Goal: Task Accomplishment & Management: Complete application form

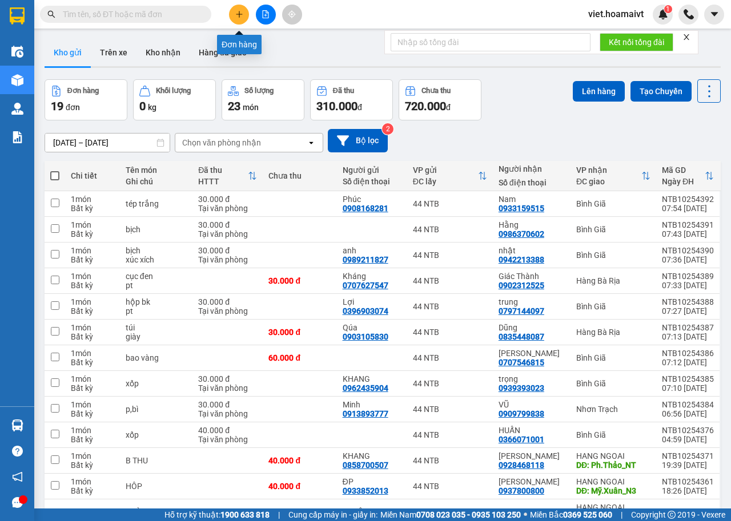
click at [243, 20] on button at bounding box center [239, 15] width 20 height 20
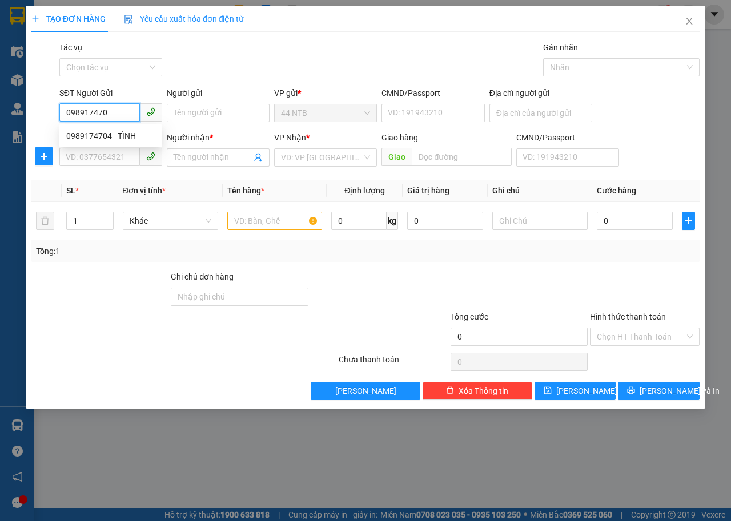
type input "0989174704"
click at [118, 131] on div "0989174704 - TÌNH" at bounding box center [110, 136] width 89 height 13
type input "TÌNH"
type input "034095012930"
type input "0898148062"
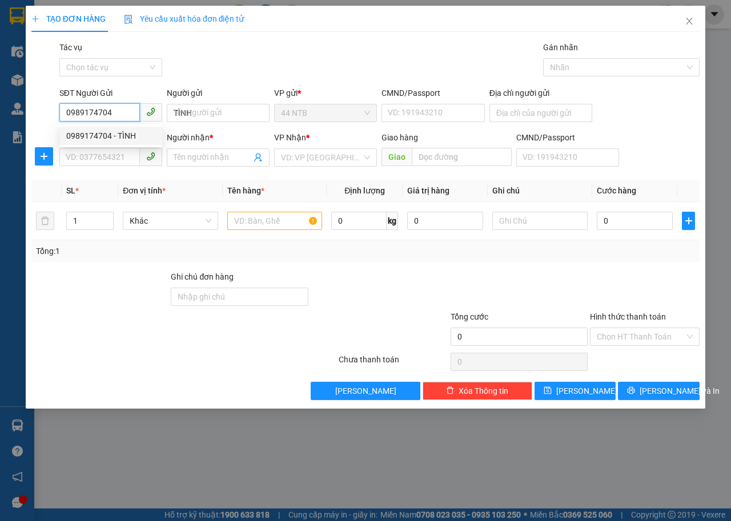
type input "NHẬT"
type input "Ph.Thảo_NT"
type input "0989174704"
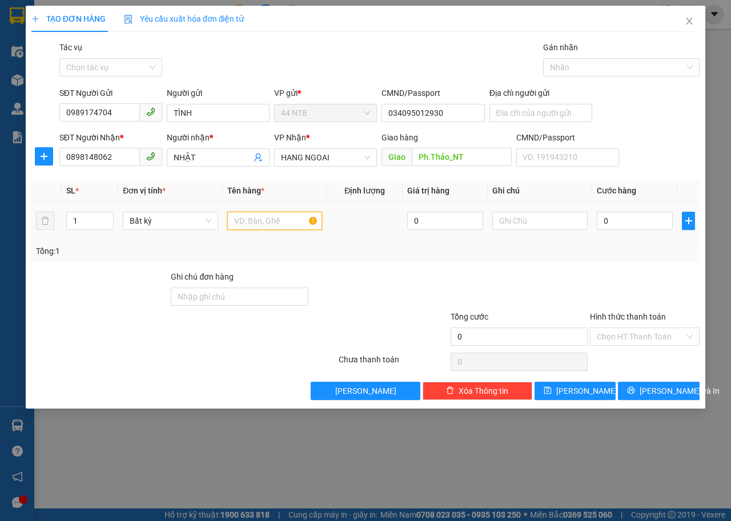
click at [272, 221] on input "text" at bounding box center [274, 221] width 95 height 18
type input "TÉP HS"
click at [616, 220] on input "0" at bounding box center [635, 221] width 76 height 18
type input "4"
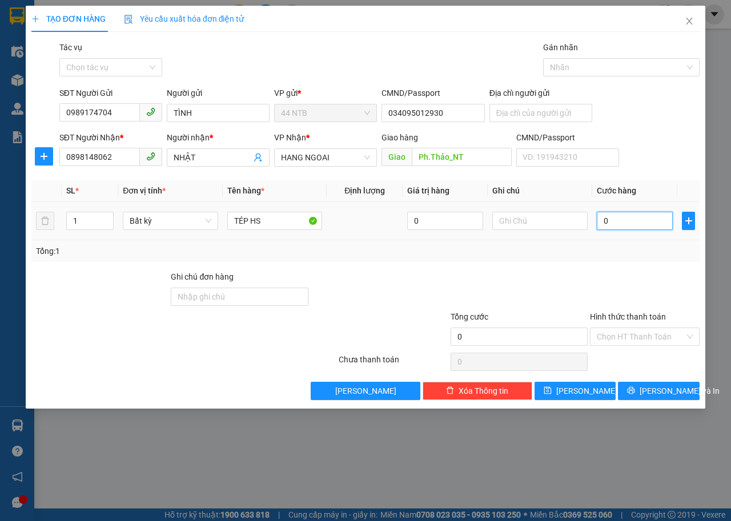
type input "4"
type input "40"
type input "40.000"
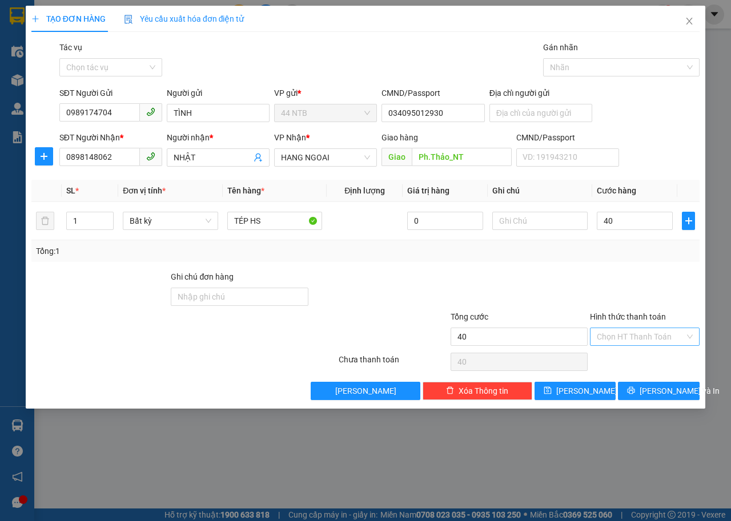
type input "40.000"
click at [626, 335] on input "Hình thức thanh toán" at bounding box center [641, 336] width 88 height 17
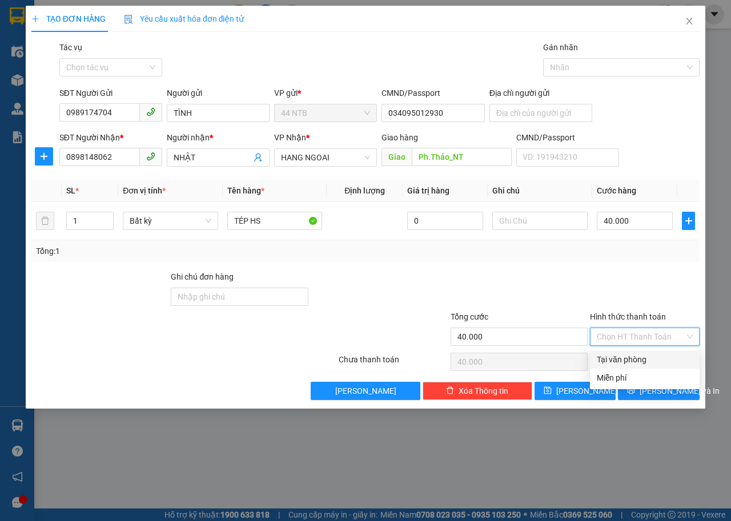
click at [627, 355] on div "Tại văn phòng" at bounding box center [645, 359] width 96 height 13
type input "0"
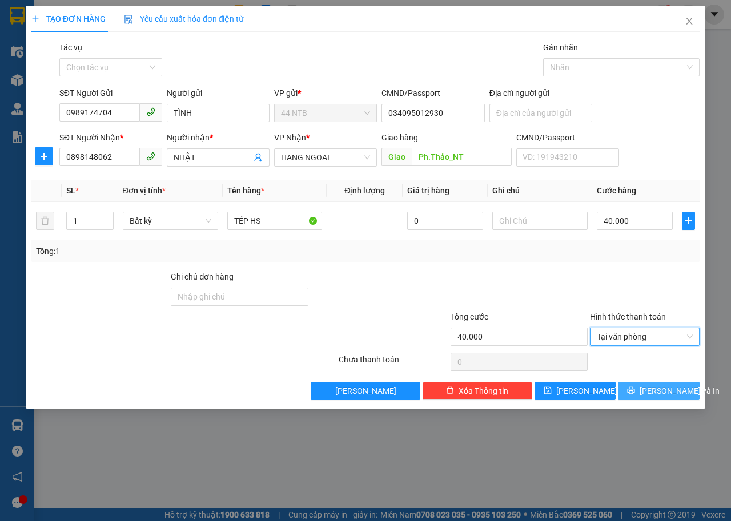
click at [656, 390] on span "[PERSON_NAME] và In" at bounding box center [679, 391] width 80 height 13
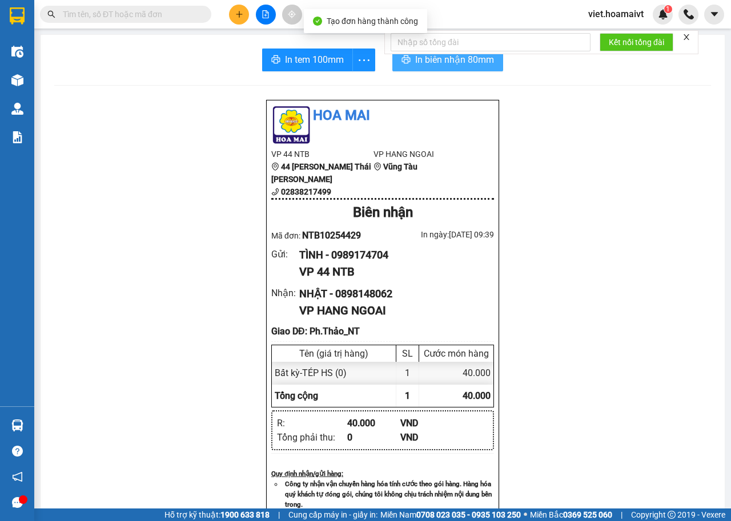
click at [446, 61] on span "In biên nhận 80mm" at bounding box center [454, 60] width 79 height 14
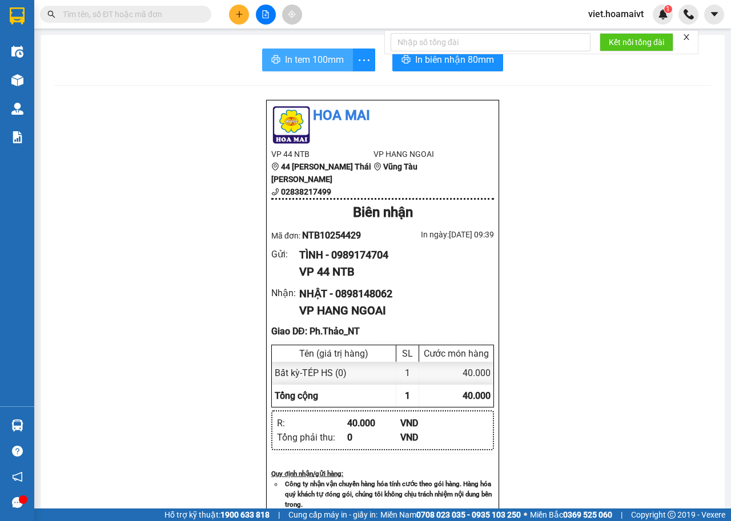
click at [297, 59] on span "In tem 100mm" at bounding box center [314, 60] width 59 height 14
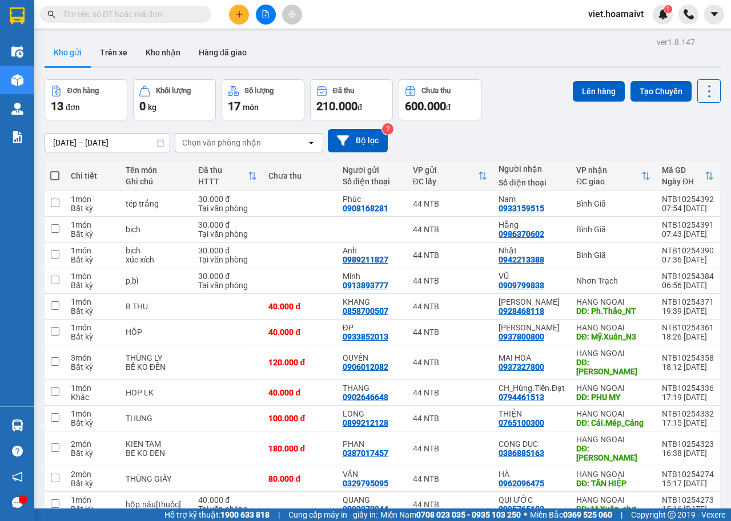
click at [242, 141] on div "Chọn văn phòng nhận" at bounding box center [221, 142] width 79 height 11
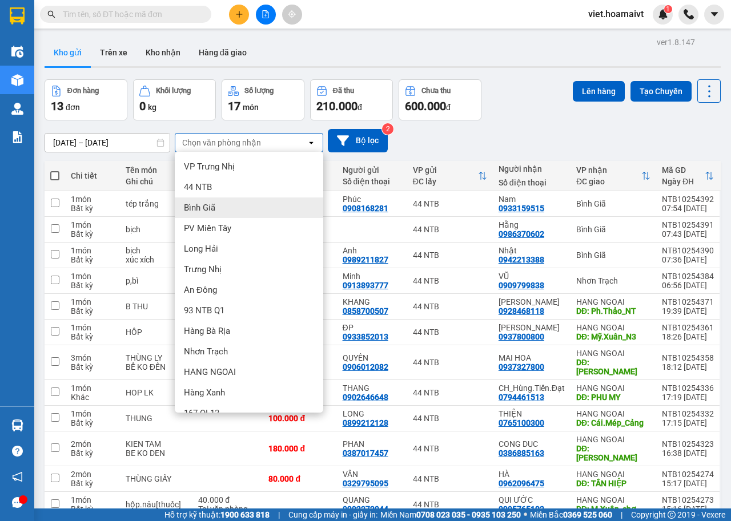
click at [233, 207] on div "Bình Giã" at bounding box center [249, 208] width 148 height 21
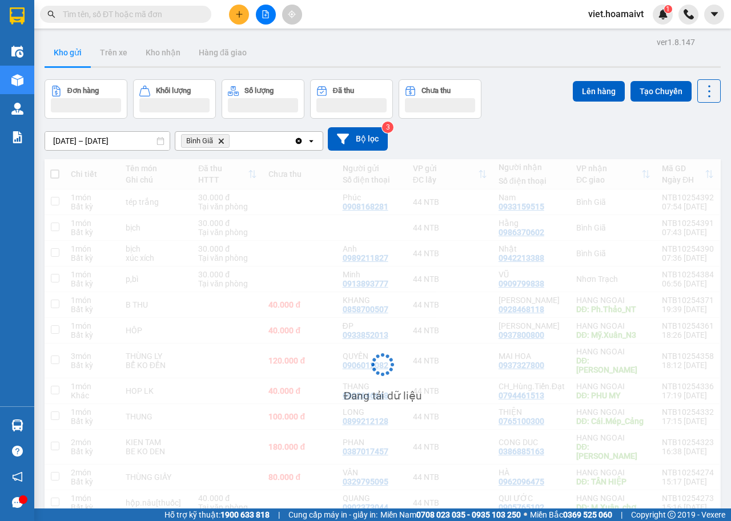
click at [543, 143] on div "14/10/2025 – 15/10/2025 Press the down arrow key to interact with the calendar …" at bounding box center [383, 138] width 676 height 23
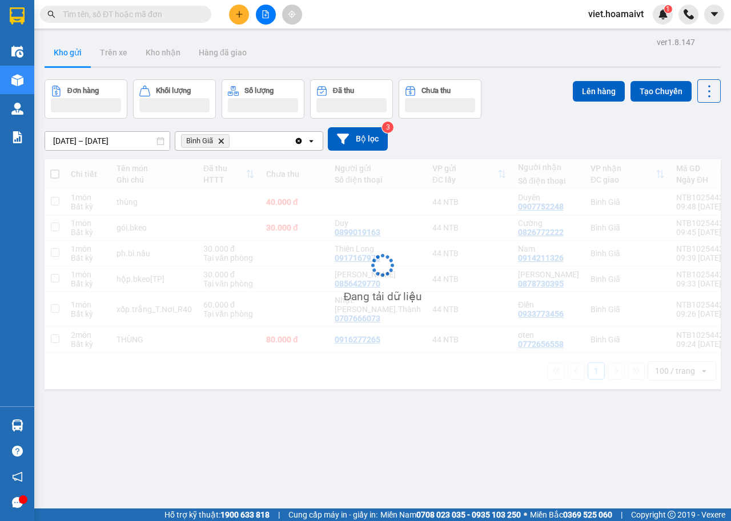
click at [543, 143] on div "14/10/2025 – 15/10/2025 Press the down arrow key to interact with the calendar …" at bounding box center [383, 138] width 676 height 23
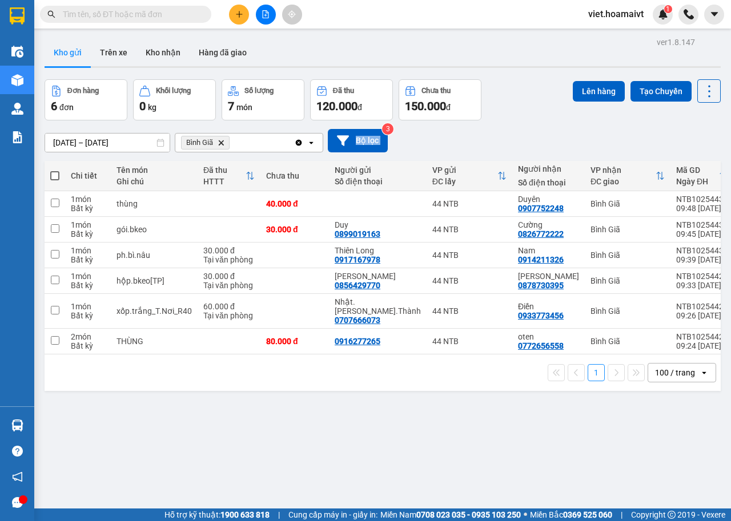
click at [543, 143] on div "14/10/2025 – 15/10/2025 Press the down arrow key to interact with the calendar …" at bounding box center [383, 140] width 676 height 23
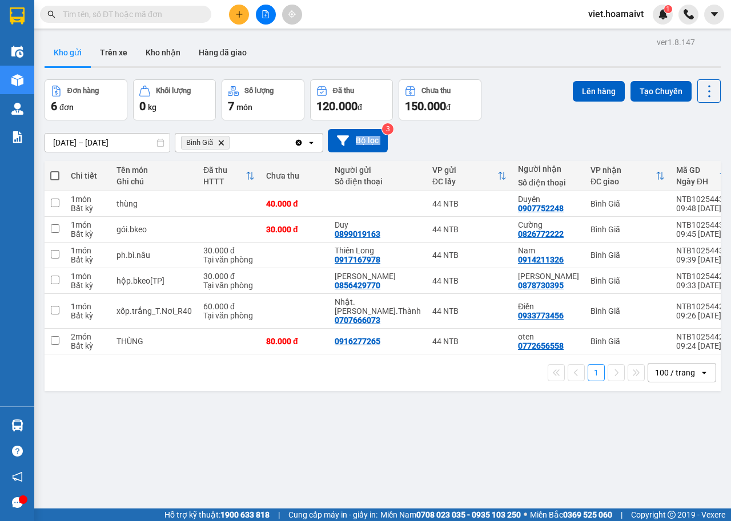
click at [543, 143] on div "14/10/2025 – 15/10/2025 Press the down arrow key to interact with the calendar …" at bounding box center [383, 140] width 676 height 23
click at [175, 12] on input "text" at bounding box center [130, 14] width 135 height 13
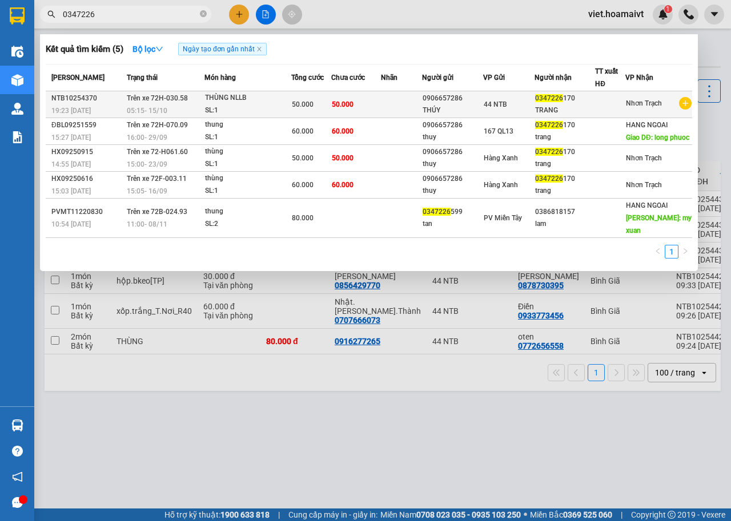
type input "0347226"
click at [276, 106] on div "SL: 1" at bounding box center [248, 110] width 86 height 13
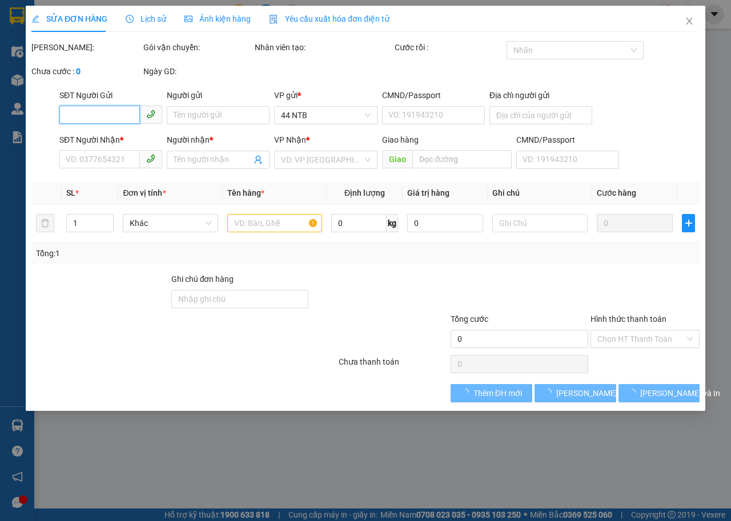
type input "0906657286"
type input "THÚY"
type input "162 BÌNH LỢI Q BÌNH THẠNH TPHCM"
type input "0347226170"
type input "TRANG"
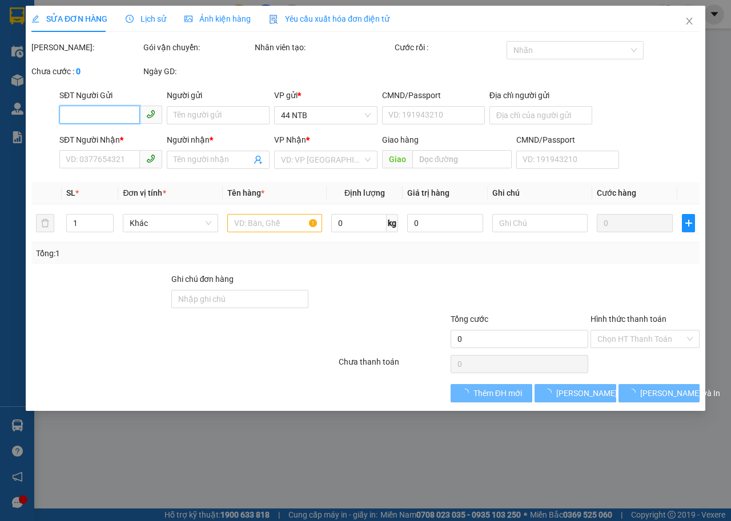
type input "50.000"
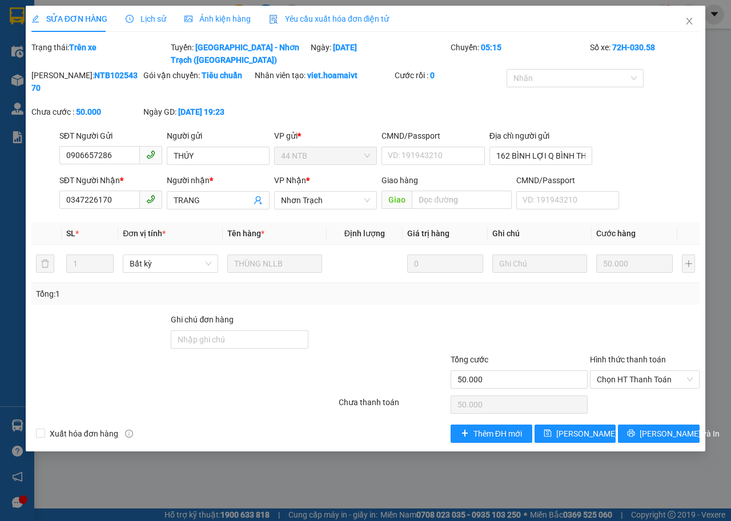
click at [144, 22] on span "Lịch sử" at bounding box center [146, 18] width 41 height 9
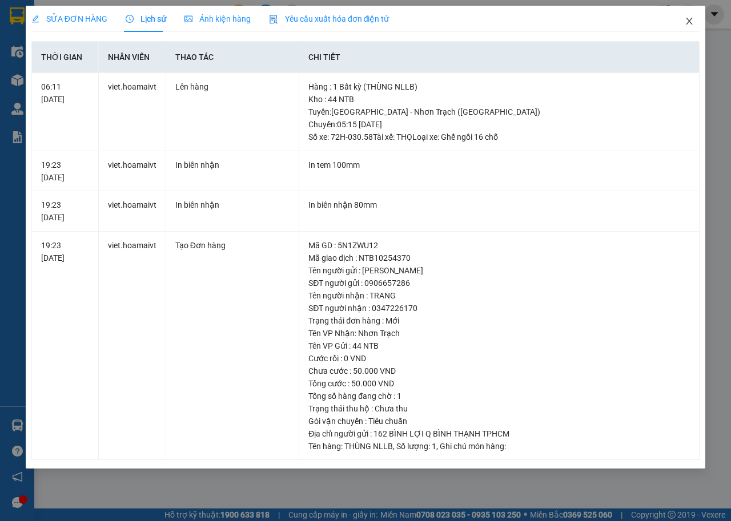
click at [684, 19] on icon "close" at bounding box center [688, 21] width 9 height 9
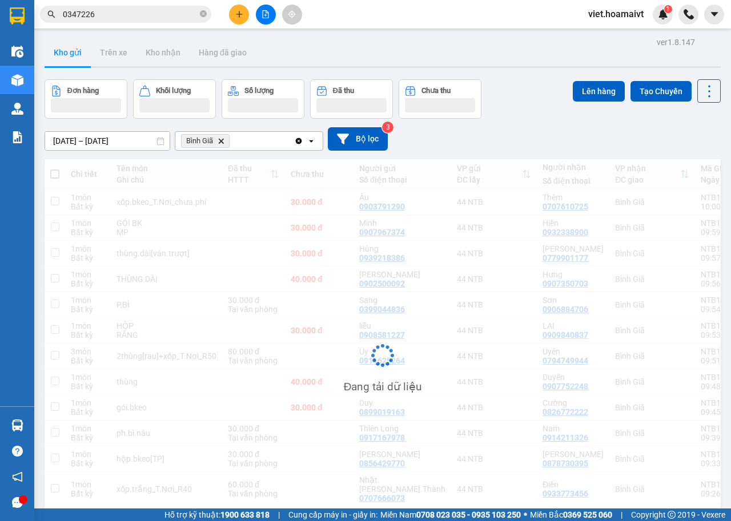
click at [684, 19] on img at bounding box center [688, 14] width 10 height 10
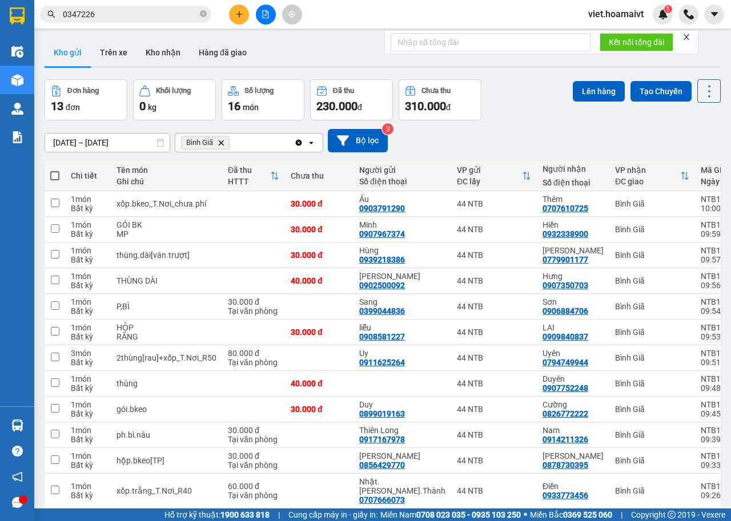
click at [687, 39] on icon "close" at bounding box center [686, 37] width 8 height 8
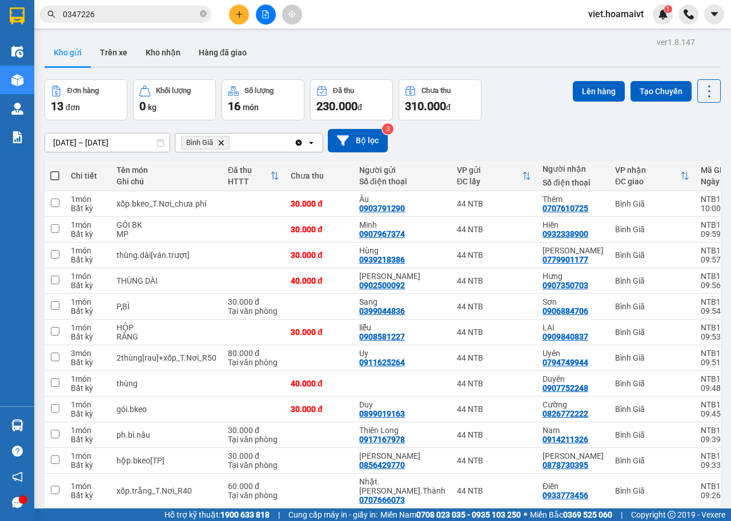
click at [245, 19] on button at bounding box center [239, 15] width 20 height 20
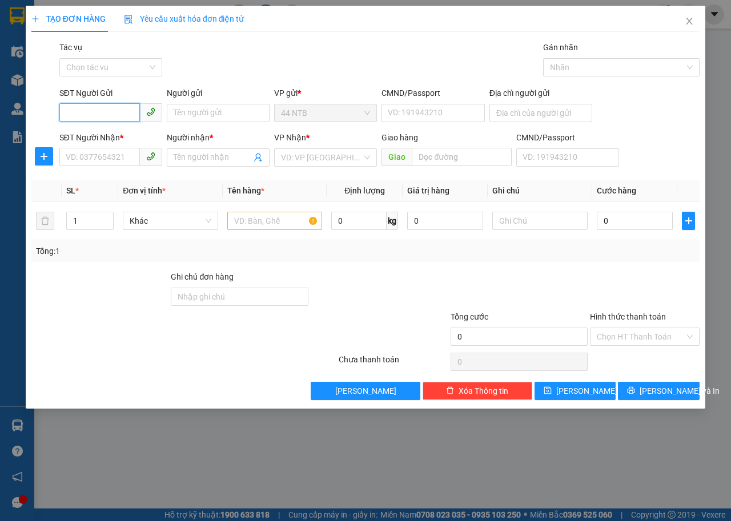
click at [115, 112] on input "SĐT Người Gửi" at bounding box center [99, 112] width 80 height 18
drag, startPoint x: 74, startPoint y: 109, endPoint x: 41, endPoint y: 119, distance: 34.1
click at [41, 119] on div "SĐT Người Gửi 0 0 Người gửi Tên người gửi VP gửi * 44 NTB CMND/Passport VD: 191…" at bounding box center [365, 107] width 670 height 40
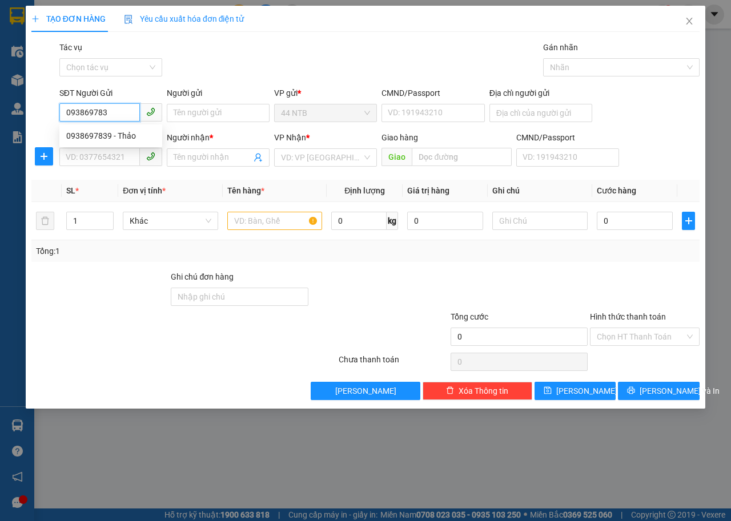
type input "0938697839"
click at [123, 139] on div "0938697839 - Thảo" at bounding box center [110, 136] width 89 height 13
type input "Thảo"
type input "MST: 037196048"
type input "29.đg.số.10_HCM"
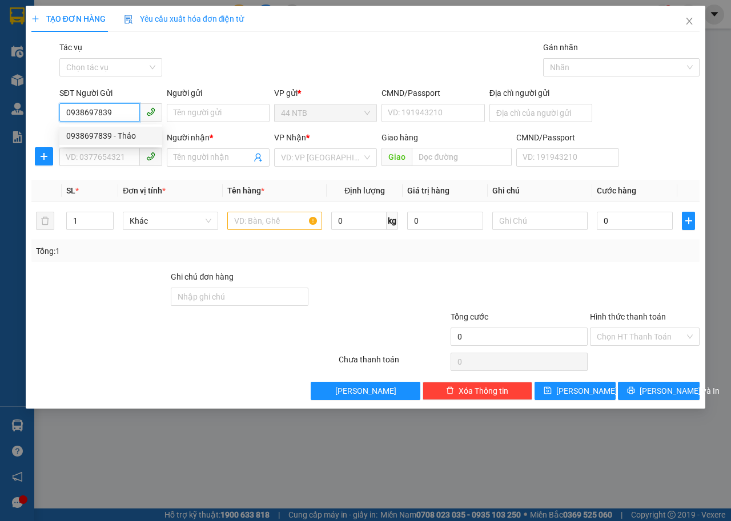
type input "0793492882"
type input "Huy"
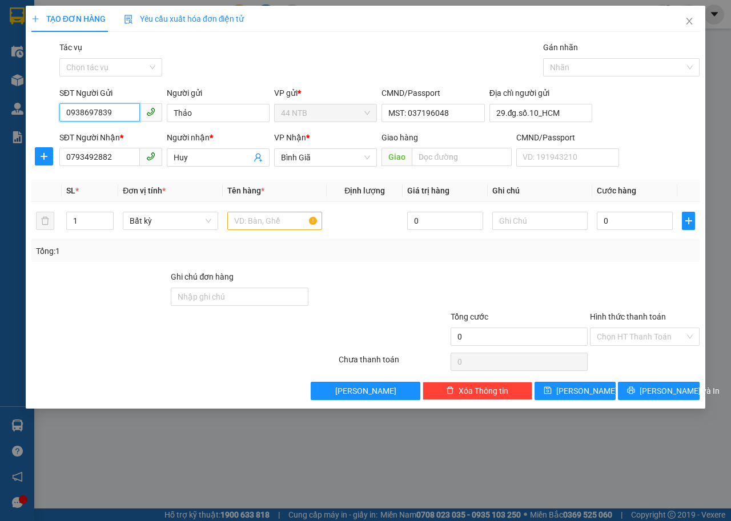
type input "0938697839"
click at [221, 76] on div "Gói vận chuyển * Tiêu chuẩn Tác vụ Chọn tác vụ Gán nhãn Nhãn" at bounding box center [379, 61] width 644 height 40
click at [281, 215] on input "text" at bounding box center [274, 221] width 95 height 18
type input "GÓI ĐEN DÀI"
click at [618, 207] on td "0" at bounding box center [634, 221] width 85 height 38
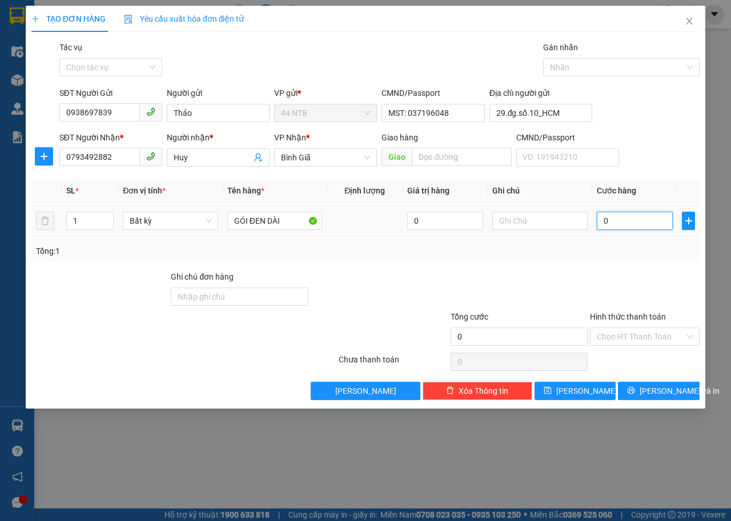
click at [623, 219] on input "0" at bounding box center [635, 221] width 76 height 18
type input "3"
type input "30"
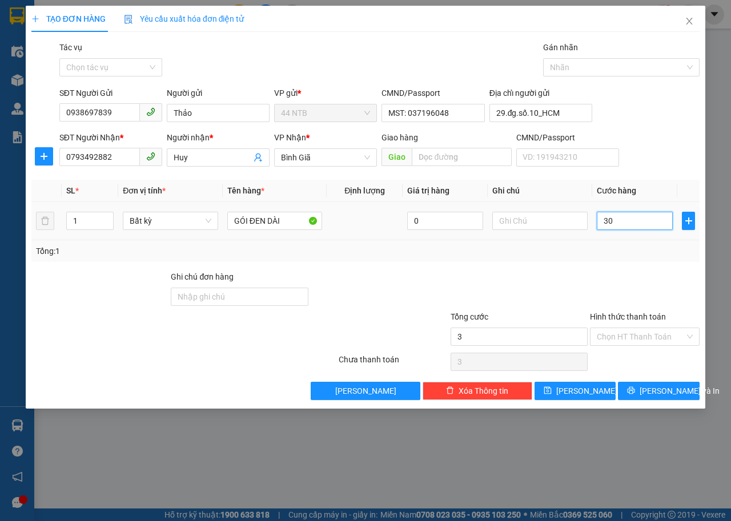
type input "30"
type input "30.000"
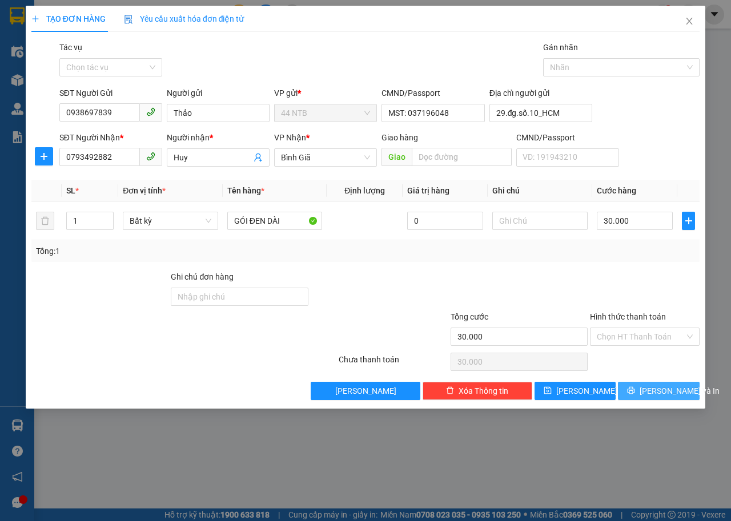
click at [651, 385] on span "[PERSON_NAME] và In" at bounding box center [679, 391] width 80 height 13
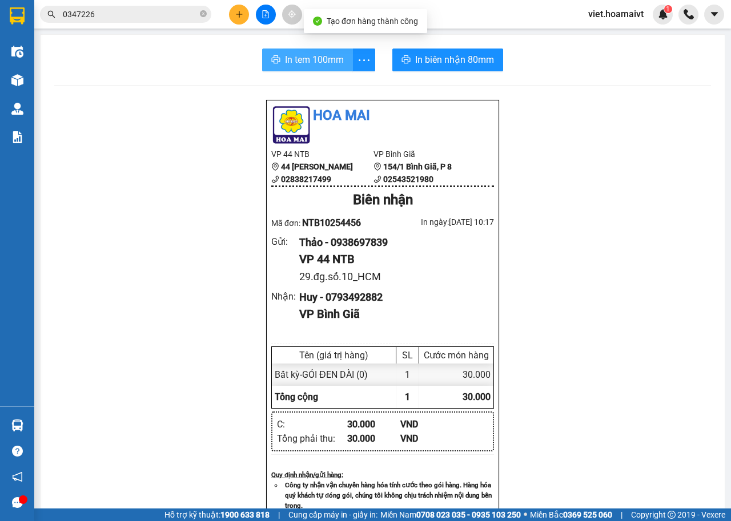
click at [327, 59] on span "In tem 100mm" at bounding box center [314, 60] width 59 height 14
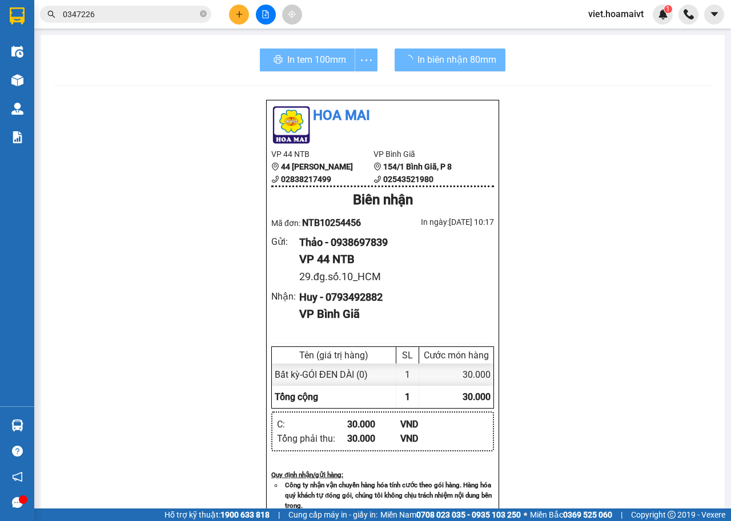
click at [605, 291] on div "Hoa Mai VP 44 NTB 44 Nguyễn Thái Bình 02838217499 VP Bình Giã 154/1 Bình Giã,…" at bounding box center [382, 479] width 656 height 760
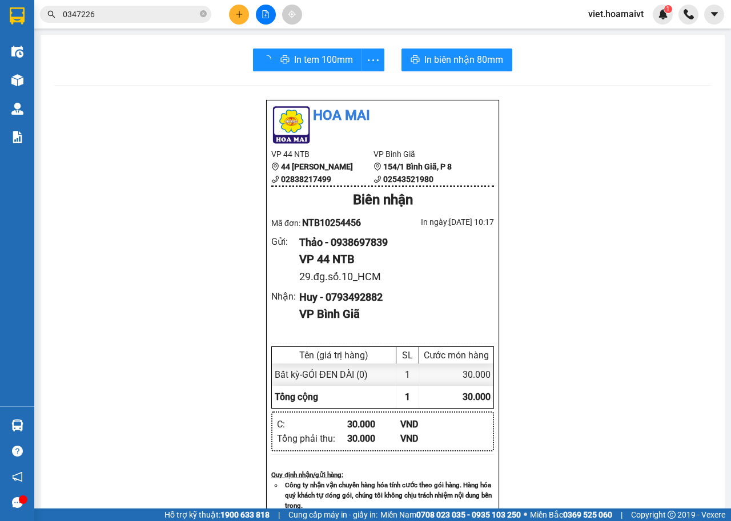
click at [605, 291] on div "Hoa Mai VP 44 NTB 44 Nguyễn Thái Bình 02838217499 VP Bình Giã 154/1 Bình Giã,…" at bounding box center [382, 479] width 656 height 760
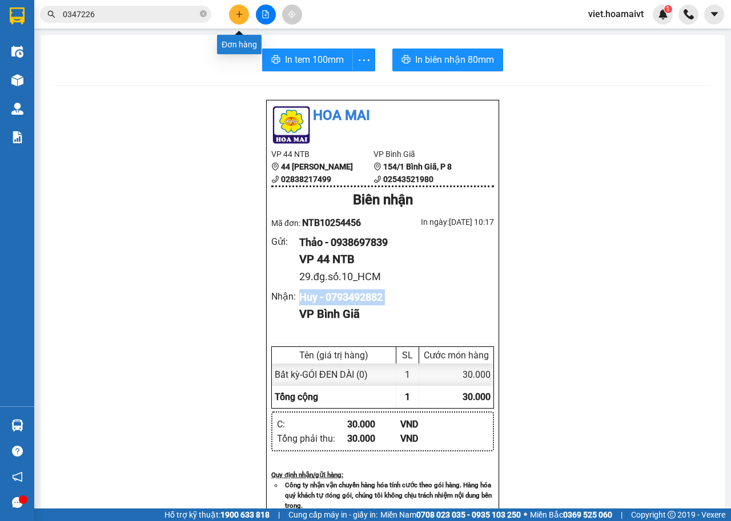
click at [245, 7] on button at bounding box center [239, 15] width 20 height 20
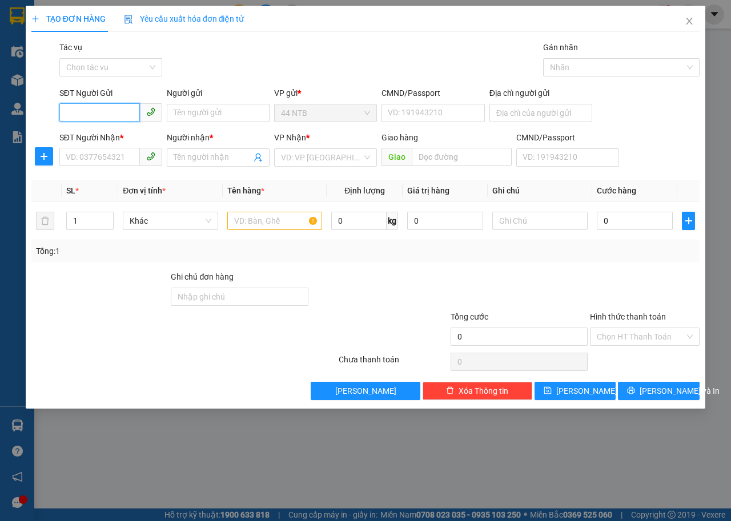
click at [133, 112] on input "SĐT Người Gửi" at bounding box center [99, 112] width 80 height 18
type input "0938697839"
click at [136, 135] on div "0938697839 - Thảo" at bounding box center [110, 136] width 89 height 13
type input "Thảo"
type input "MST: 037196048"
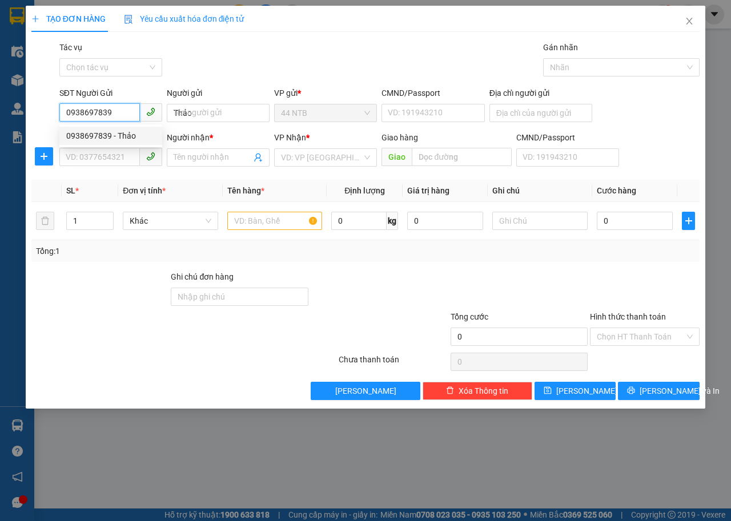
type input "29.đg.số.10_HCM"
type input "0793492882"
type input "Huy"
type input "0938697839"
click at [237, 83] on div "Transit Pickup Surcharge Ids Transit Deliver Surcharge Ids Transit Deliver Surc…" at bounding box center [365, 220] width 668 height 359
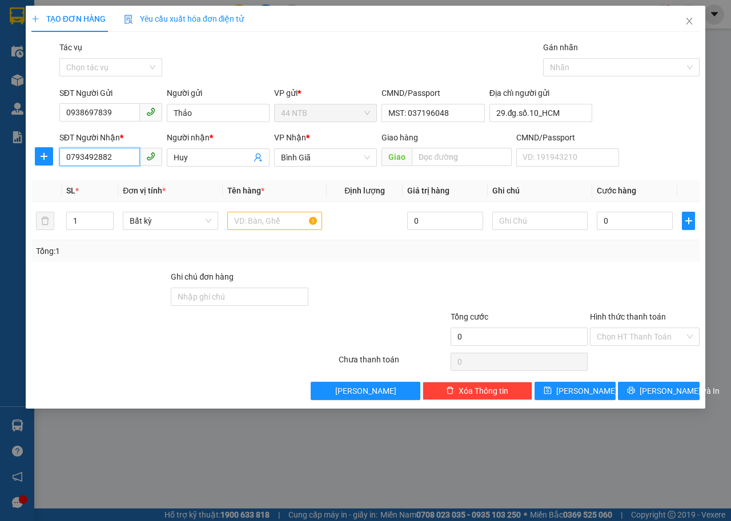
drag, startPoint x: 130, startPoint y: 158, endPoint x: 0, endPoint y: 159, distance: 130.2
click at [0, 159] on div "TẠO ĐƠN HÀNG Yêu cầu xuất hóa đơn điện tử Transit Pickup Surcharge Ids Transit …" at bounding box center [365, 260] width 731 height 521
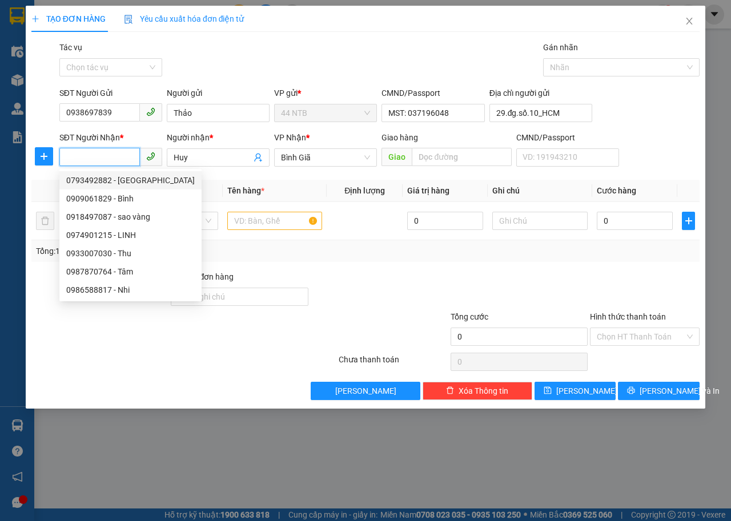
click at [103, 157] on input "SĐT Người Nhận *" at bounding box center [99, 157] width 80 height 18
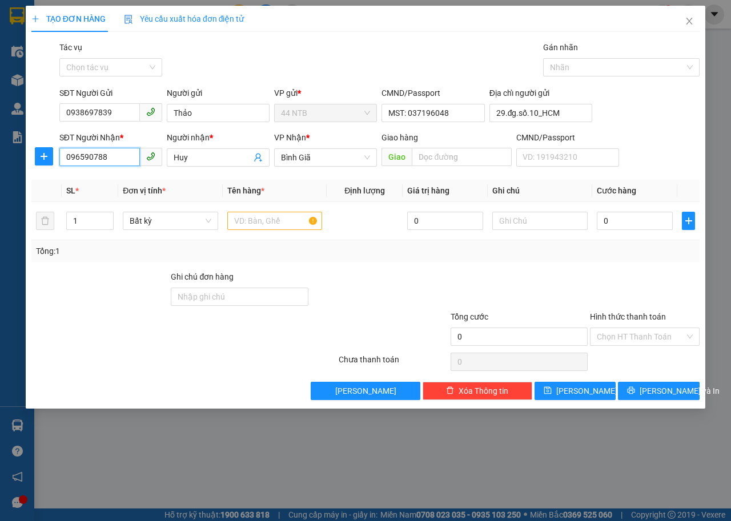
type input "0965907887"
drag, startPoint x: 129, startPoint y: 177, endPoint x: 219, endPoint y: 100, distance: 118.6
click at [129, 177] on div "0965907887 - Hồng" at bounding box center [122, 180] width 112 height 13
type input "Hồng"
type input "0965907887"
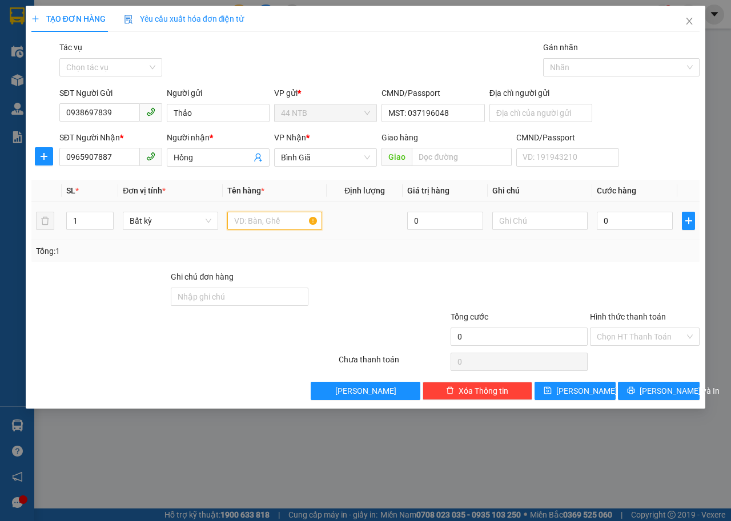
click at [276, 223] on input "text" at bounding box center [274, 221] width 95 height 18
type input "THÙNG"
click at [617, 217] on input "0" at bounding box center [635, 221] width 76 height 18
type input "3"
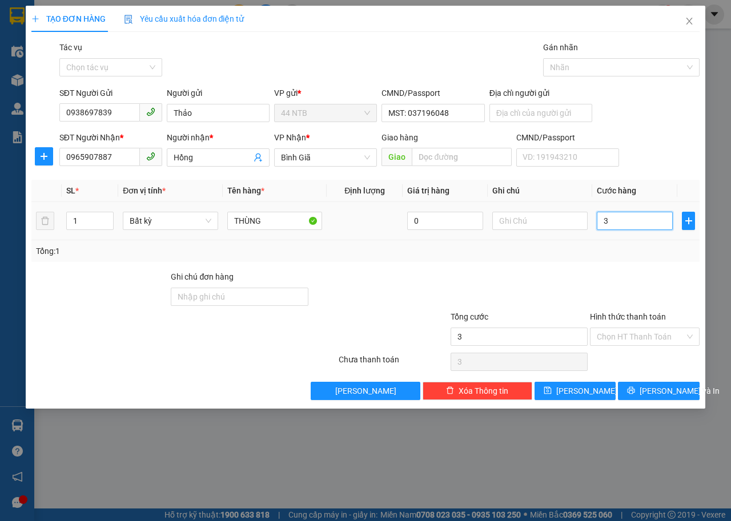
type input "3"
type input "30"
type input "30.000"
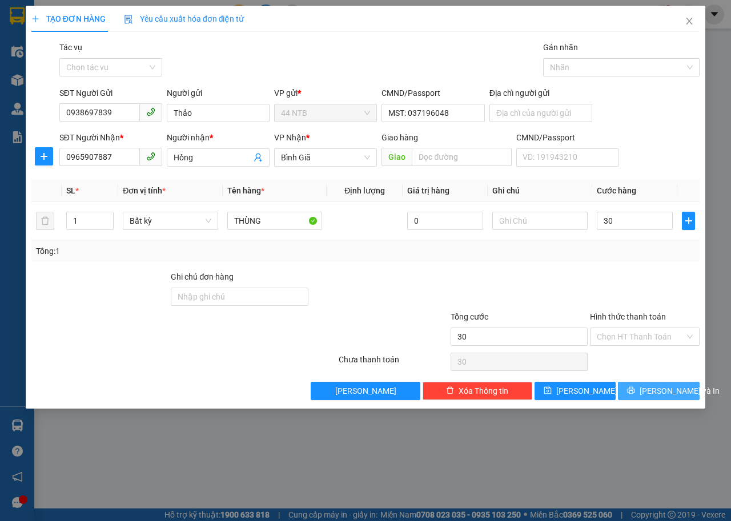
type input "30.000"
click at [665, 392] on span "[PERSON_NAME] và In" at bounding box center [679, 391] width 80 height 13
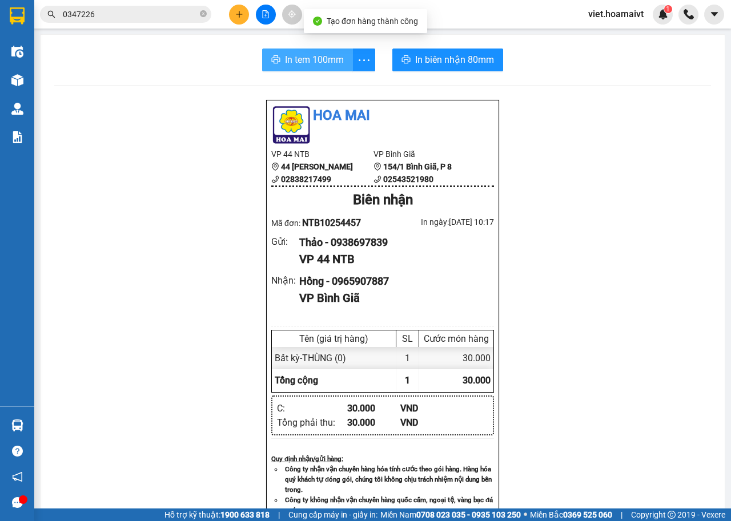
click at [336, 61] on span "In tem 100mm" at bounding box center [314, 60] width 59 height 14
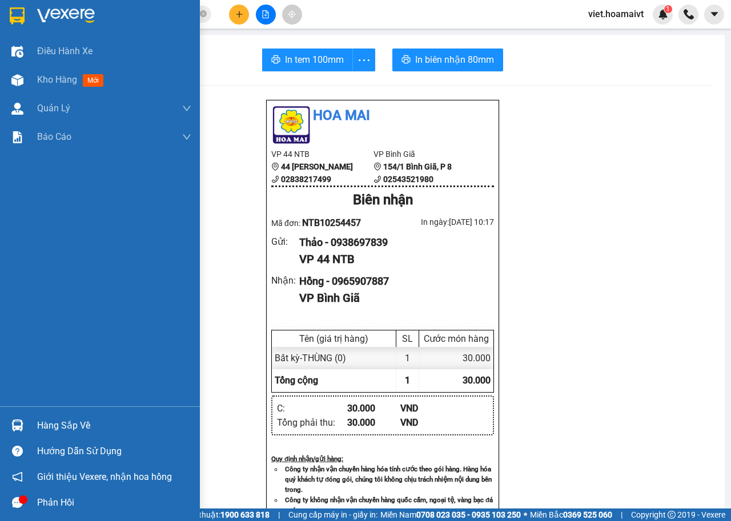
click at [61, 11] on img at bounding box center [66, 15] width 58 height 17
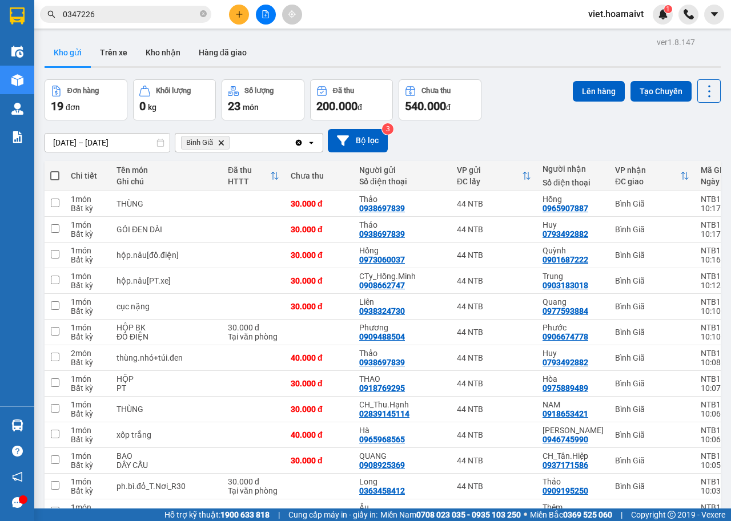
click at [55, 171] on span at bounding box center [54, 175] width 9 height 9
click at [55, 170] on input "checkbox" at bounding box center [55, 170] width 0 height 0
checkbox input "true"
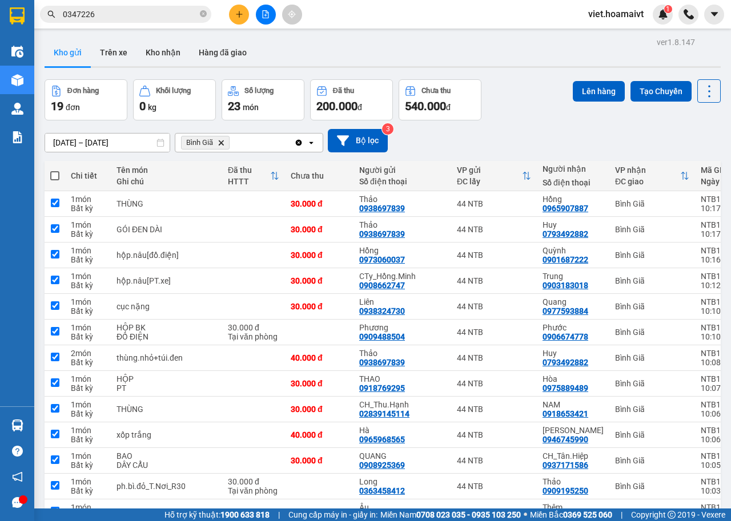
checkbox input "true"
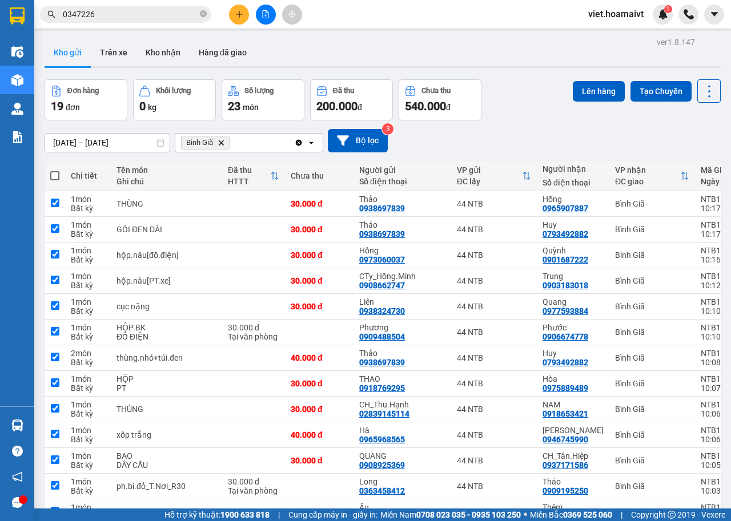
checkbox input "true"
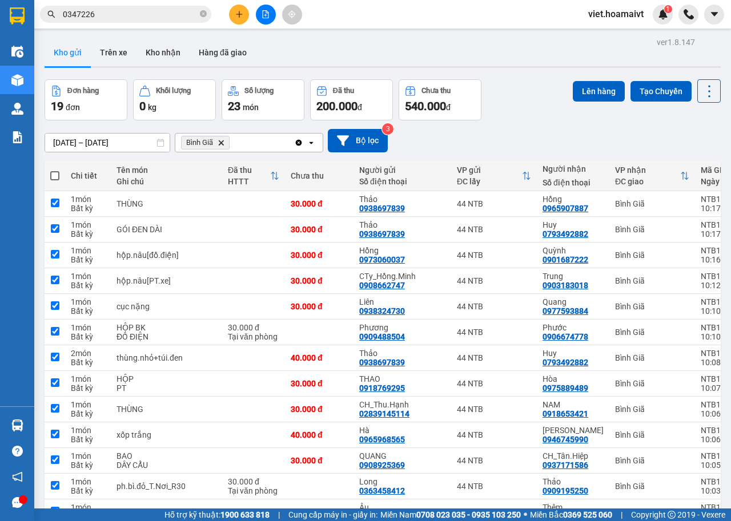
checkbox input "true"
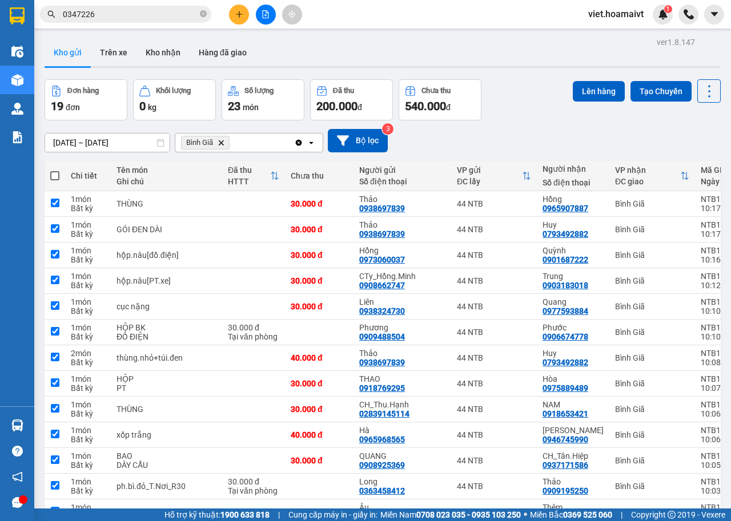
checkbox input "true"
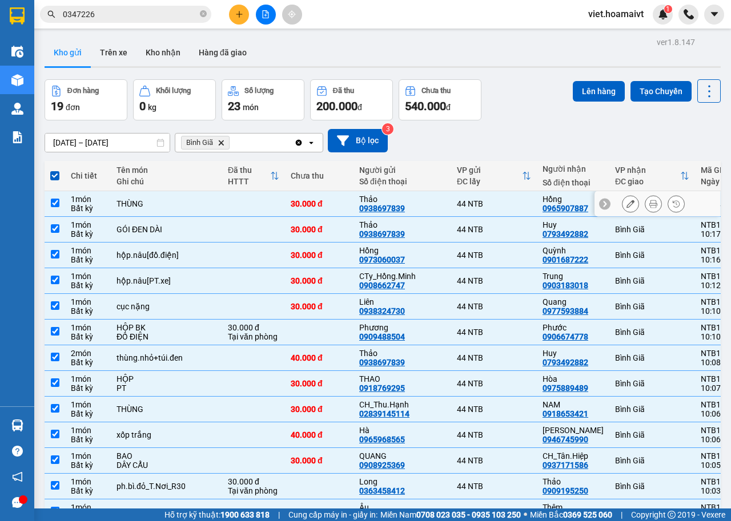
click at [267, 209] on td at bounding box center [253, 204] width 63 height 26
checkbox input "false"
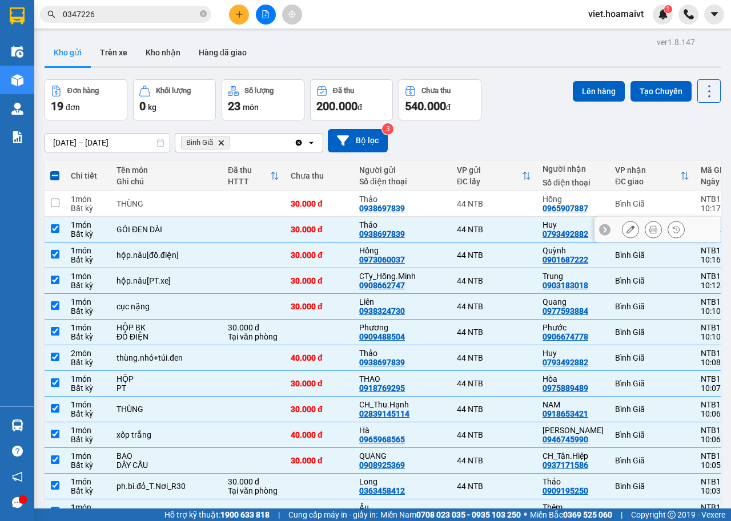
click at [275, 234] on td at bounding box center [253, 230] width 63 height 26
checkbox input "false"
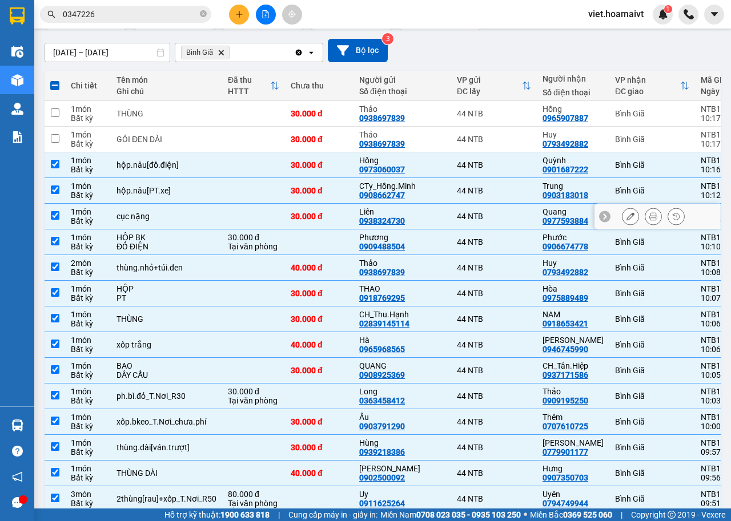
scroll to position [114, 0]
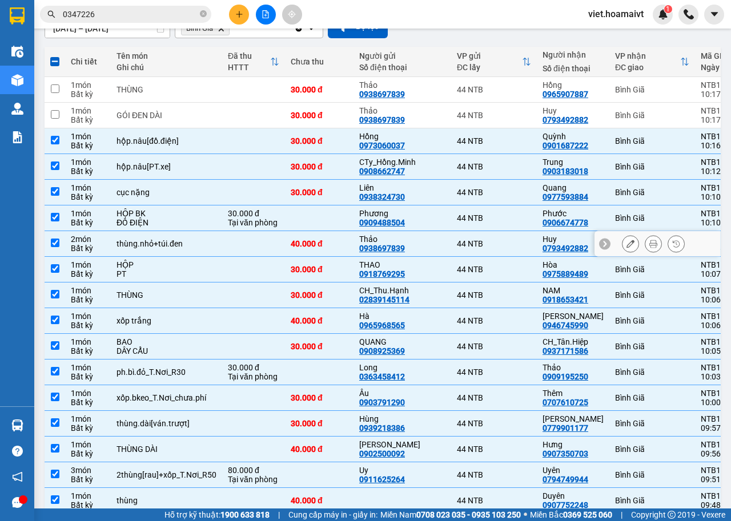
click at [246, 243] on td at bounding box center [253, 244] width 63 height 26
checkbox input "false"
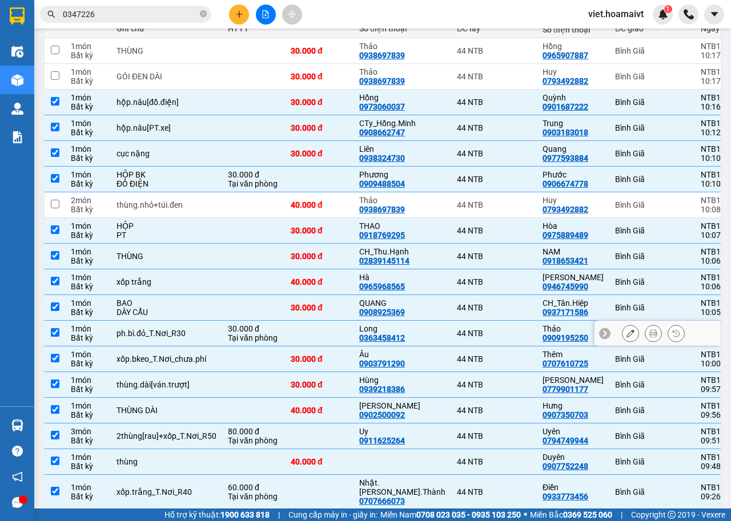
scroll to position [222, 0]
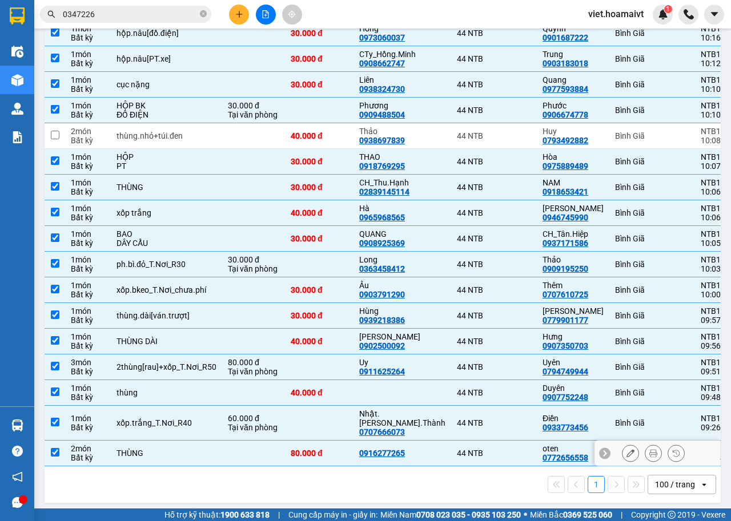
click at [232, 450] on td at bounding box center [253, 454] width 63 height 26
checkbox input "false"
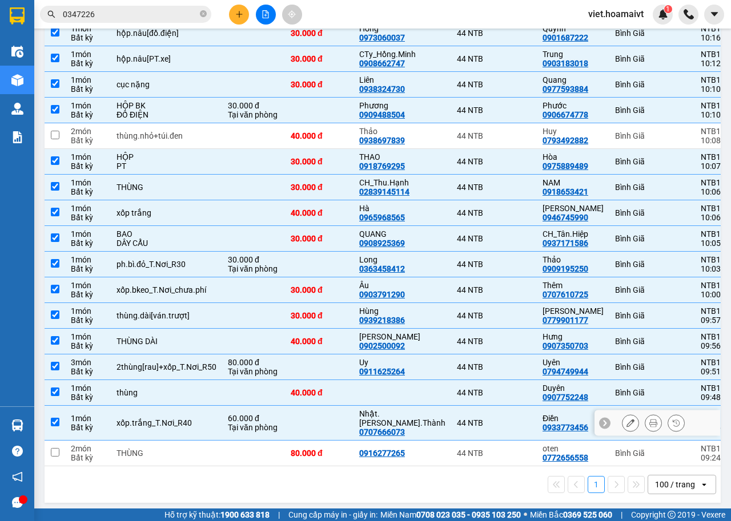
click at [303, 416] on td at bounding box center [319, 423] width 68 height 35
checkbox input "false"
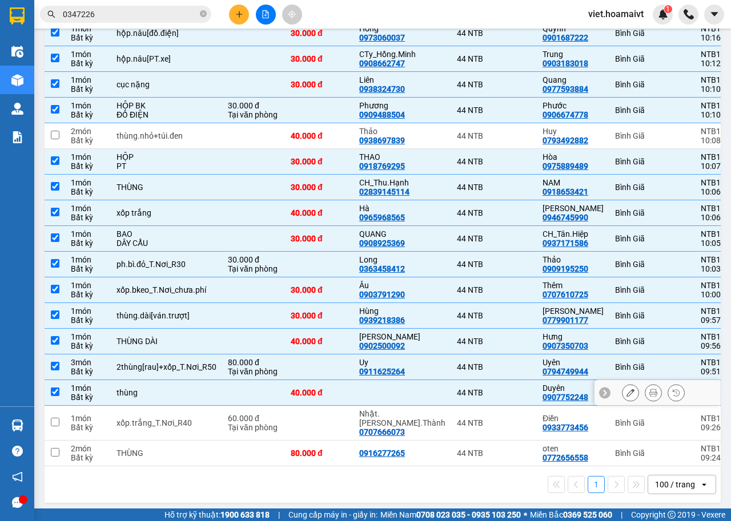
click at [315, 392] on div "40.000 đ" at bounding box center [319, 392] width 57 height 9
checkbox input "false"
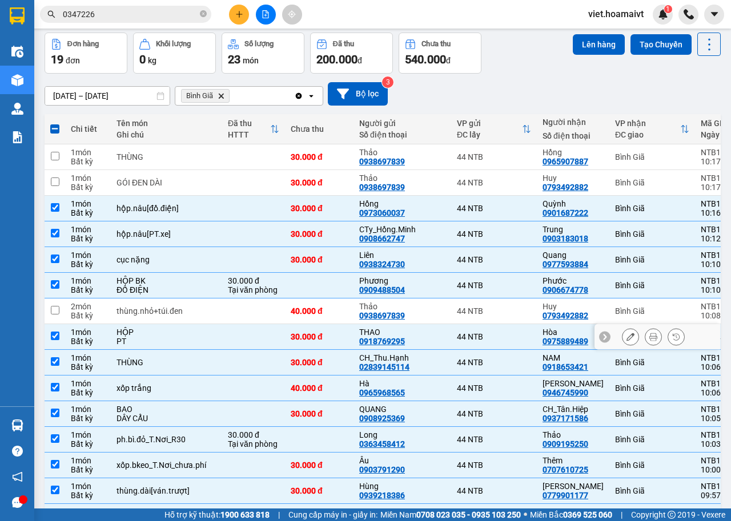
scroll to position [0, 0]
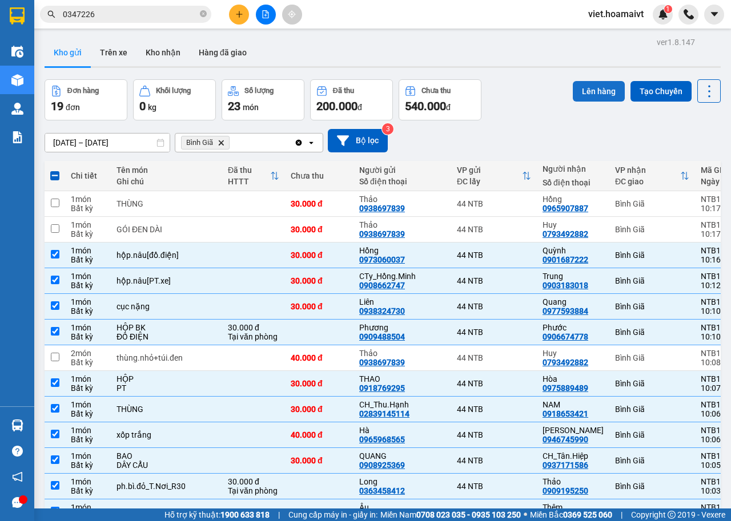
click at [588, 88] on button "Lên hàng" at bounding box center [599, 91] width 52 height 21
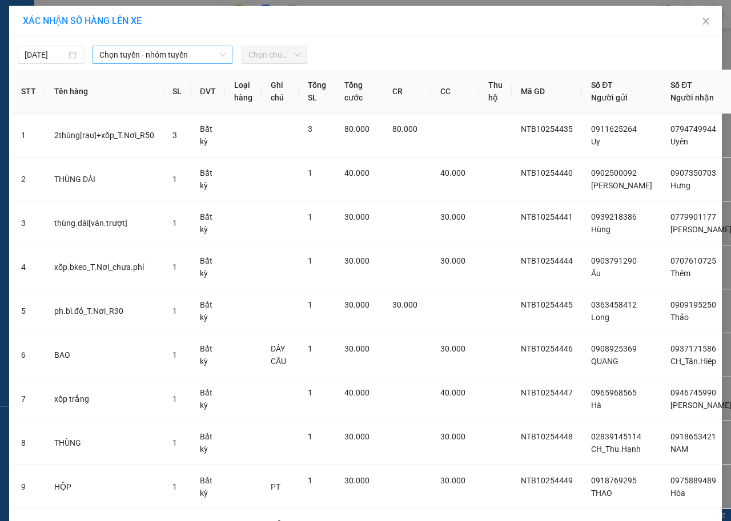
click at [165, 49] on span "Chọn tuyến - nhóm tuyến" at bounding box center [162, 54] width 126 height 17
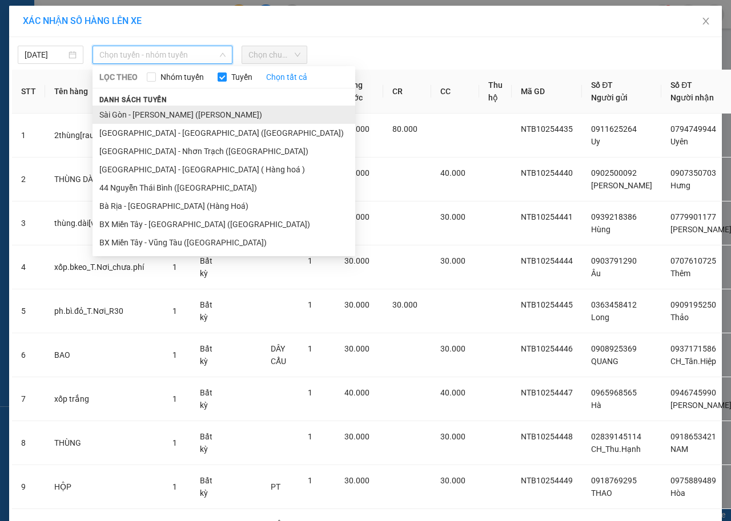
click at [168, 112] on li "Sài Gòn - Vũng Tàu (Hàng Hoá)" at bounding box center [223, 115] width 263 height 18
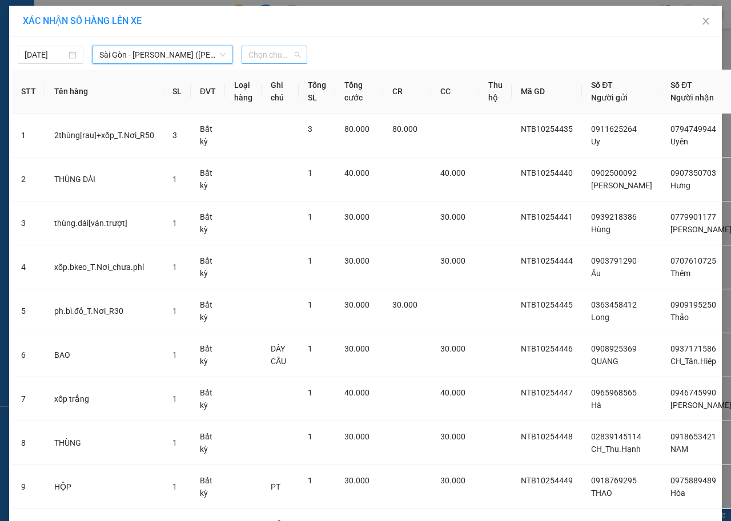
click at [279, 58] on span "Chọn chuyến" at bounding box center [274, 54] width 52 height 17
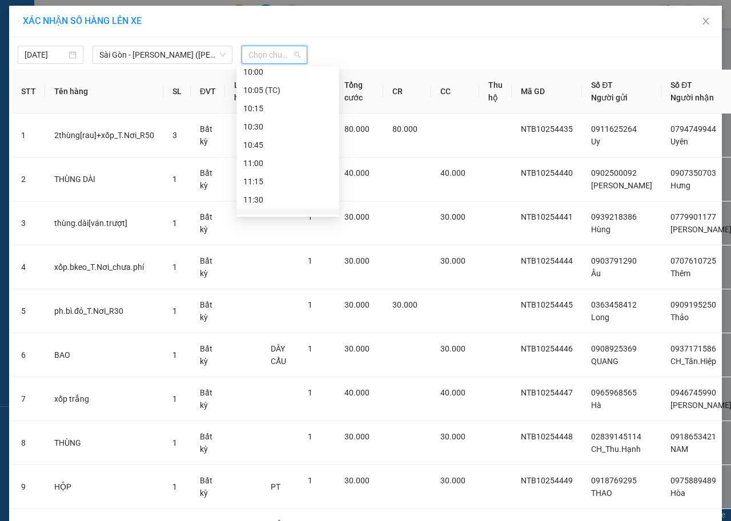
scroll to position [400, 0]
click at [285, 121] on div "10:15" at bounding box center [287, 116] width 89 height 13
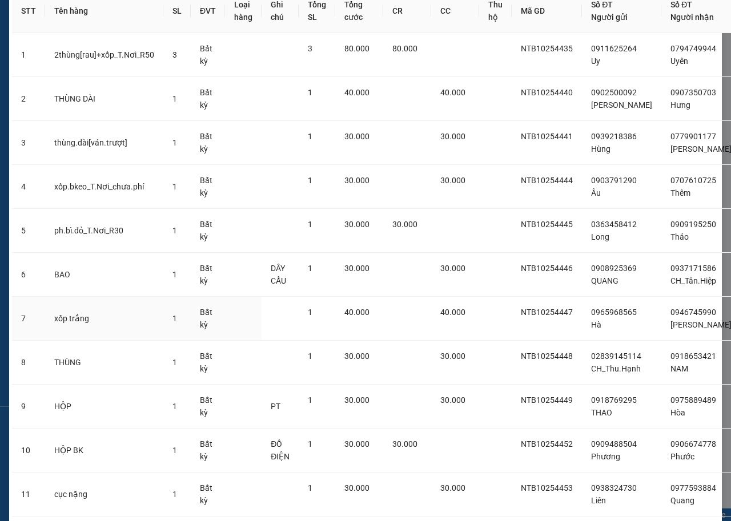
scroll to position [254, 0]
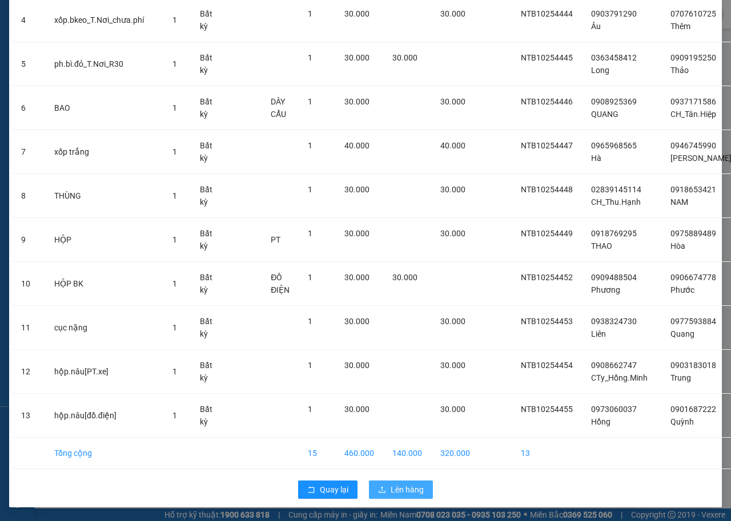
click at [405, 496] on button "Lên hàng" at bounding box center [401, 490] width 64 height 18
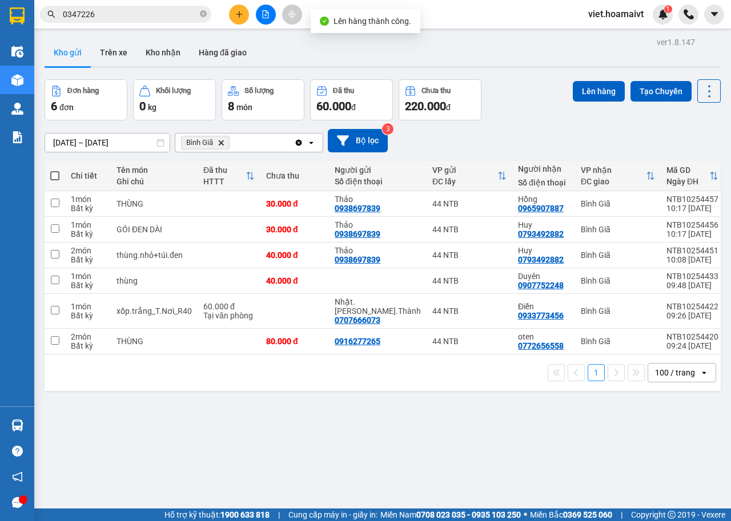
click at [528, 136] on div "14/10/2025 – 15/10/2025 Press the down arrow key to interact with the calendar …" at bounding box center [383, 140] width 676 height 23
click at [264, 11] on icon "file-add" at bounding box center [265, 14] width 8 height 8
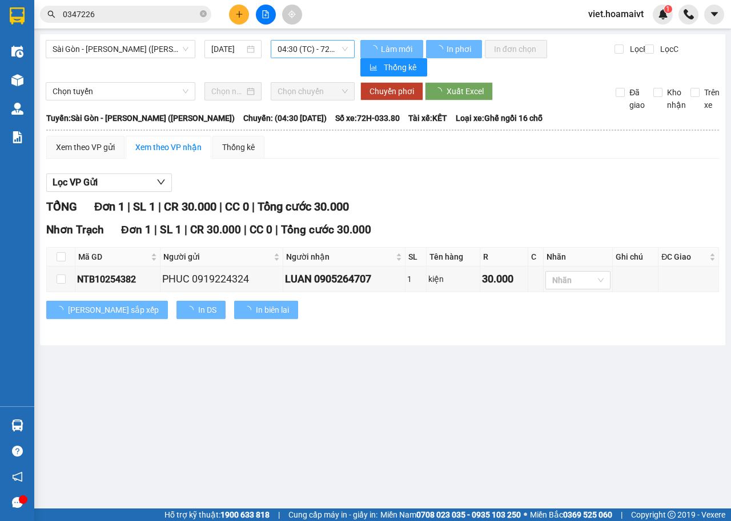
click at [296, 46] on span "04:30 (TC) - 72H-033.80" at bounding box center [312, 49] width 70 height 17
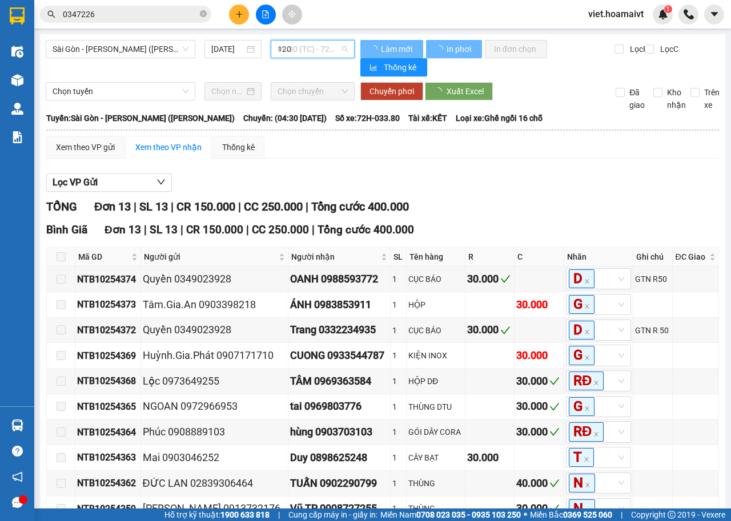
type input "1200"
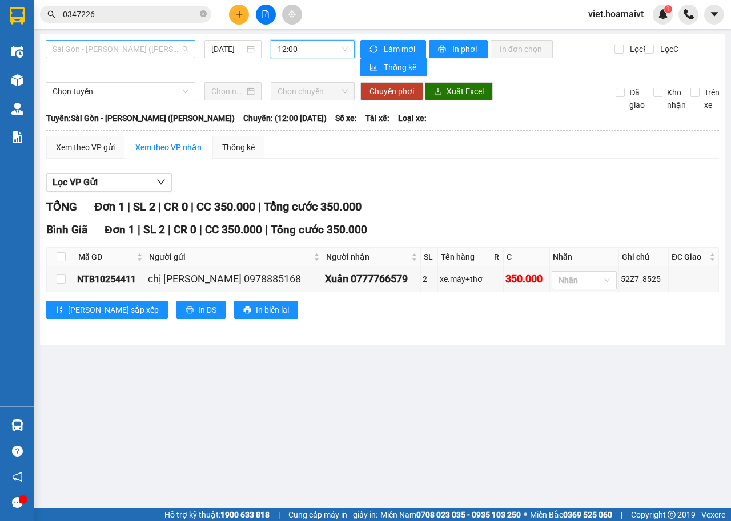
click at [170, 51] on span "Sài Gòn - Vũng Tàu (Hàng Hoá)" at bounding box center [121, 49] width 136 height 17
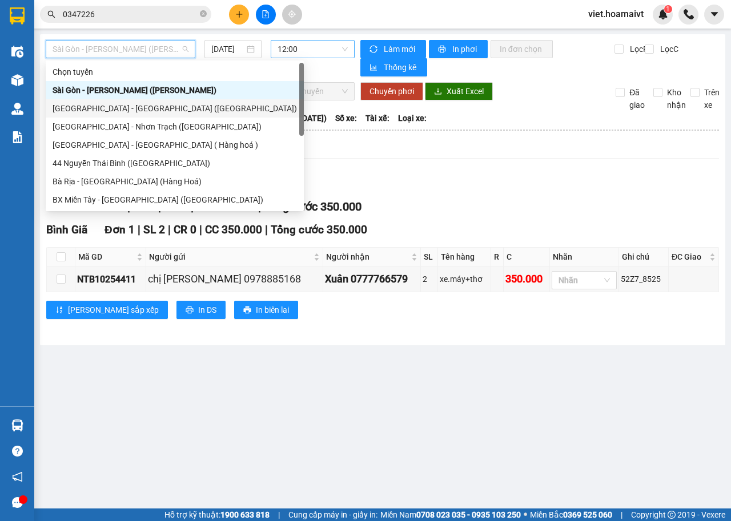
click at [124, 110] on div "Sài Gòn - Bà Rịa (Hàng Hoá)" at bounding box center [175, 108] width 244 height 13
type input "[DATE]"
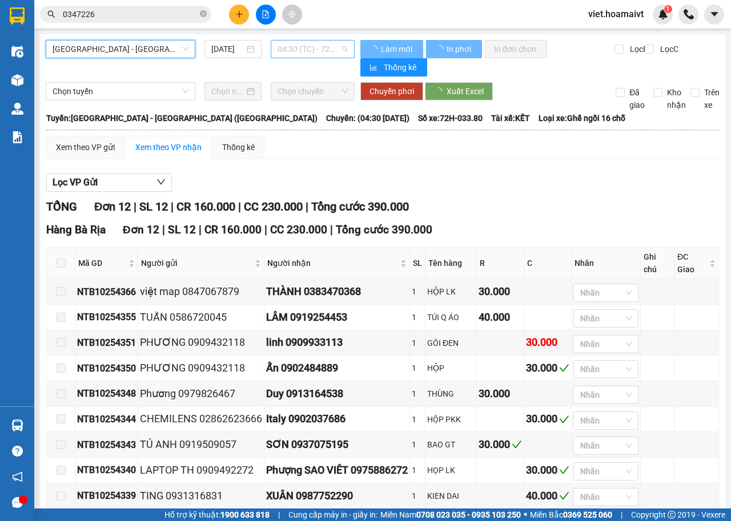
click at [309, 49] on span "04:30 (TC) - 72H-033.80" at bounding box center [312, 49] width 70 height 17
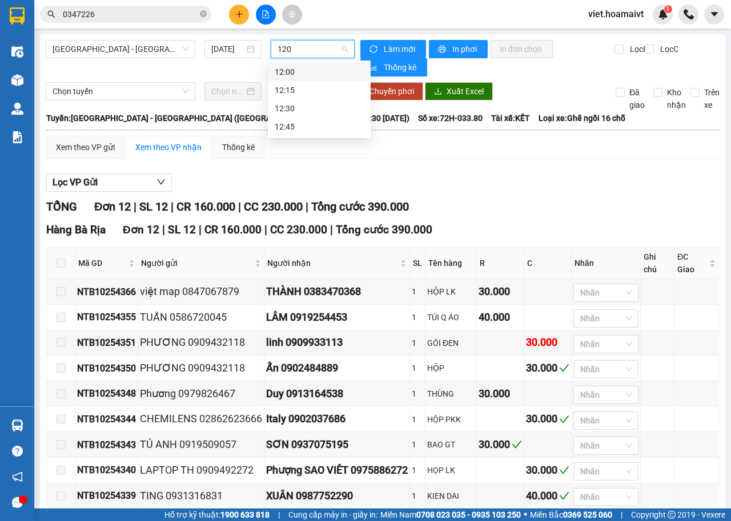
type input "1200"
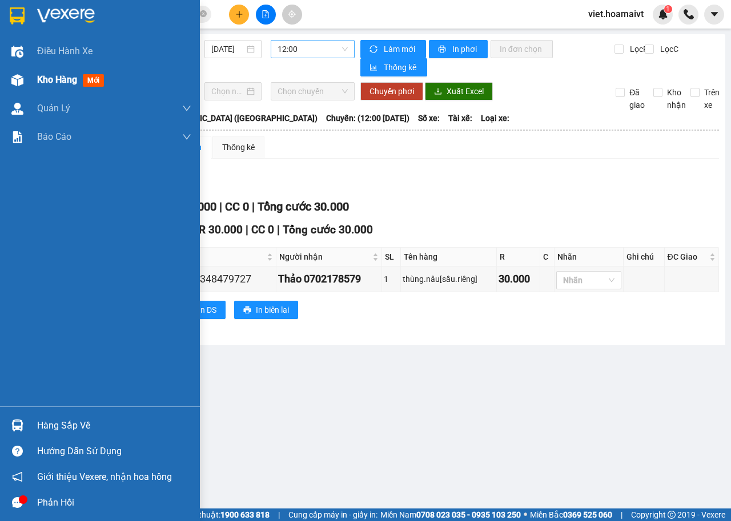
click at [53, 80] on span "Kho hàng" at bounding box center [57, 79] width 40 height 11
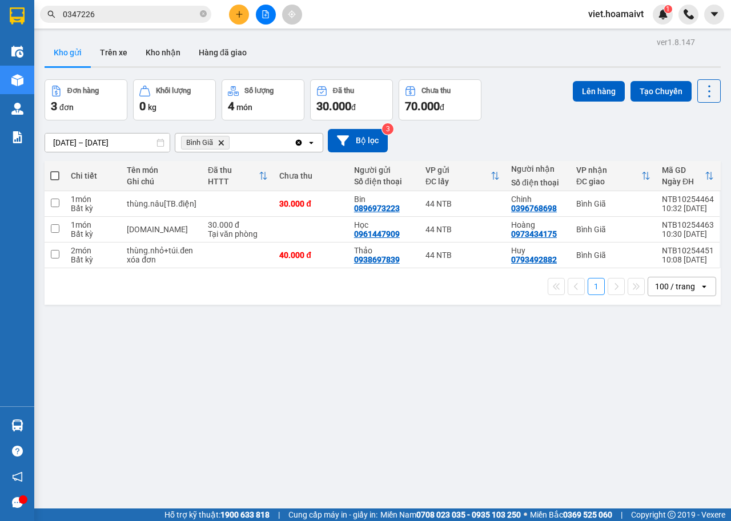
click at [220, 143] on icon "Delete" at bounding box center [220, 142] width 7 height 7
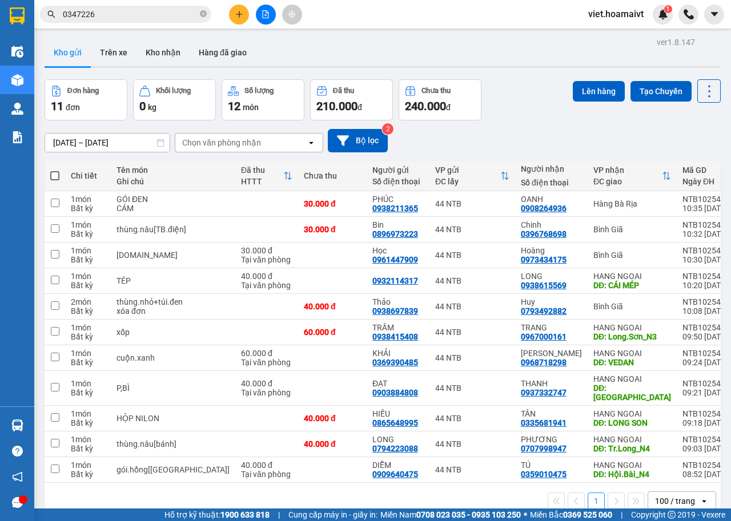
click at [229, 137] on div "Chọn văn phòng nhận" at bounding box center [221, 142] width 79 height 11
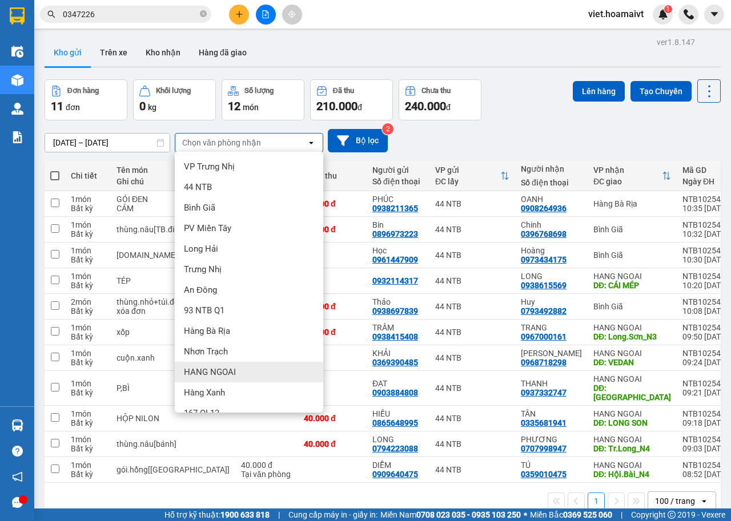
click at [217, 367] on span "HANG NGOAI" at bounding box center [210, 371] width 52 height 11
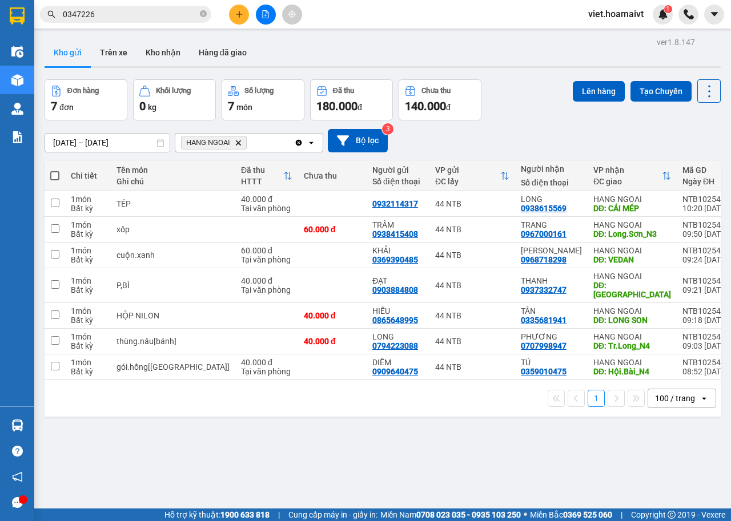
click at [238, 143] on icon "HANG NGOAI, close by backspace" at bounding box center [238, 142] width 5 height 5
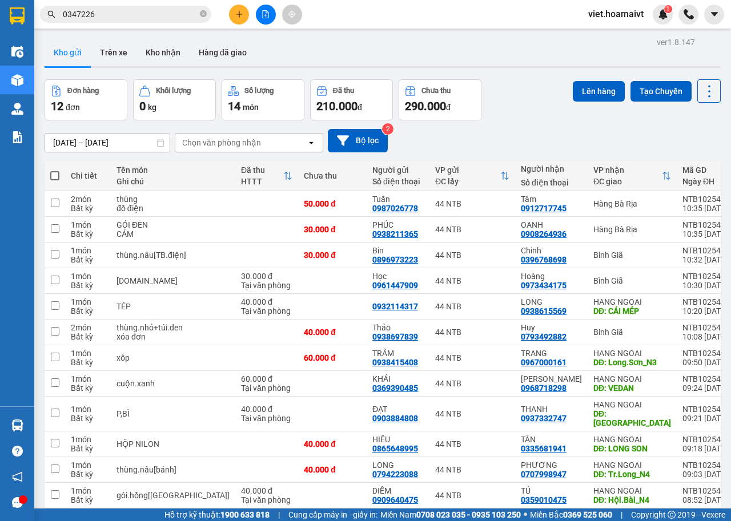
click at [261, 135] on div "Chọn văn phòng nhận" at bounding box center [240, 143] width 131 height 18
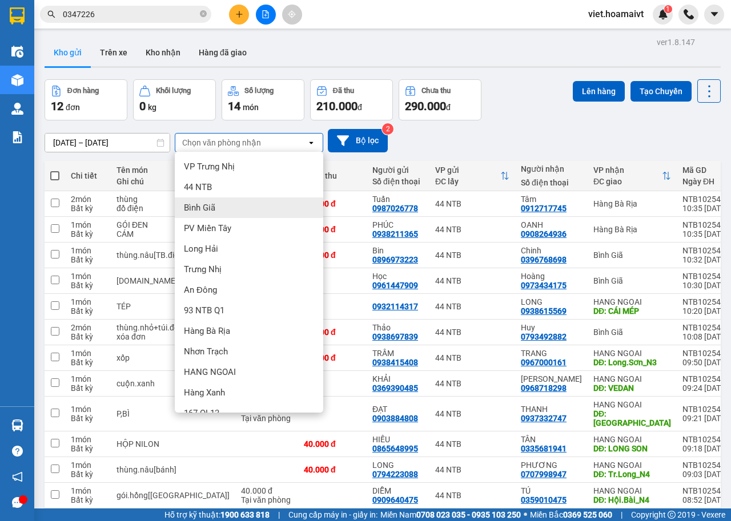
click at [226, 207] on div "Bình Giã" at bounding box center [249, 208] width 148 height 21
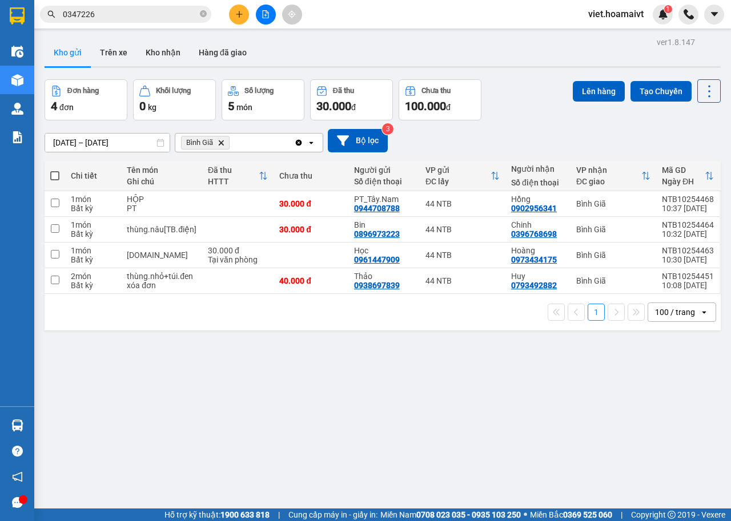
click at [220, 142] on icon "Bình Giã, close by backspace" at bounding box center [221, 142] width 5 height 5
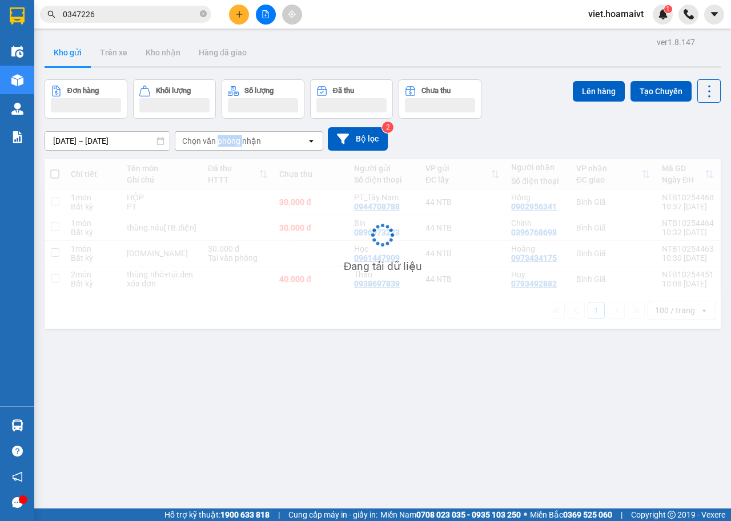
click at [220, 142] on div "Chọn văn phòng nhận" at bounding box center [221, 140] width 79 height 11
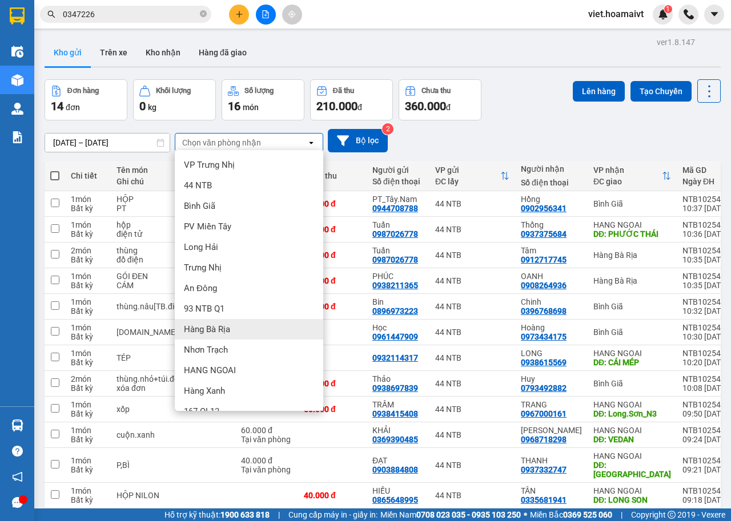
click at [233, 332] on div "Hàng Bà Rịa" at bounding box center [249, 329] width 148 height 21
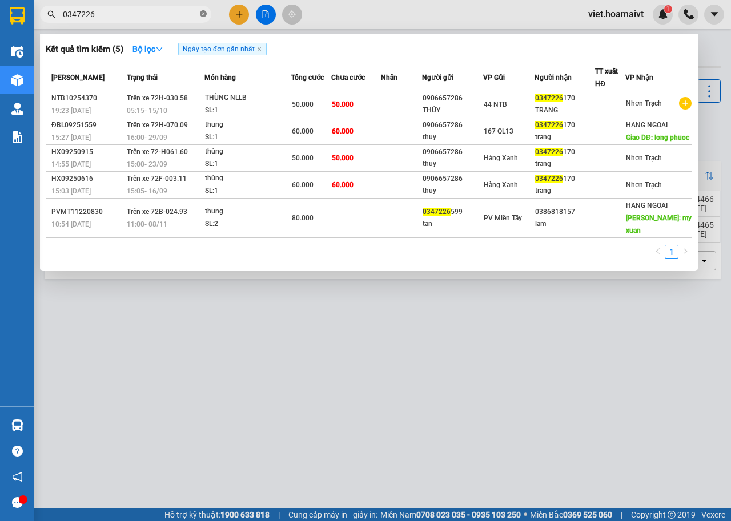
click at [202, 15] on icon "close-circle" at bounding box center [203, 13] width 7 height 7
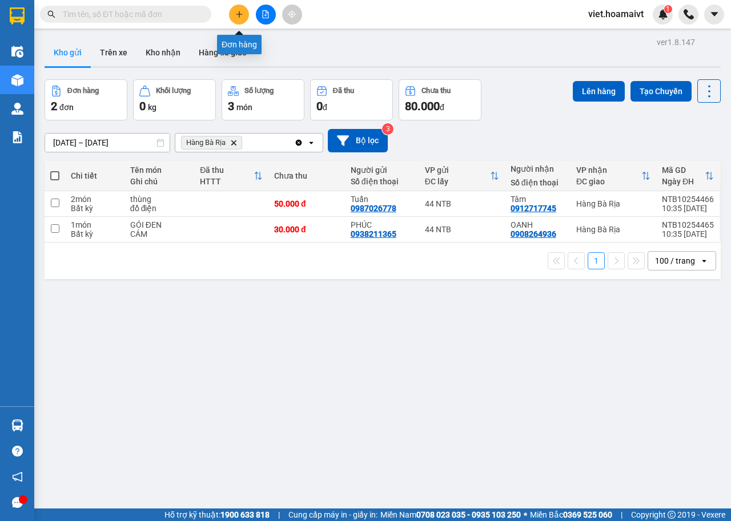
click at [241, 7] on button at bounding box center [239, 15] width 20 height 20
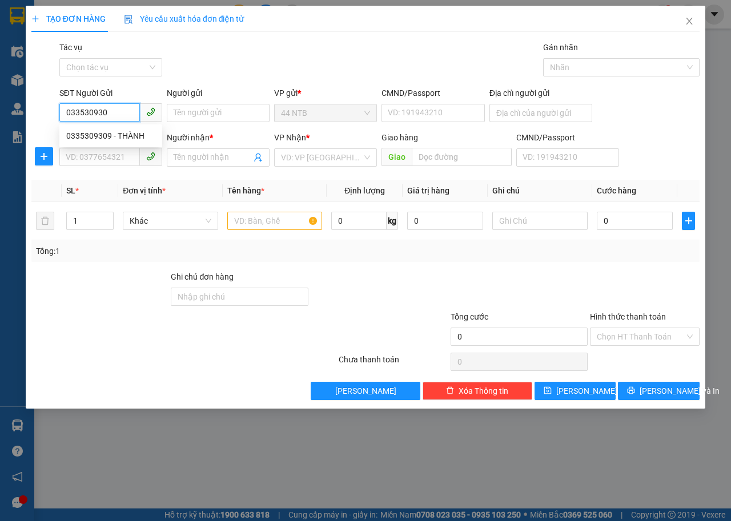
type input "0335309309"
click at [144, 135] on div "0335309309 - THÀNH" at bounding box center [110, 136] width 89 height 13
type input "THÀNH"
type input "43_H.T.Kháng_Q1"
type input "0915678187"
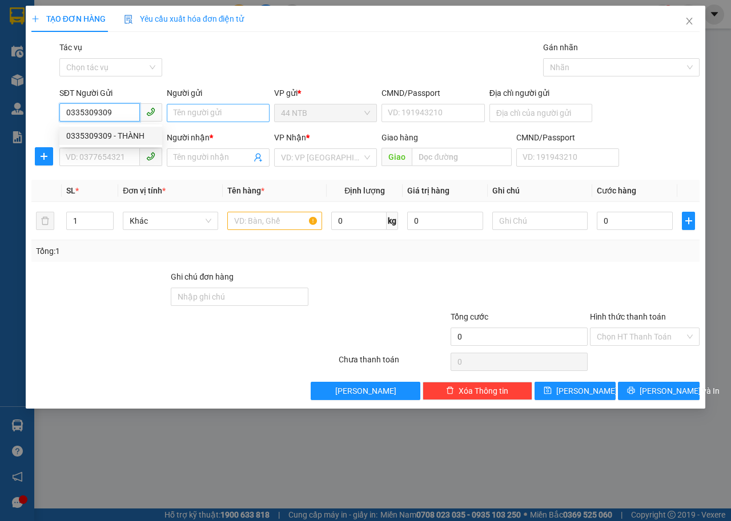
type input "Hành"
type input "0335309309"
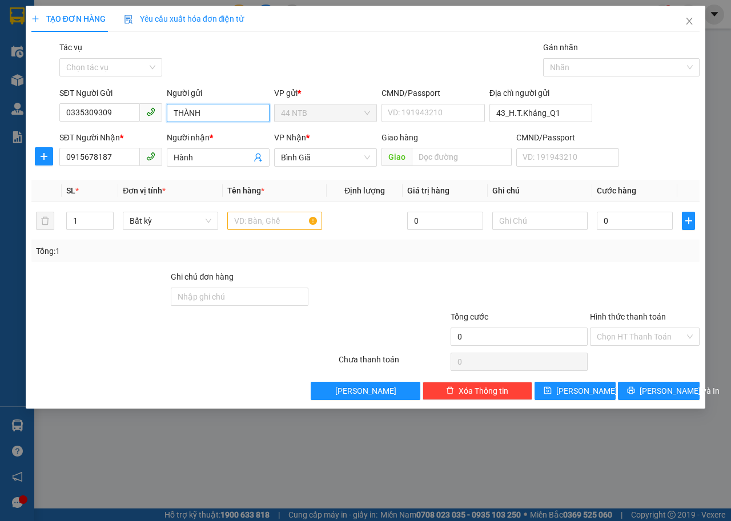
click at [209, 112] on input "THÀNH" at bounding box center [218, 113] width 103 height 18
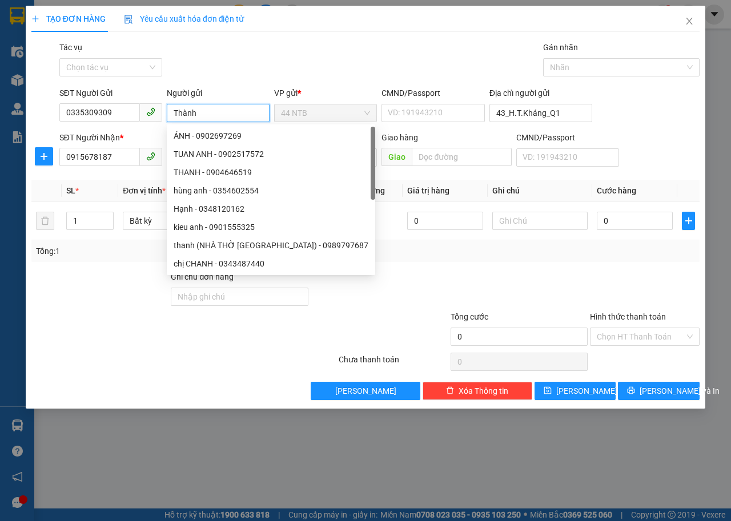
type input "Thành"
click at [292, 45] on div "Gói vận chuyển * Tiêu chuẩn Tác vụ Chọn tác vụ Gán nhãn Nhãn" at bounding box center [379, 61] width 644 height 40
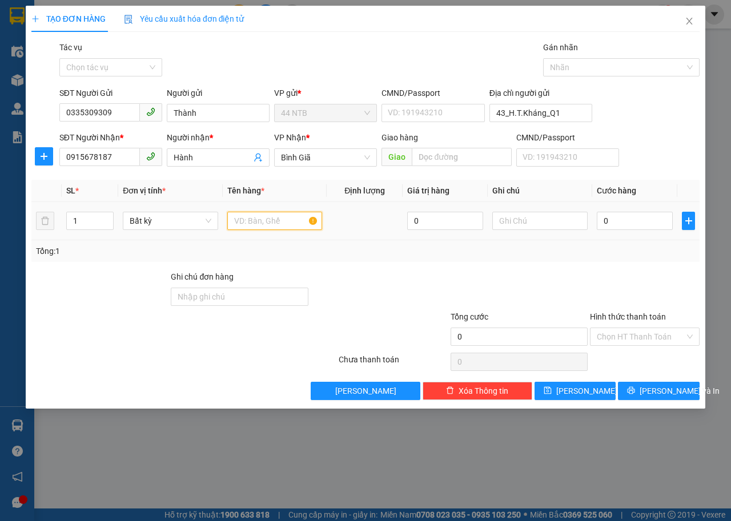
click at [269, 223] on input "text" at bounding box center [274, 221] width 95 height 18
type input "hộp.đen[PKĐT]"
click at [646, 223] on input "0" at bounding box center [635, 221] width 76 height 18
type input "3"
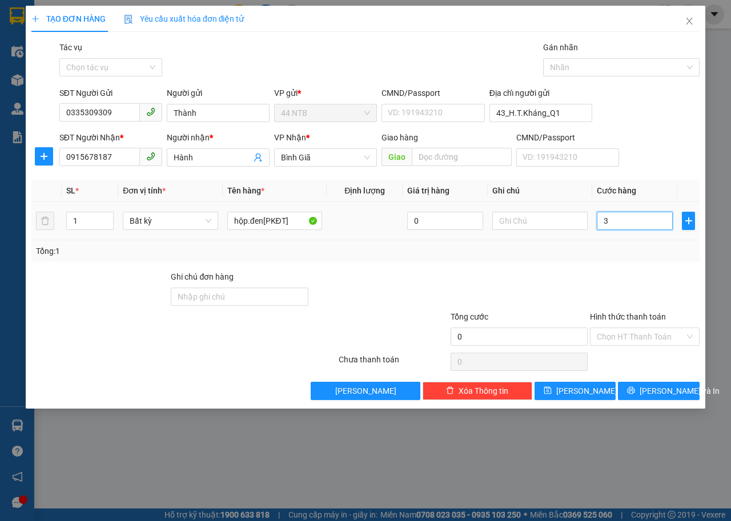
type input "3"
type input "30"
type input "30.000"
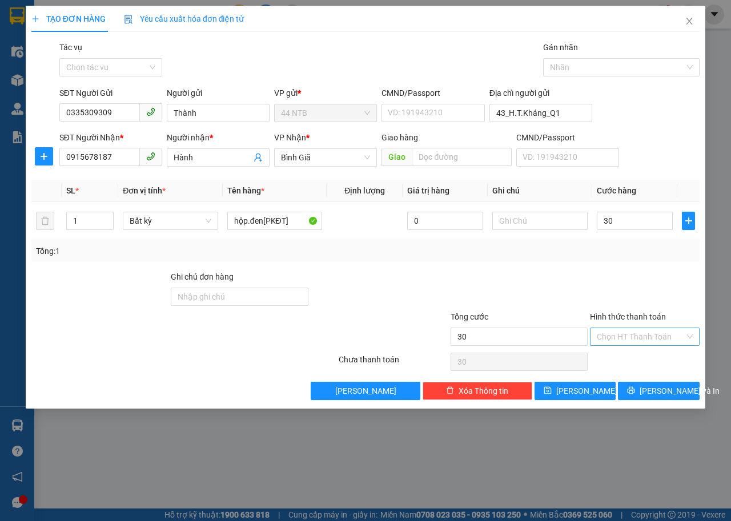
type input "30.000"
click at [655, 335] on input "Hình thức thanh toán" at bounding box center [641, 336] width 88 height 17
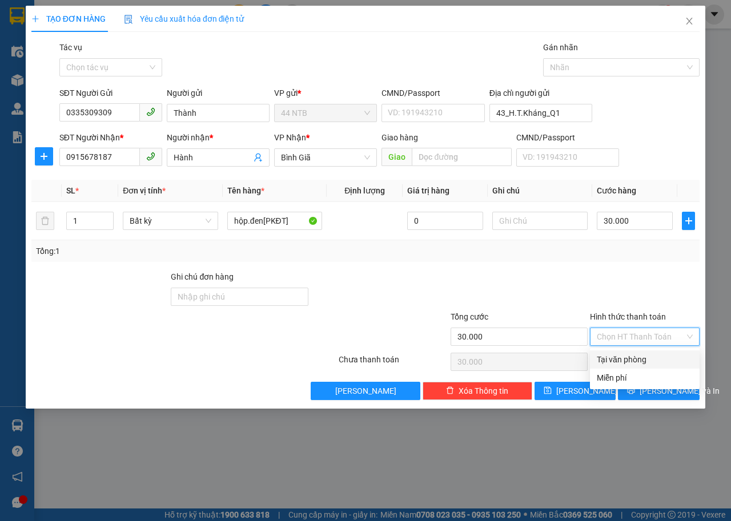
click at [632, 359] on div "Tại văn phòng" at bounding box center [645, 359] width 96 height 13
type input "0"
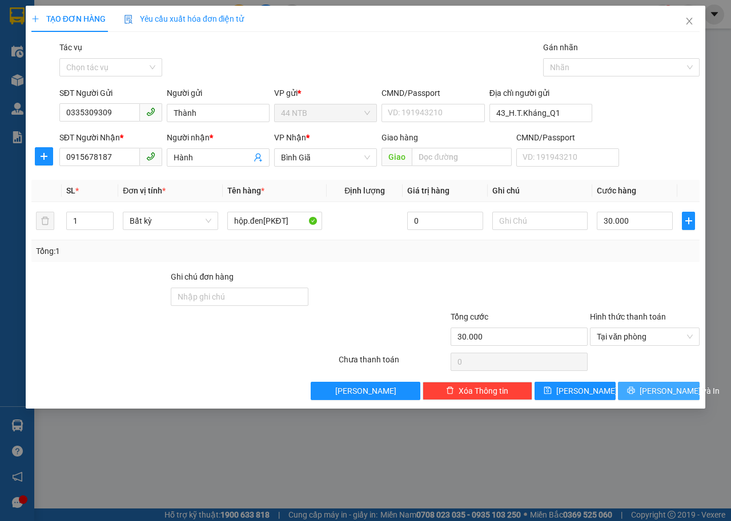
click at [663, 395] on span "[PERSON_NAME] và In" at bounding box center [679, 391] width 80 height 13
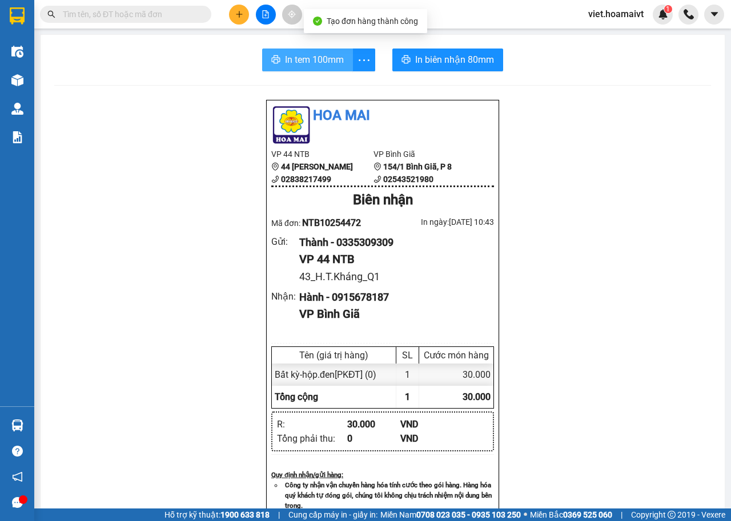
click at [317, 63] on span "In tem 100mm" at bounding box center [314, 60] width 59 height 14
click at [463, 71] on div "In tem 100mm In biên nhận 80mm Hoa Mai VP 44 NTB 44 Nguyễn Thái Bình 0283821749…" at bounding box center [383, 453] width 684 height 836
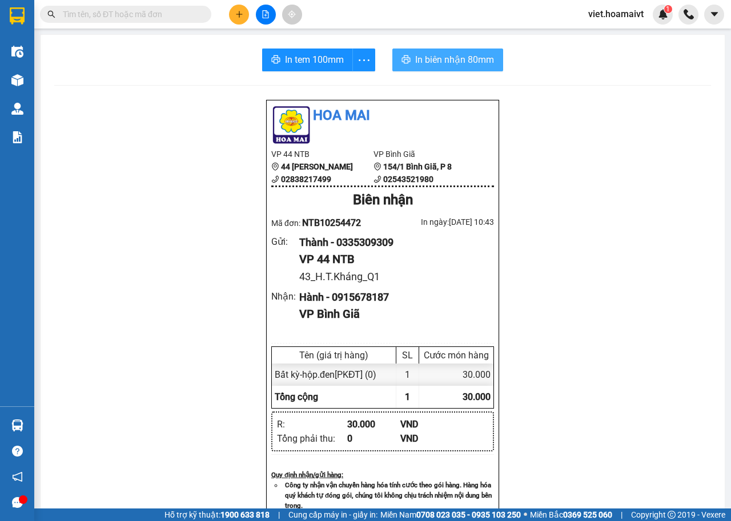
click at [463, 66] on span "In biên nhận 80mm" at bounding box center [454, 60] width 79 height 14
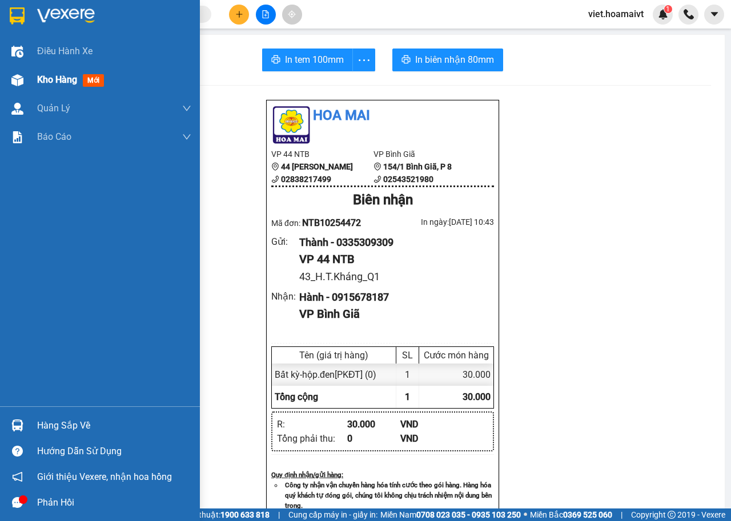
click at [55, 71] on div "Kho hàng mới" at bounding box center [114, 80] width 154 height 29
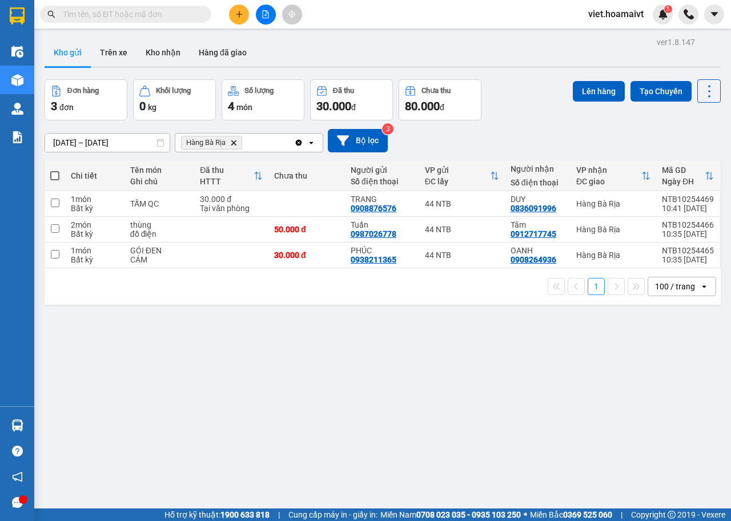
click at [231, 144] on icon "Delete" at bounding box center [233, 142] width 7 height 7
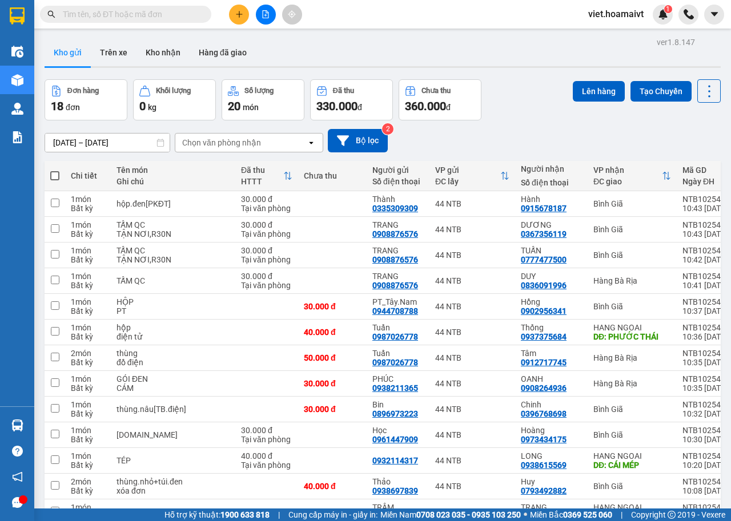
click at [238, 138] on div "Chọn văn phòng nhận" at bounding box center [221, 142] width 79 height 11
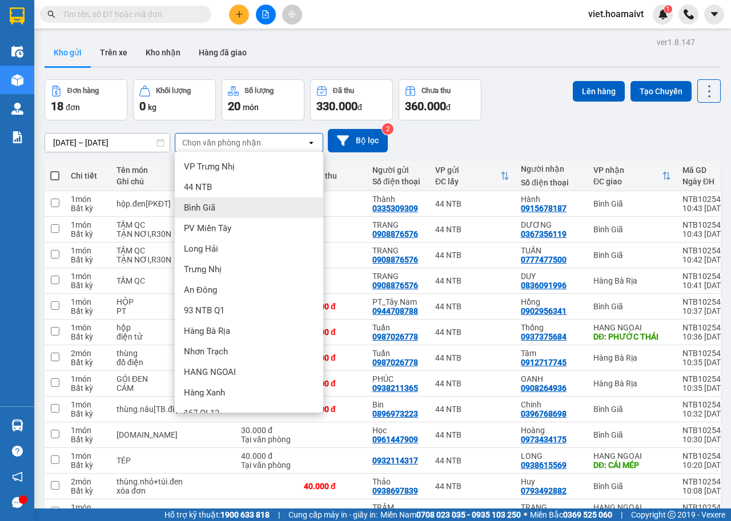
click at [223, 209] on div "Bình Giã" at bounding box center [249, 208] width 148 height 21
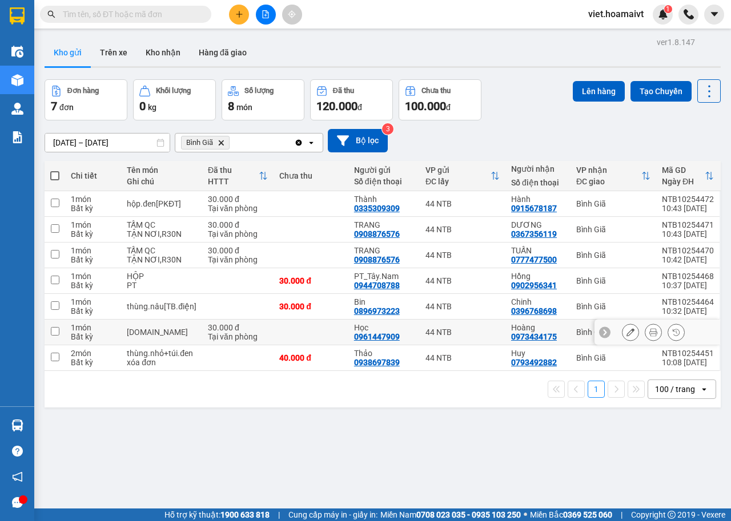
click at [123, 333] on td "cuộn.cao.su" at bounding box center [161, 333] width 81 height 26
checkbox input "true"
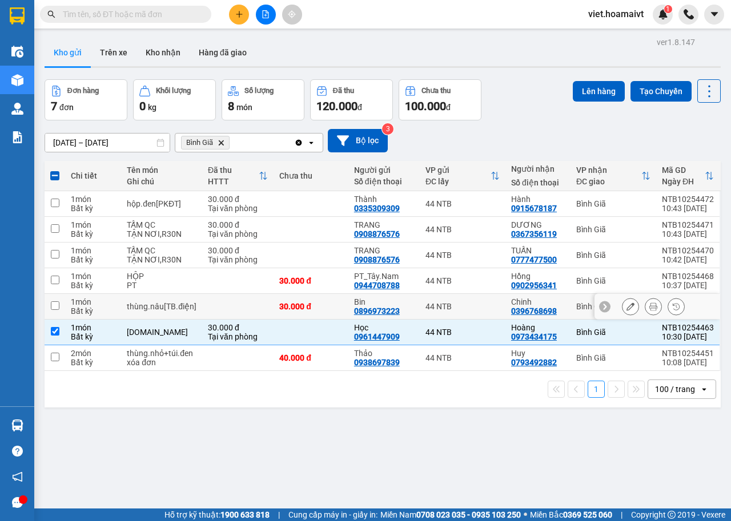
click at [121, 309] on td "thùng.nâu[TB.điện]" at bounding box center [161, 307] width 81 height 26
checkbox input "true"
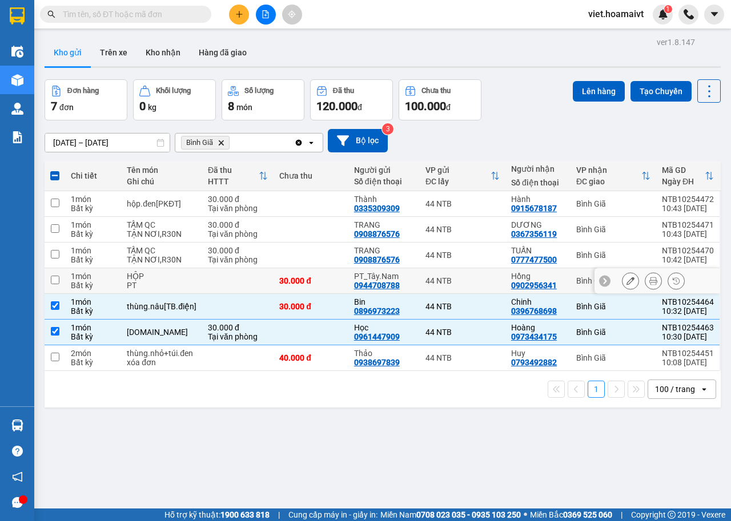
click at [117, 284] on td "1 món Bất kỳ" at bounding box center [93, 281] width 56 height 26
checkbox input "true"
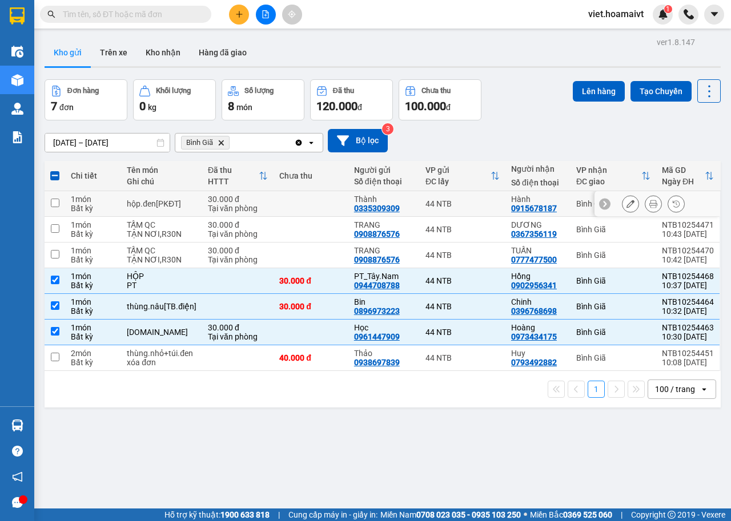
click at [128, 195] on td "hộp.đen[PKĐT]" at bounding box center [161, 204] width 81 height 26
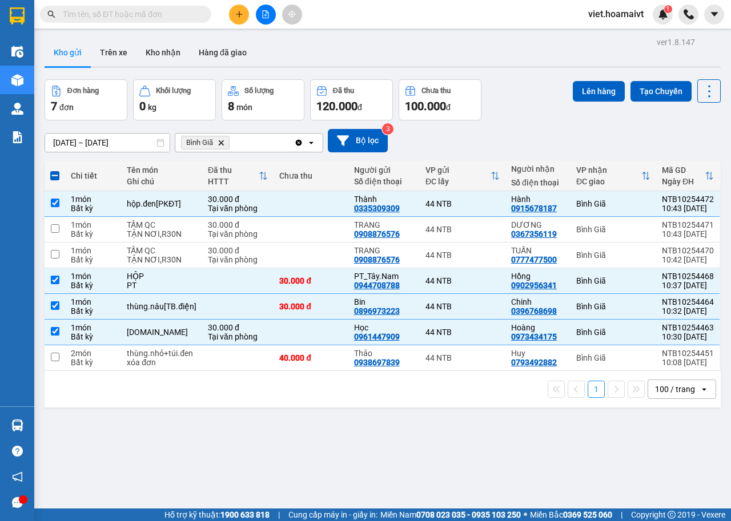
click at [222, 142] on icon "Bình Giã, close by backspace" at bounding box center [221, 142] width 5 height 5
checkbox input "false"
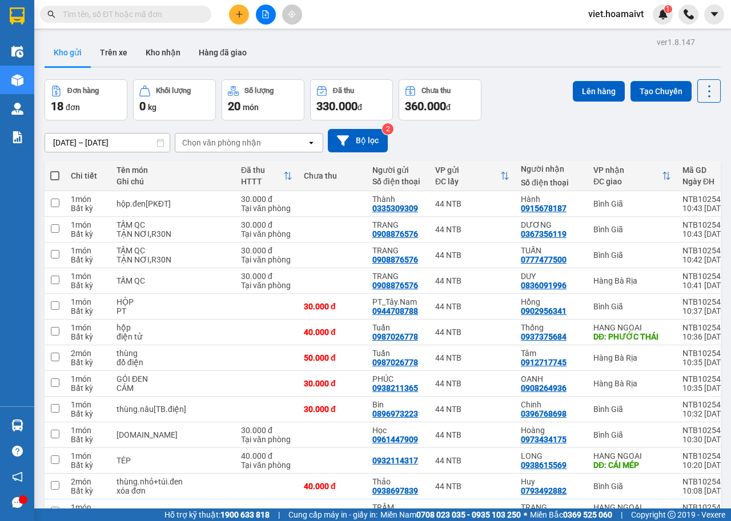
scroll to position [57, 0]
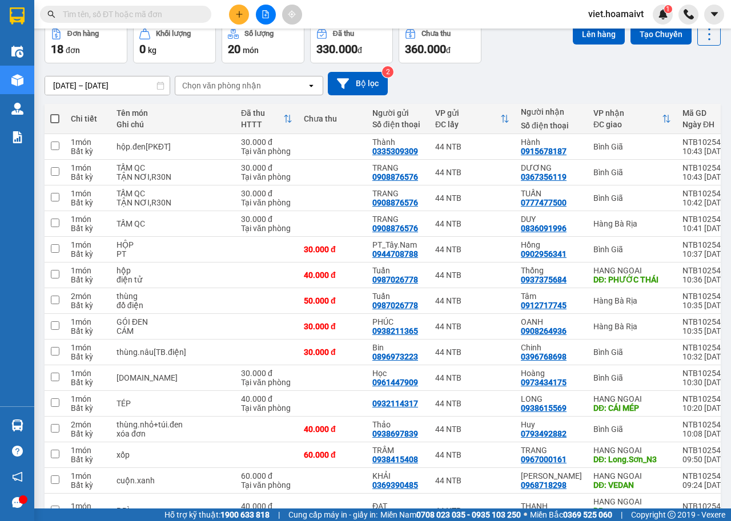
click at [239, 87] on div "Chọn văn phòng nhận" at bounding box center [221, 85] width 79 height 11
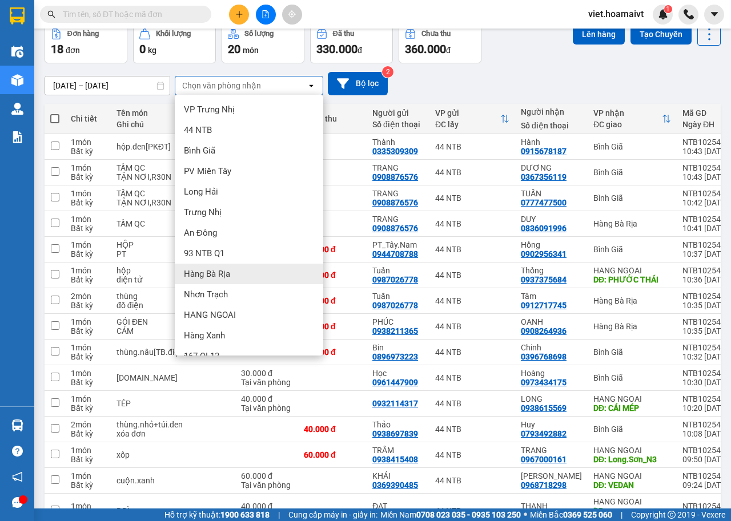
click at [225, 274] on span "Hàng Bà Rịa" at bounding box center [207, 273] width 46 height 11
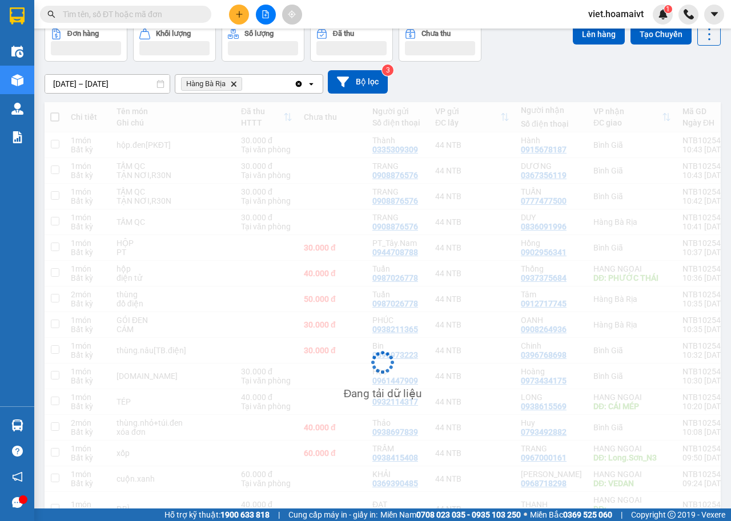
scroll to position [53, 0]
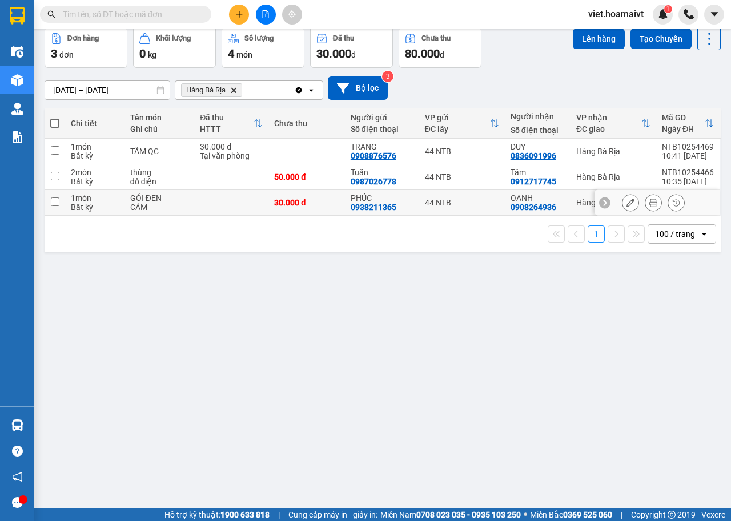
click at [182, 199] on div "GÓI ĐEN" at bounding box center [159, 198] width 58 height 9
checkbox input "true"
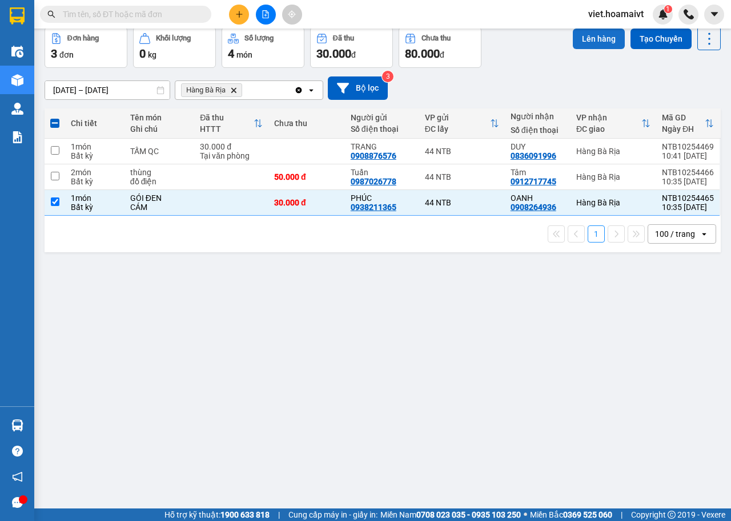
click at [593, 39] on button "Lên hàng" at bounding box center [599, 39] width 52 height 21
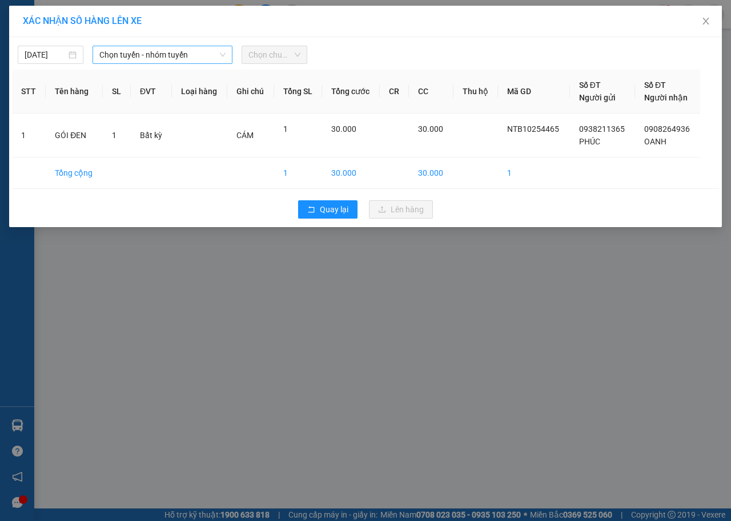
click at [176, 52] on span "Chọn tuyến - nhóm tuyến" at bounding box center [162, 54] width 126 height 17
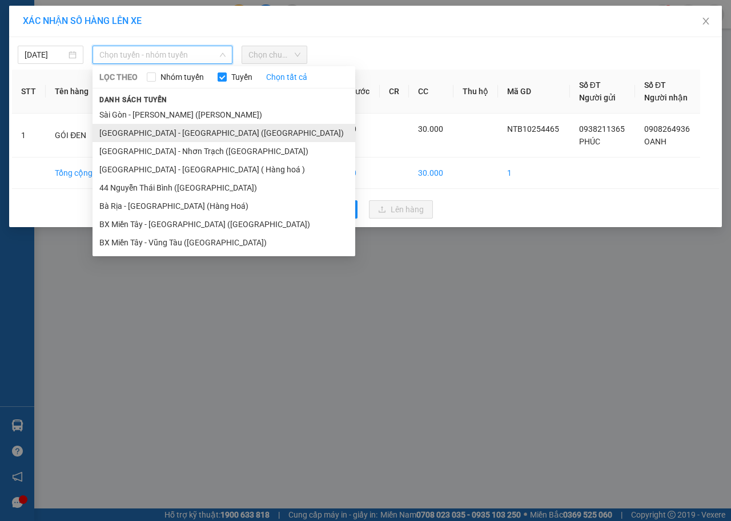
click at [158, 134] on li "Sài Gòn - Bà Rịa (Hàng Hoá)" at bounding box center [223, 133] width 263 height 18
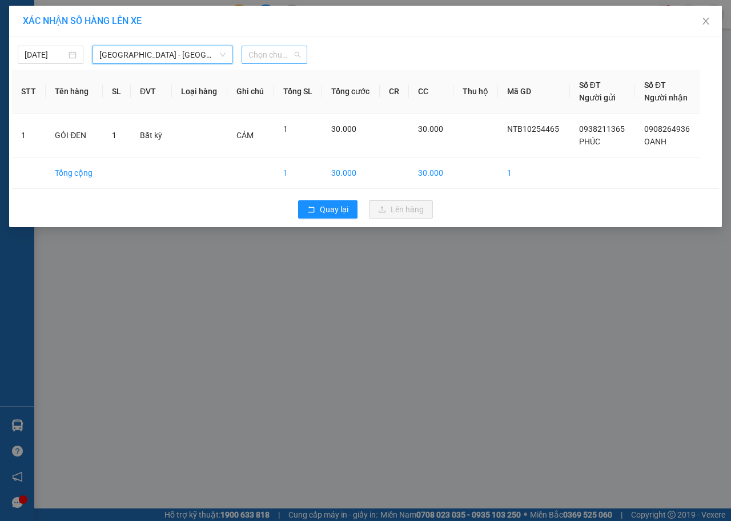
click at [287, 51] on span "Chọn chuyến" at bounding box center [274, 54] width 52 height 17
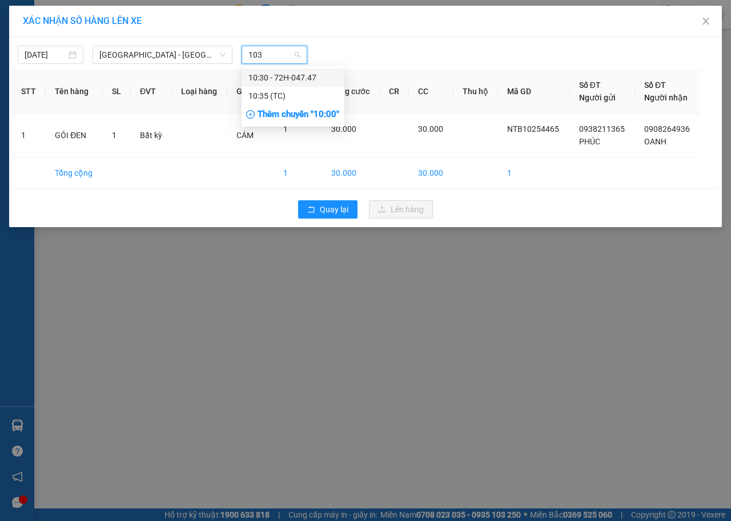
type input "1035"
click at [292, 76] on div "10:35 (TC)" at bounding box center [292, 77] width 89 height 13
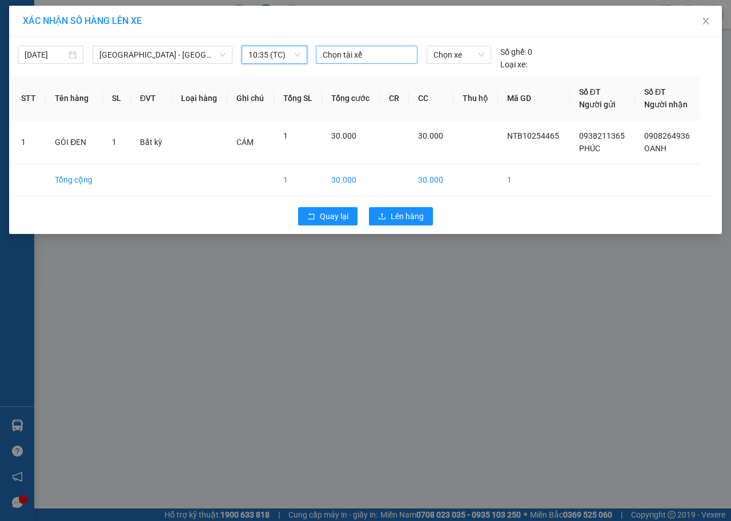
click at [374, 56] on div at bounding box center [367, 55] width 96 height 14
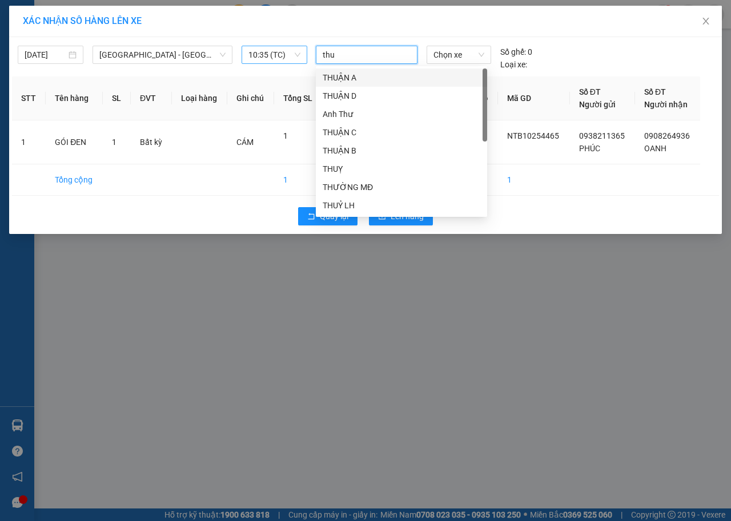
type input "thuy"
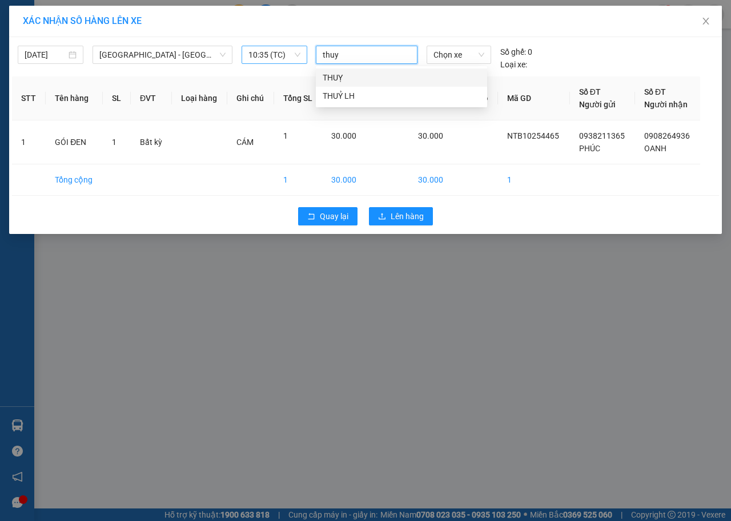
click at [374, 76] on div "THUỴ" at bounding box center [402, 77] width 158 height 13
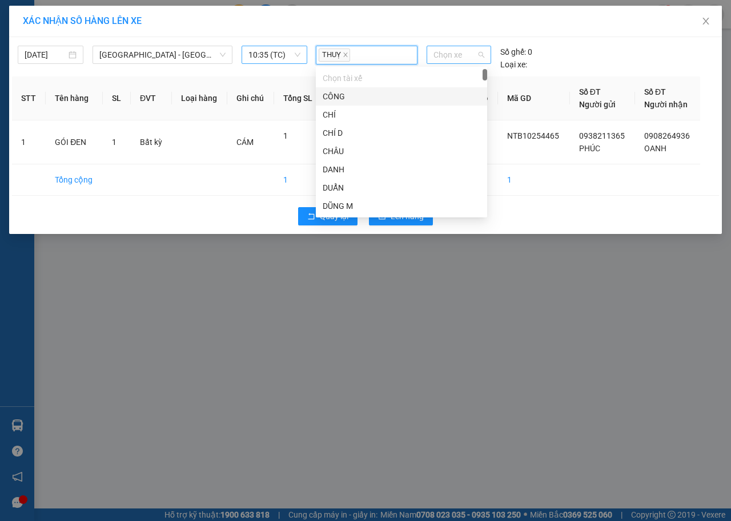
click at [465, 55] on span "Chọn xe" at bounding box center [458, 54] width 51 height 17
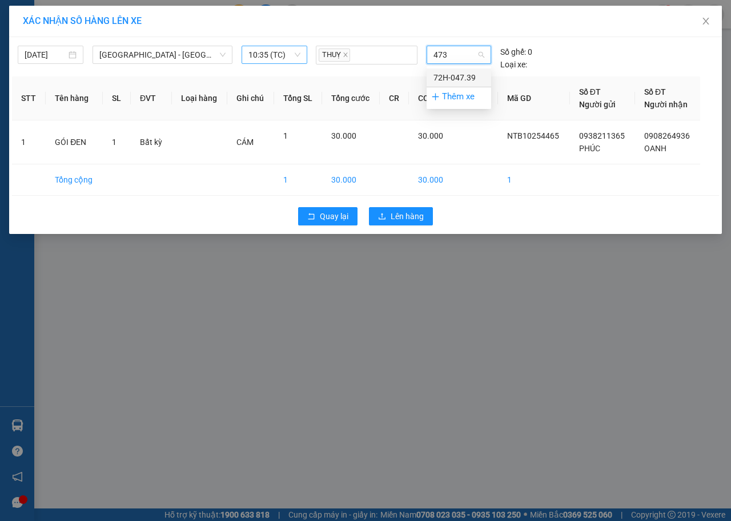
type input "4739"
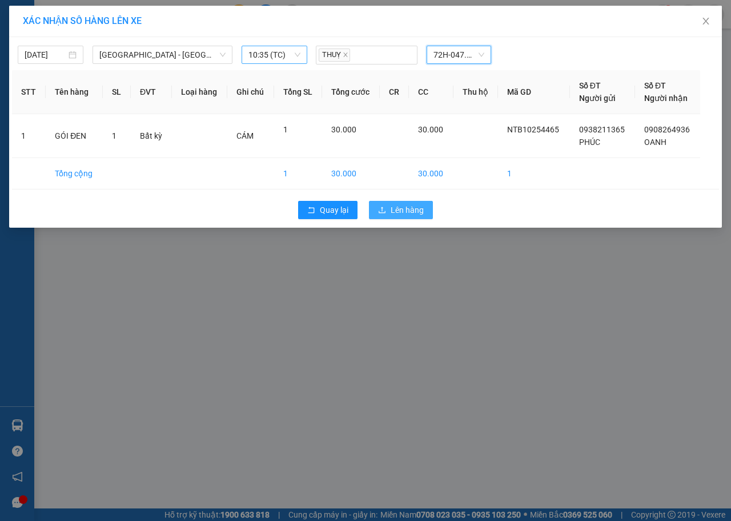
click at [419, 213] on span "Lên hàng" at bounding box center [406, 210] width 33 height 13
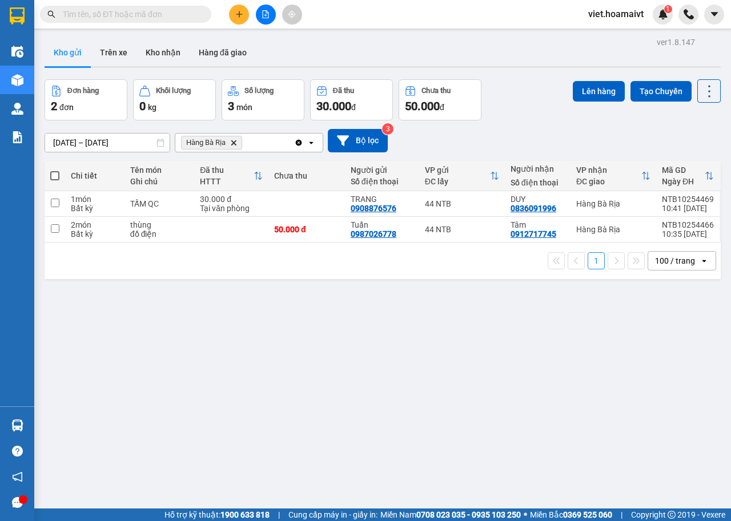
click at [232, 142] on icon "Hàng Bà Rịa, close by backspace" at bounding box center [233, 142] width 5 height 5
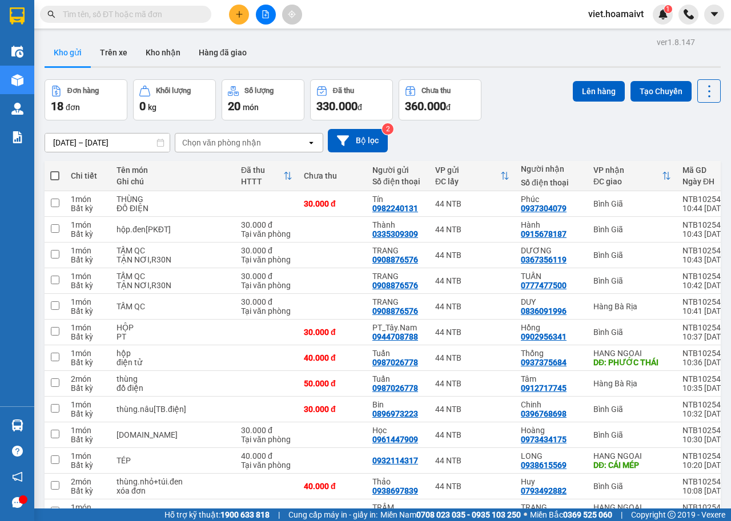
click at [233, 135] on div "Chọn văn phòng nhận" at bounding box center [240, 143] width 131 height 18
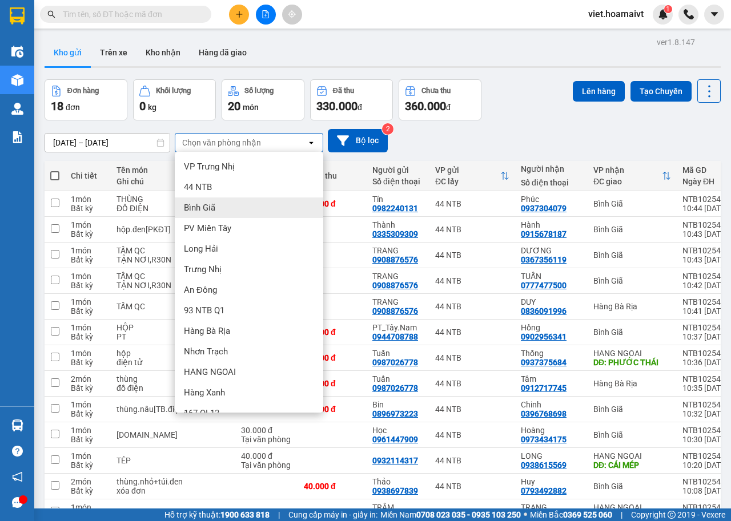
click at [231, 208] on div "Bình Giã" at bounding box center [249, 208] width 148 height 21
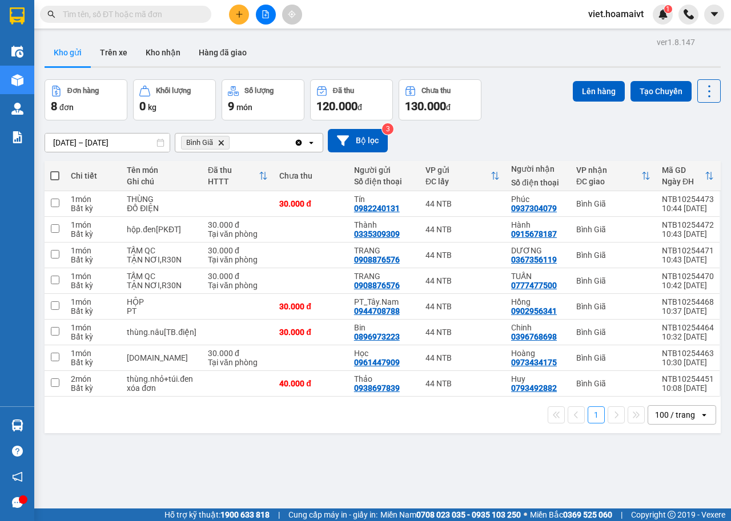
click at [48, 173] on th at bounding box center [55, 176] width 21 height 30
click at [55, 176] on span at bounding box center [54, 175] width 9 height 9
click at [55, 170] on input "checkbox" at bounding box center [55, 170] width 0 height 0
checkbox input "true"
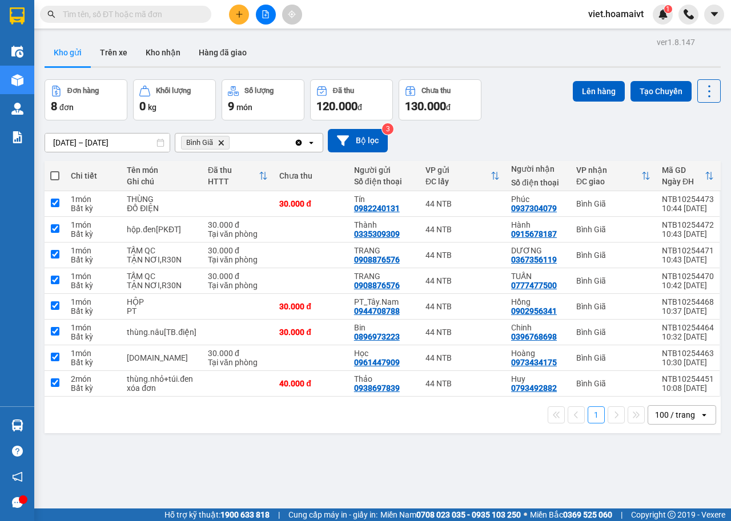
checkbox input "true"
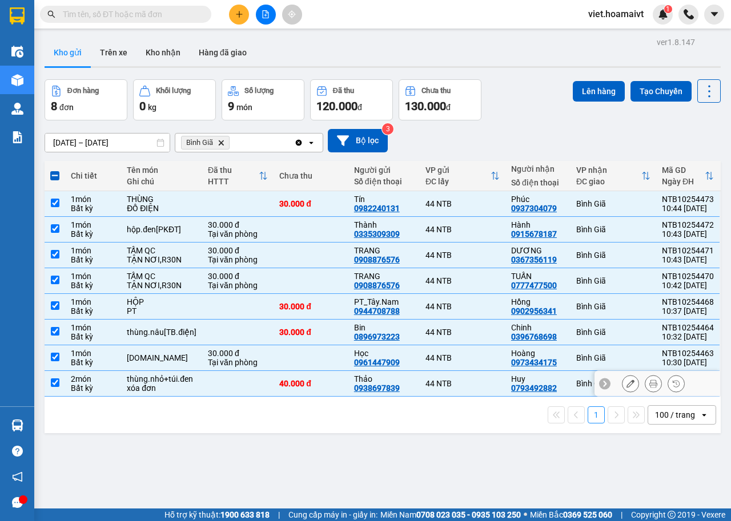
click at [116, 382] on td "2 món Bất kỳ" at bounding box center [93, 384] width 56 height 26
checkbox input "false"
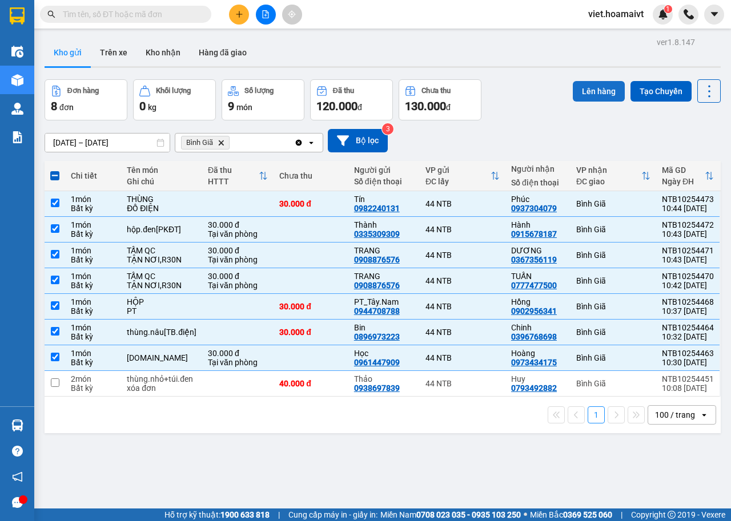
click at [579, 91] on button "Lên hàng" at bounding box center [599, 91] width 52 height 21
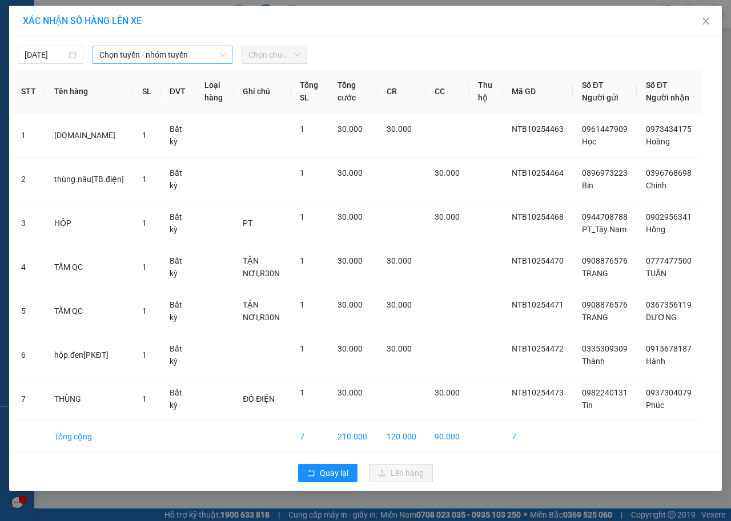
click at [204, 51] on span "Chọn tuyến - nhóm tuyến" at bounding box center [162, 54] width 126 height 17
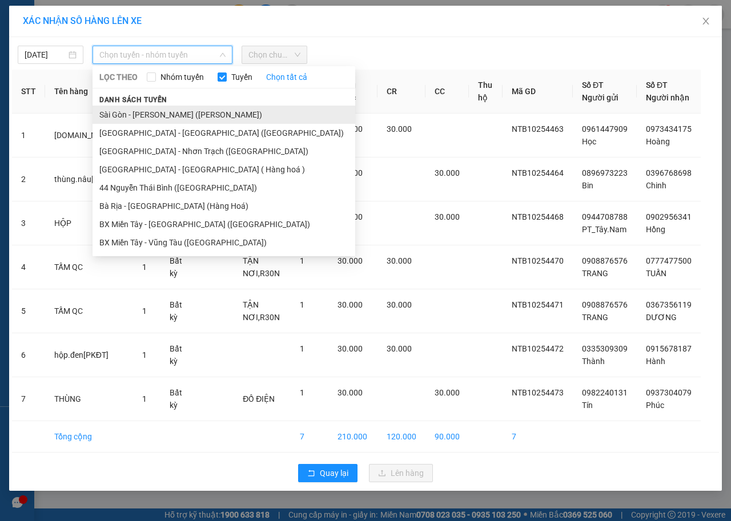
click at [174, 118] on li "Sài Gòn - Vũng Tàu (Hàng Hoá)" at bounding box center [223, 115] width 263 height 18
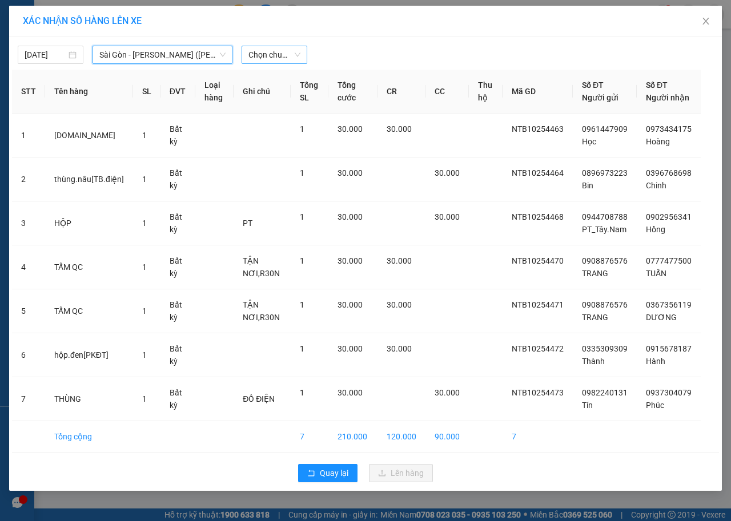
click at [282, 53] on span "Chọn chuyến" at bounding box center [274, 54] width 52 height 17
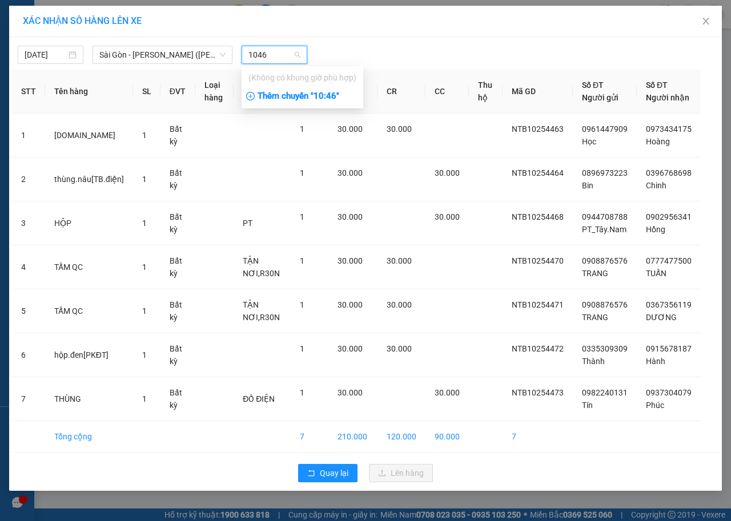
type input "1046"
click at [291, 96] on div "Thêm chuyến " 10:46 "" at bounding box center [302, 96] width 122 height 19
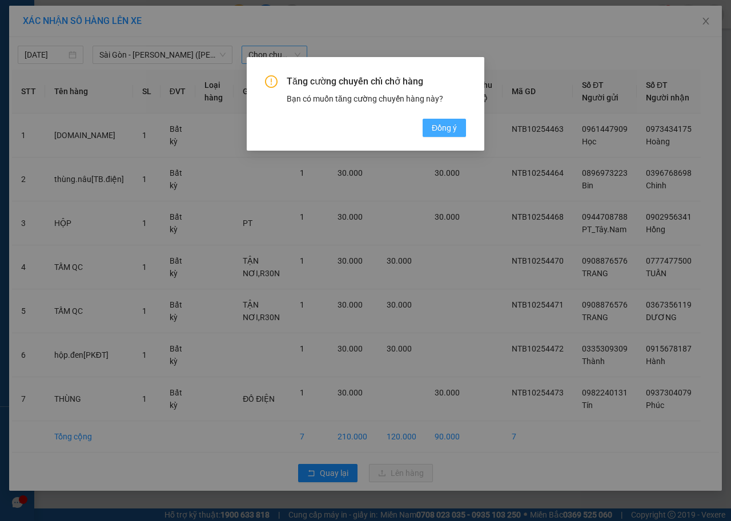
click at [441, 131] on span "Đồng ý" at bounding box center [444, 128] width 25 height 13
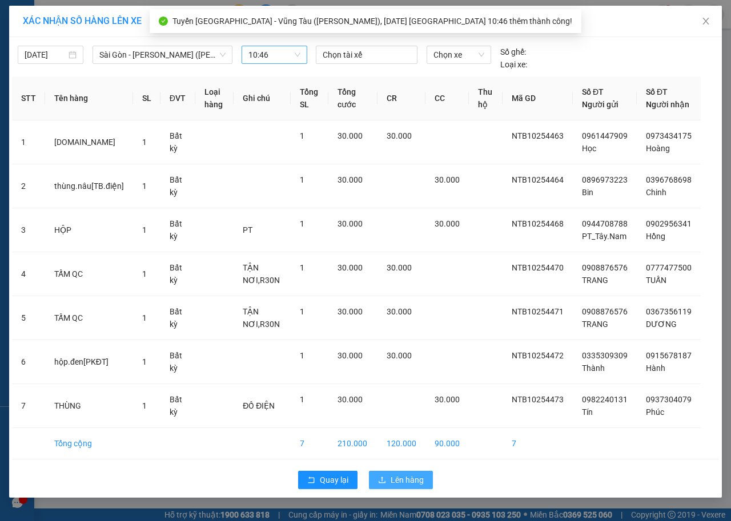
click at [404, 486] on span "Lên hàng" at bounding box center [406, 480] width 33 height 13
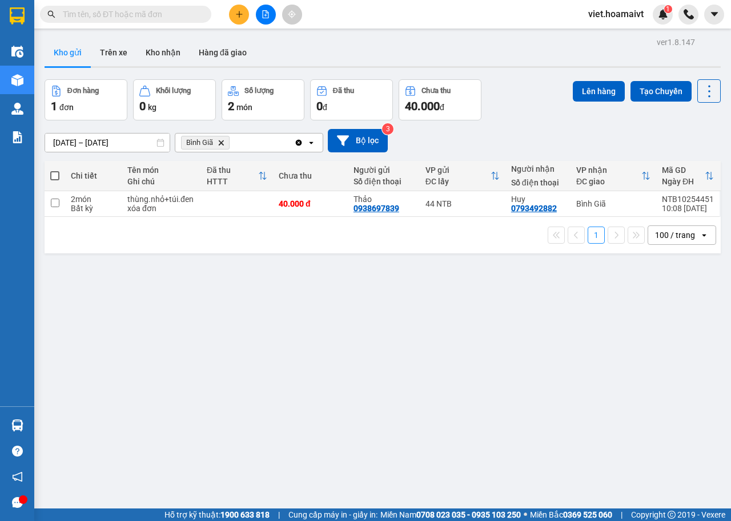
click at [219, 143] on icon "Delete" at bounding box center [220, 142] width 7 height 7
click at [219, 143] on div "Chọn văn phòng nhận" at bounding box center [221, 142] width 79 height 11
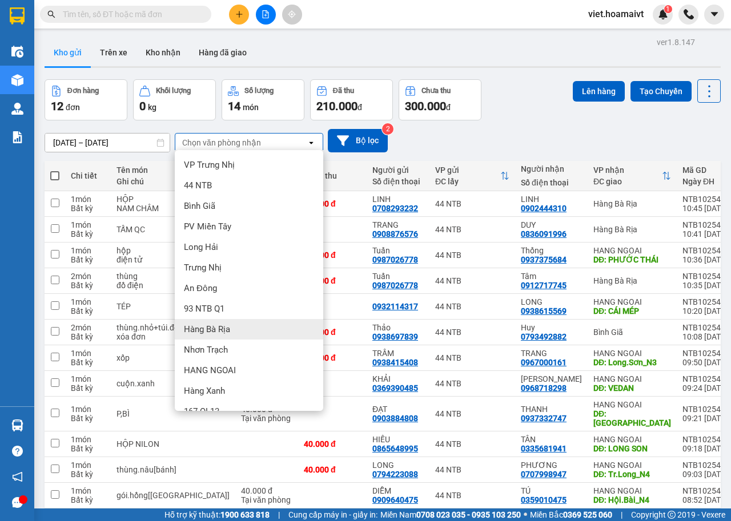
click at [237, 326] on div "Hàng Bà Rịa" at bounding box center [249, 329] width 148 height 21
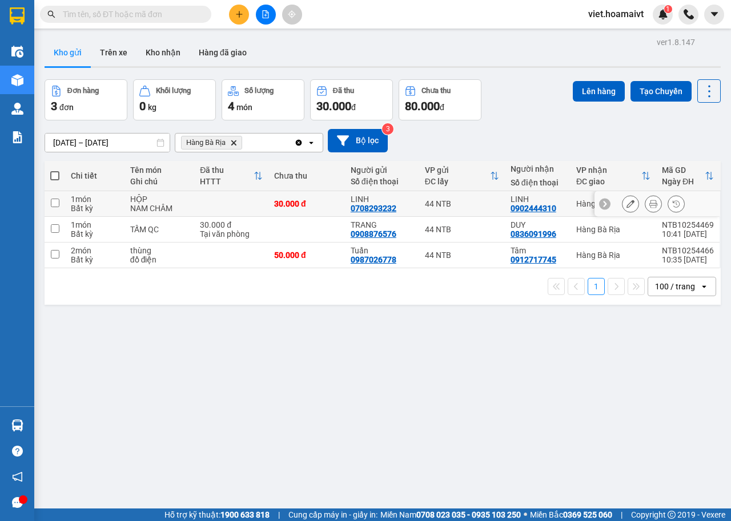
click at [194, 205] on td at bounding box center [231, 204] width 74 height 26
checkbox input "true"
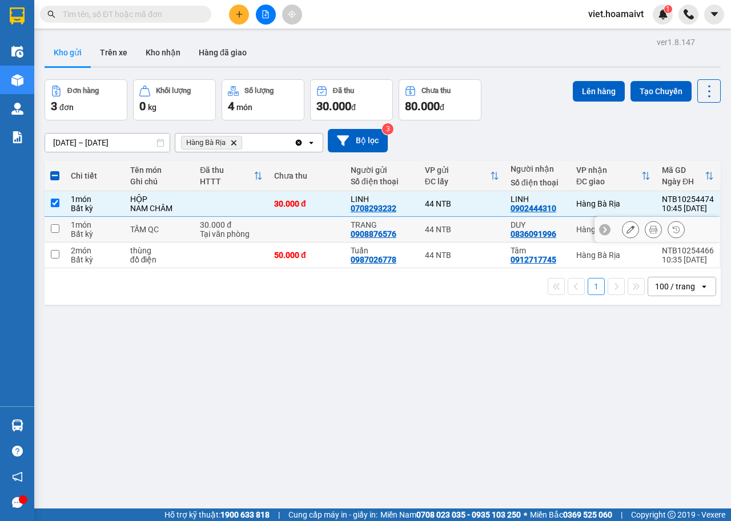
click at [183, 235] on td "TẤM QC" at bounding box center [159, 230] width 70 height 26
checkbox input "true"
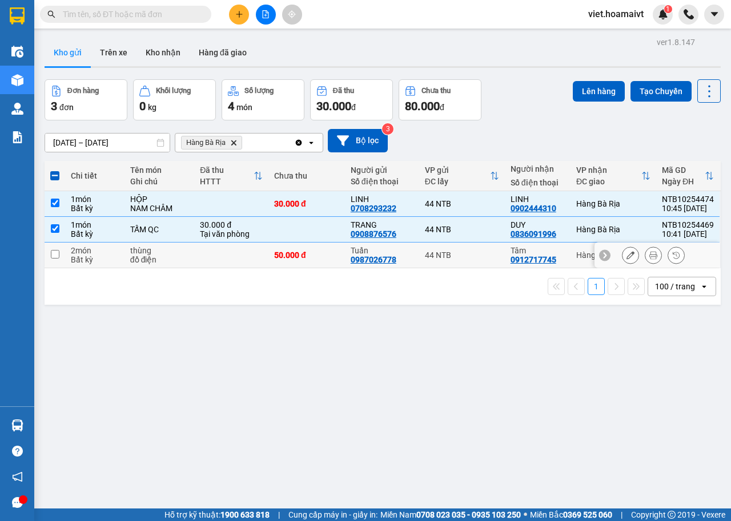
click at [188, 251] on td "thùng đồ điện" at bounding box center [159, 256] width 70 height 26
checkbox input "true"
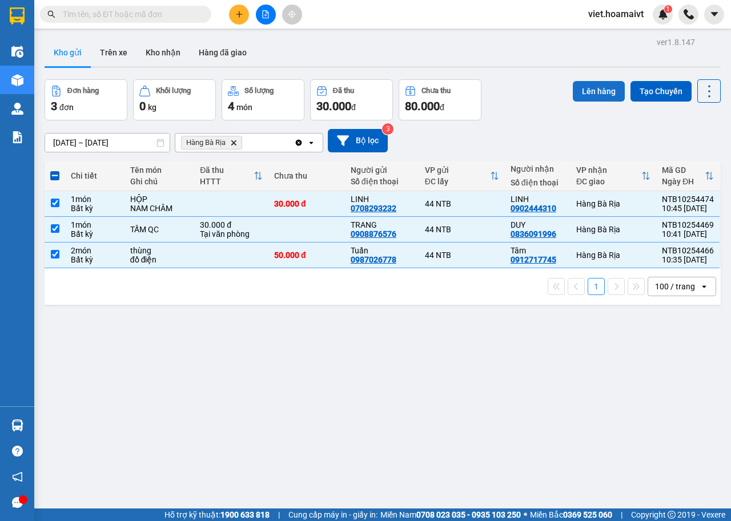
click at [599, 99] on button "Lên hàng" at bounding box center [599, 91] width 52 height 21
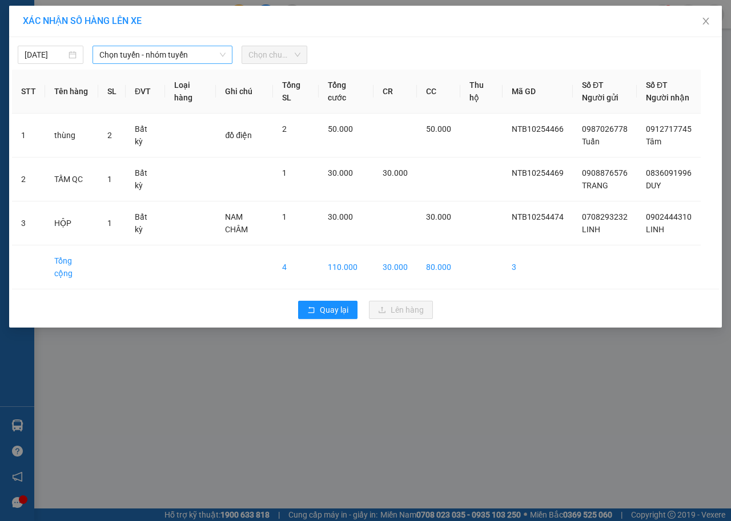
click at [149, 53] on span "Chọn tuyến - nhóm tuyến" at bounding box center [162, 54] width 126 height 17
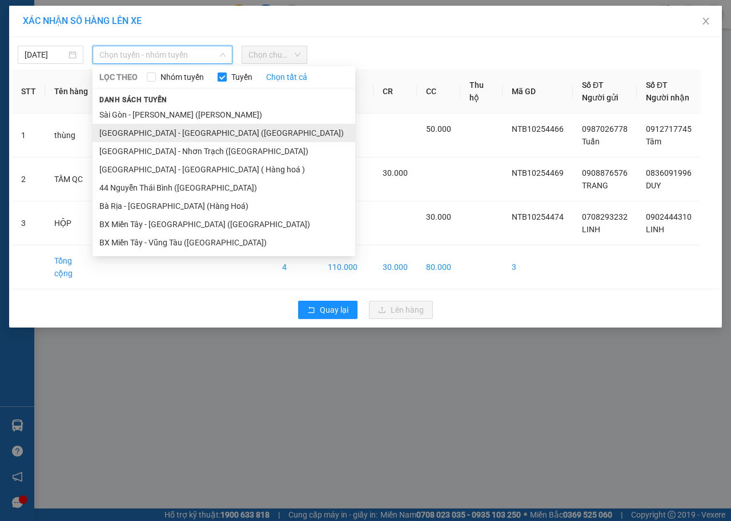
click at [155, 138] on li "Sài Gòn - Bà Rịa (Hàng Hoá)" at bounding box center [223, 133] width 263 height 18
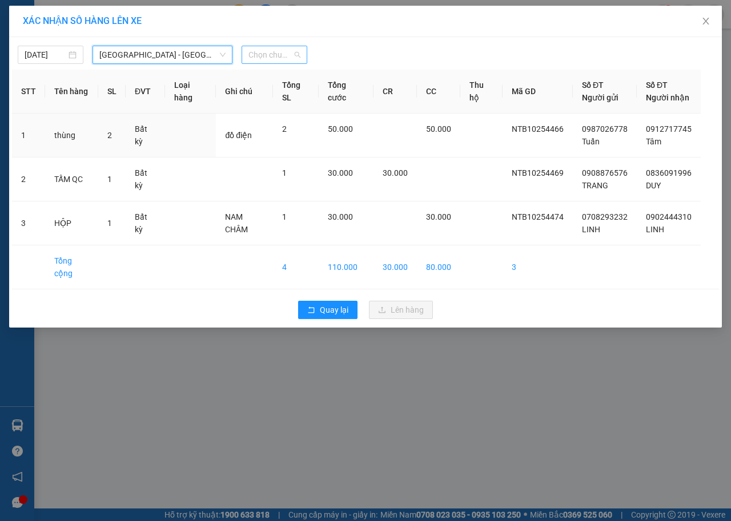
click at [274, 60] on span "Chọn chuyến" at bounding box center [274, 54] width 52 height 17
type input "1046"
click at [295, 95] on div "Thêm chuyến " 10:46 "" at bounding box center [302, 96] width 122 height 19
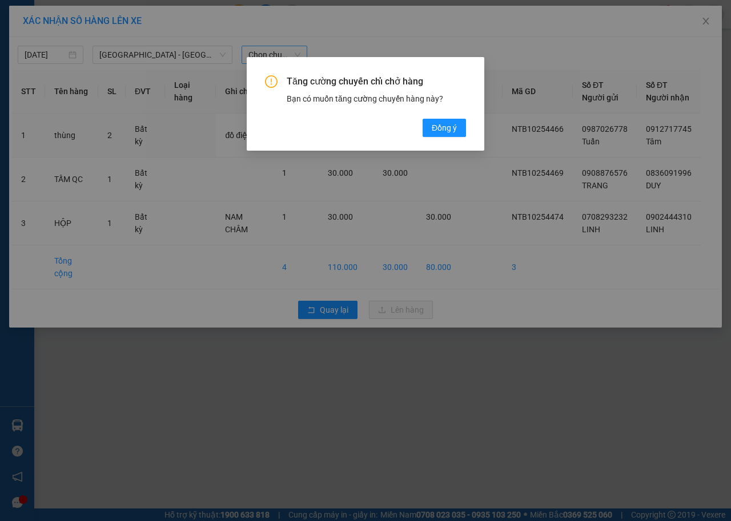
click at [466, 131] on div "Tăng cường chuyến chỉ chở hàng Bạn có muốn tăng cường chuyến hàng này? Đồng ý" at bounding box center [365, 104] width 237 height 94
click at [452, 132] on span "Đồng ý" at bounding box center [444, 128] width 25 height 13
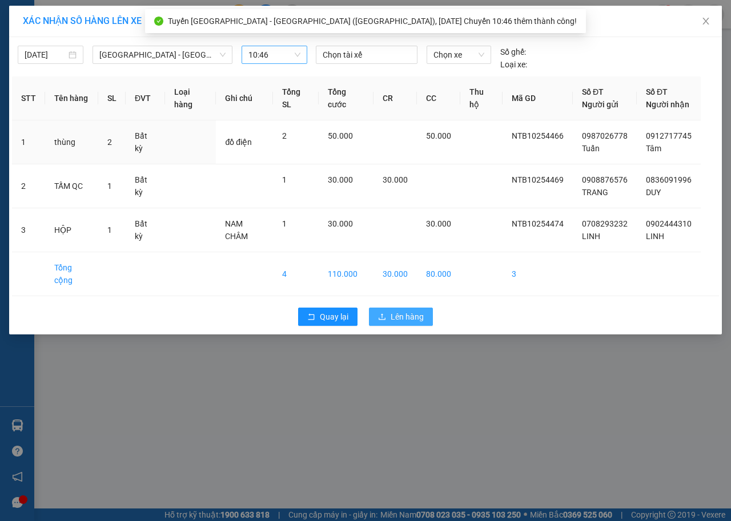
click at [409, 316] on span "Lên hàng" at bounding box center [406, 317] width 33 height 13
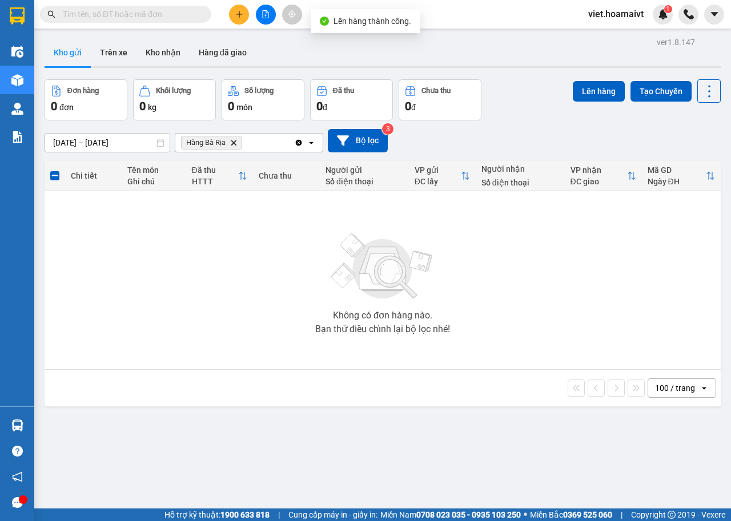
click at [231, 143] on icon "Delete" at bounding box center [233, 142] width 7 height 7
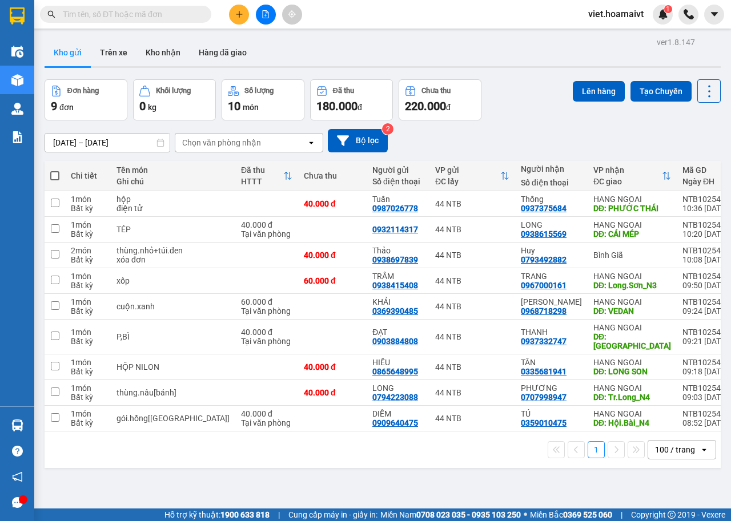
click at [163, 13] on input "text" at bounding box center [130, 14] width 135 height 13
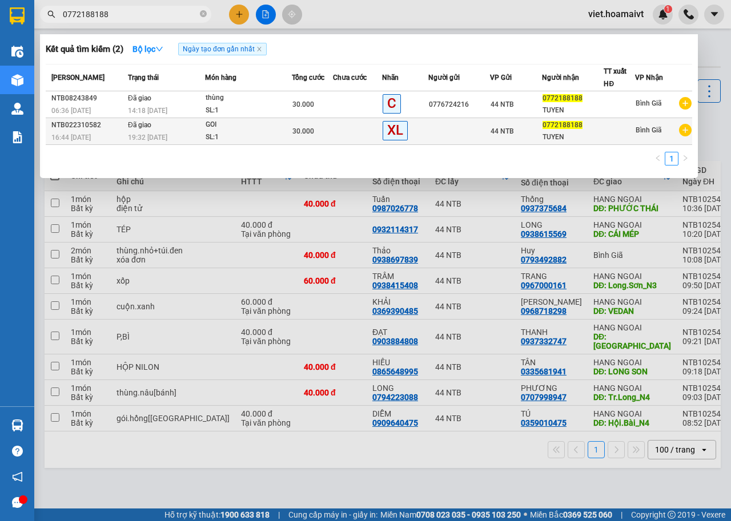
type input "0772188188"
click at [683, 131] on icon "plus-circle" at bounding box center [685, 130] width 13 height 13
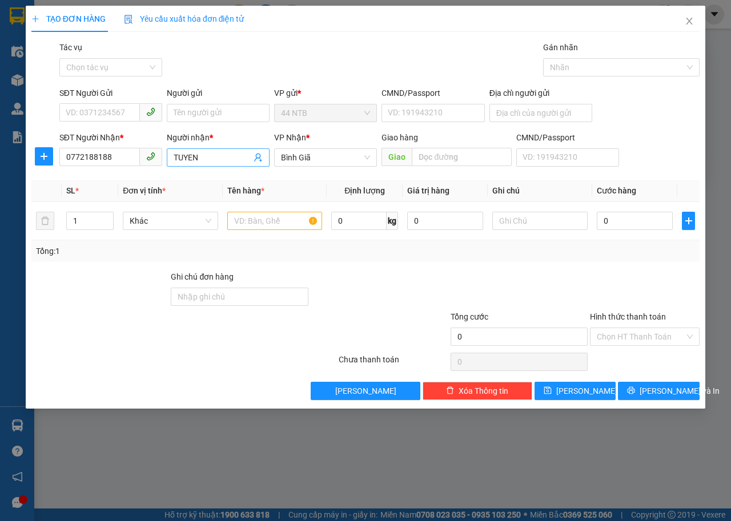
click at [210, 162] on input "TUYEN" at bounding box center [213, 157] width 78 height 13
type input "Tuyền"
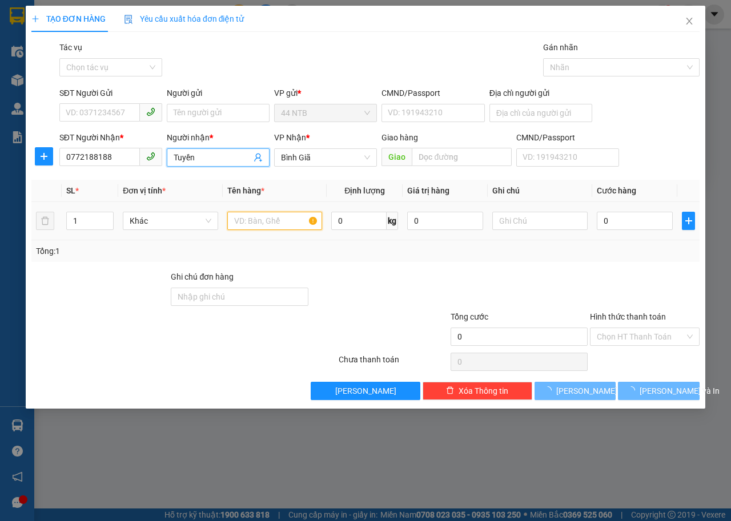
click at [305, 223] on input "text" at bounding box center [274, 221] width 95 height 18
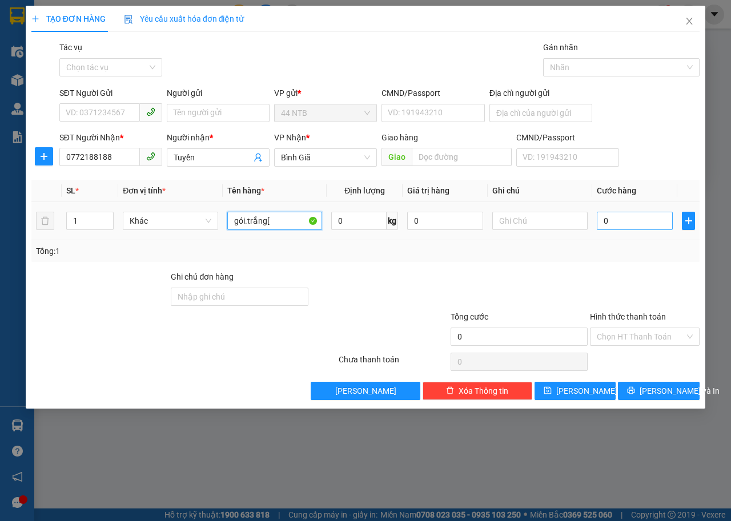
type input "gói.trắng["
click at [628, 224] on input "0" at bounding box center [635, 221] width 76 height 18
type input "3"
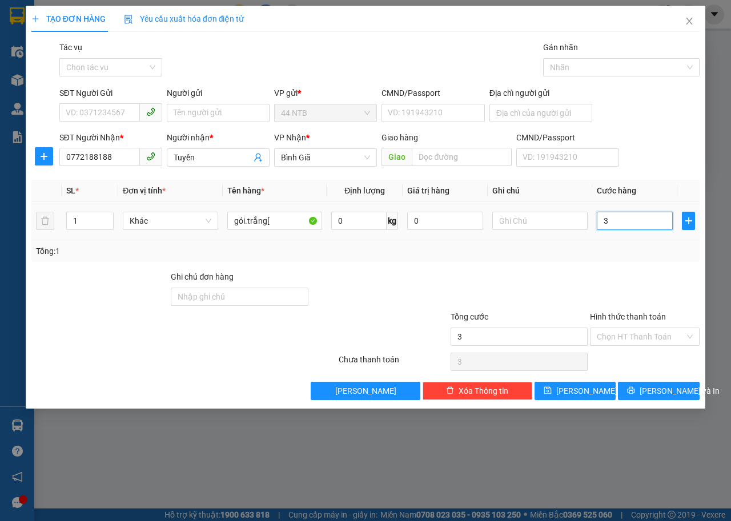
type input "30"
type input "30.000"
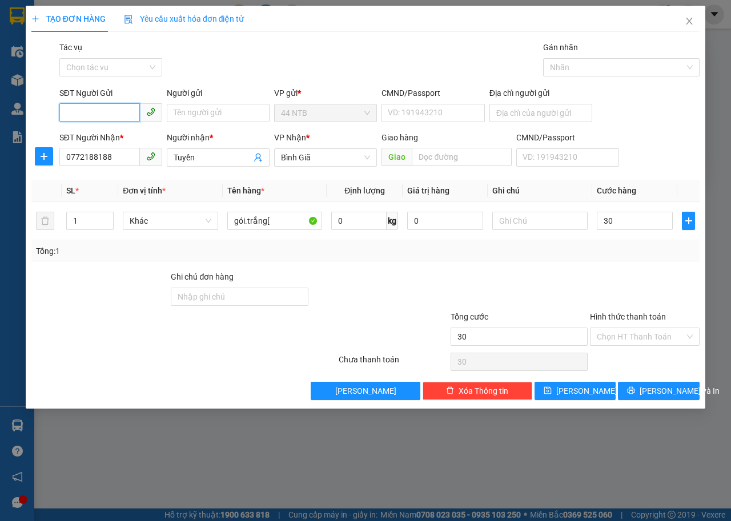
type input "30.000"
click at [113, 116] on input "SĐT Người Gửi" at bounding box center [99, 112] width 80 height 18
type input "0833894584"
click at [210, 110] on input "Người gửi" at bounding box center [218, 113] width 103 height 18
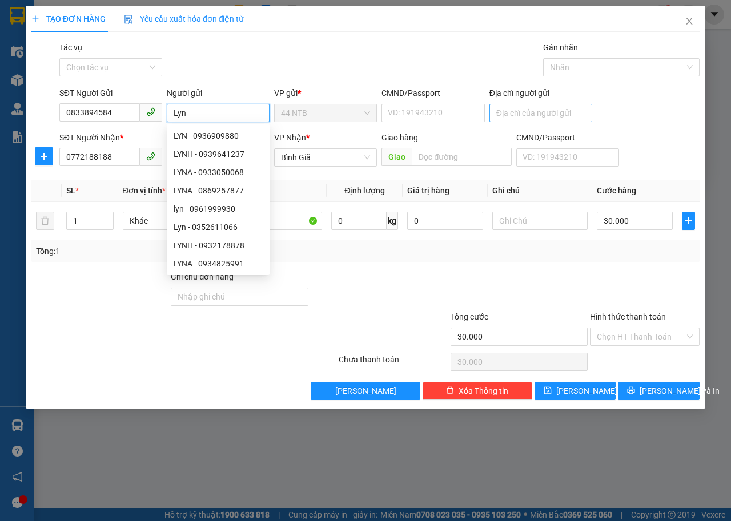
type input "Lyn"
click at [523, 115] on input "Địa chỉ người gửi" at bounding box center [540, 113] width 103 height 18
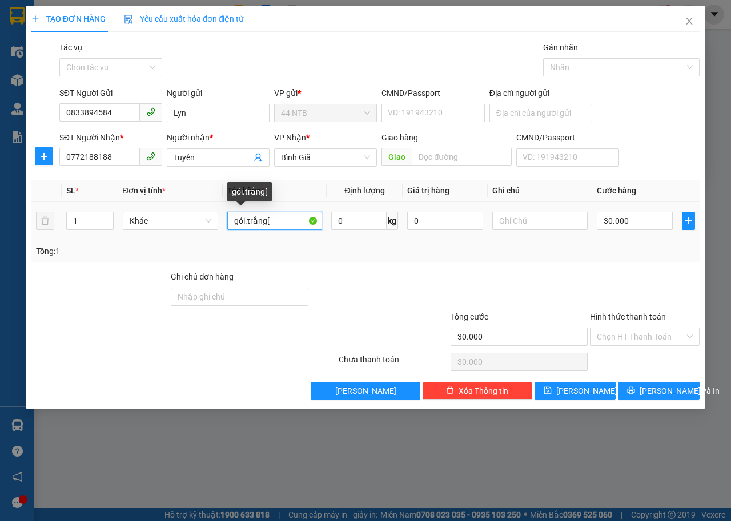
click at [279, 224] on input "gói.trắng[" at bounding box center [274, 221] width 95 height 18
type input "gói.trắng[áo]"
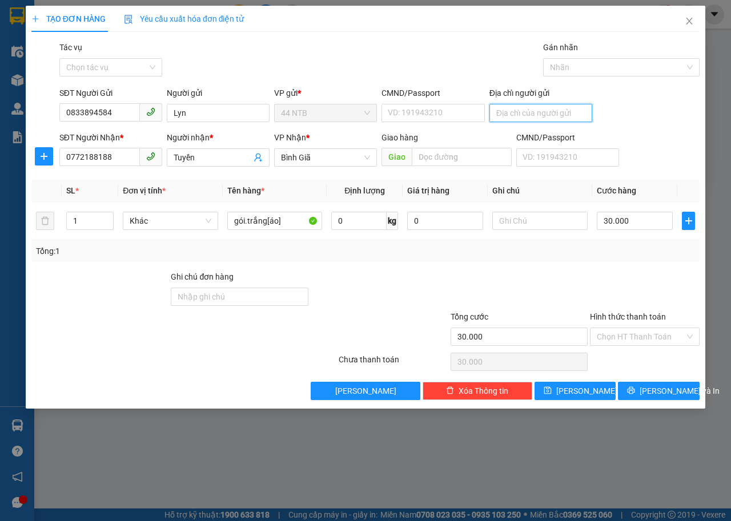
click at [506, 112] on input "Địa chỉ người gửi" at bounding box center [540, 113] width 103 height 18
type input "50/4F_N.Đ.Chiểu_P.Nhuận"
click at [659, 396] on span "[PERSON_NAME] và In" at bounding box center [679, 391] width 80 height 13
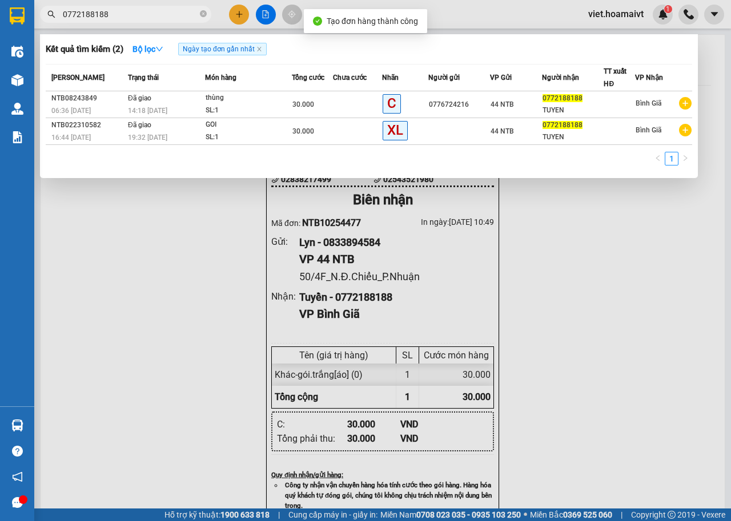
click at [529, 241] on div at bounding box center [365, 260] width 731 height 521
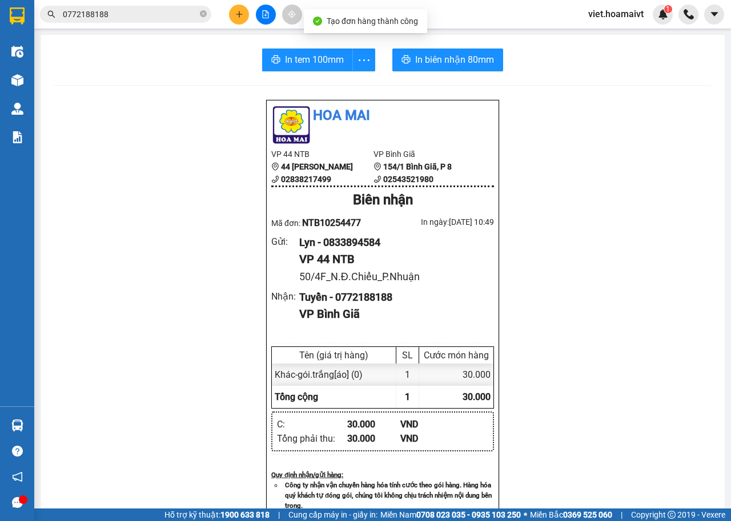
click at [450, 46] on div "In tem 100mm In biên nhận 80mm Hoa Mai VP 44 NTB 44 Nguyễn Thái Bình 0283821749…" at bounding box center [383, 454] width 684 height 839
click at [446, 71] on button "In biên nhận 80mm" at bounding box center [447, 60] width 111 height 23
drag, startPoint x: 309, startPoint y: 61, endPoint x: 312, endPoint y: 67, distance: 6.9
click at [309, 61] on span "In tem 100mm" at bounding box center [314, 60] width 59 height 14
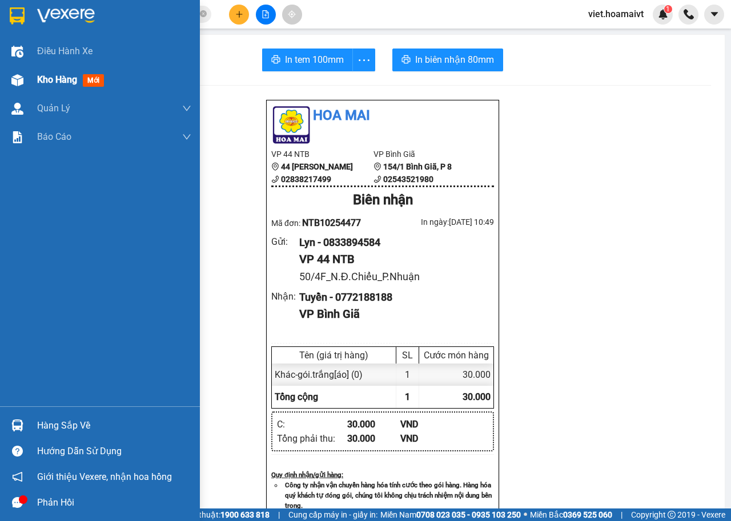
click at [88, 75] on span "mới" at bounding box center [93, 80] width 21 height 13
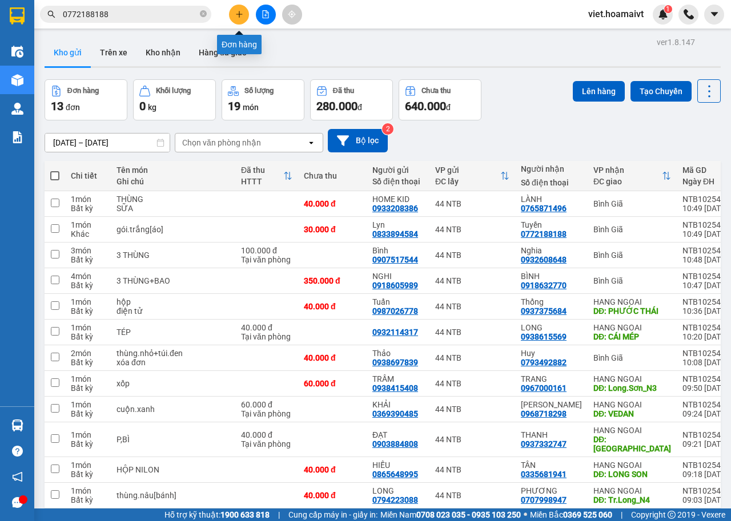
click at [240, 15] on icon "plus" at bounding box center [239, 14] width 8 height 8
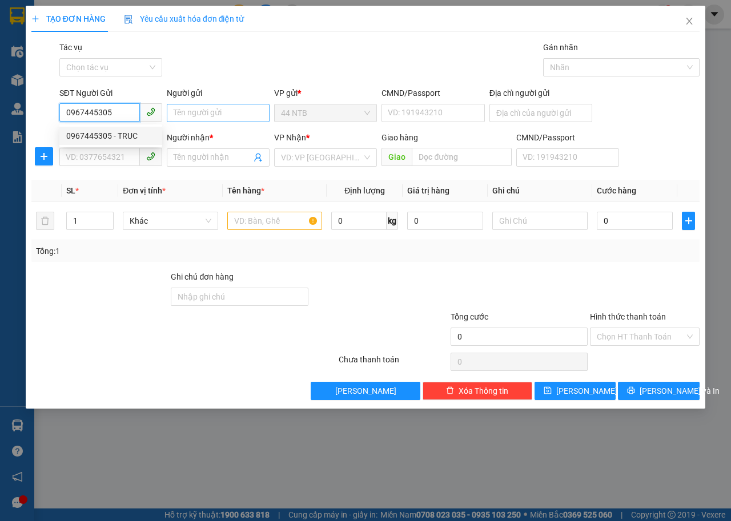
type input "0967445305"
click at [205, 114] on input "Người gửi" at bounding box center [218, 113] width 103 height 18
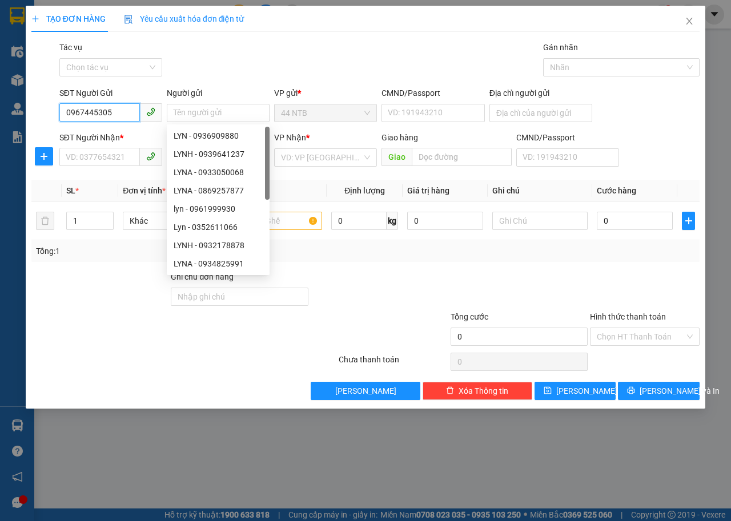
click at [116, 116] on input "0967445305" at bounding box center [99, 112] width 80 height 18
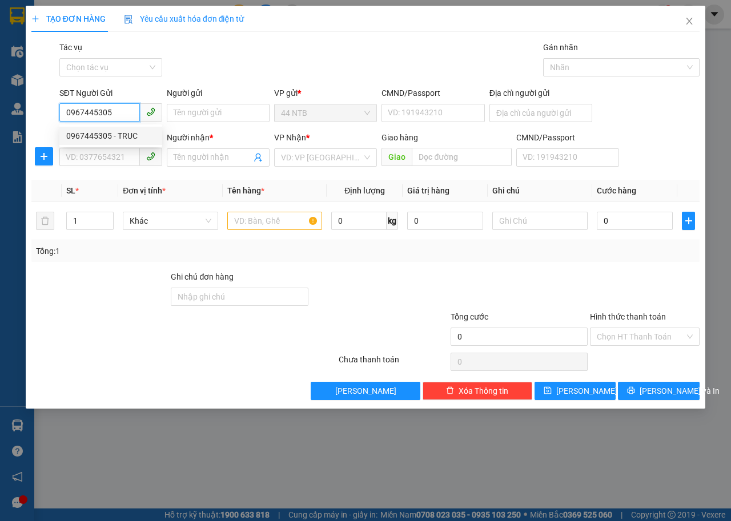
click at [130, 132] on div "0967445305 - TRUC" at bounding box center [110, 136] width 89 height 13
type input "TRUC"
type input "0934168285"
type input "CUONG"
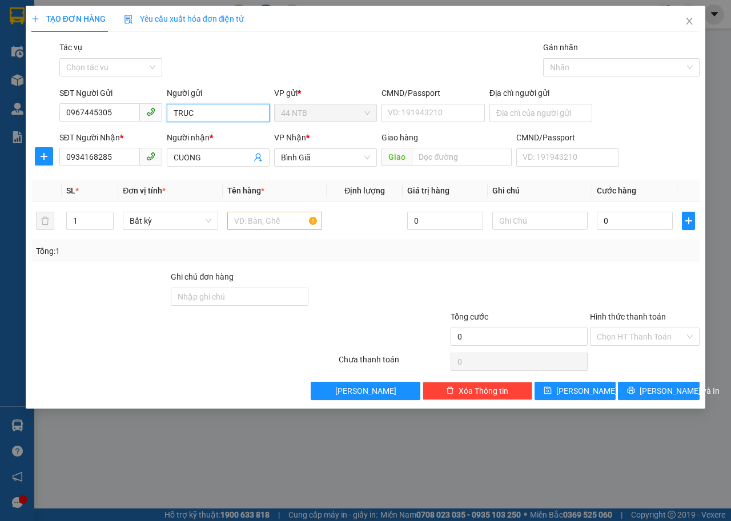
click at [196, 119] on input "TRUC" at bounding box center [218, 113] width 103 height 18
type input "Trúc"
click at [123, 162] on input "0934168285" at bounding box center [99, 157] width 80 height 18
type input "0933848432"
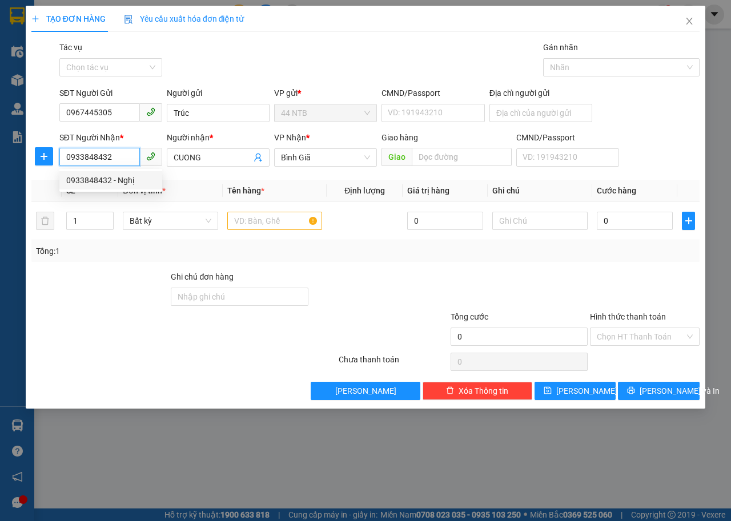
click at [139, 186] on div "0933848432 - Nghị" at bounding box center [110, 180] width 89 height 13
type input "Nghị"
type input "0933848432"
click at [262, 219] on input "text" at bounding box center [274, 221] width 95 height 18
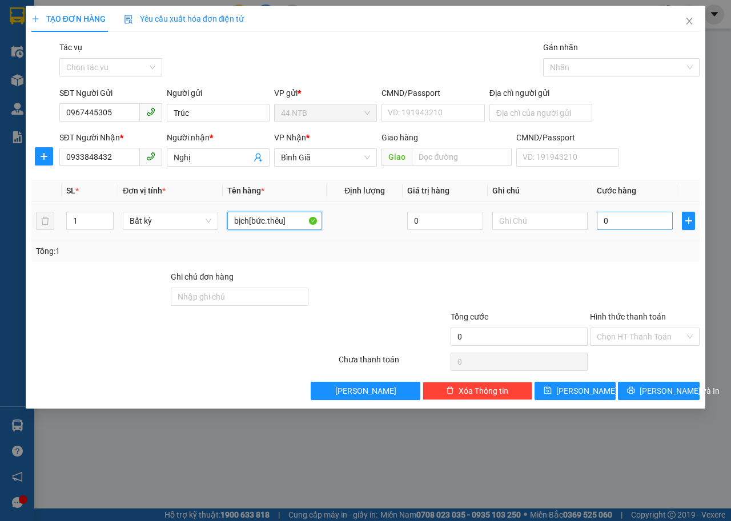
type input "bịch[bức.thêu]"
click at [630, 225] on input "0" at bounding box center [635, 221] width 76 height 18
type input "3"
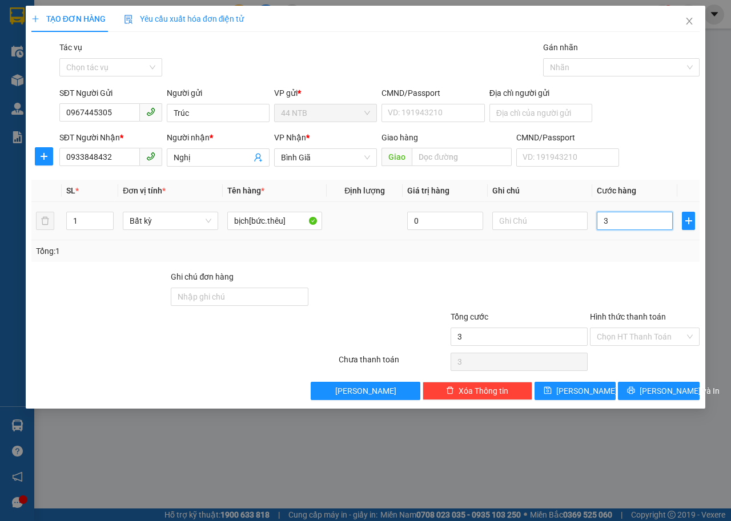
type input "30"
type input "30.000"
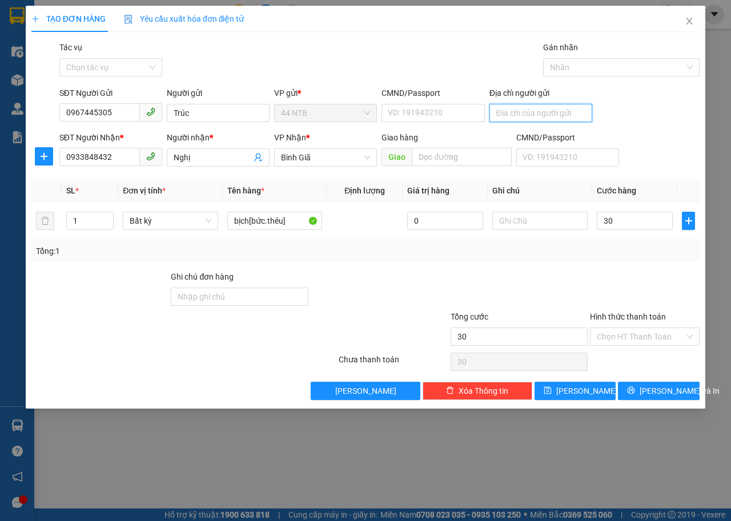
type input "30.000"
click at [525, 112] on input "Địa chỉ người gửi" at bounding box center [540, 113] width 103 height 18
click at [548, 115] on input "63_N.T.Thành+_Q4" at bounding box center [540, 113] width 103 height 18
type input "63_N.T.Thành_Q4"
click at [661, 389] on span "[PERSON_NAME] và In" at bounding box center [679, 391] width 80 height 13
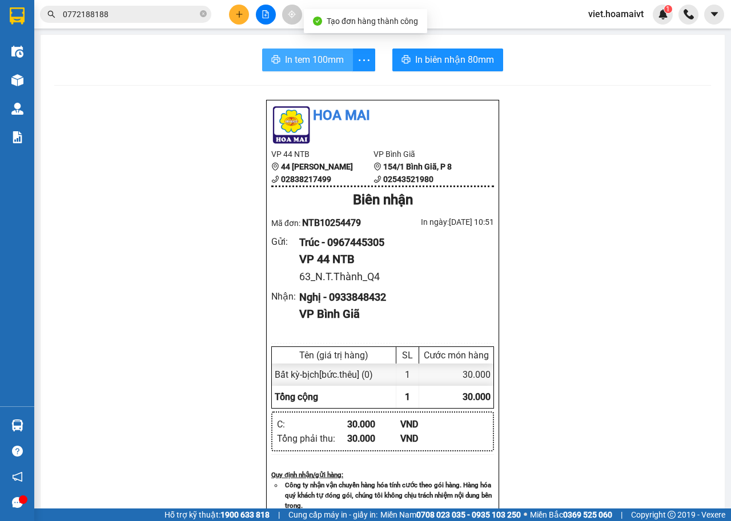
click at [309, 68] on button "In tem 100mm" at bounding box center [307, 60] width 91 height 23
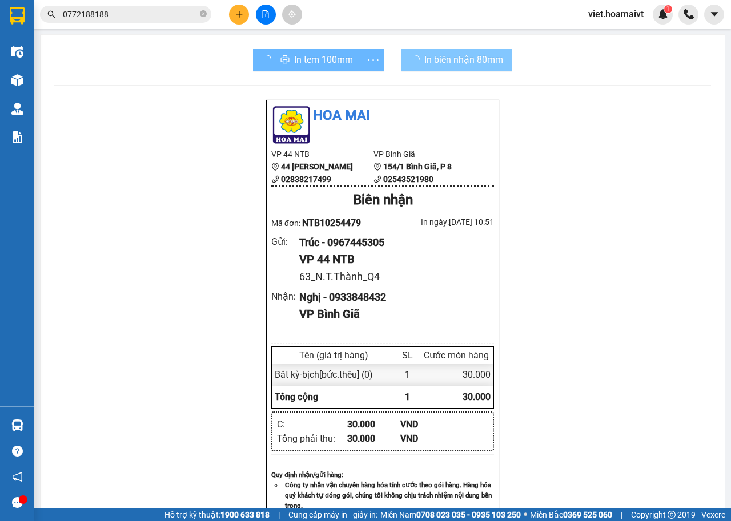
click at [470, 64] on span "In biên nhận 80mm" at bounding box center [463, 60] width 79 height 14
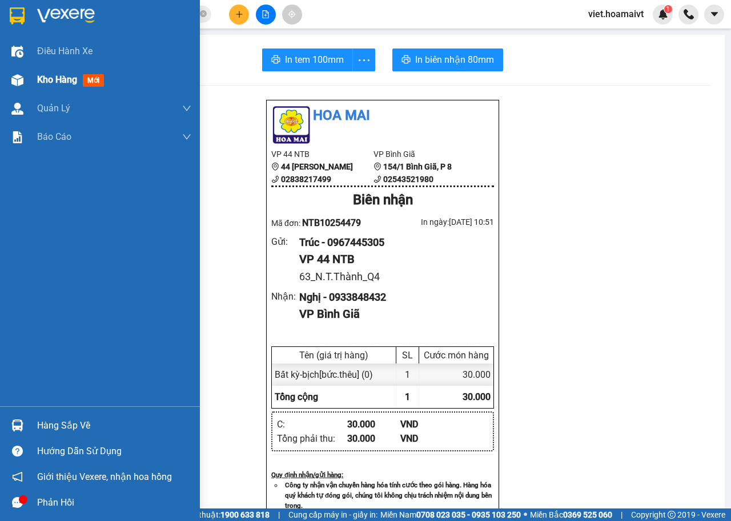
click at [79, 80] on div "Kho hàng mới" at bounding box center [72, 79] width 71 height 14
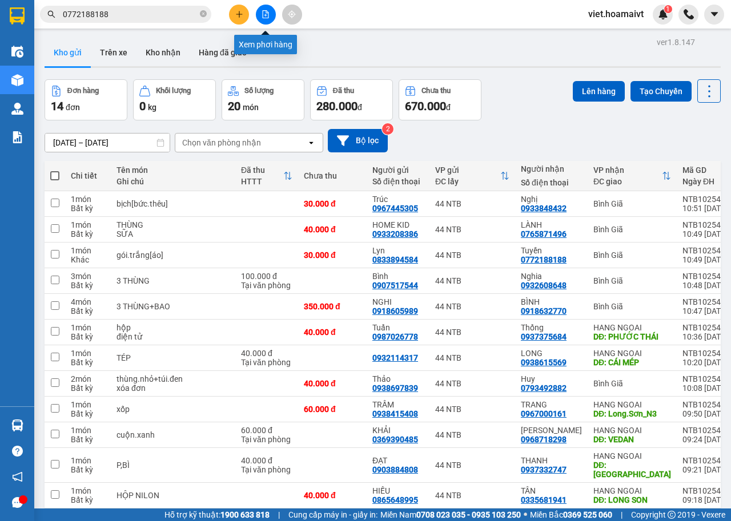
click at [264, 17] on icon "file-add" at bounding box center [265, 14] width 8 height 8
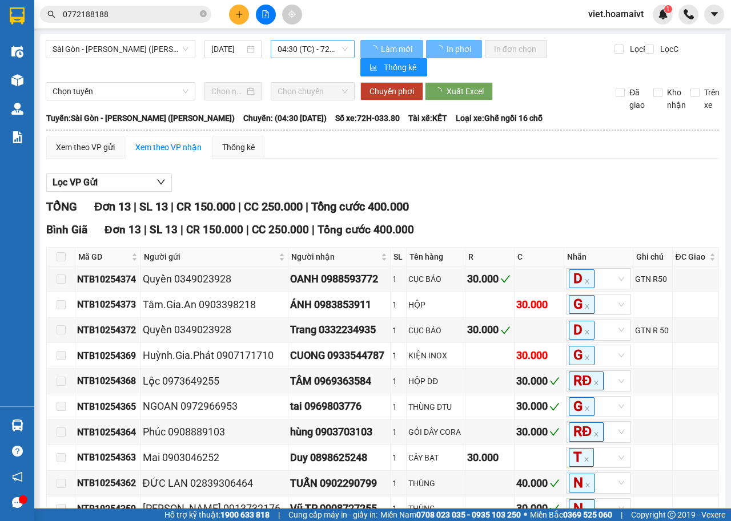
click at [303, 51] on span "04:30 (TC) - 72H-033.80" at bounding box center [312, 49] width 70 height 17
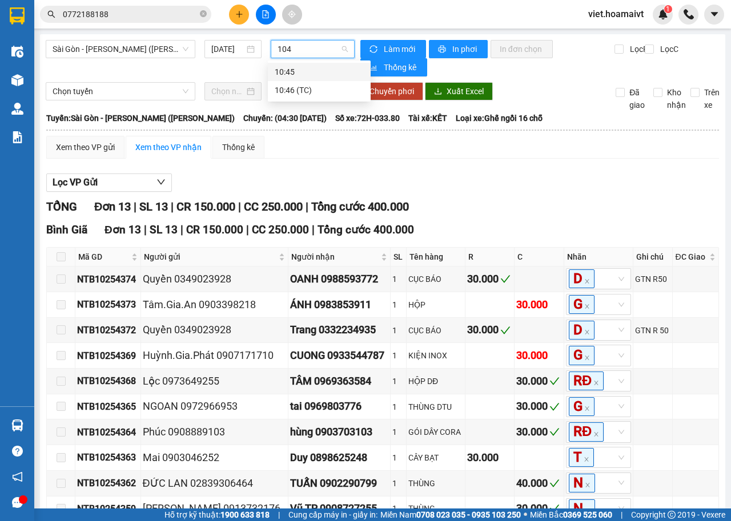
type input "1046"
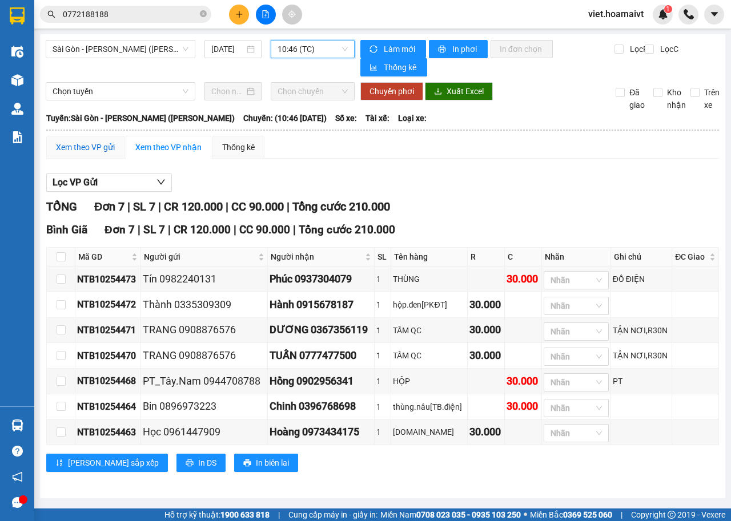
click at [90, 150] on div "Xem theo VP gửi" at bounding box center [85, 147] width 59 height 13
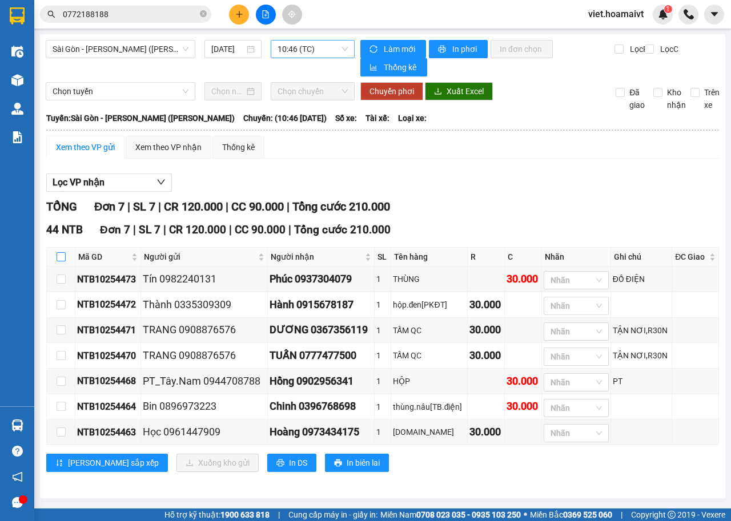
click at [58, 258] on input "checkbox" at bounding box center [61, 256] width 9 height 9
checkbox input "true"
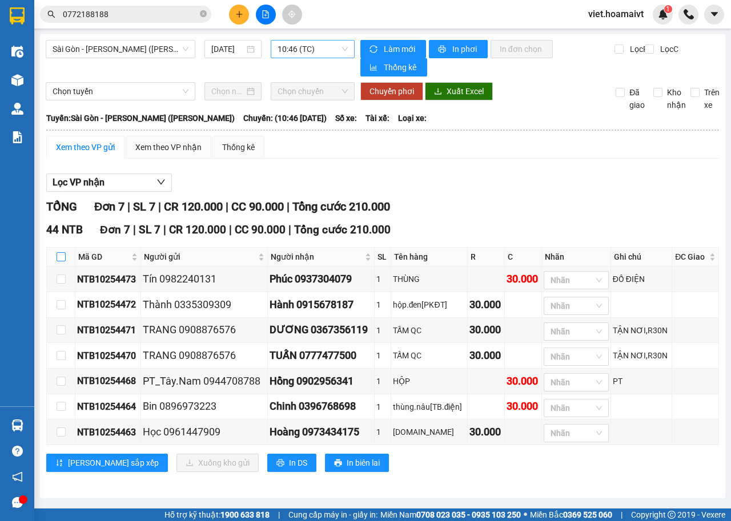
checkbox input "true"
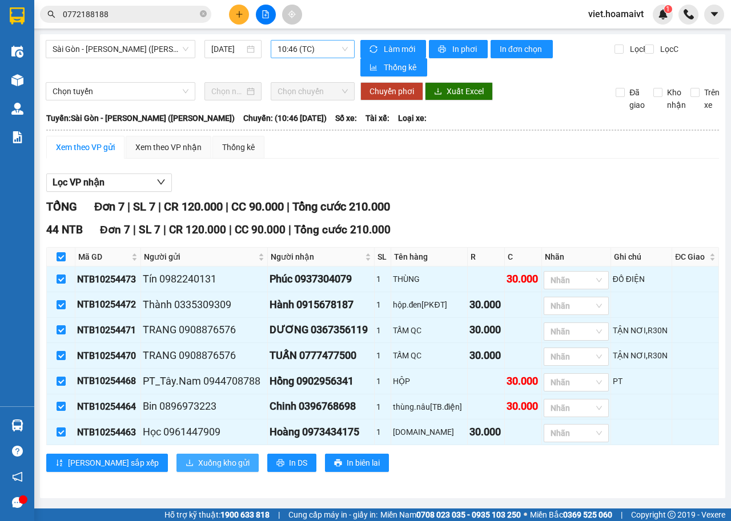
click at [198, 468] on span "Xuống kho gửi" at bounding box center [223, 463] width 51 height 13
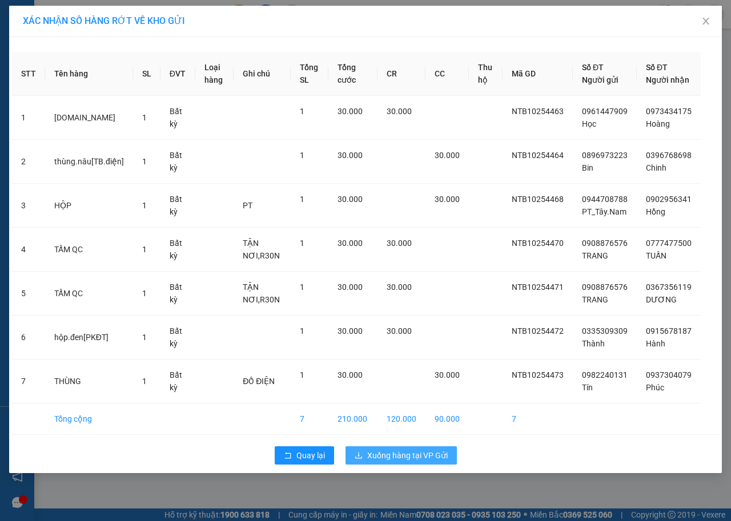
click at [388, 462] on span "Xuống hàng tại VP Gửi" at bounding box center [407, 455] width 80 height 13
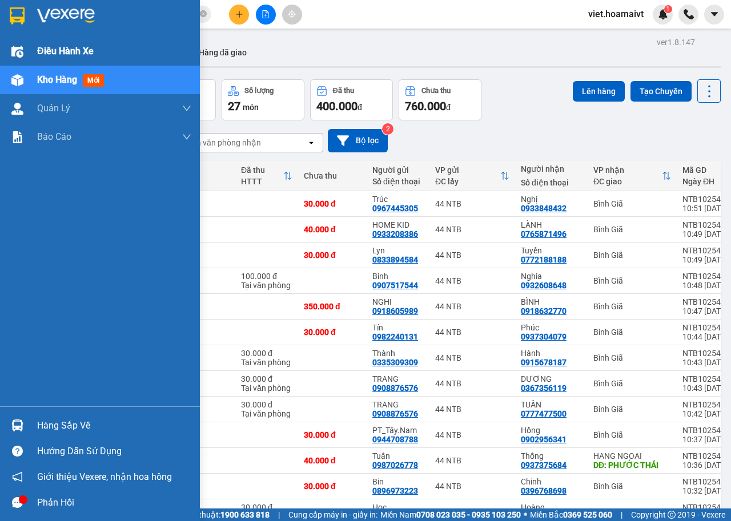
click at [97, 47] on div "Điều hành xe" at bounding box center [114, 51] width 154 height 29
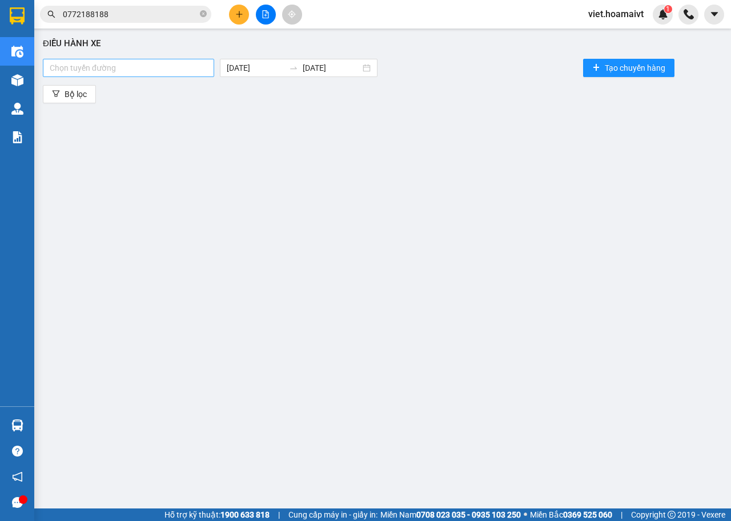
click at [178, 64] on div at bounding box center [129, 68] width 166 height 14
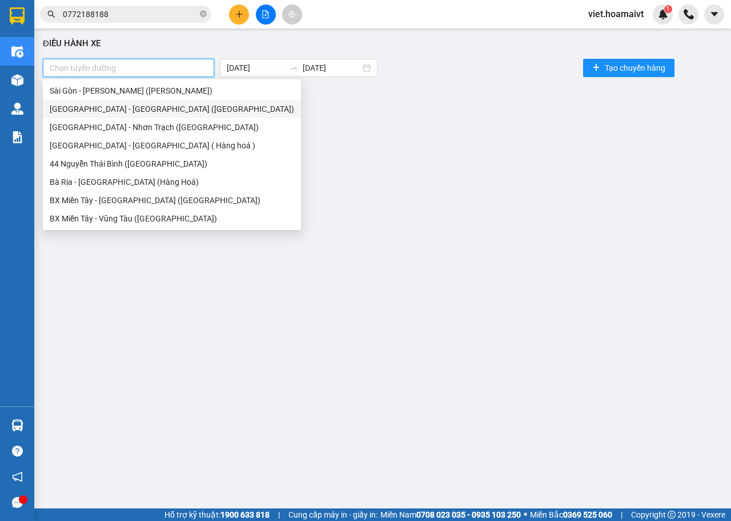
click at [142, 107] on div "Sài Gòn - Bà Rịa (Hàng Hoá)" at bounding box center [172, 109] width 244 height 13
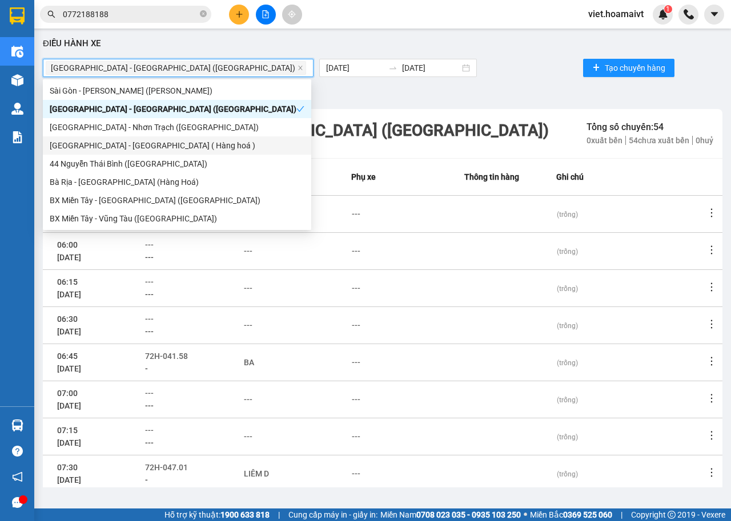
click at [152, 147] on div "Sài Gòn - Long Hải ( Hàng hoá )" at bounding box center [177, 145] width 255 height 13
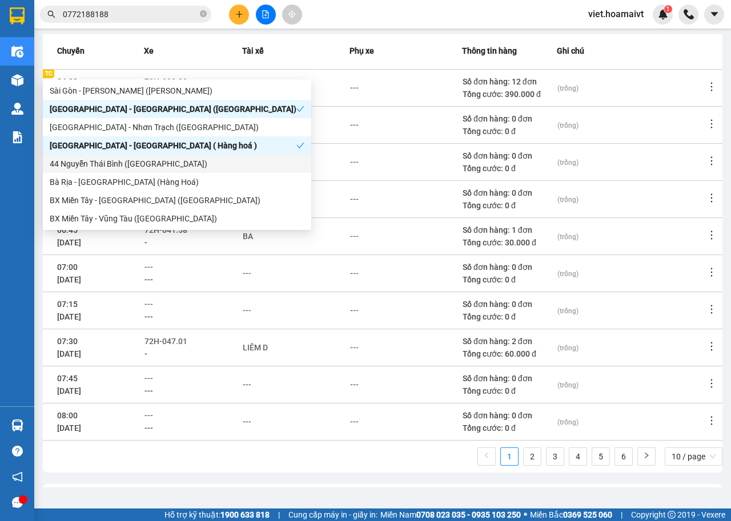
scroll to position [285, 0]
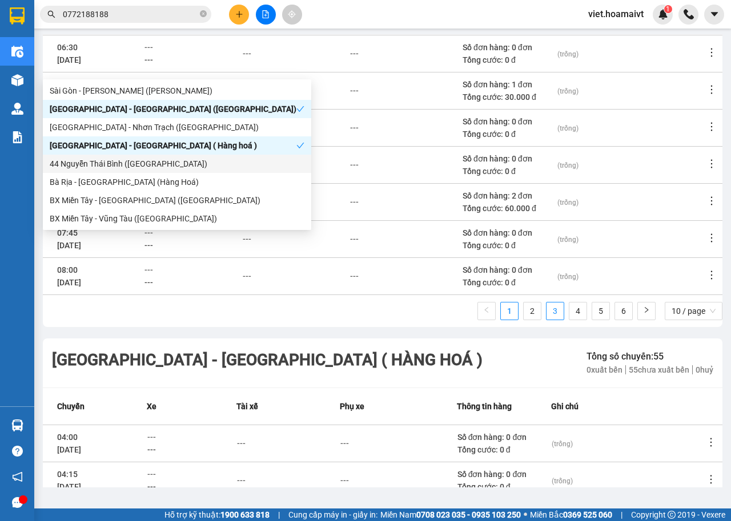
click at [546, 303] on link "3" at bounding box center [554, 311] width 17 height 17
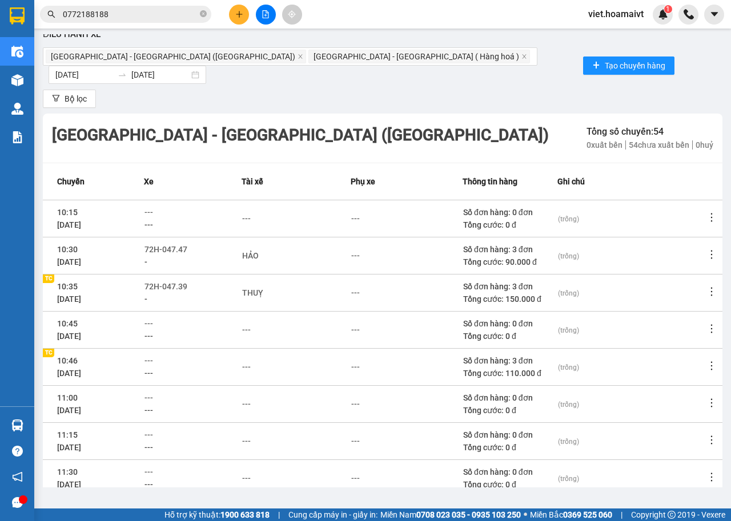
scroll to position [0, 0]
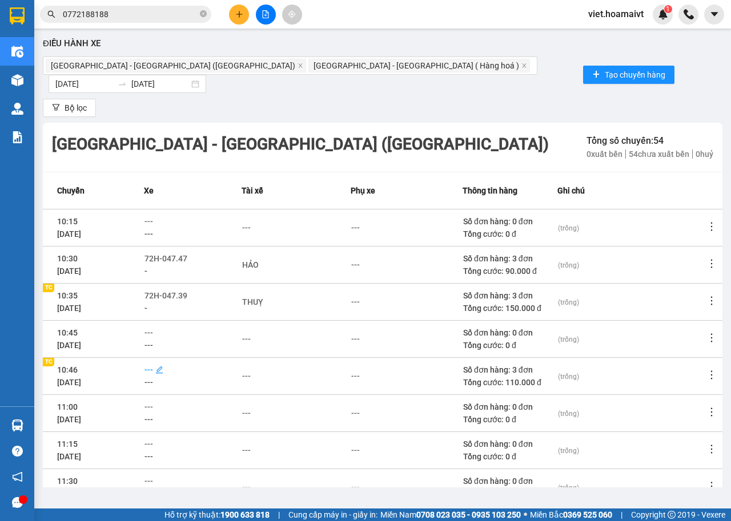
click at [153, 365] on span "---" at bounding box center [148, 369] width 9 height 9
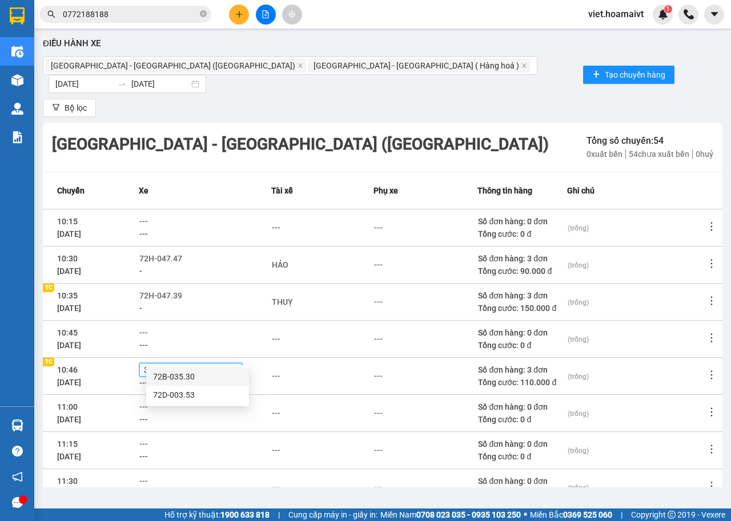
type input "3530"
click at [180, 373] on div "72B-035.30" at bounding box center [197, 376] width 89 height 13
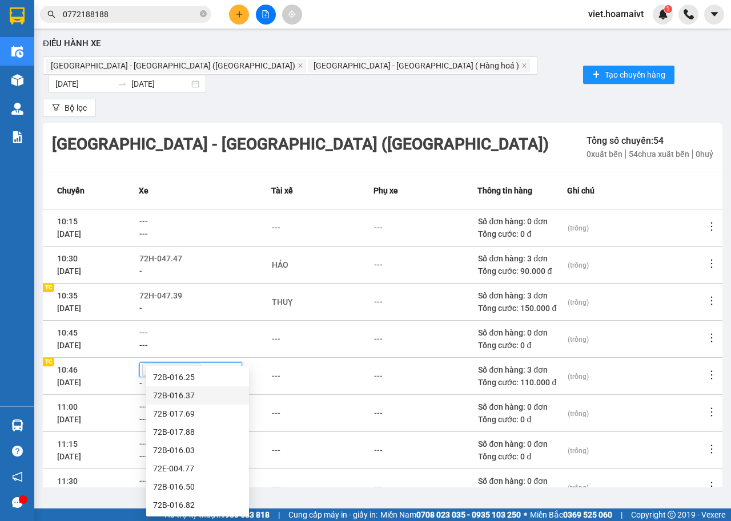
click at [348, 444] on div "---" at bounding box center [322, 450] width 101 height 13
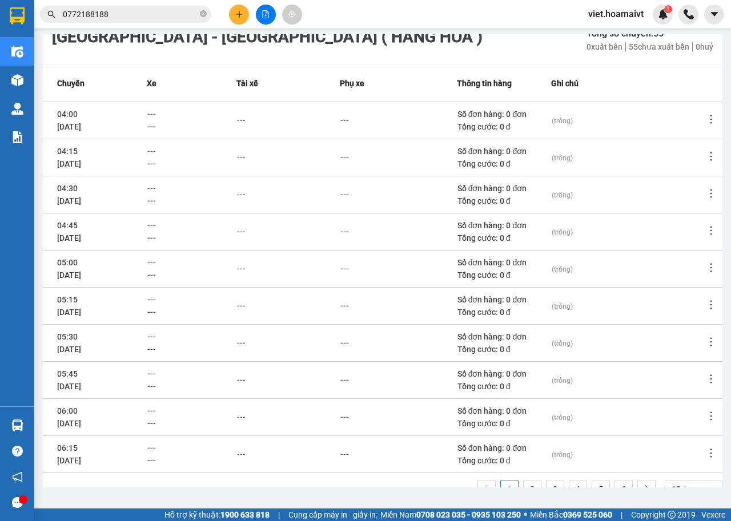
scroll to position [627, 0]
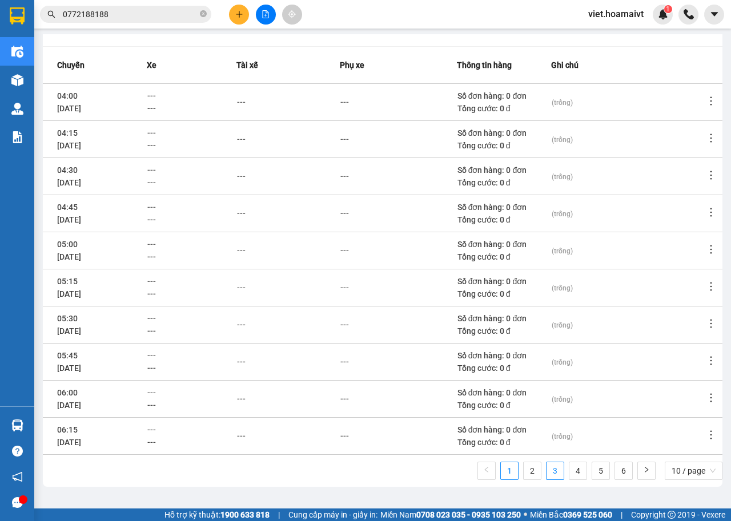
click at [548, 462] on link "3" at bounding box center [554, 470] width 17 height 17
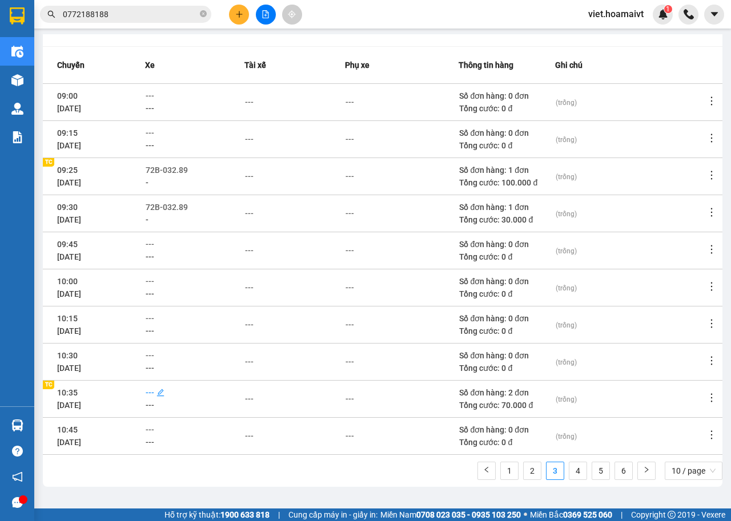
click at [154, 388] on span "---" at bounding box center [150, 392] width 9 height 9
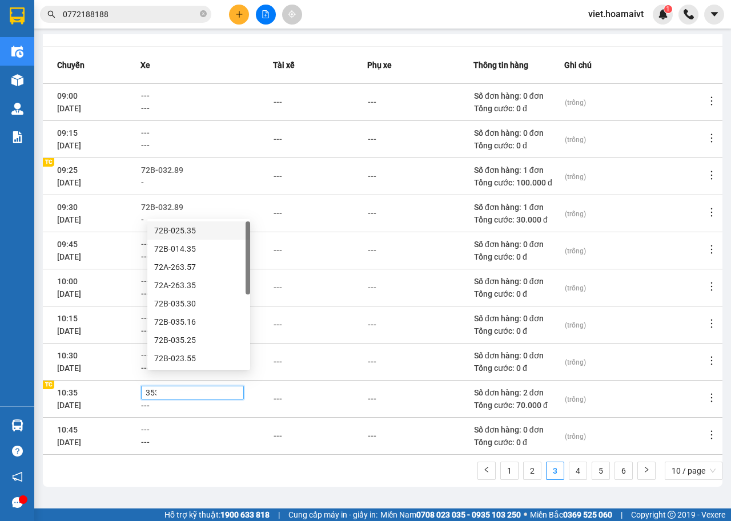
type input "3530"
click at [209, 440] on td "--- ---" at bounding box center [206, 435] width 133 height 37
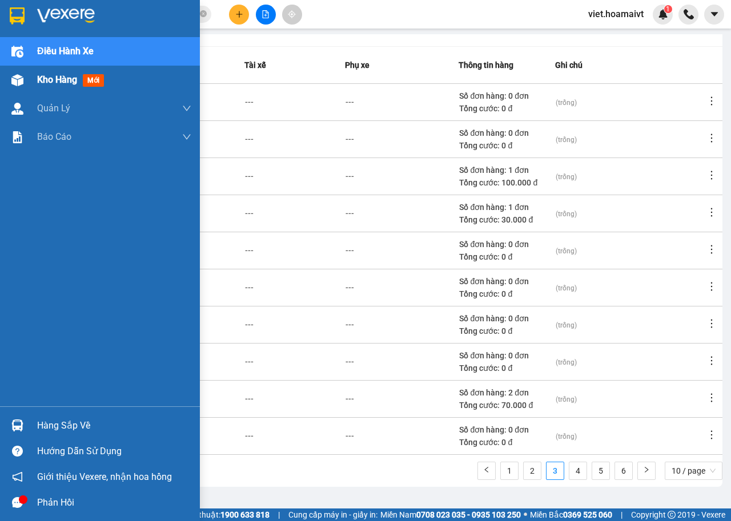
click at [85, 72] on div "Kho hàng mới" at bounding box center [114, 80] width 154 height 29
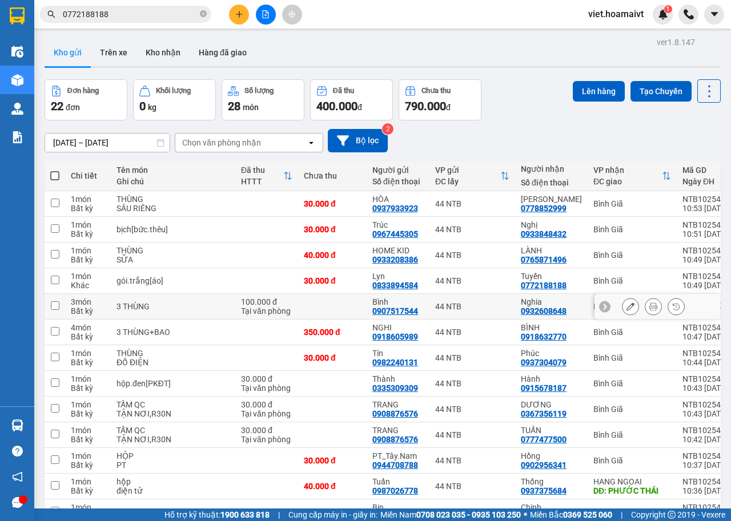
scroll to position [114, 0]
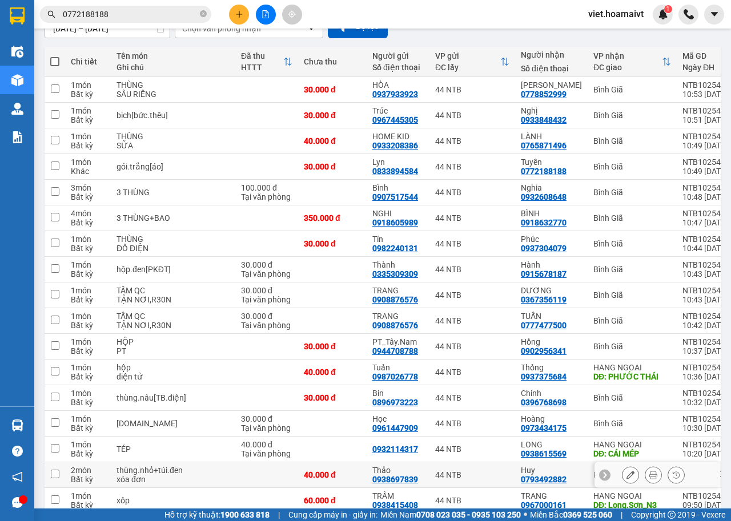
click at [626, 478] on icon at bounding box center [630, 475] width 8 height 8
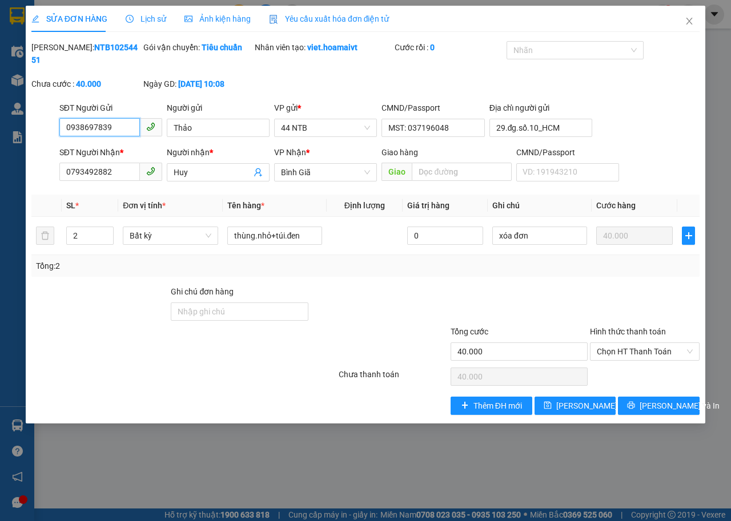
type input "0938697839"
type input "Thảo"
type input "MST: 037196048"
type input "29.đg.số.10_HCM"
type input "0793492882"
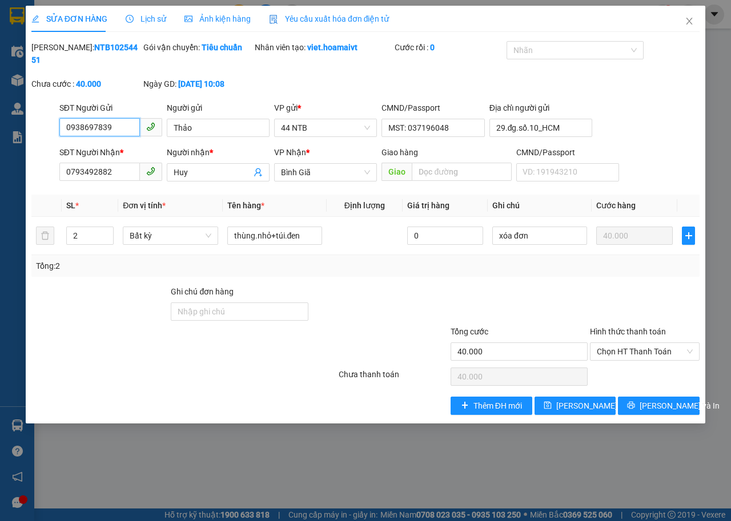
type input "Huy"
type input "40.000"
click at [0, 146] on div "SỬA ĐƠN HÀNG Lịch sử Ảnh kiện hàng Yêu cầu xuất hóa đơn điện tử Total Paid Fee …" at bounding box center [365, 260] width 731 height 521
drag, startPoint x: 112, startPoint y: 129, endPoint x: 20, endPoint y: 153, distance: 95.5
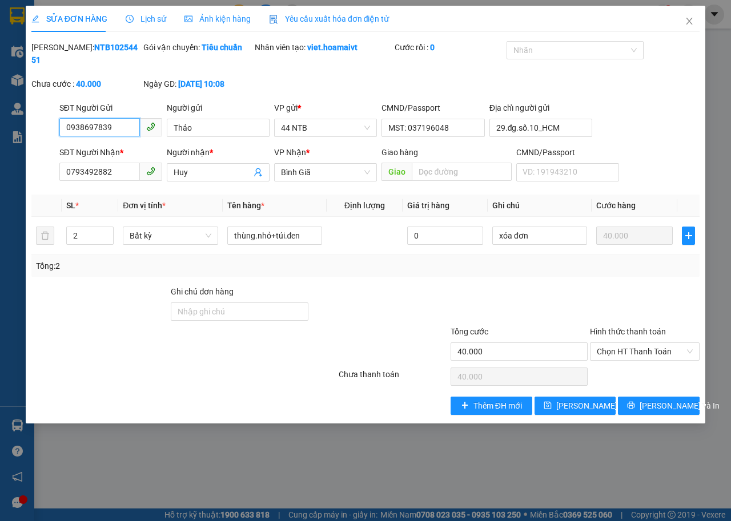
click at [20, 153] on div "SỬA ĐƠN HÀNG Lịch sử Ảnh kiện hàng Yêu cầu xuất hóa đơn điện tử Total Paid Fee …" at bounding box center [365, 260] width 731 height 521
type input "0902086217"
drag, startPoint x: 86, startPoint y: 174, endPoint x: 0, endPoint y: 200, distance: 89.7
click at [0, 200] on div "SỬA ĐƠN HÀNG Lịch sử Ảnh kiện hàng Yêu cầu xuất hóa đơn điện tử Total Paid Fee …" at bounding box center [365, 260] width 731 height 521
type input "0908789386"
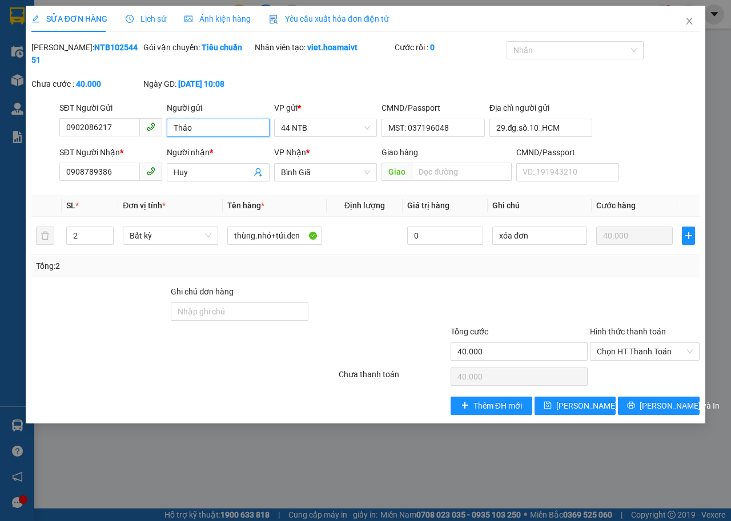
drag, startPoint x: 203, startPoint y: 128, endPoint x: 46, endPoint y: 162, distance: 160.4
click at [46, 162] on form "SĐT Người Gửi 0902086217 Người gửi Thảo Thảo VP gửi * 44 NTB CMND/Passport MST:…" at bounding box center [365, 144] width 668 height 84
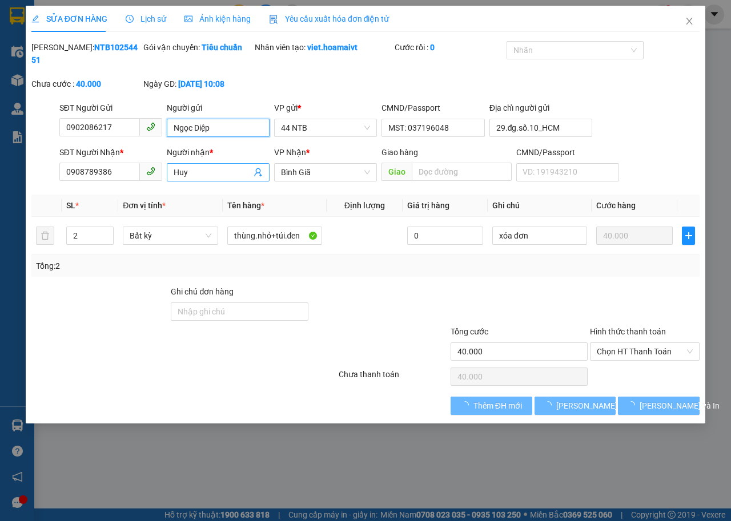
type input "Ngọc Diệp"
drag, startPoint x: 202, startPoint y: 174, endPoint x: 118, endPoint y: 193, distance: 86.6
click at [118, 193] on div "Total Paid Fee 0 Total UnPaid Fee 40.000 Cash Collection Total Fee Mã ĐH: NTB10…" at bounding box center [365, 228] width 668 height 374
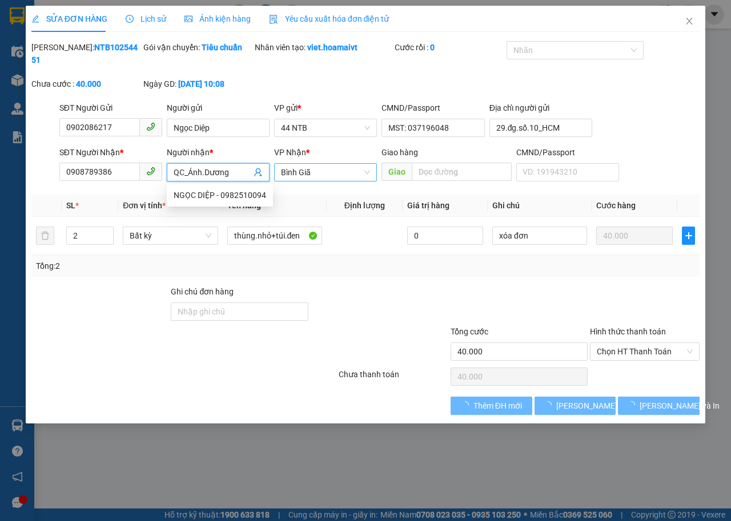
click at [360, 177] on span "Bình Giã" at bounding box center [325, 172] width 89 height 17
type input "QC_Ánh.Dương"
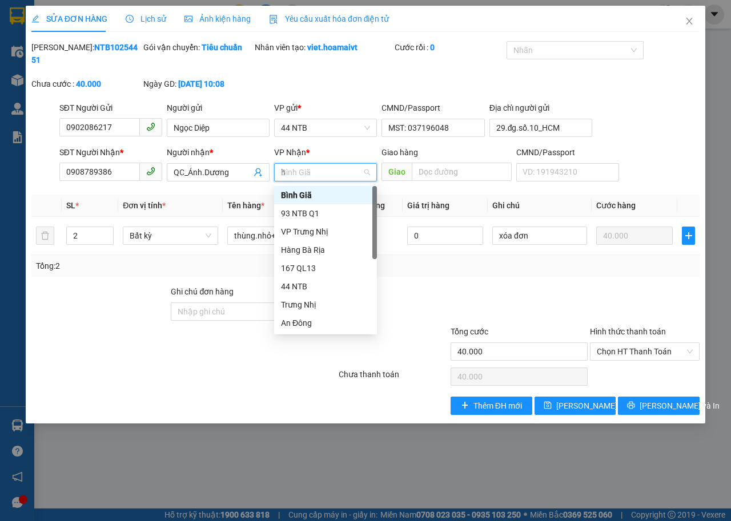
type input "hn"
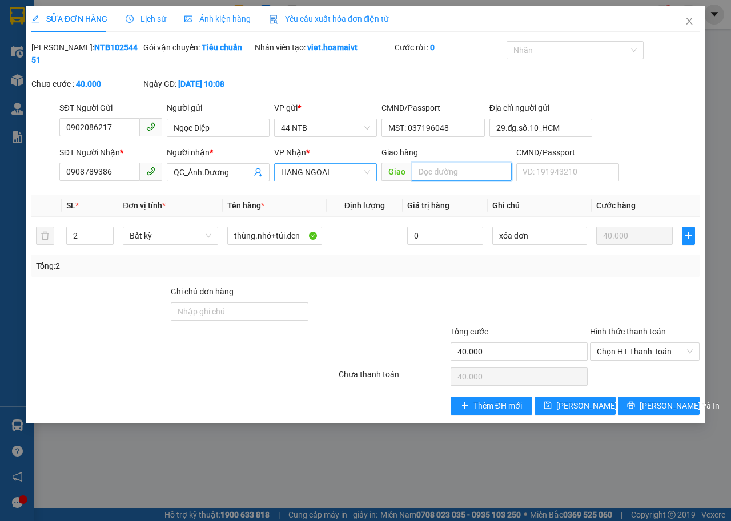
click at [432, 179] on input "text" at bounding box center [461, 172] width 99 height 18
type input "P.Mỹ_Ng.Hà"
drag, startPoint x: 301, startPoint y: 239, endPoint x: 131, endPoint y: 256, distance: 171.6
click at [131, 256] on div "SL * Đơn vị tính * Tên hàng * Định lượng Giá trị hàng Ghi chú Cước hàng 2 Bất k…" at bounding box center [365, 236] width 668 height 82
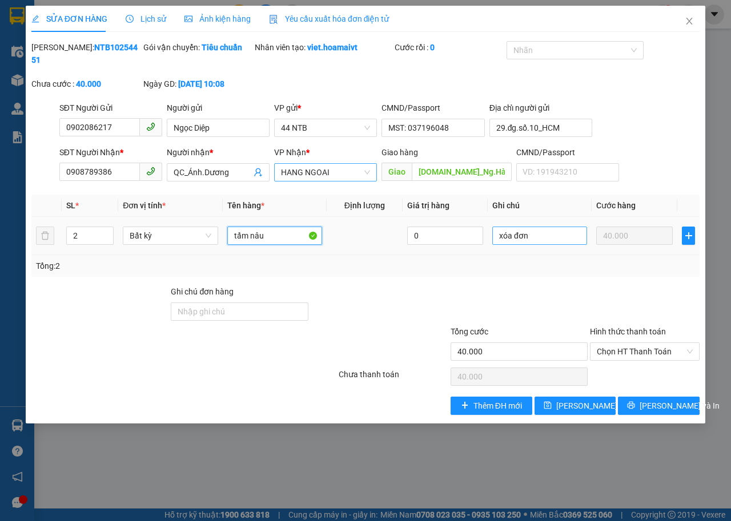
type input "tấm nâu"
click at [550, 232] on input "xóa đơn" at bounding box center [539, 236] width 95 height 18
type input "x"
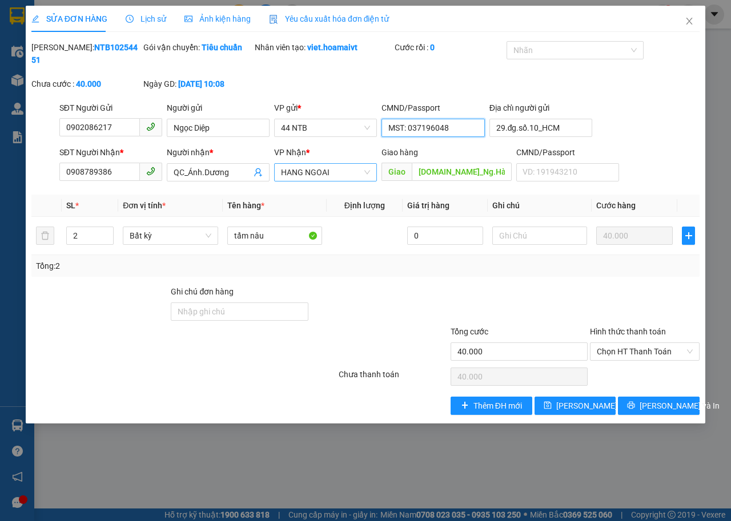
click at [464, 134] on input "MST: 037196048" at bounding box center [432, 128] width 103 height 18
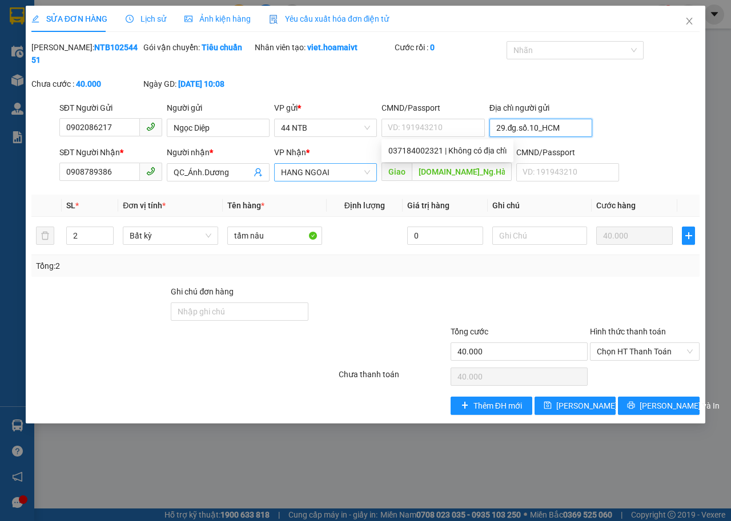
click at [585, 133] on input "29.đg.số.10_HCM" at bounding box center [540, 128] width 103 height 18
click at [510, 130] on input "19_tr.Q.Nghị_Q8" at bounding box center [540, 128] width 103 height 18
type input "19_Tr.Q.Nghị_Q8"
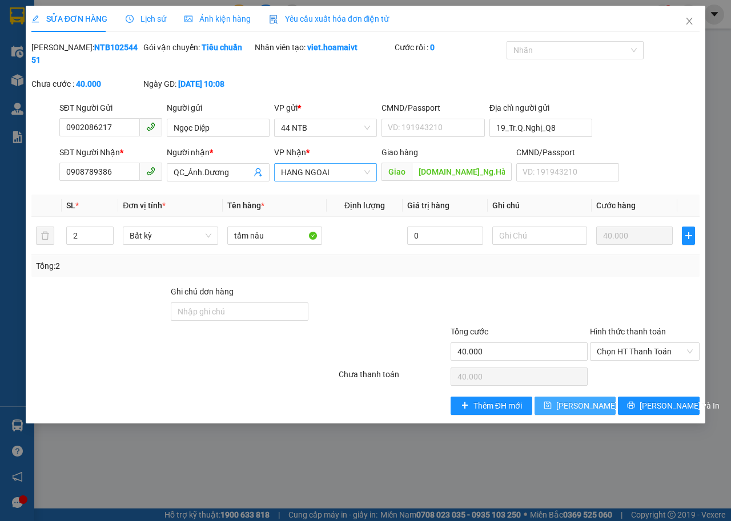
click at [593, 411] on span "[PERSON_NAME] đổi" at bounding box center [601, 406] width 91 height 13
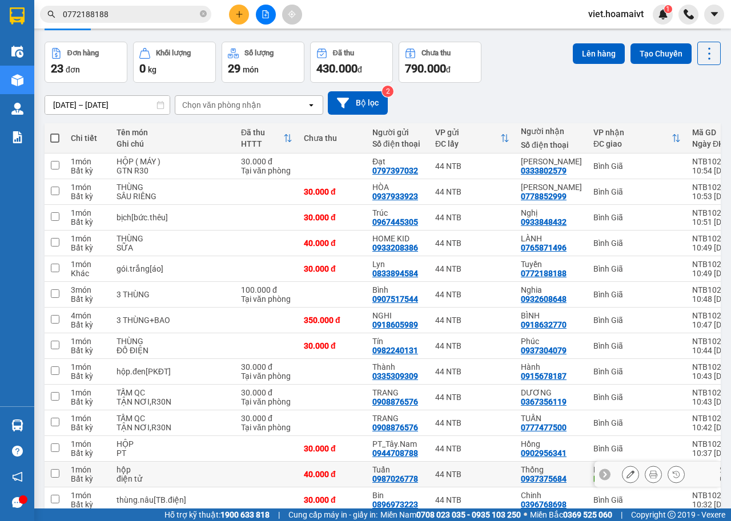
scroll to position [171, 0]
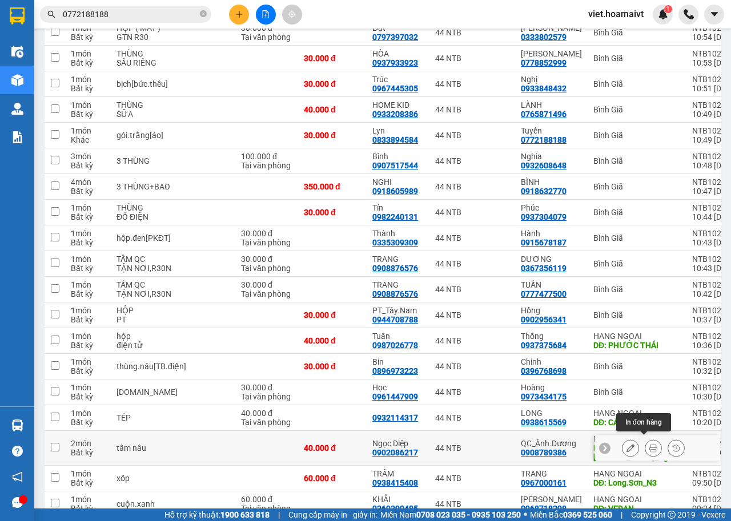
click at [649, 444] on icon at bounding box center [653, 448] width 8 height 8
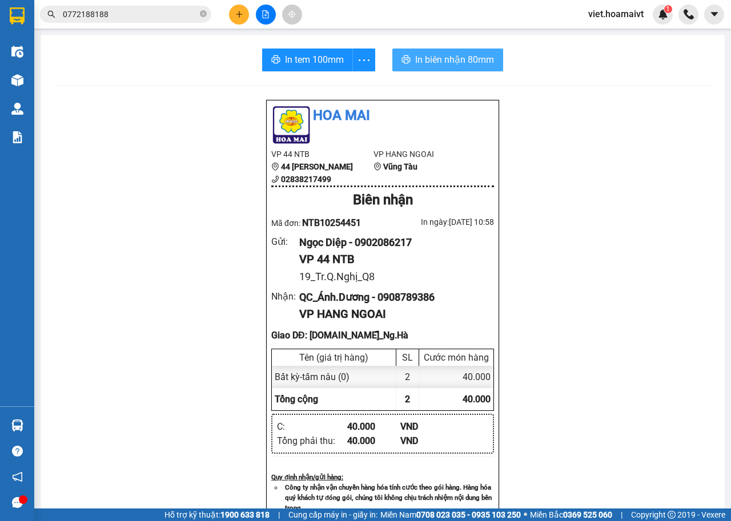
click at [468, 54] on span "In biên nhận 80mm" at bounding box center [454, 60] width 79 height 14
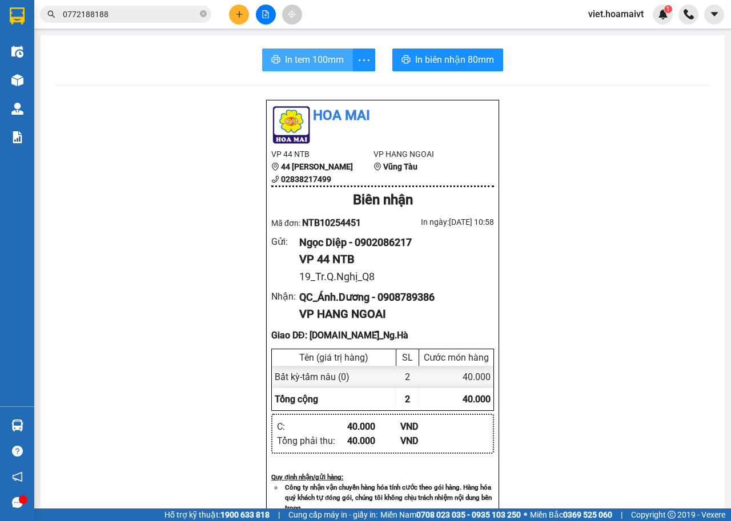
click at [298, 62] on span "In tem 100mm" at bounding box center [314, 60] width 59 height 14
click at [240, 13] on icon "plus" at bounding box center [239, 14] width 8 height 8
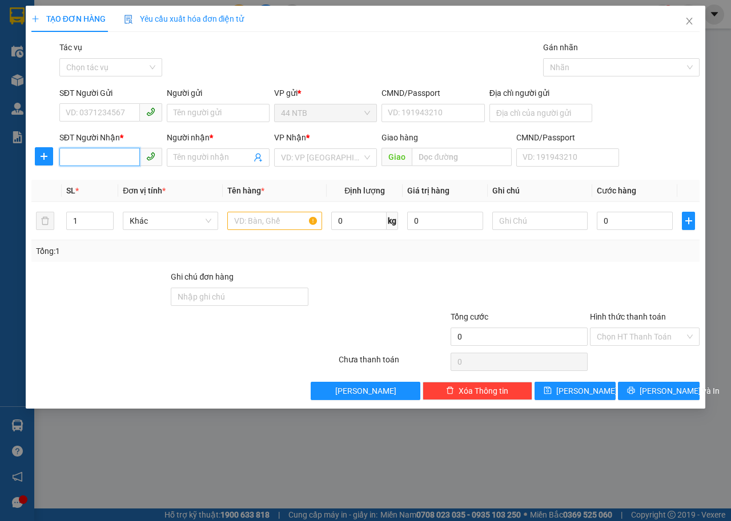
click at [98, 159] on input "SĐT Người Nhận *" at bounding box center [99, 157] width 80 height 18
type input "0901252511"
click at [116, 182] on div "0901252511 - thái" at bounding box center [110, 180] width 89 height 13
type input "thái"
type input "0901252511"
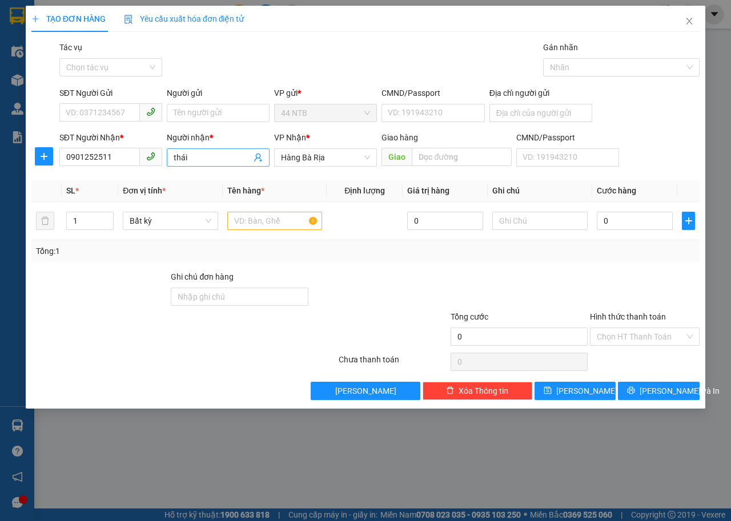
click at [176, 160] on input "thái" at bounding box center [213, 157] width 78 height 13
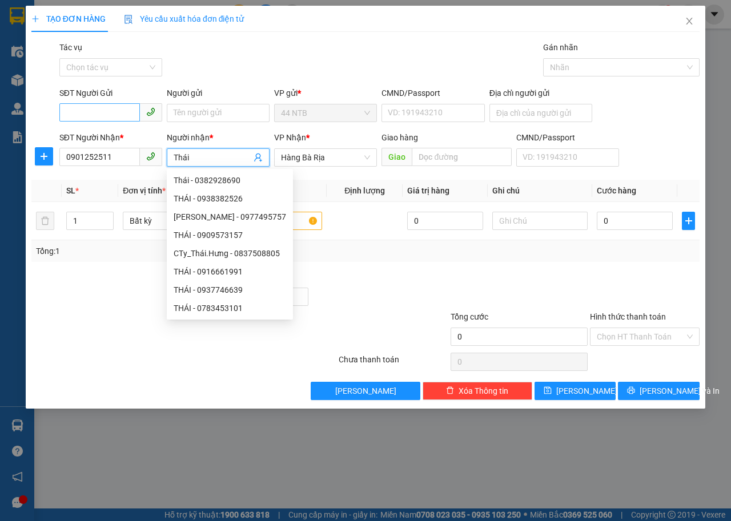
type input "Thái"
click at [113, 117] on input "SĐT Người Gửi" at bounding box center [99, 112] width 80 height 18
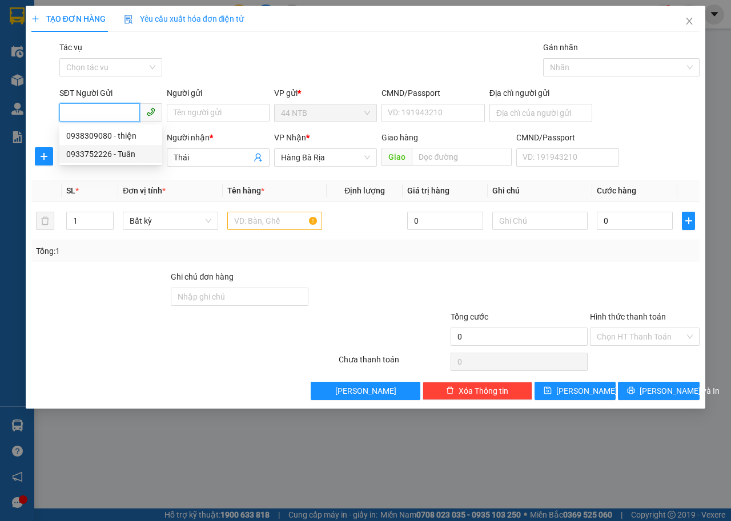
click at [116, 156] on div "0933752226 - Tuân" at bounding box center [110, 154] width 89 height 13
type input "0933752226"
type input "Tuân"
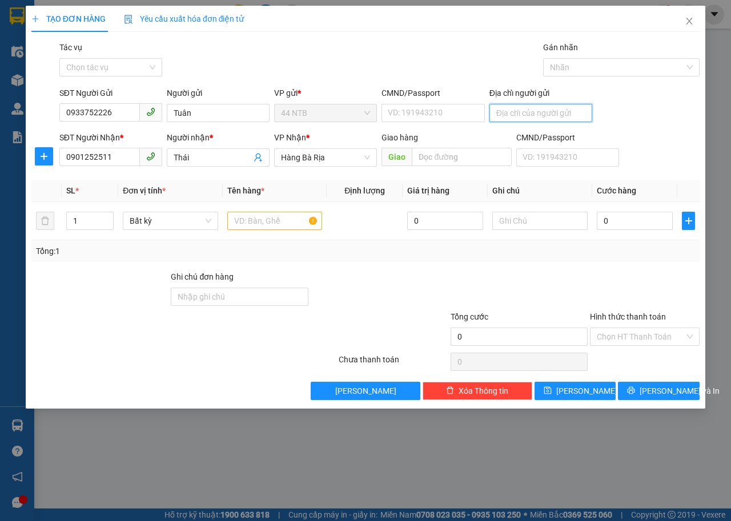
click at [543, 110] on input "Địa chỉ người gửi" at bounding box center [540, 113] width 103 height 18
type input "207_Tr.B.Trọng_Q5"
click at [292, 223] on input "text" at bounding box center [274, 221] width 95 height 18
type input "hộp[PT.xe]"
click at [629, 231] on div "0" at bounding box center [635, 220] width 76 height 23
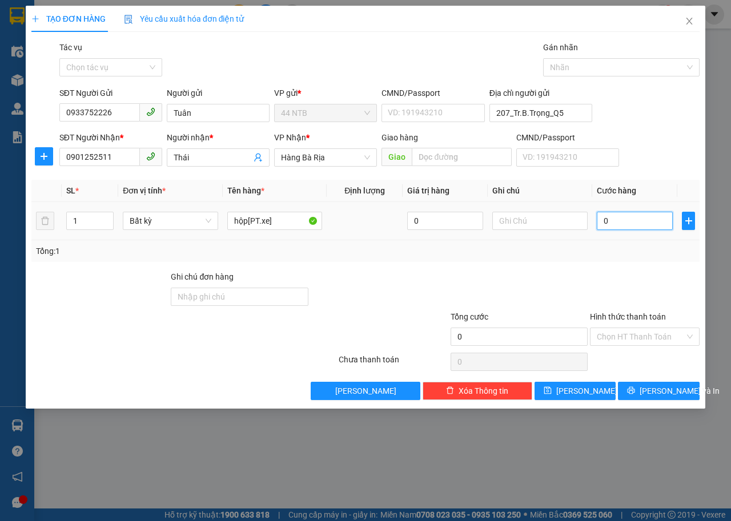
click at [637, 221] on input "0" at bounding box center [635, 221] width 76 height 18
click at [666, 396] on span "[PERSON_NAME] và In" at bounding box center [679, 391] width 80 height 13
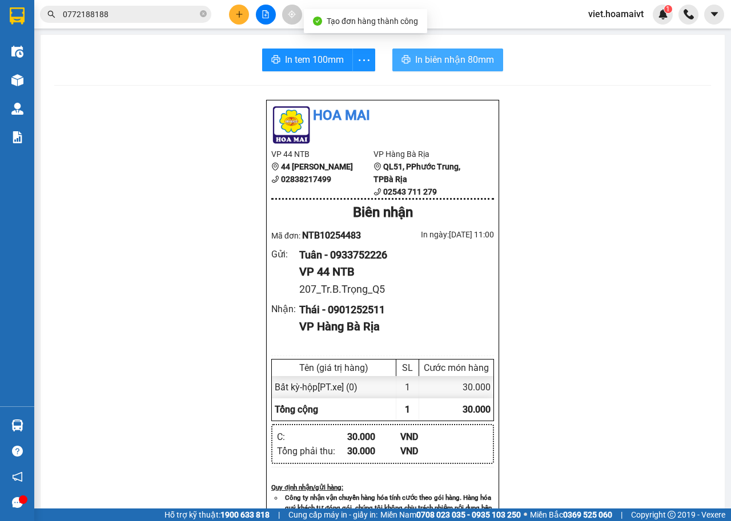
click at [429, 63] on span "In biên nhận 80mm" at bounding box center [454, 60] width 79 height 14
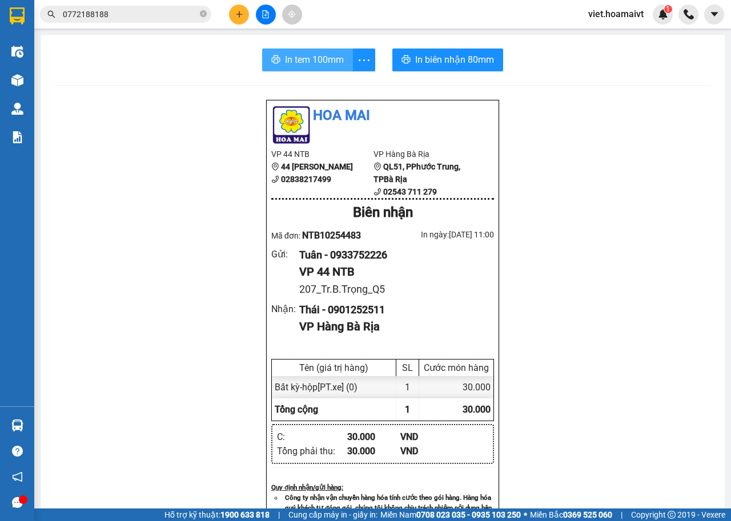
click at [323, 57] on span "In tem 100mm" at bounding box center [314, 60] width 59 height 14
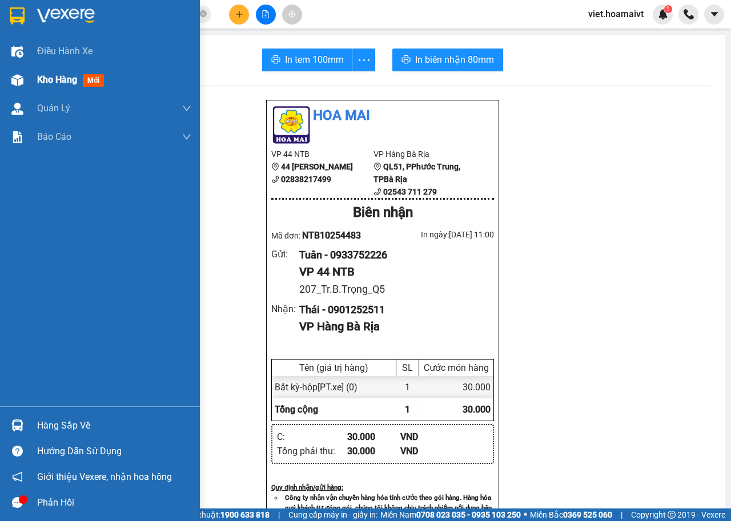
click at [33, 80] on div "Kho hàng mới" at bounding box center [100, 80] width 200 height 29
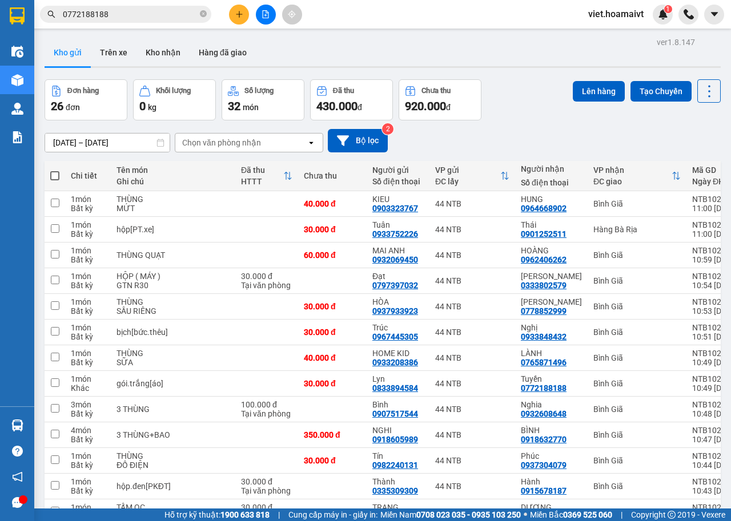
click at [237, 17] on icon "plus" at bounding box center [239, 14] width 8 height 8
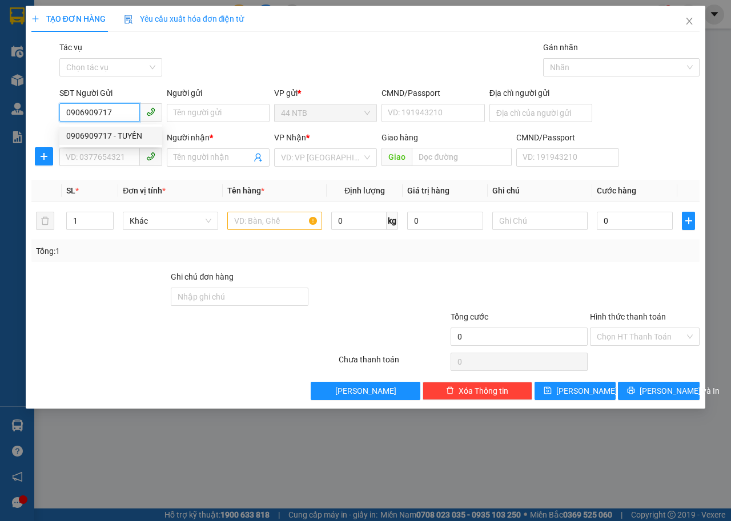
click at [147, 134] on div "0906909717 - TUYẾN" at bounding box center [110, 136] width 89 height 13
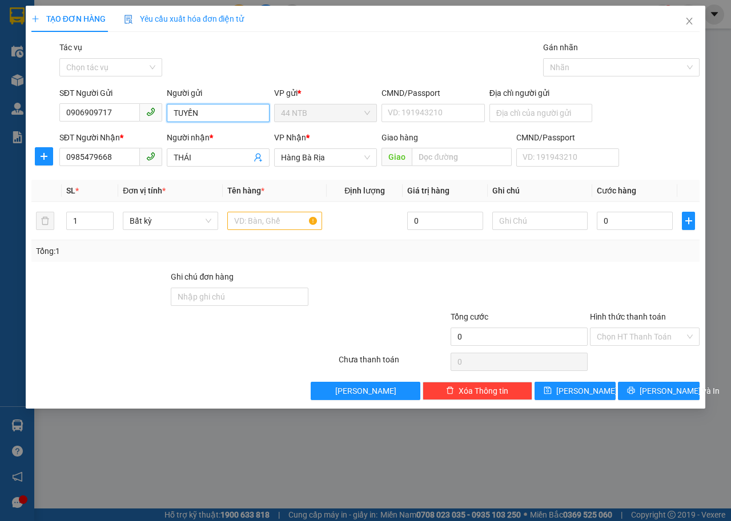
click at [202, 112] on input "TUYẾN" at bounding box center [218, 113] width 103 height 18
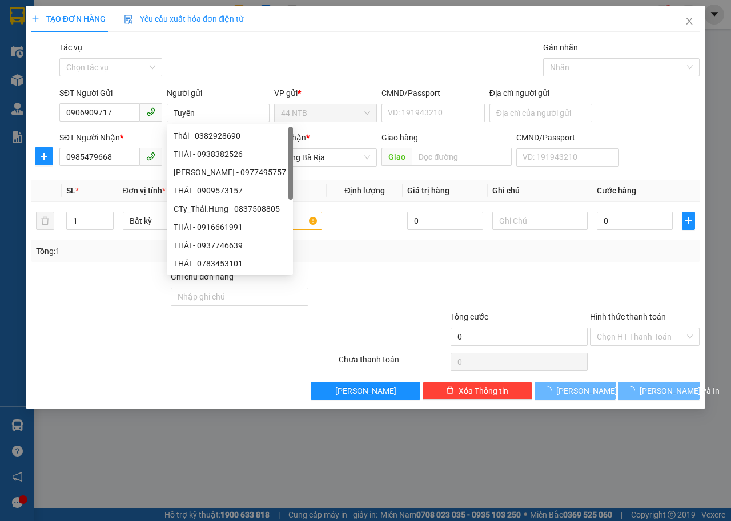
click at [308, 33] on div "TẠO ĐƠN HÀNG Yêu cầu xuất hóa đơn điện tử Transit Pickup Surcharge Ids Transit …" at bounding box center [365, 203] width 668 height 394
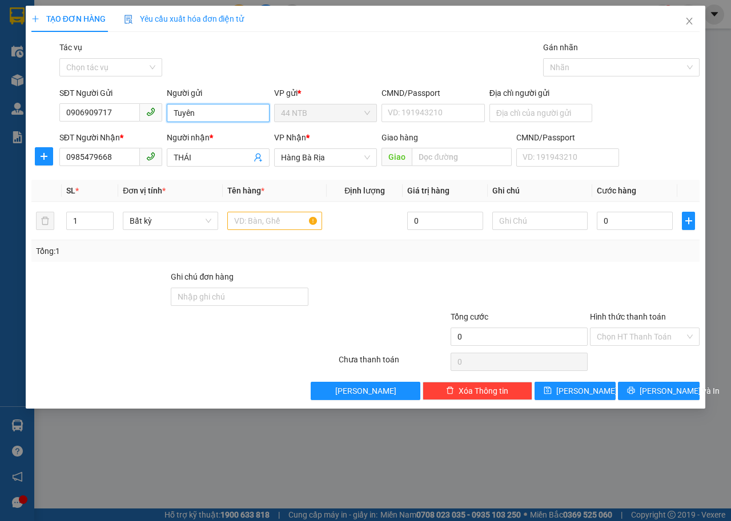
click at [188, 118] on input "Tuyên" at bounding box center [218, 113] width 103 height 18
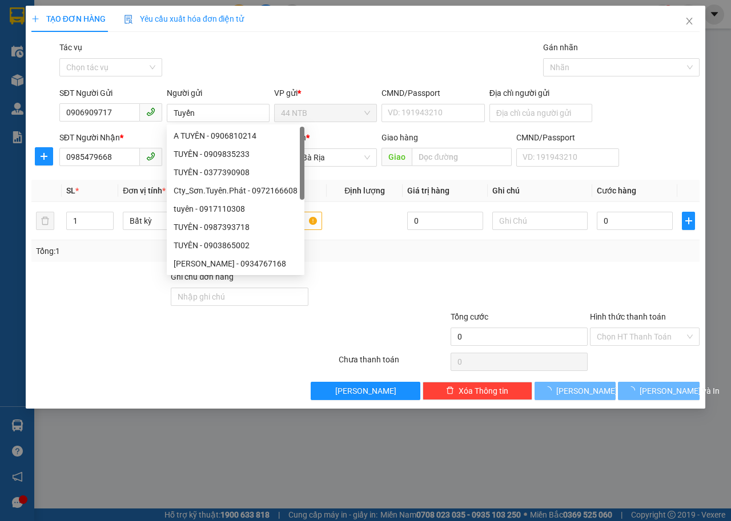
click at [335, 27] on div "TẠO ĐƠN HÀNG Yêu cầu xuất hóa đơn điện tử" at bounding box center [365, 19] width 668 height 26
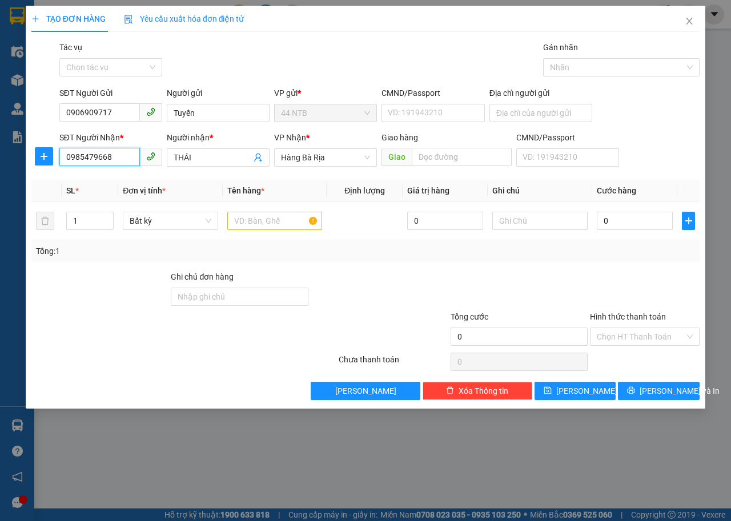
click at [124, 160] on input "0985479668" at bounding box center [99, 157] width 80 height 18
click at [146, 179] on div "0986515420 - LINH" at bounding box center [110, 180] width 89 height 13
drag, startPoint x: 213, startPoint y: 160, endPoint x: 182, endPoint y: 159, distance: 30.8
click at [182, 159] on input "LINH" at bounding box center [213, 157] width 78 height 13
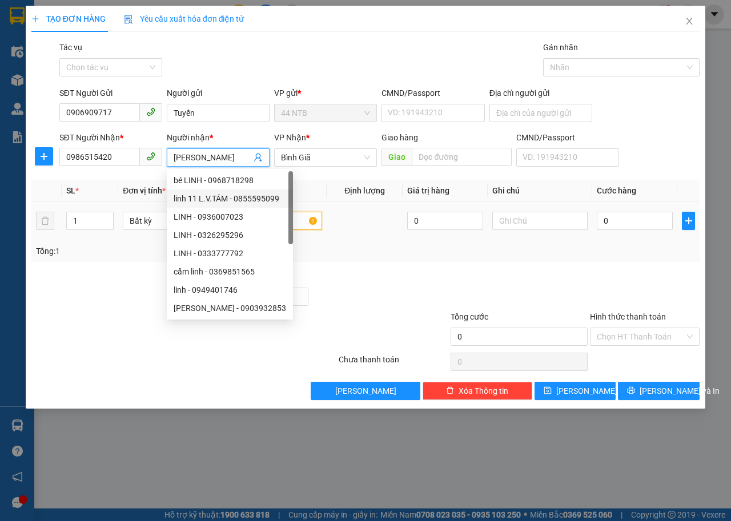
click at [308, 223] on input "text" at bounding box center [274, 221] width 95 height 18
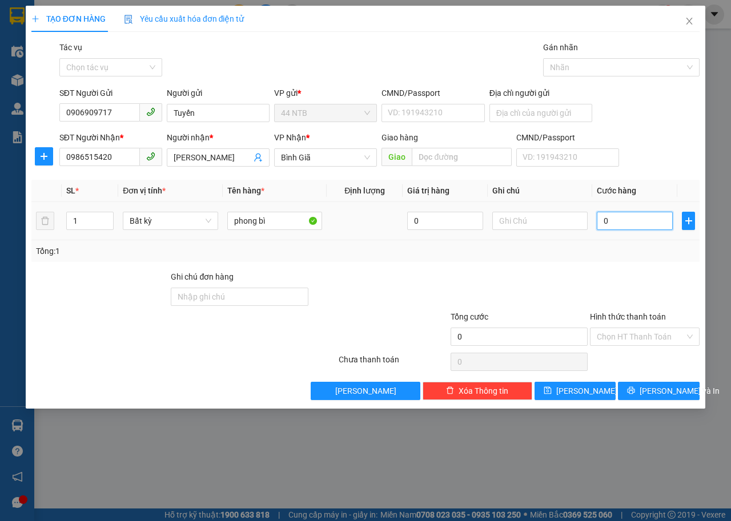
click at [620, 218] on input "0" at bounding box center [635, 221] width 76 height 18
click at [526, 114] on input "Địa chỉ người gửi" at bounding box center [540, 113] width 103 height 18
click at [603, 337] on input "Hình thức thanh toán" at bounding box center [641, 336] width 88 height 17
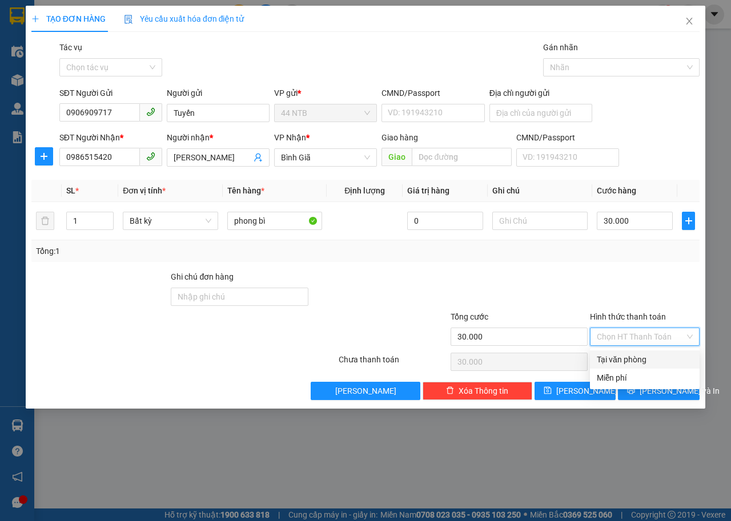
click at [611, 361] on div "Tại văn phòng" at bounding box center [645, 359] width 96 height 13
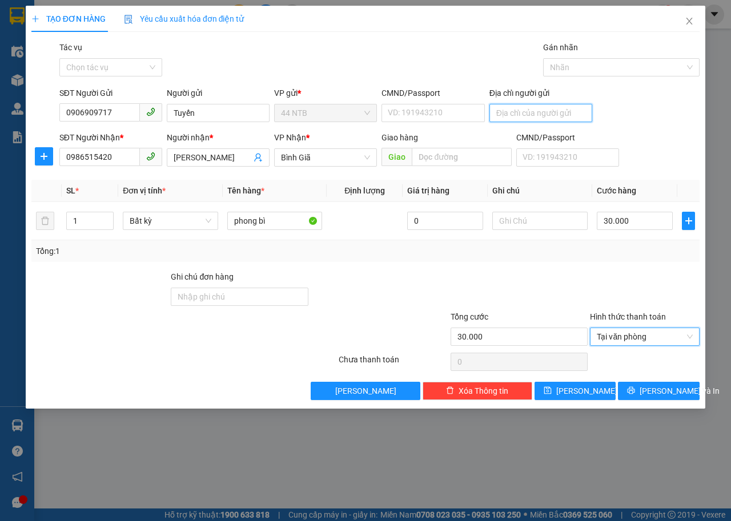
click at [530, 104] on input "Địa chỉ người gửi" at bounding box center [540, 113] width 103 height 18
click at [418, 106] on input "CMND/Passport" at bounding box center [432, 113] width 103 height 18
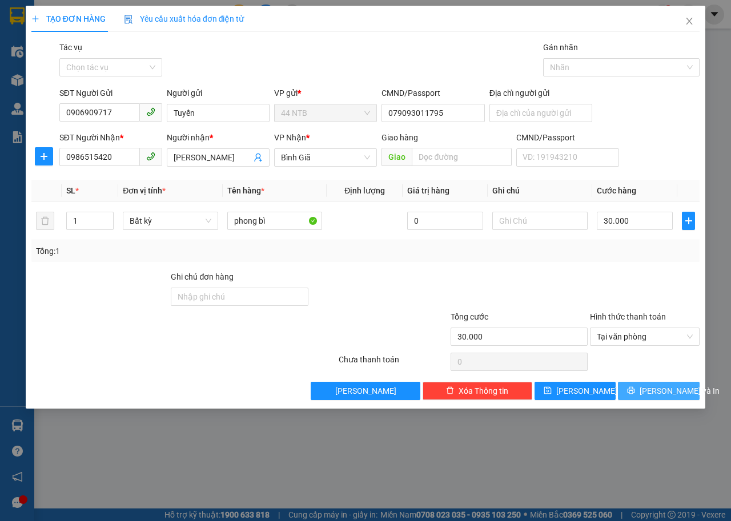
click at [644, 392] on button "[PERSON_NAME] và In" at bounding box center [659, 391] width 82 height 18
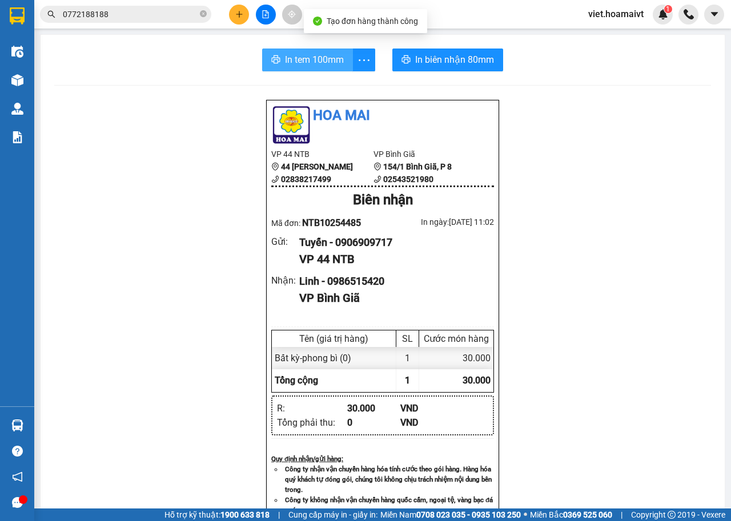
click at [324, 60] on span "In tem 100mm" at bounding box center [314, 60] width 59 height 14
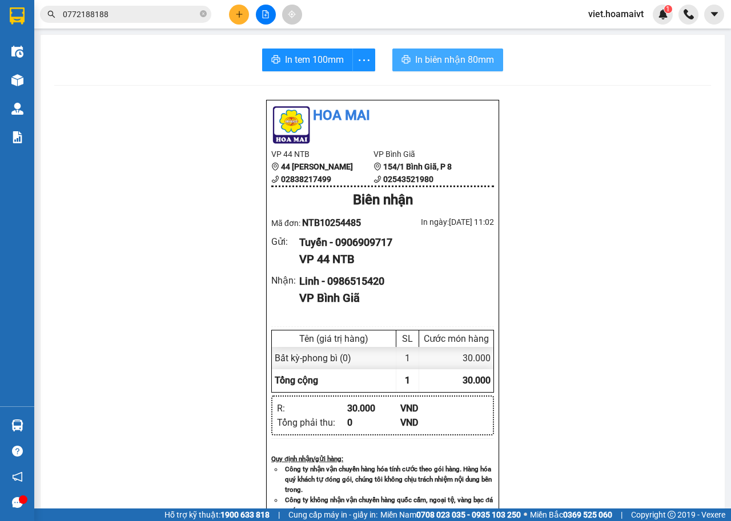
click at [443, 58] on span "In biên nhận 80mm" at bounding box center [454, 60] width 79 height 14
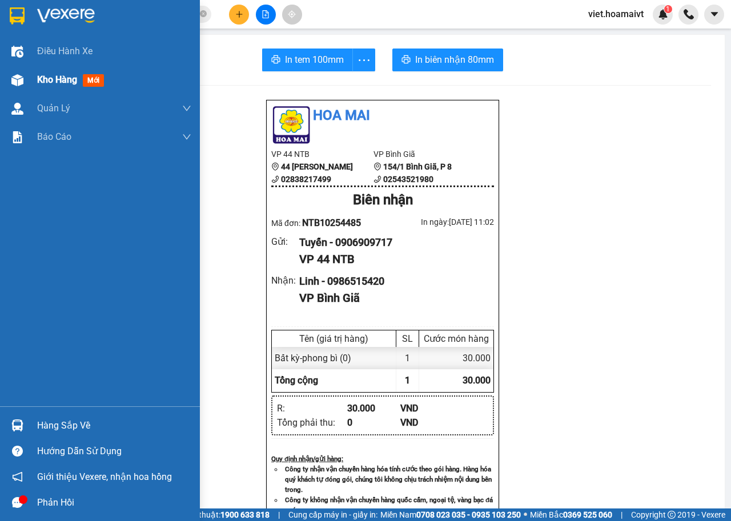
click at [36, 84] on div "Kho hàng mới" at bounding box center [100, 80] width 200 height 29
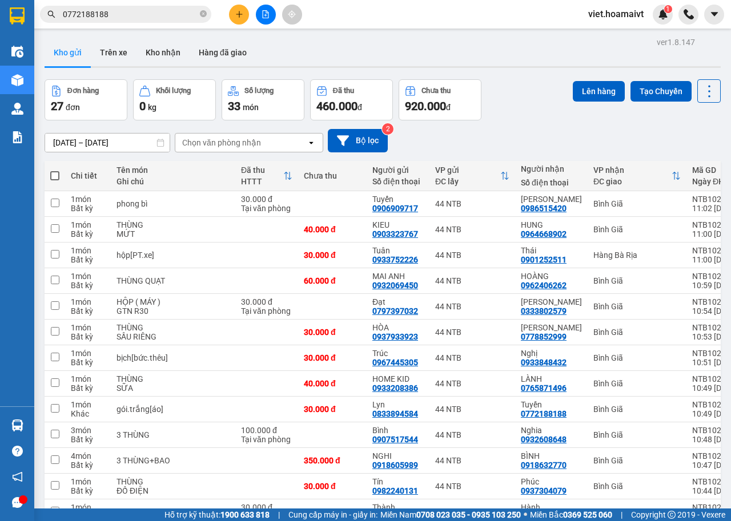
click at [234, 11] on button at bounding box center [239, 15] width 20 height 20
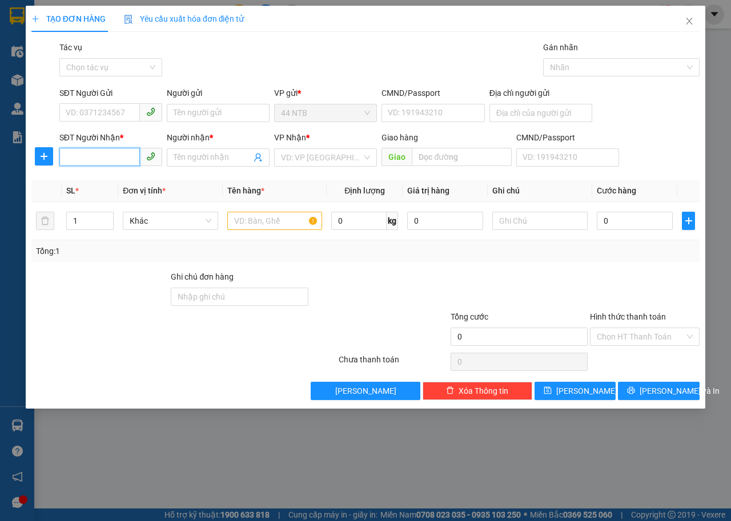
click at [95, 155] on input "SĐT Người Nhận *" at bounding box center [99, 157] width 80 height 18
click at [111, 180] on div "0775725225 - HƯƠNG" at bounding box center [110, 180] width 89 height 13
click at [221, 161] on input "HƯƠNG" at bounding box center [213, 157] width 78 height 13
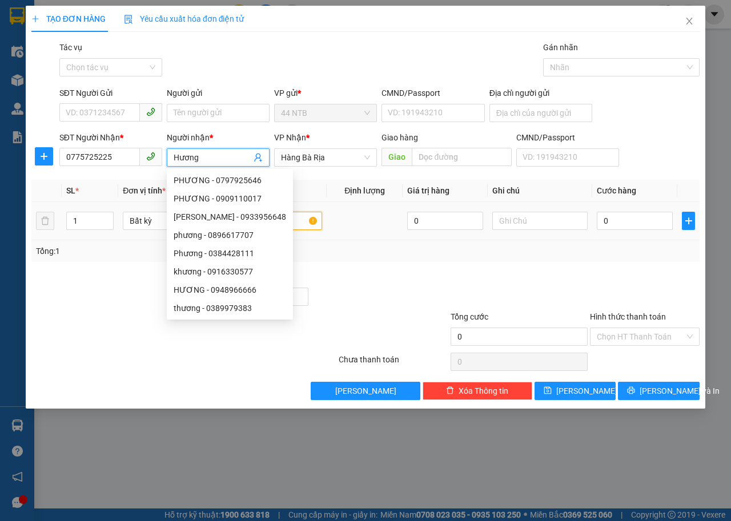
click at [301, 221] on input "text" at bounding box center [274, 221] width 95 height 18
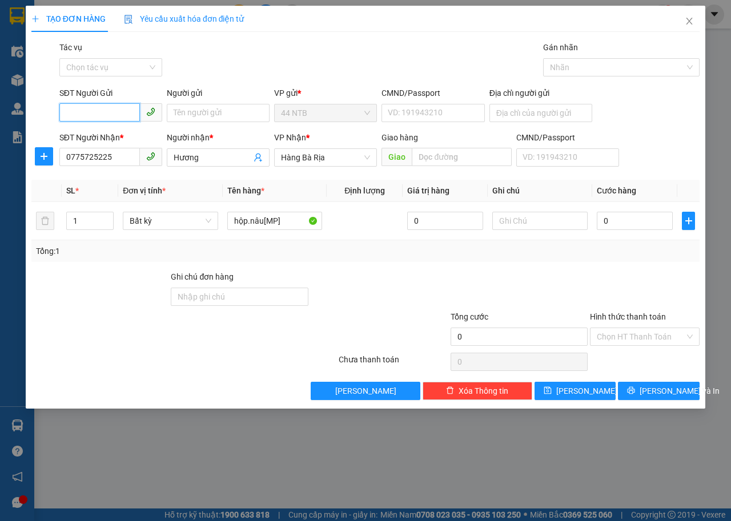
click at [117, 112] on input "SĐT Người Gửi" at bounding box center [99, 112] width 80 height 18
click at [127, 135] on div "0978516171 - Hằng" at bounding box center [110, 136] width 89 height 13
click at [629, 223] on input "0" at bounding box center [635, 221] width 76 height 18
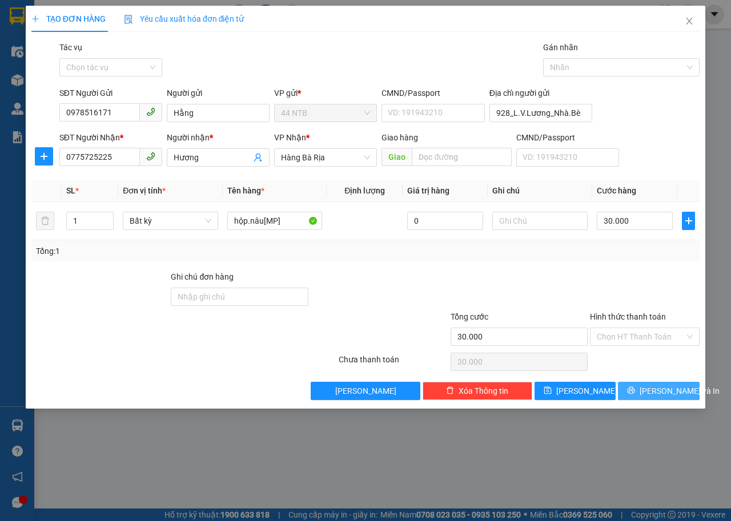
click at [653, 390] on span "[PERSON_NAME] và In" at bounding box center [679, 391] width 80 height 13
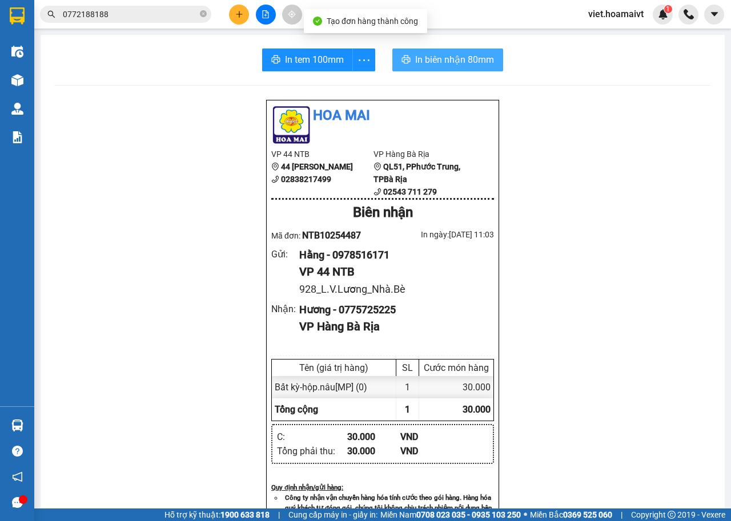
click at [432, 59] on span "In biên nhận 80mm" at bounding box center [454, 60] width 79 height 14
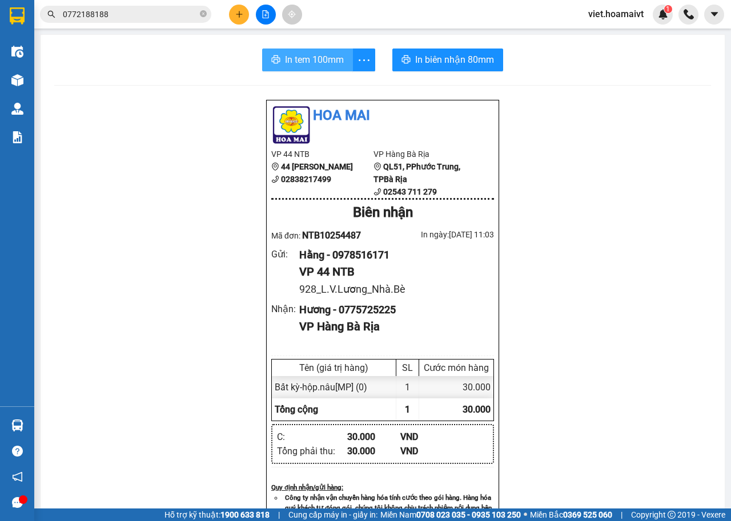
click at [294, 59] on span "In tem 100mm" at bounding box center [314, 60] width 59 height 14
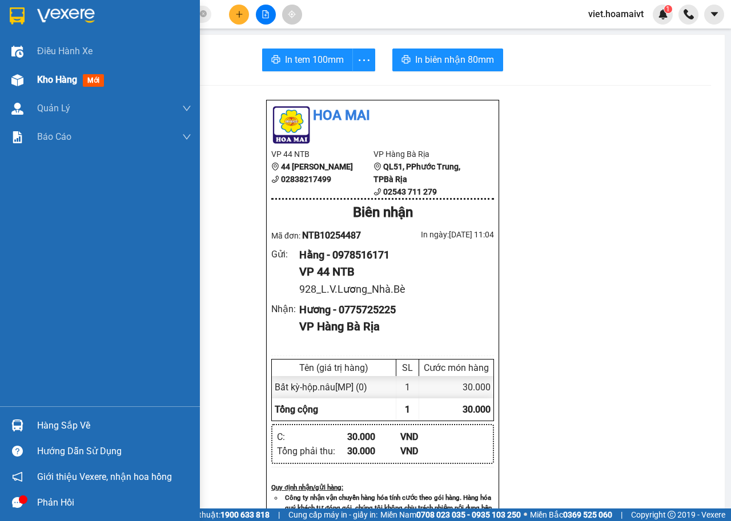
click at [28, 88] on div "Kho hàng mới" at bounding box center [100, 80] width 200 height 29
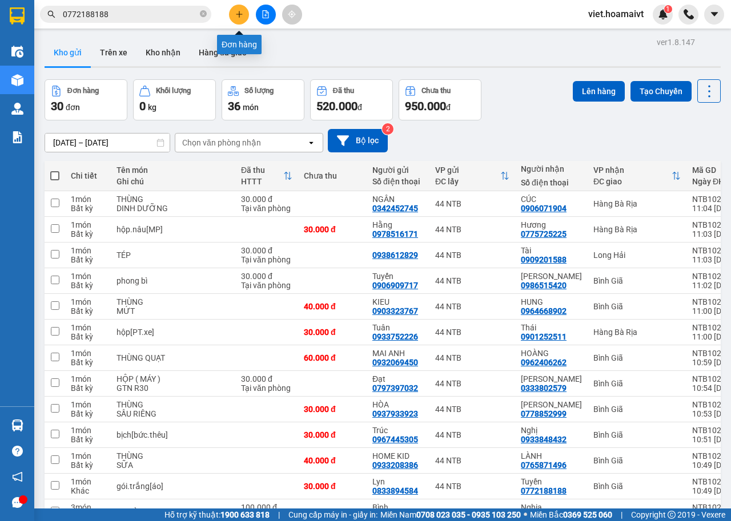
click at [241, 22] on button at bounding box center [239, 15] width 20 height 20
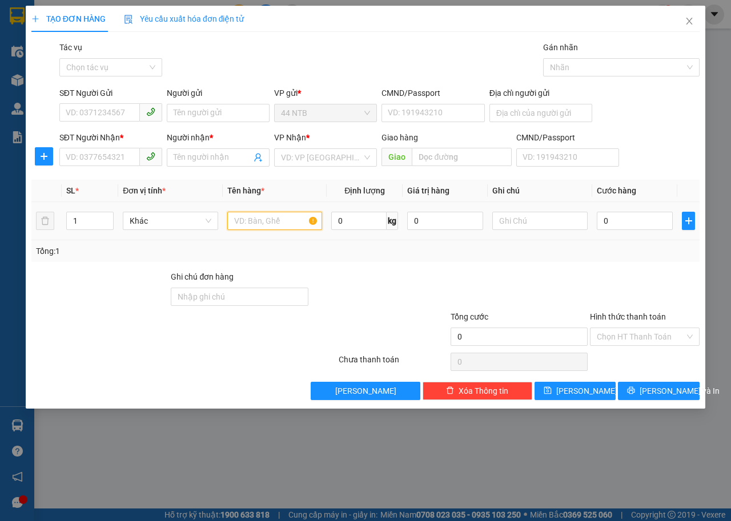
click at [253, 220] on input "text" at bounding box center [274, 221] width 95 height 18
click at [125, 151] on input "SĐT Người Nhận *" at bounding box center [99, 157] width 80 height 18
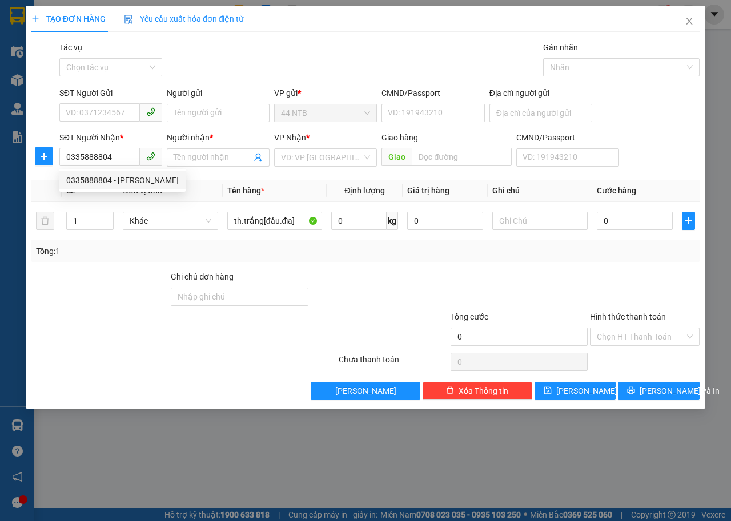
click at [131, 190] on div "0335888804 0335888804 - Tuấn Anh" at bounding box center [122, 180] width 126 height 23
click at [127, 155] on input "0335888804" at bounding box center [99, 157] width 80 height 18
click at [136, 178] on div "0335888804 - Tuấn Anh" at bounding box center [122, 180] width 112 height 13
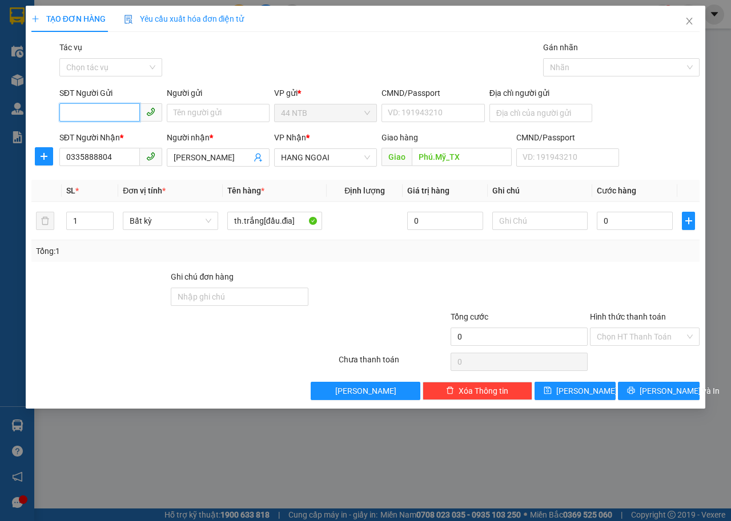
click at [111, 110] on input "SĐT Người Gửi" at bounding box center [99, 112] width 80 height 18
click at [130, 134] on div "0779099578 - Hằng" at bounding box center [110, 136] width 89 height 13
click at [204, 114] on input "Hằng" at bounding box center [218, 113] width 103 height 18
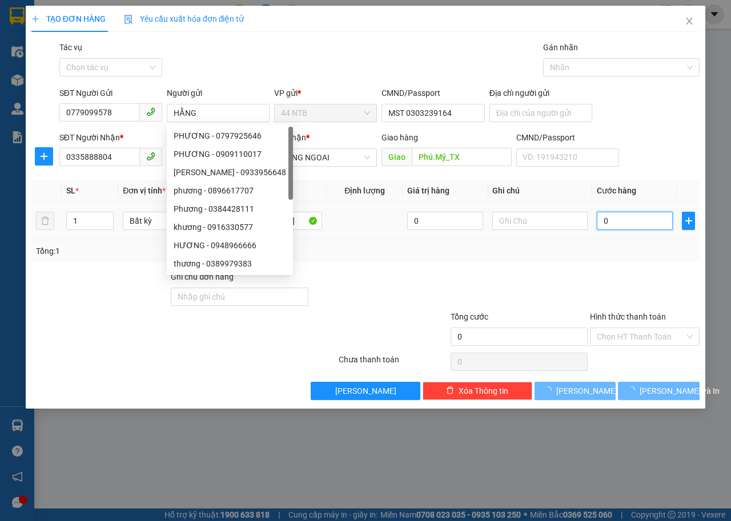
click at [626, 217] on input "0" at bounding box center [635, 221] width 76 height 18
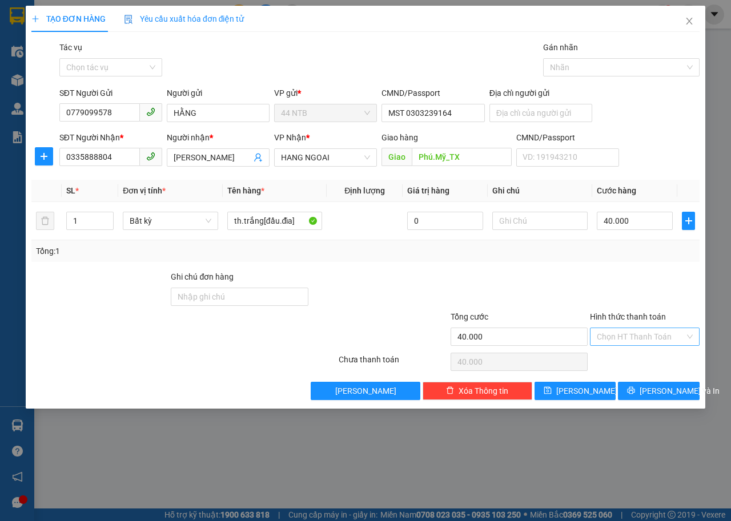
click at [635, 342] on input "Hình thức thanh toán" at bounding box center [641, 336] width 88 height 17
click at [638, 353] on div "Tại văn phòng" at bounding box center [645, 359] width 96 height 13
click at [683, 399] on button "[PERSON_NAME] và In" at bounding box center [659, 391] width 82 height 18
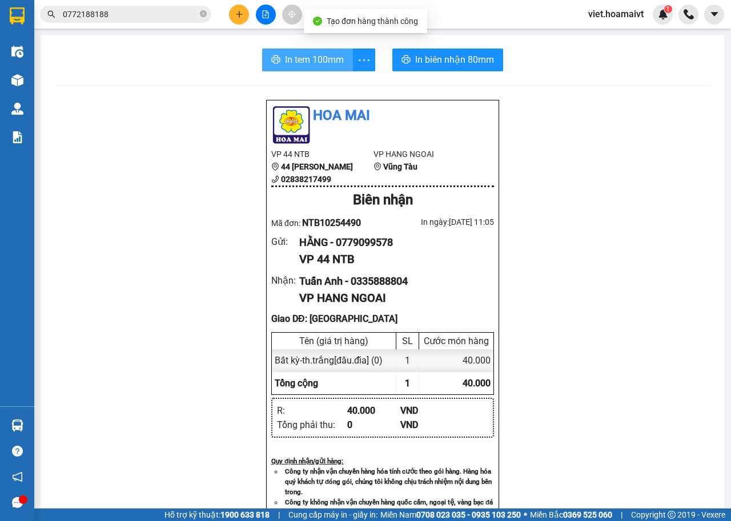
click at [315, 55] on span "In tem 100mm" at bounding box center [314, 60] width 59 height 14
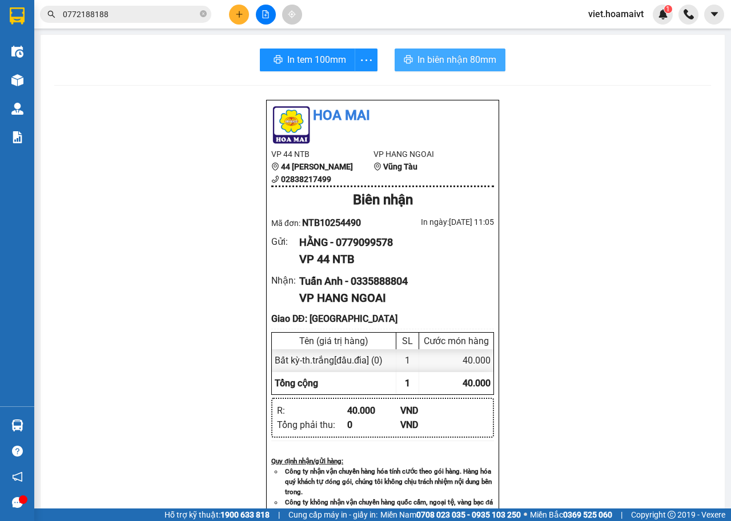
click at [461, 66] on span "In biên nhận 80mm" at bounding box center [456, 60] width 79 height 14
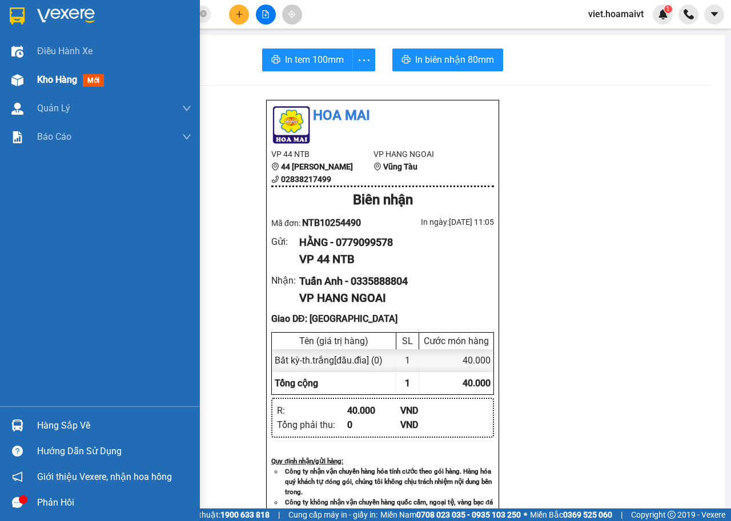
click at [65, 87] on div "Kho hàng mới" at bounding box center [72, 79] width 71 height 14
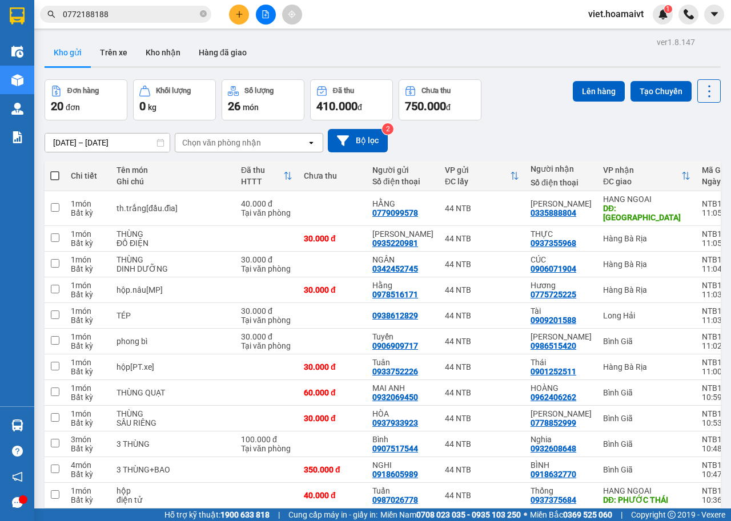
click at [234, 14] on button at bounding box center [239, 15] width 20 height 20
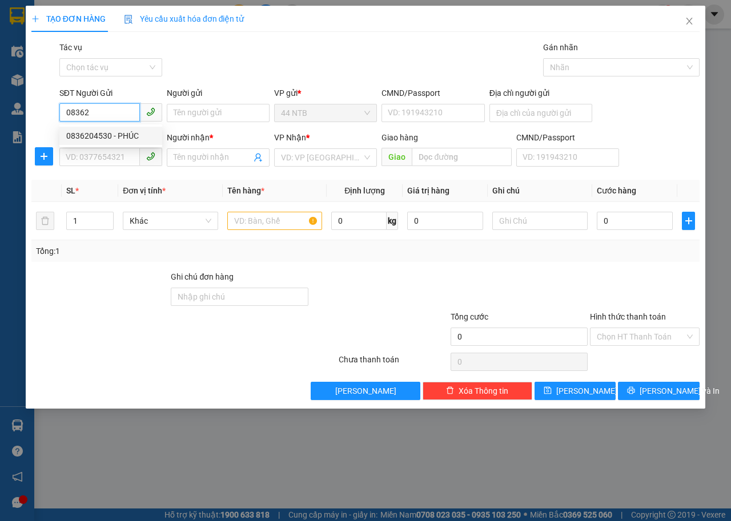
click at [117, 139] on div "0836204530 - PHÚC" at bounding box center [110, 136] width 89 height 13
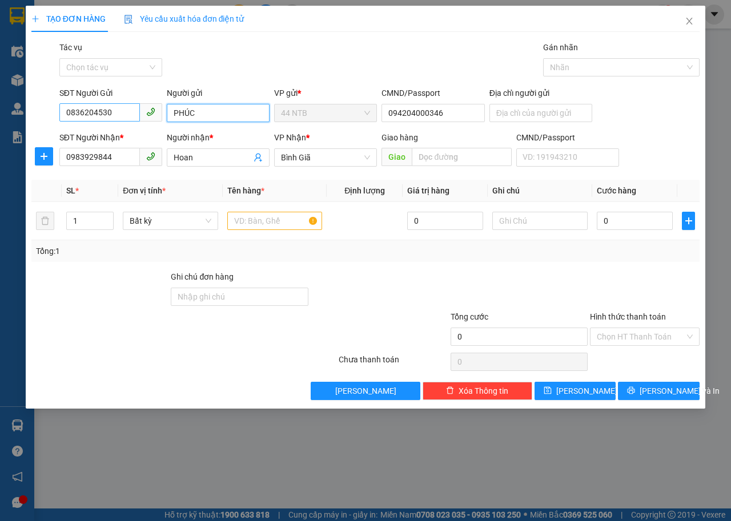
drag, startPoint x: 205, startPoint y: 115, endPoint x: 91, endPoint y: 114, distance: 114.2
click at [91, 114] on div "SĐT Người Gửi 0836204530 Người gửi PHÚC PHÚC VP gửi * 44 NTB CMND/Passport 0942…" at bounding box center [379, 107] width 644 height 40
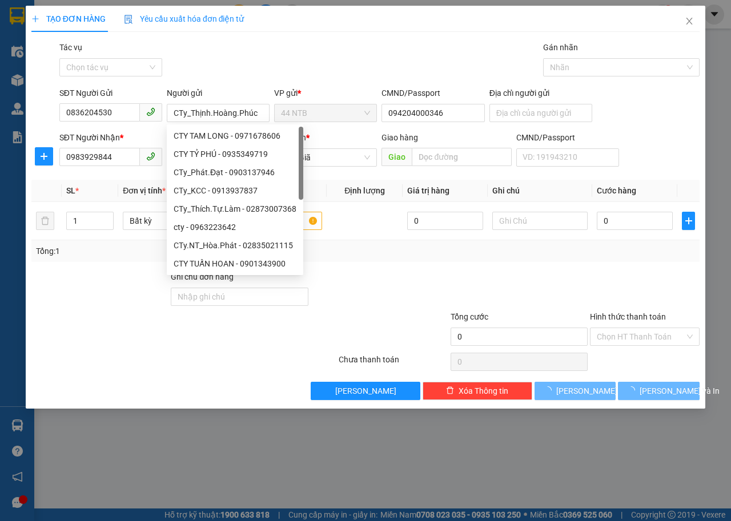
click at [263, 39] on div "TẠO ĐƠN HÀNG Yêu cầu xuất hóa đơn điện tử Transit Pickup Surcharge Ids Transit …" at bounding box center [365, 203] width 668 height 394
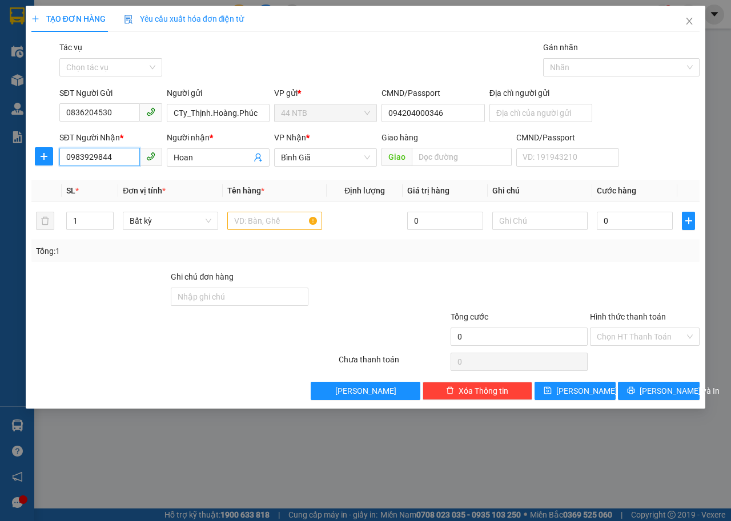
click at [125, 162] on input "0983929844" at bounding box center [99, 157] width 80 height 18
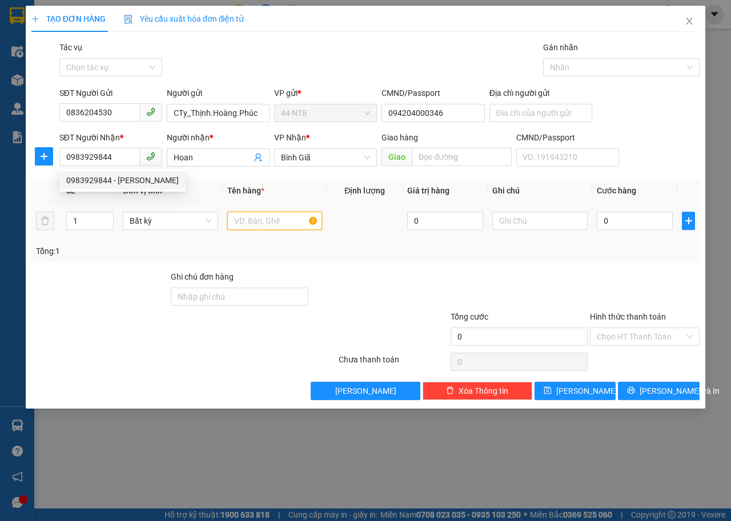
click at [261, 224] on input "text" at bounding box center [274, 221] width 95 height 18
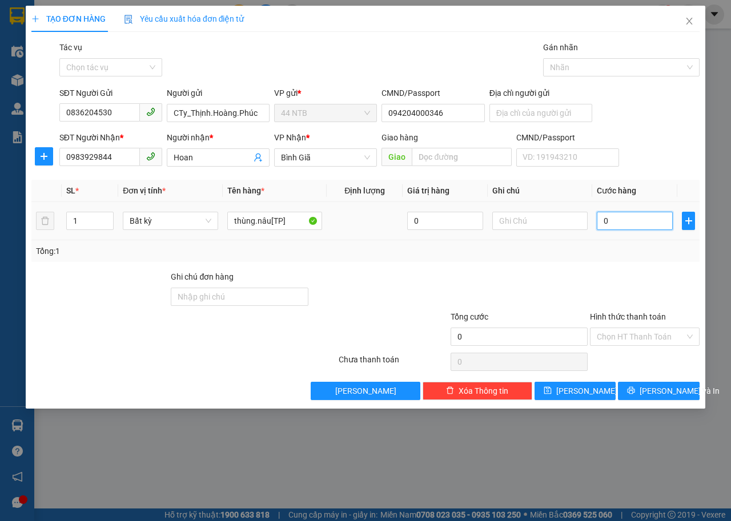
click at [628, 227] on input "0" at bounding box center [635, 221] width 76 height 18
click at [663, 391] on span "[PERSON_NAME] và In" at bounding box center [679, 391] width 80 height 13
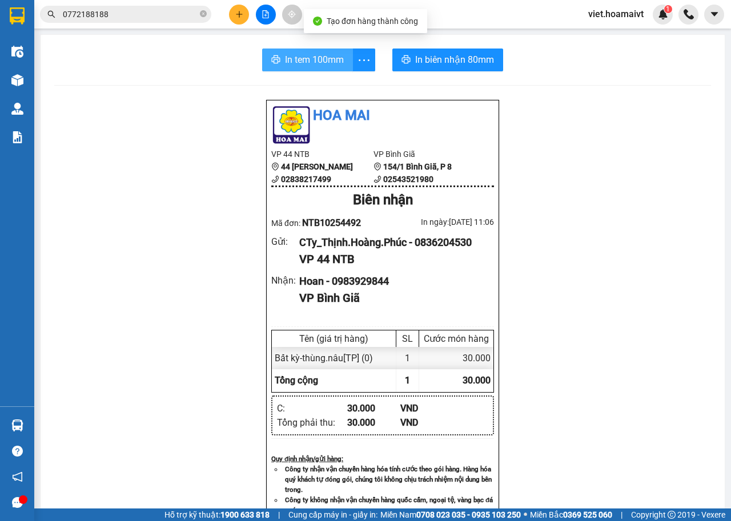
click at [301, 66] on span "In tem 100mm" at bounding box center [314, 60] width 59 height 14
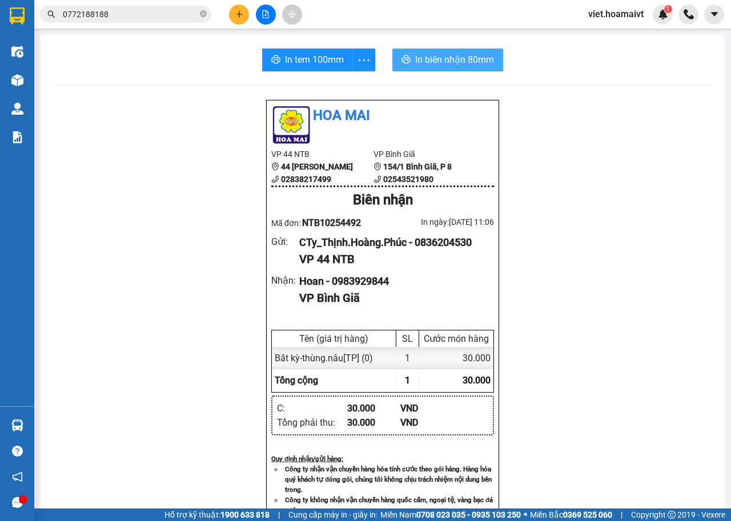
click at [456, 65] on span "In biên nhận 80mm" at bounding box center [454, 60] width 79 height 14
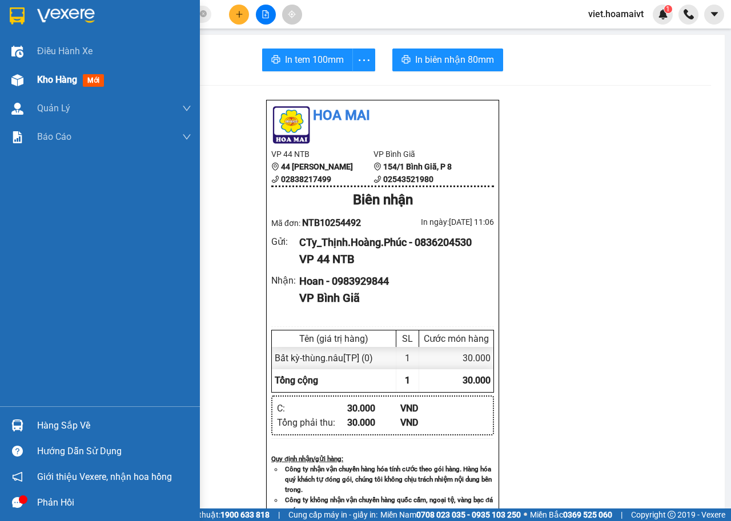
click at [54, 74] on span "Kho hàng" at bounding box center [57, 79] width 40 height 11
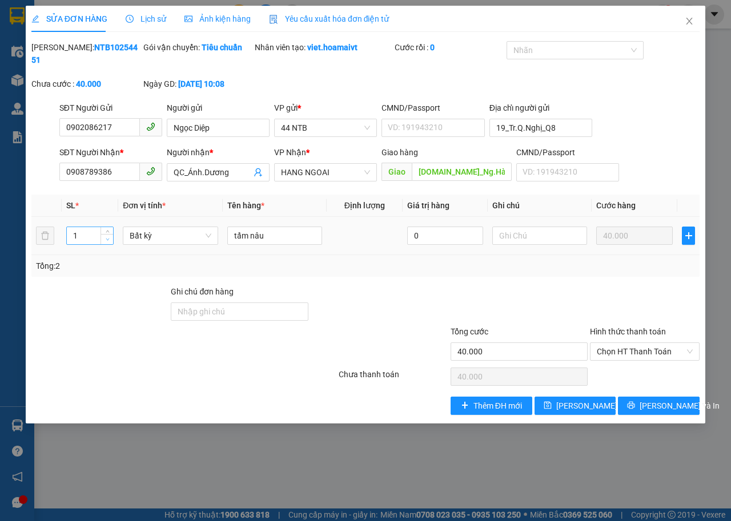
click at [106, 240] on icon "down" at bounding box center [108, 239] width 4 height 4
click at [562, 414] on button "[PERSON_NAME] đổi" at bounding box center [575, 406] width 82 height 18
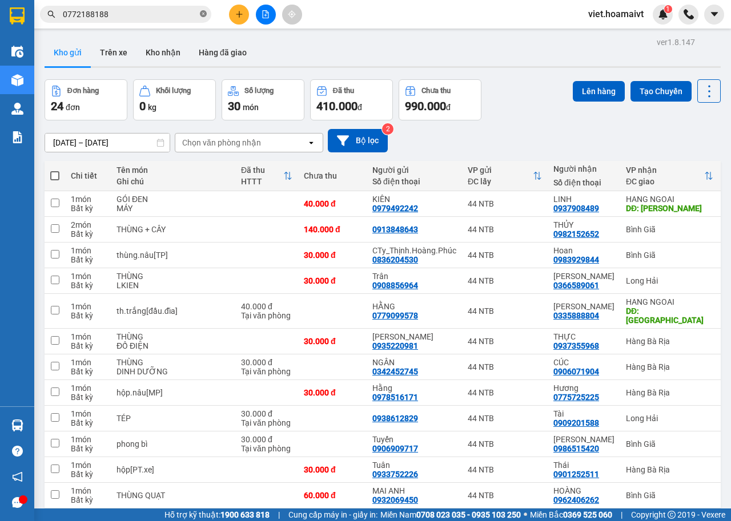
click at [204, 15] on icon "close-circle" at bounding box center [203, 13] width 7 height 7
click at [183, 15] on input "text" at bounding box center [130, 14] width 135 height 13
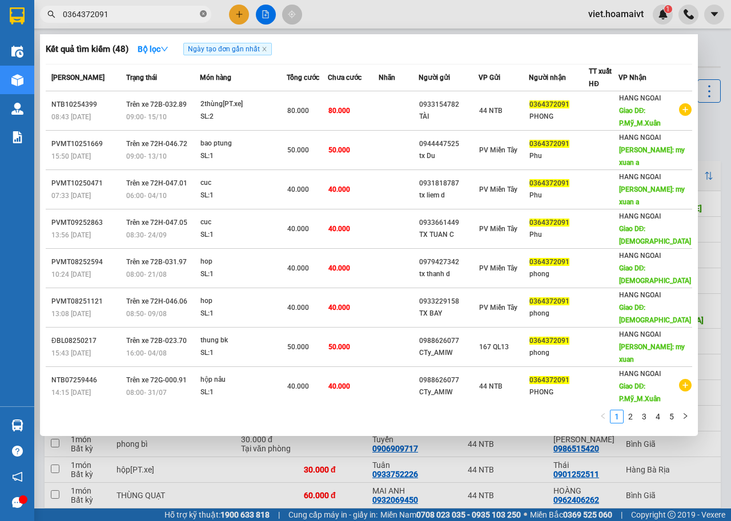
click at [204, 12] on icon "close-circle" at bounding box center [203, 13] width 7 height 7
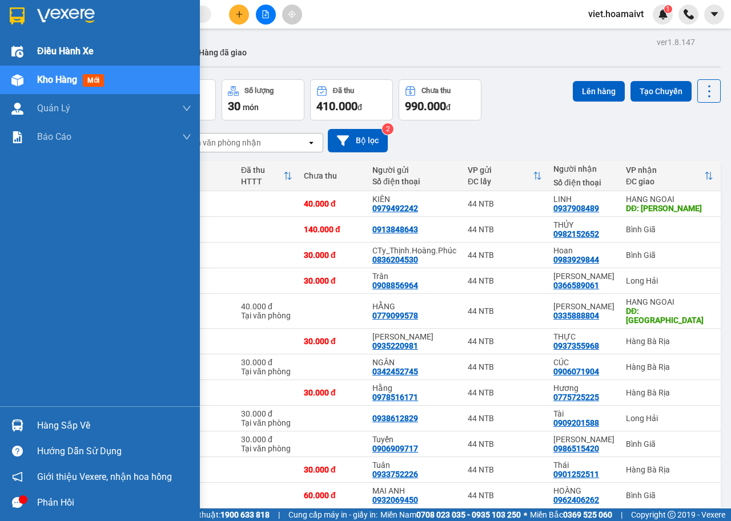
click at [83, 51] on span "Điều hành xe" at bounding box center [65, 51] width 57 height 14
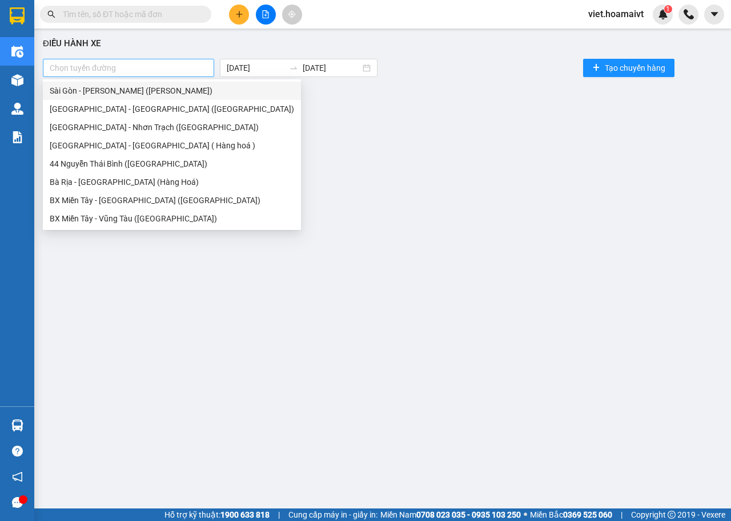
click at [154, 66] on div at bounding box center [129, 68] width 166 height 14
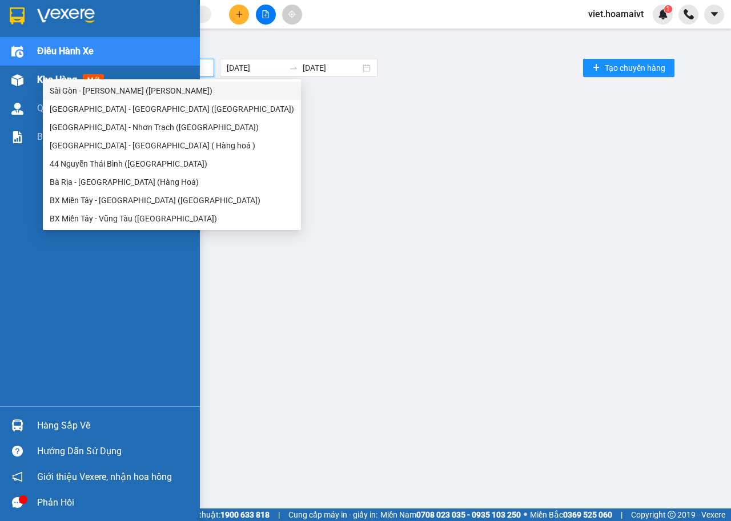
click at [28, 83] on div "Kho hàng mới" at bounding box center [100, 80] width 200 height 29
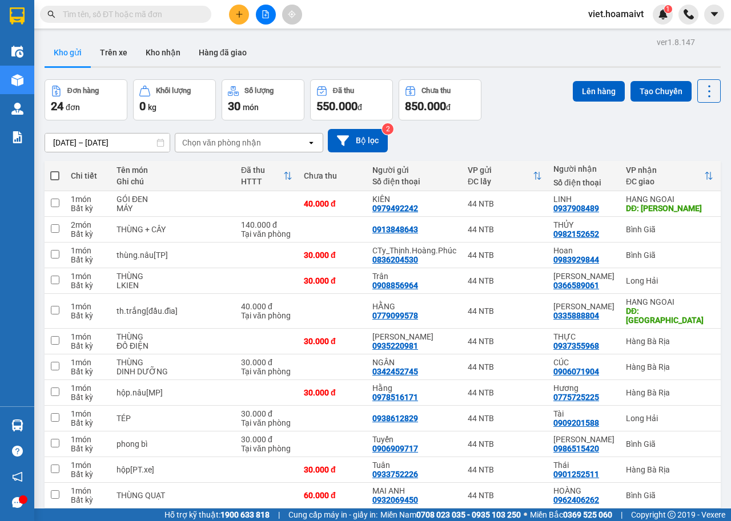
click at [213, 141] on div "Chọn văn phòng nhận" at bounding box center [221, 142] width 79 height 11
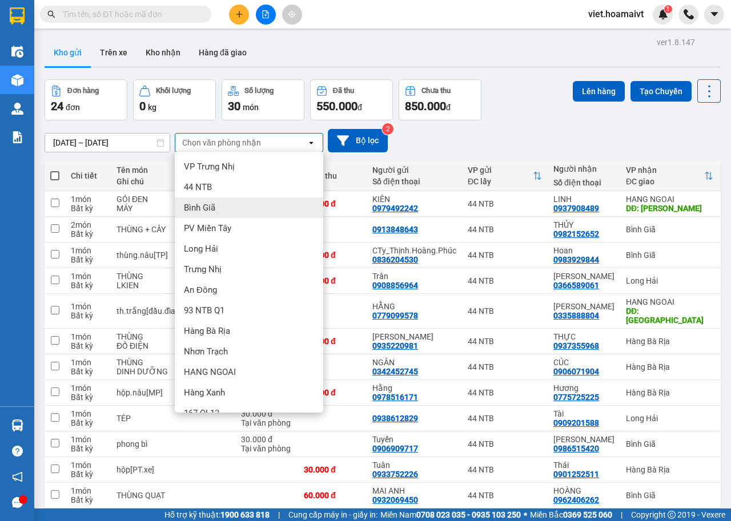
click at [184, 209] on span "Bình Giã" at bounding box center [199, 207] width 31 height 11
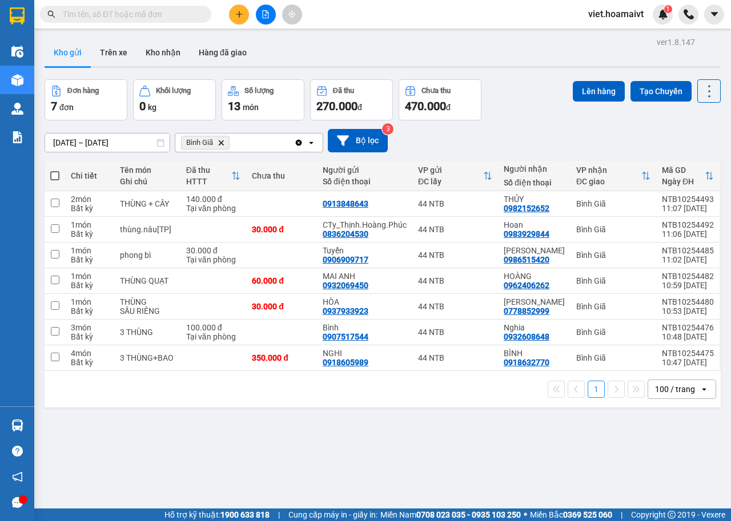
click at [222, 142] on icon "Bình Giã, close by backspace" at bounding box center [221, 142] width 5 height 5
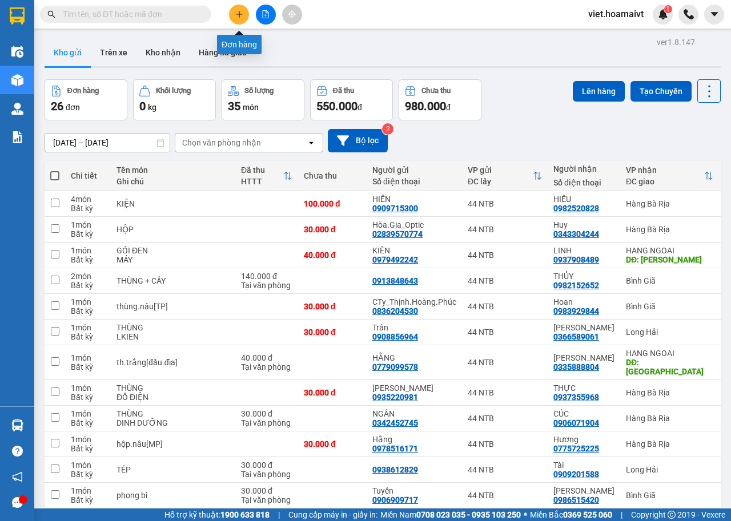
click at [233, 19] on button at bounding box center [239, 15] width 20 height 20
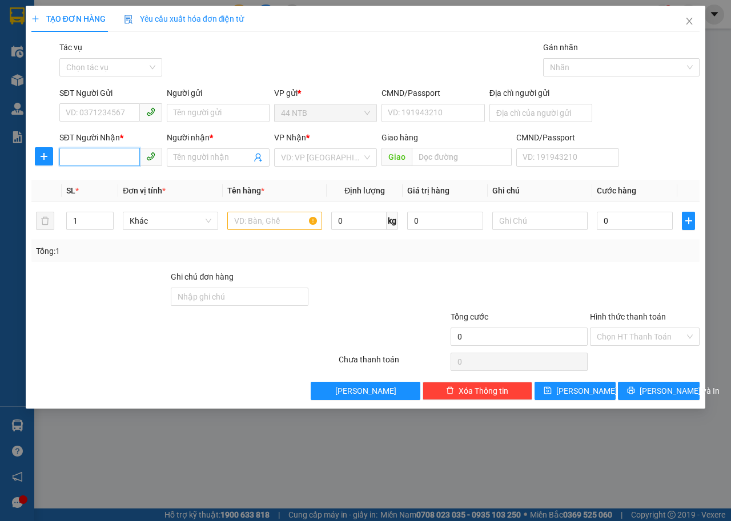
click at [126, 162] on input "SĐT Người Nhận *" at bounding box center [99, 157] width 80 height 18
click at [128, 179] on div "0916807568 - a.Ngọc" at bounding box center [124, 180] width 116 height 13
click at [284, 219] on input "text" at bounding box center [274, 221] width 95 height 18
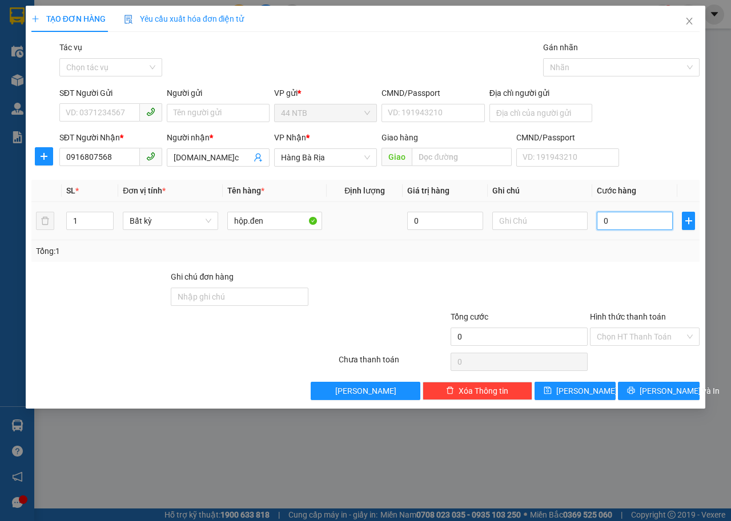
click at [650, 221] on input "0" at bounding box center [635, 221] width 76 height 18
click at [107, 113] on input "SĐT Người Gửi" at bounding box center [99, 112] width 80 height 18
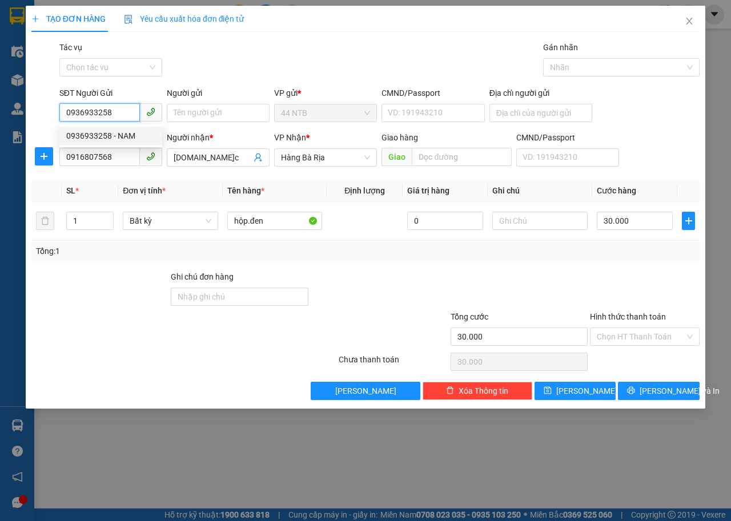
click at [105, 138] on div "0936933258 - NAM" at bounding box center [110, 136] width 89 height 13
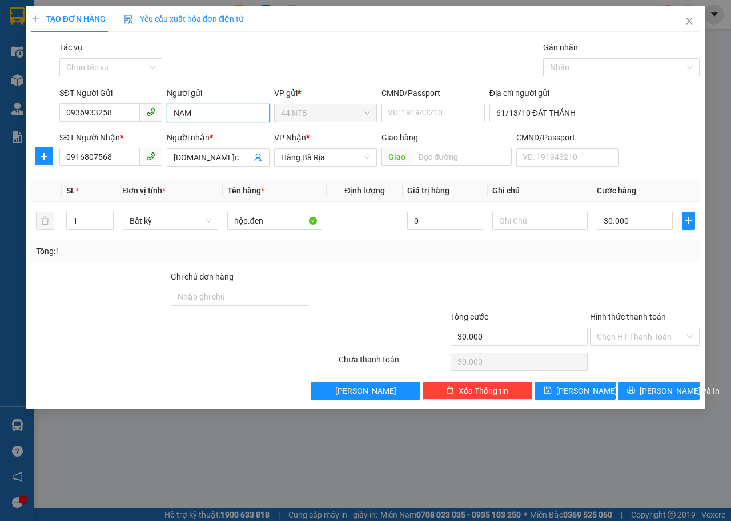
click at [206, 114] on input "NAM" at bounding box center [218, 113] width 103 height 18
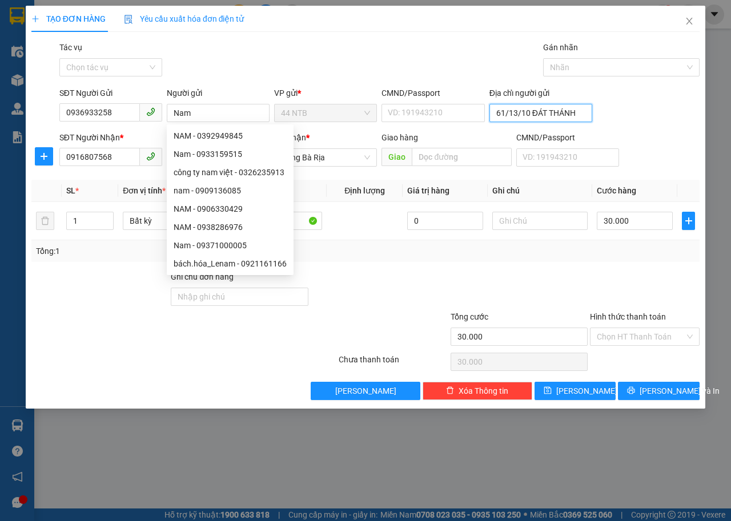
click at [570, 116] on input "61/13/10 ĐÁT THÁNH" at bounding box center [540, 113] width 103 height 18
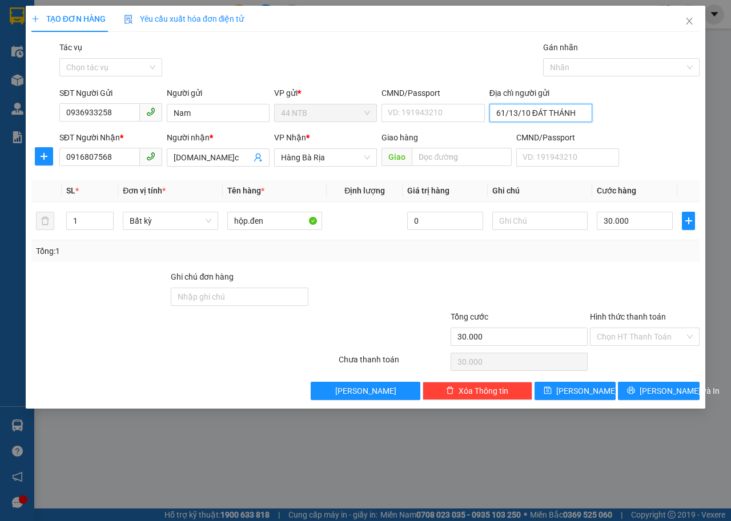
click at [570, 116] on input "61/13/10 ĐÁT THÁNH" at bounding box center [540, 113] width 103 height 18
click at [573, 116] on input "61/13/10 ĐÁT THÁNH" at bounding box center [540, 113] width 103 height 18
click at [658, 330] on input "Hình thức thanh toán" at bounding box center [641, 336] width 88 height 17
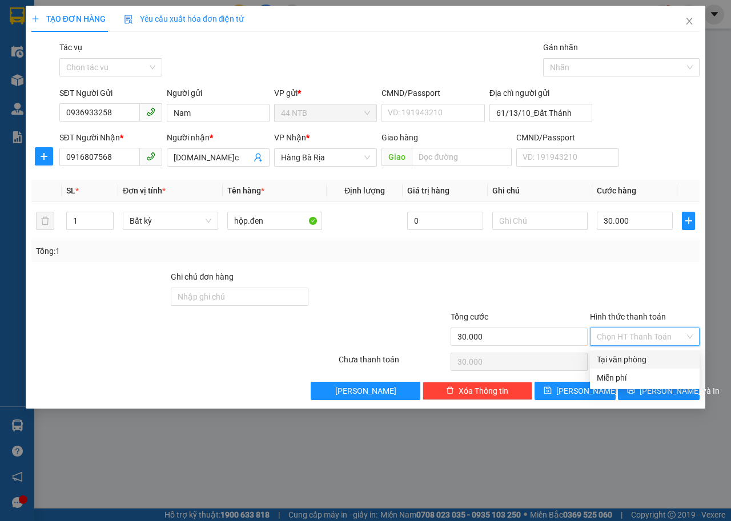
click at [638, 358] on div "Tại văn phòng" at bounding box center [645, 359] width 96 height 13
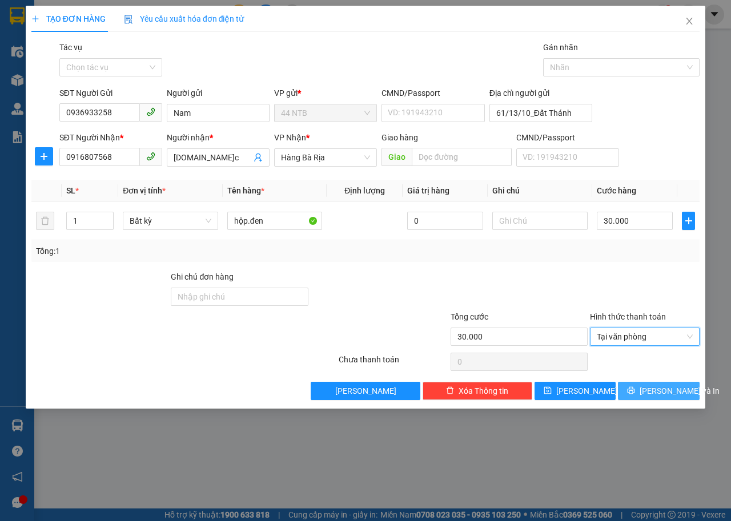
click at [626, 396] on button "[PERSON_NAME] và In" at bounding box center [659, 391] width 82 height 18
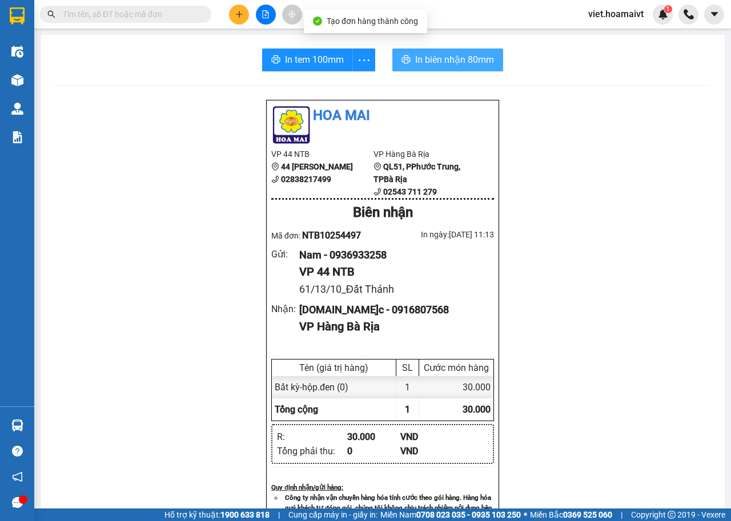
click at [441, 63] on span "In biên nhận 80mm" at bounding box center [454, 60] width 79 height 14
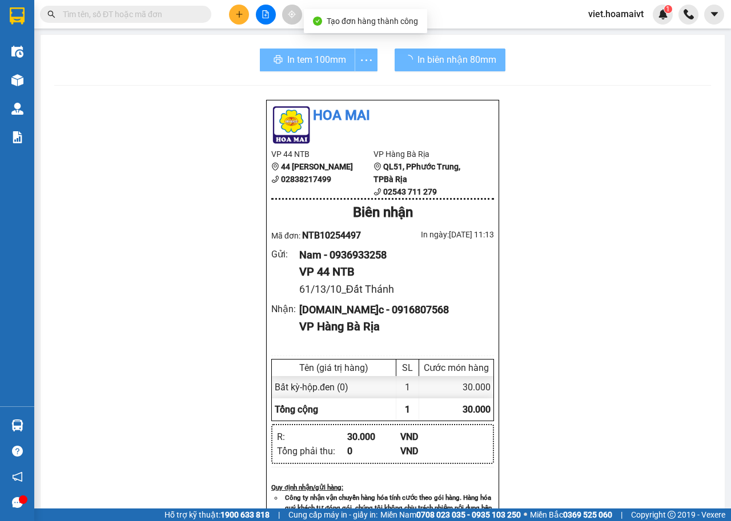
click at [303, 63] on div "In tem 100mm" at bounding box center [319, 60] width 118 height 23
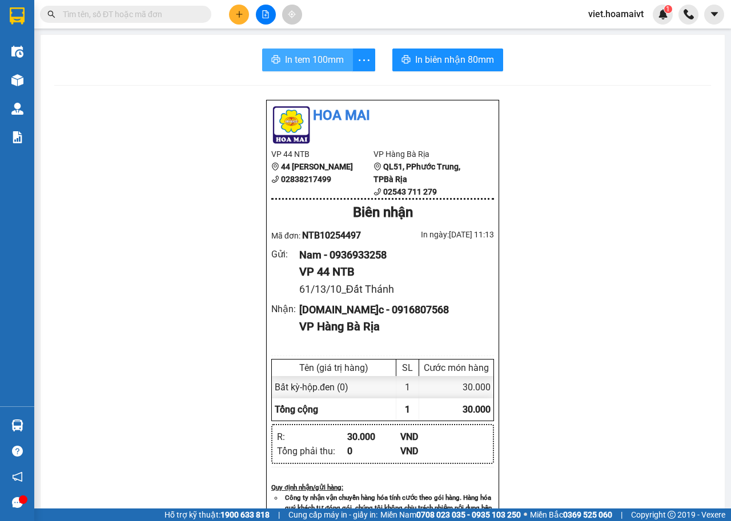
click at [307, 64] on span "In tem 100mm" at bounding box center [314, 60] width 59 height 14
click at [285, 57] on span "In tem 100mm" at bounding box center [314, 60] width 59 height 14
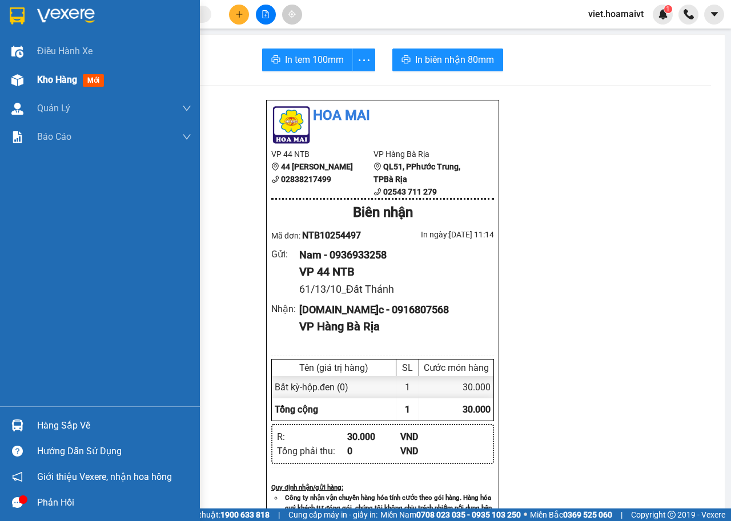
click at [69, 87] on div "Kho hàng mới" at bounding box center [72, 79] width 71 height 14
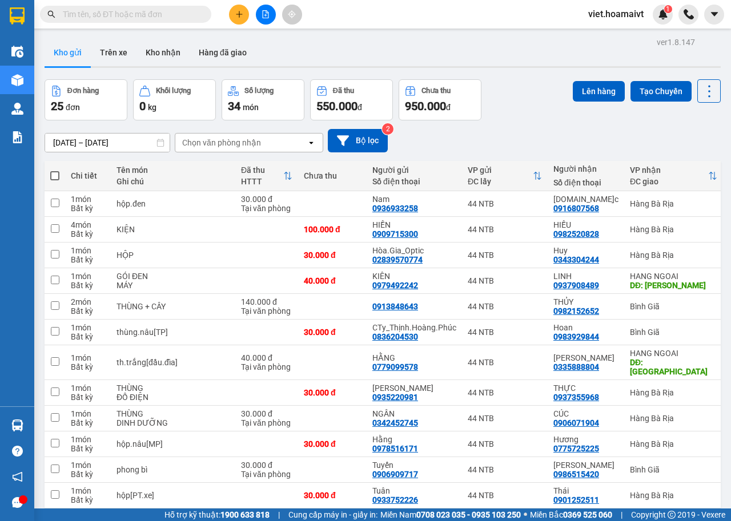
click at [249, 138] on div "Chọn văn phòng nhận" at bounding box center [221, 142] width 79 height 11
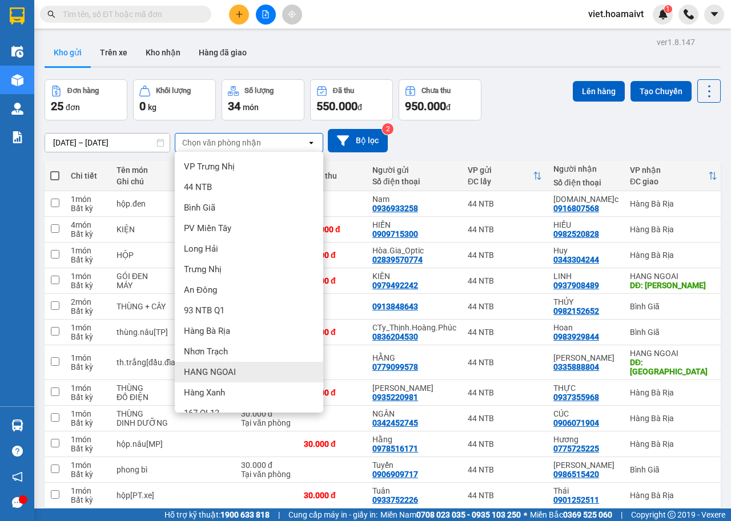
drag, startPoint x: 217, startPoint y: 377, endPoint x: 225, endPoint y: 362, distance: 16.9
click at [220, 378] on div "HANG NGOAI" at bounding box center [249, 372] width 148 height 21
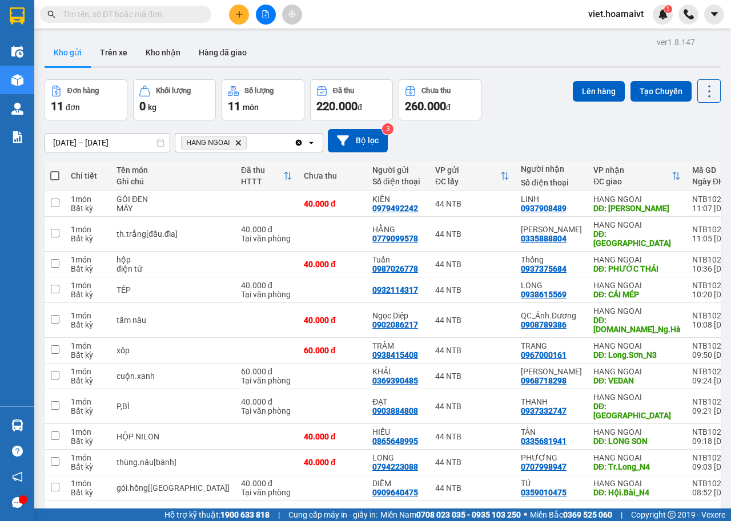
click at [236, 144] on icon "Delete" at bounding box center [238, 142] width 7 height 7
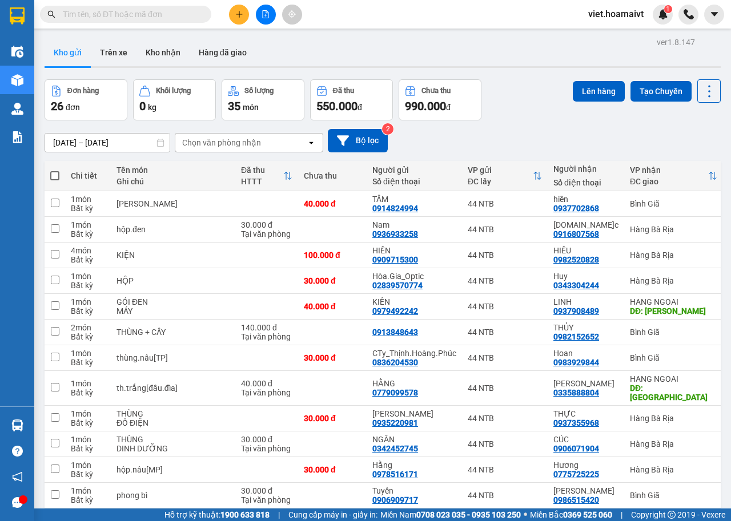
click at [534, 148] on div "[DATE] – [DATE] Press the down arrow key to interact with the calendar and sele…" at bounding box center [383, 140] width 676 height 23
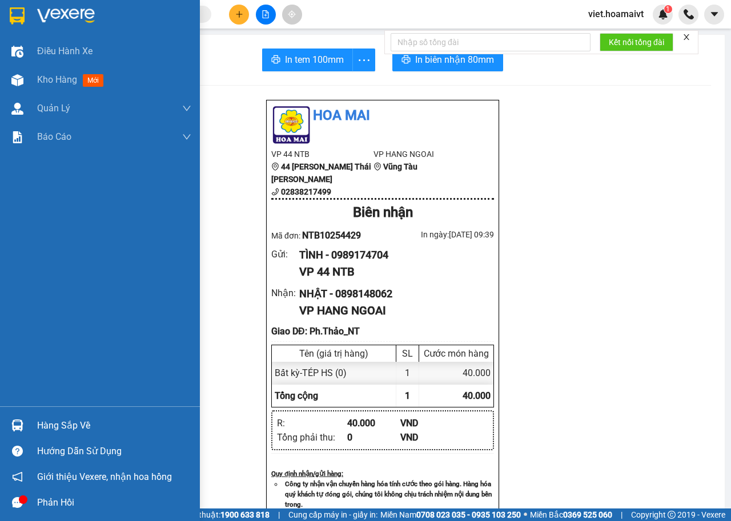
click at [51, 25] on div at bounding box center [100, 18] width 200 height 37
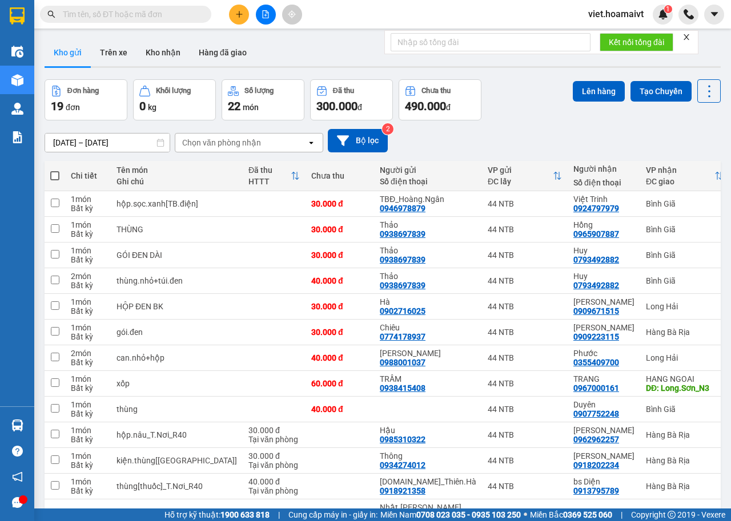
click at [505, 149] on div "[DATE] – [DATE] Press the down arrow key to interact with the calendar and sele…" at bounding box center [383, 140] width 676 height 23
click at [505, 149] on div "14/10/2025 – 15/10/2025 Press the down arrow key to interact with the calendar …" at bounding box center [383, 140] width 676 height 23
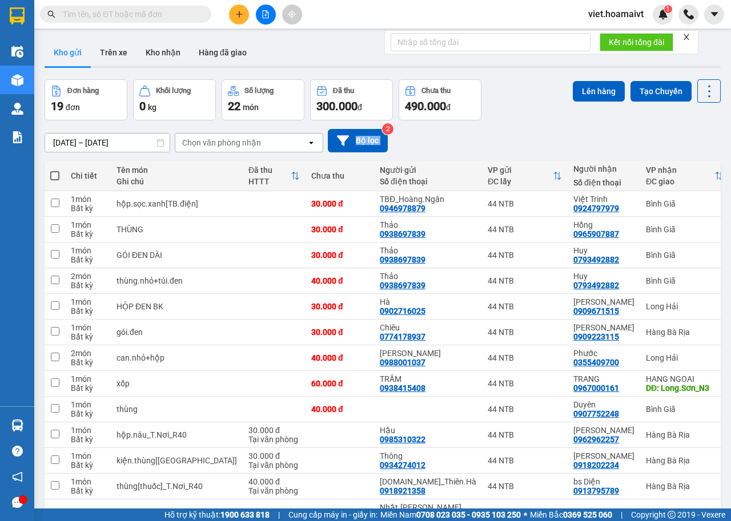
click at [505, 149] on div "14/10/2025 – 15/10/2025 Press the down arrow key to interact with the calendar …" at bounding box center [383, 140] width 676 height 23
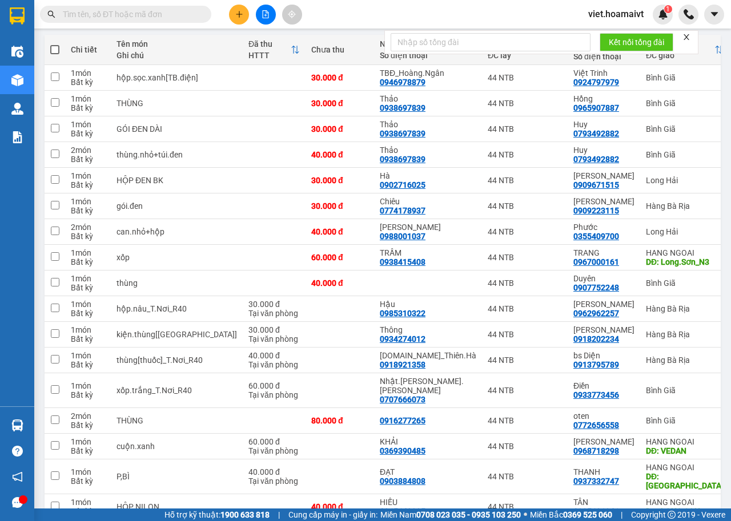
scroll to position [217, 0]
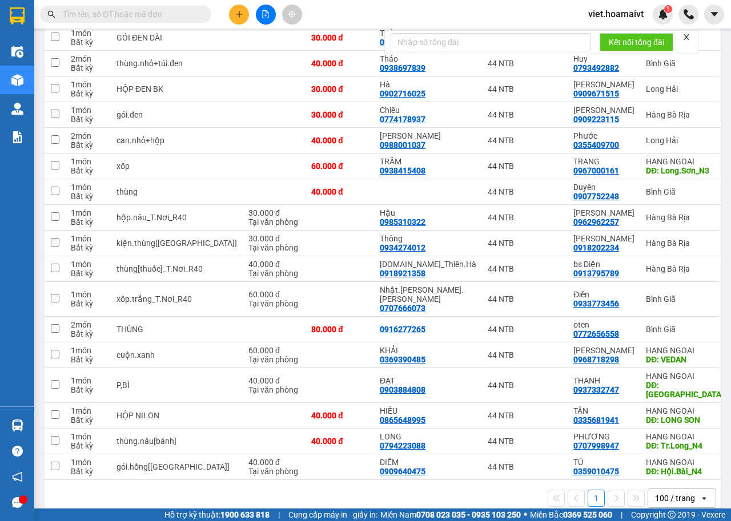
click at [438, 494] on div "1 100 / trang open" at bounding box center [383, 498] width 676 height 37
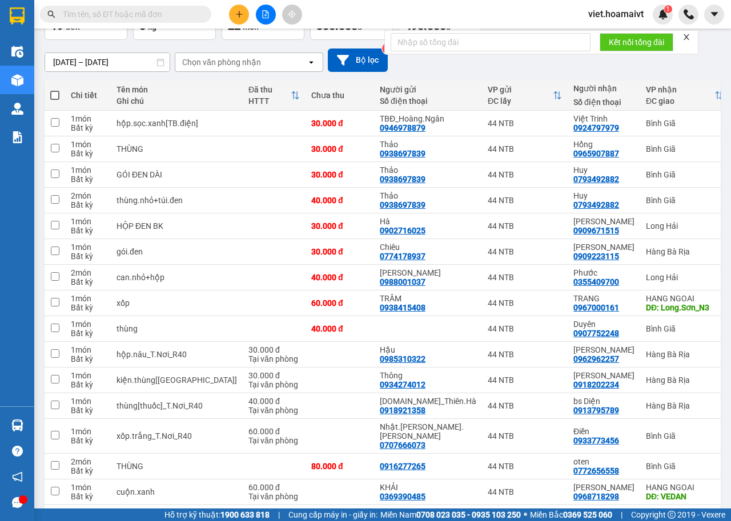
scroll to position [0, 0]
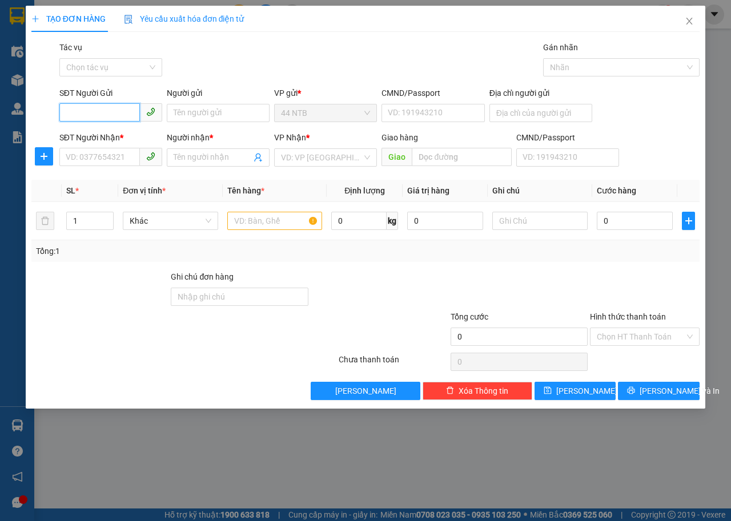
click at [114, 112] on input "SĐT Người Gửi" at bounding box center [99, 112] width 80 height 18
type input "0336112336"
click at [218, 119] on input "Người gửi" at bounding box center [218, 113] width 103 height 18
type input "t"
type input "T"
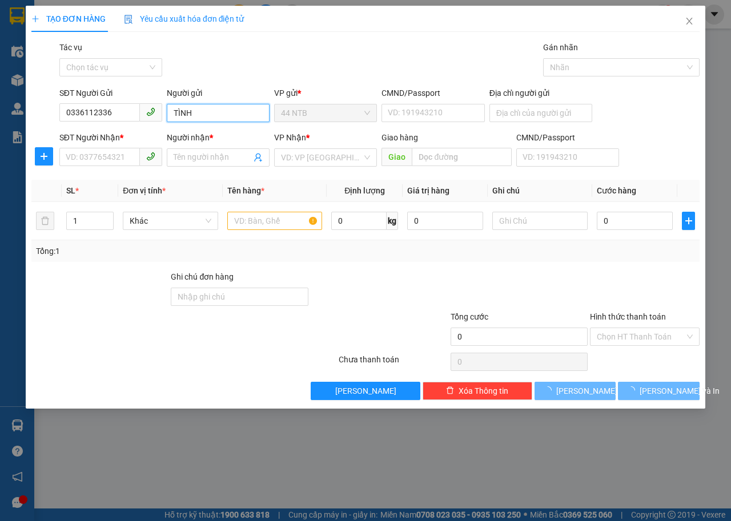
type input "TÌNH"
click at [333, 54] on div "Gói vận chuyển * Tiêu chuẩn Tác vụ Chọn tác vụ Gán nhãn Nhãn" at bounding box center [379, 61] width 644 height 40
click at [409, 118] on input "CMND/Passport" at bounding box center [432, 113] width 103 height 18
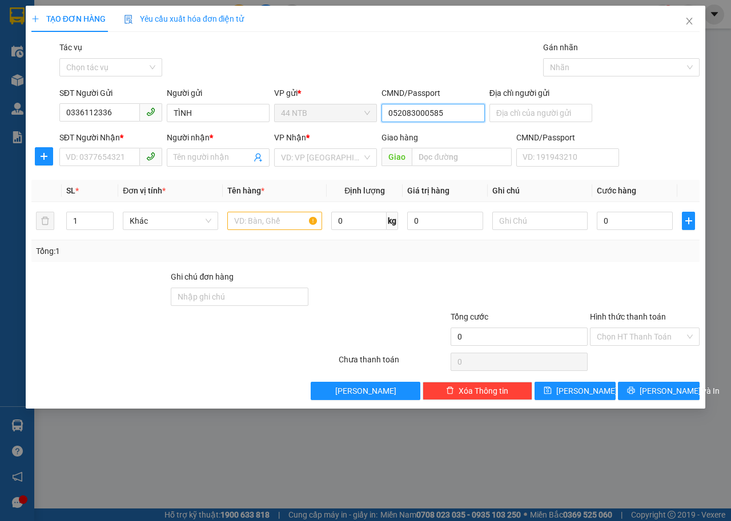
type input "052083000585"
click at [351, 65] on div "Gói vận chuyển * Tiêu chuẩn Tác vụ Chọn tác vụ Gán nhãn Nhãn" at bounding box center [379, 61] width 644 height 40
click at [103, 162] on input "SĐT Người Nhận *" at bounding box center [99, 157] width 80 height 18
type input "0905814999"
click at [175, 155] on input "Người nhận *" at bounding box center [213, 157] width 78 height 13
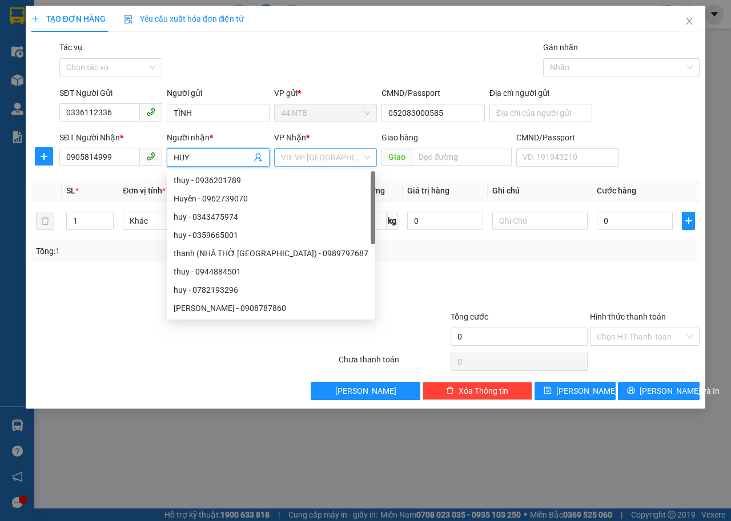
type input "HUY"
click at [288, 154] on input "search" at bounding box center [321, 157] width 81 height 17
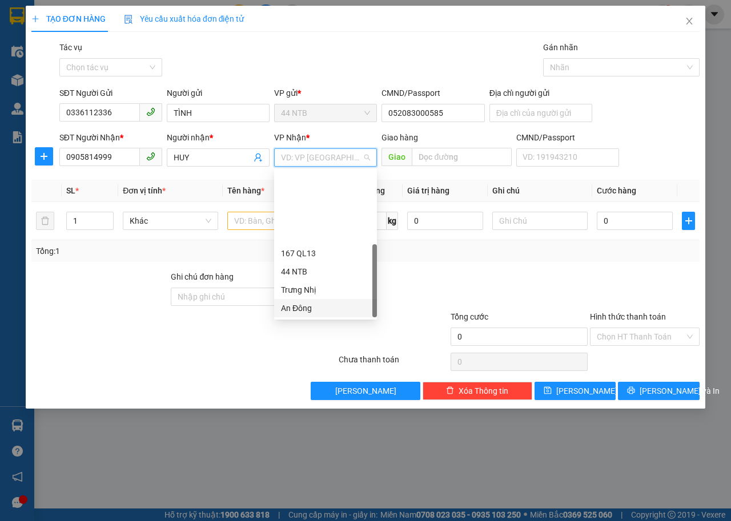
scroll to position [91, 0]
click at [331, 289] on div "HANG NGOAI" at bounding box center [325, 290] width 89 height 13
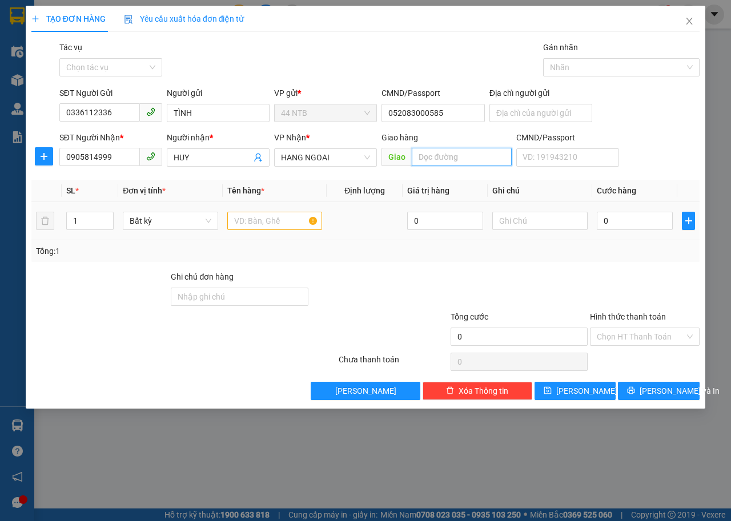
click at [445, 155] on input "text" at bounding box center [461, 157] width 99 height 18
type input "GÒ DẦU"
click at [237, 226] on input "text" at bounding box center [274, 221] width 95 height 18
type input "BIỂN SỐ XE"
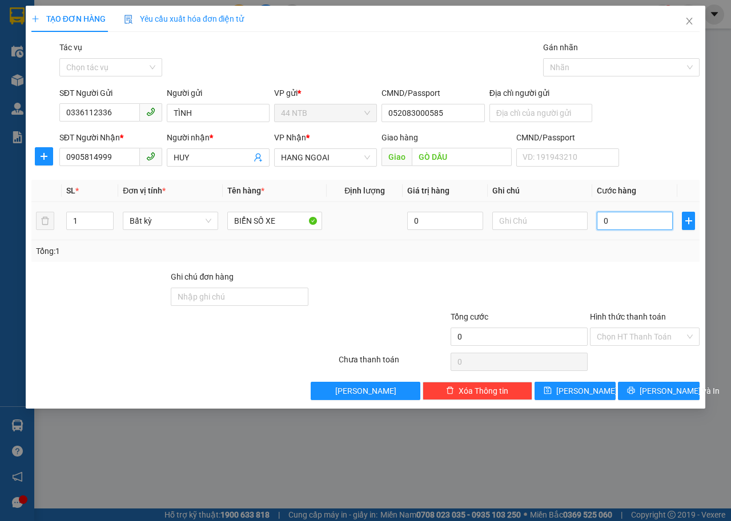
click at [636, 215] on input "0" at bounding box center [635, 221] width 76 height 18
type input "4"
type input "40"
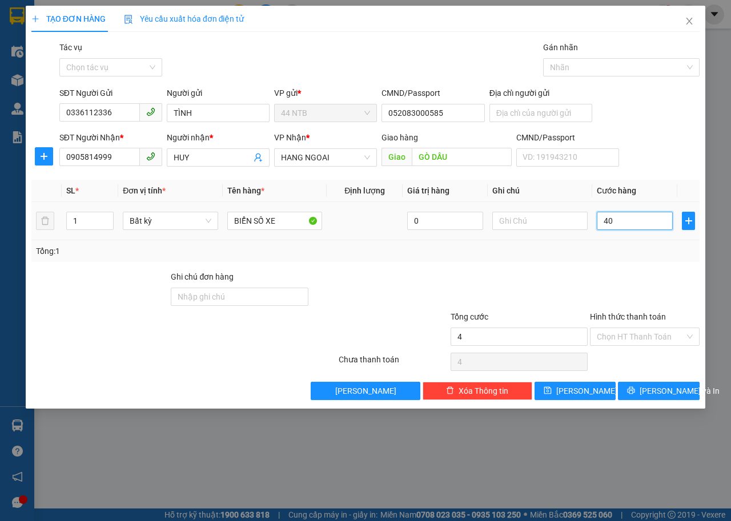
type input "40"
type input "40.000"
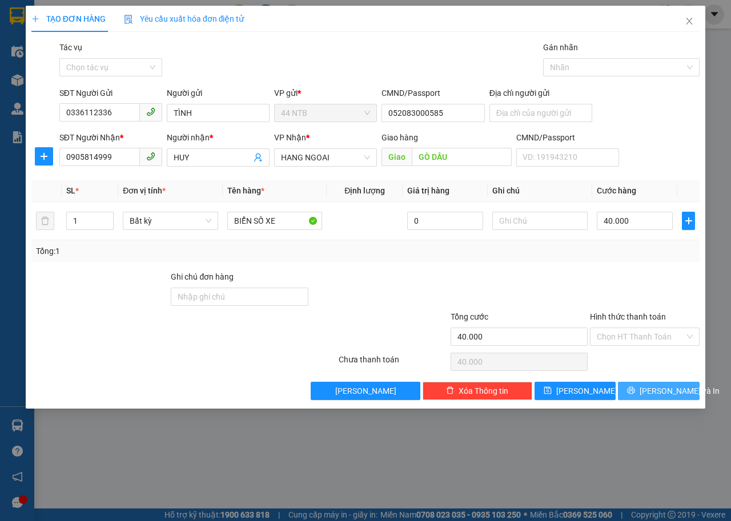
click at [668, 400] on button "[PERSON_NAME] và In" at bounding box center [659, 391] width 82 height 18
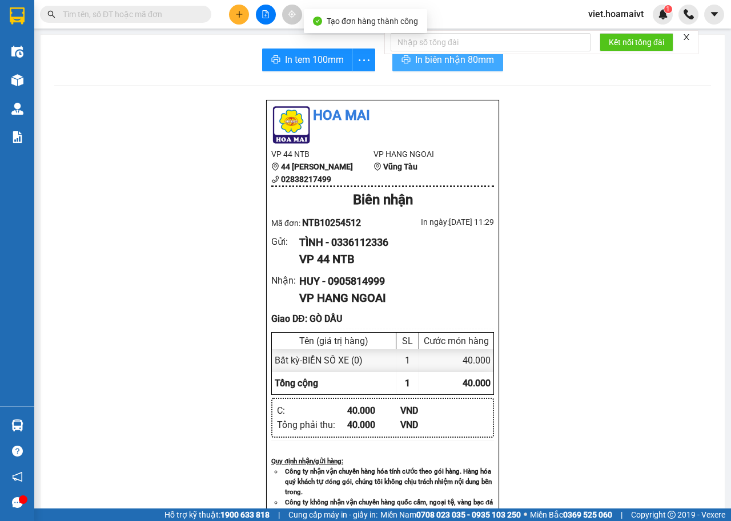
click at [422, 66] on span "In biên nhận 80mm" at bounding box center [454, 60] width 79 height 14
click at [429, 61] on span "In biên nhận 80mm" at bounding box center [454, 60] width 79 height 14
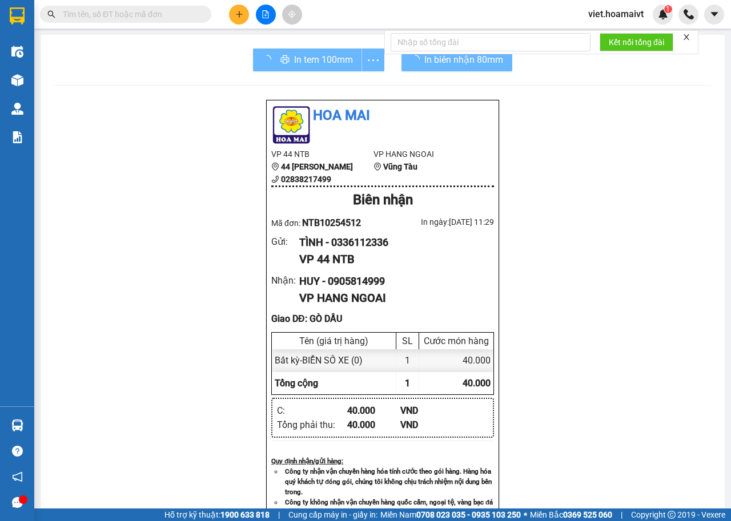
click at [636, 305] on div "Hoa Mai VP 44 NTB 44 Nguyễn Thái Bình 02838217499 VP HANG NGOAI Vũng Tàu Biên n…" at bounding box center [382, 476] width 656 height 755
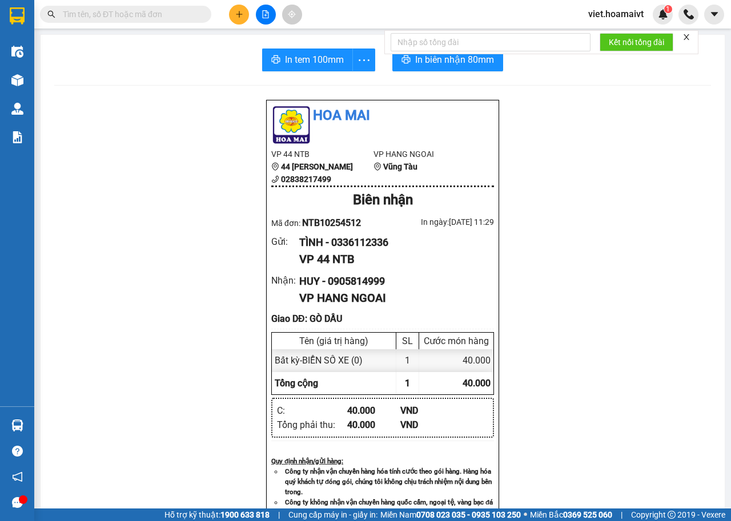
click at [124, 10] on input "text" at bounding box center [130, 14] width 135 height 13
click at [175, 18] on input "text" at bounding box center [130, 14] width 135 height 13
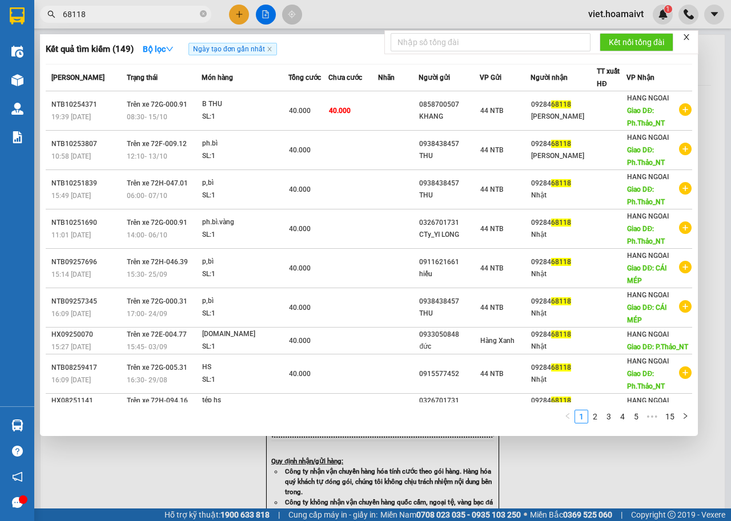
click at [527, 464] on div at bounding box center [365, 260] width 731 height 521
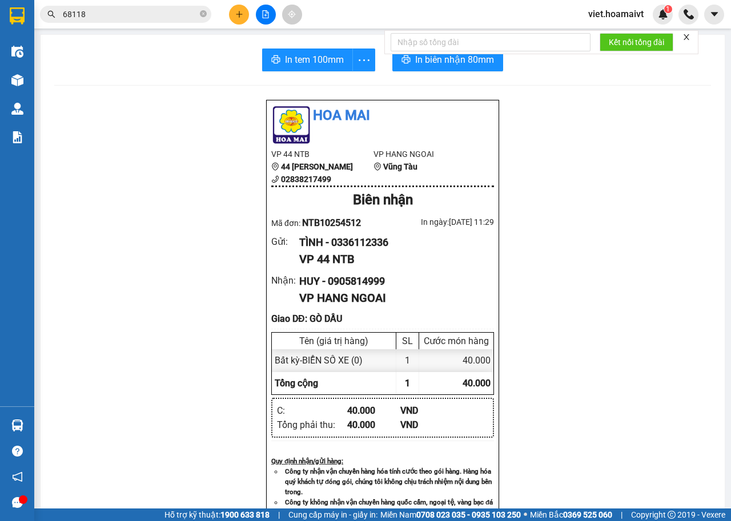
click at [170, 25] on div "Kết quả tìm kiếm ( 149 ) Bộ lọc Ngày tạo đơn gần nhất Mã ĐH Trạng thái Món hàng…" at bounding box center [365, 14] width 731 height 29
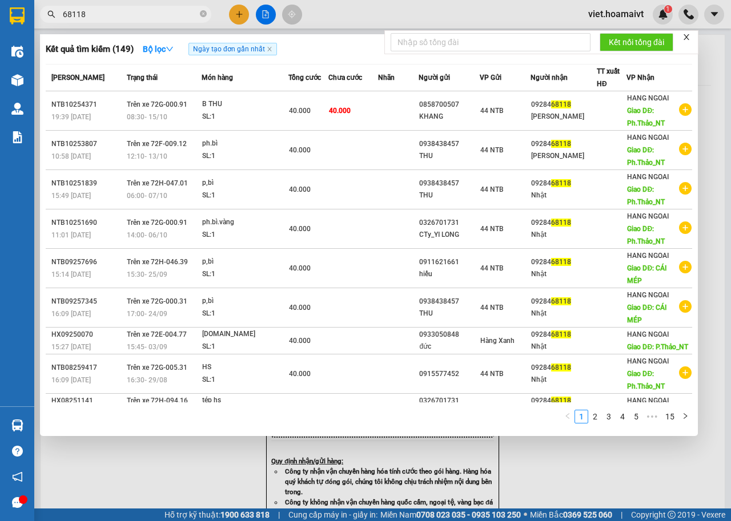
click at [158, 11] on input "68118" at bounding box center [130, 14] width 135 height 13
type input "6"
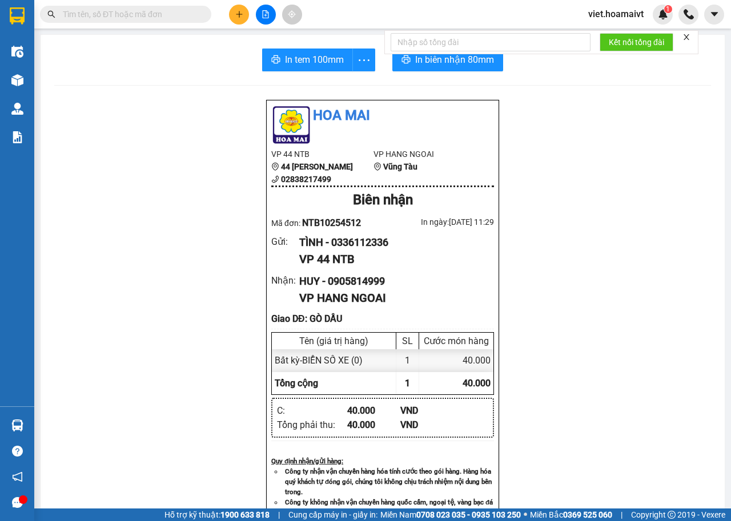
click at [177, 18] on input "text" at bounding box center [130, 14] width 135 height 13
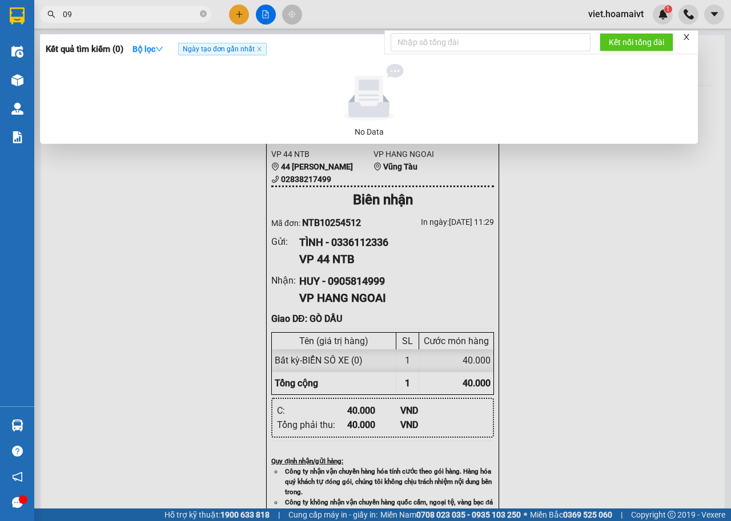
type input "0"
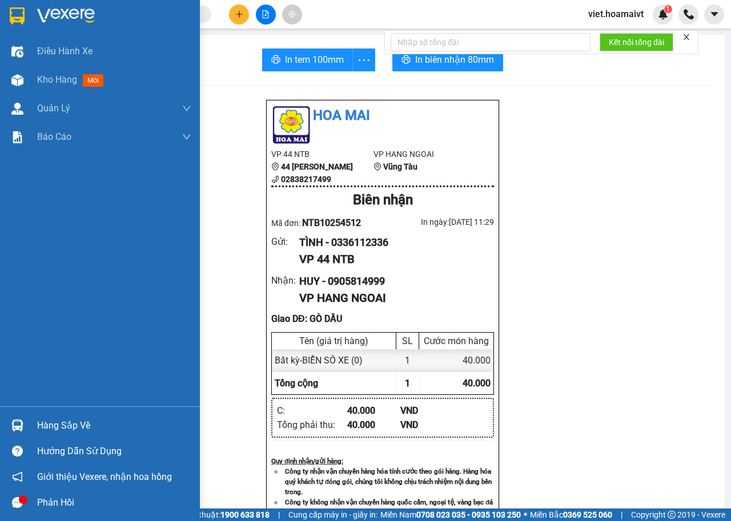
click at [48, 18] on img at bounding box center [66, 15] width 58 height 17
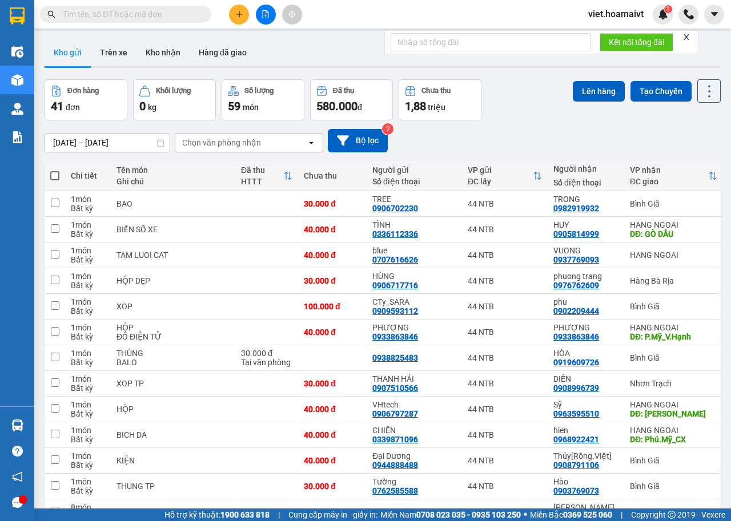
click at [530, 132] on div "[DATE] – [DATE] Press the down arrow key to interact with the calendar and sele…" at bounding box center [383, 140] width 676 height 23
click at [626, 256] on icon at bounding box center [630, 255] width 8 height 8
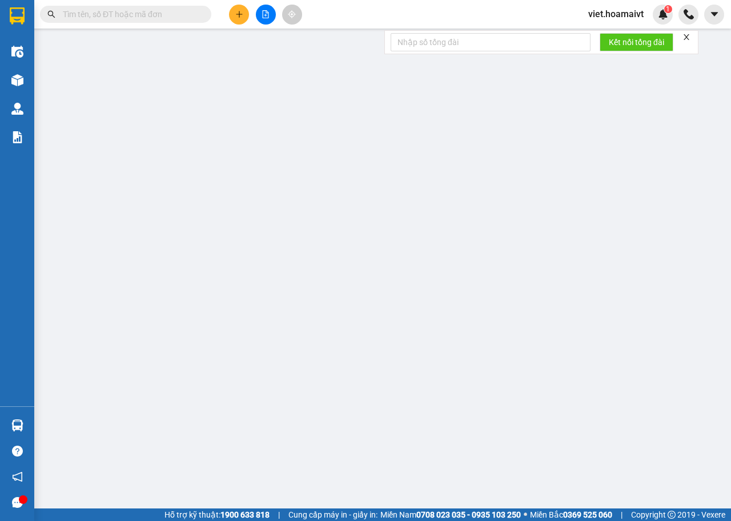
type input "0707616626"
type input "blue"
type input "0937769093"
type input "VUONG"
type input "40.000"
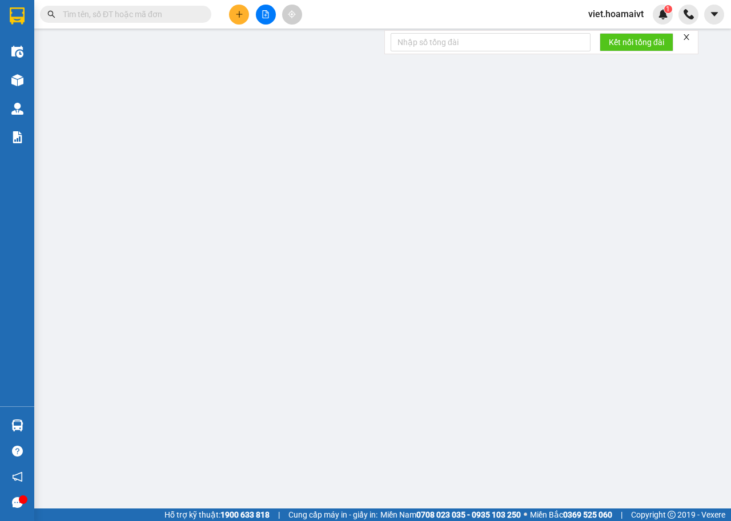
type input "40.000"
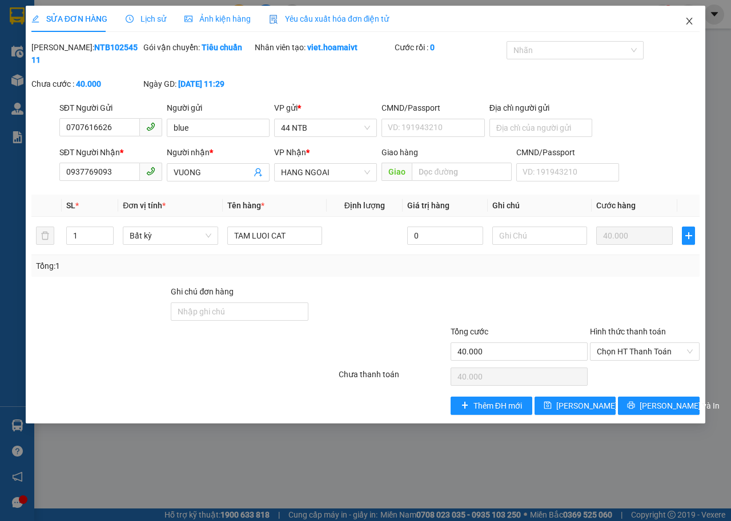
click at [686, 24] on icon "close" at bounding box center [688, 21] width 9 height 9
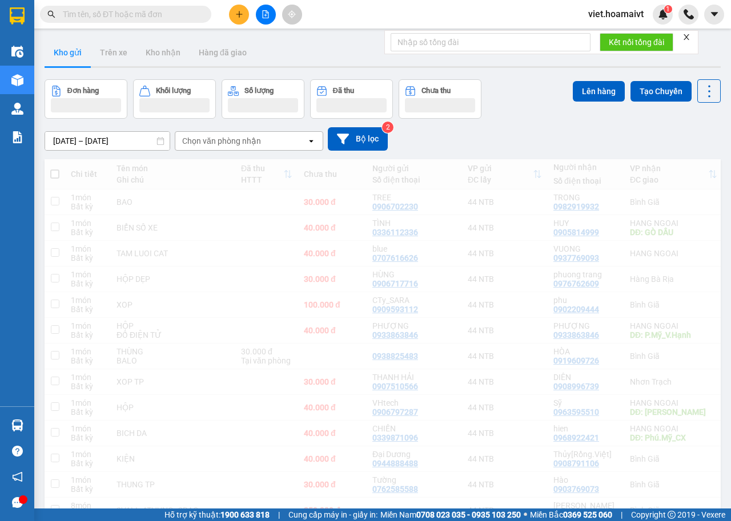
click at [616, 133] on div "[DATE] – [DATE] Press the down arrow key to interact with the calendar and sele…" at bounding box center [383, 138] width 676 height 23
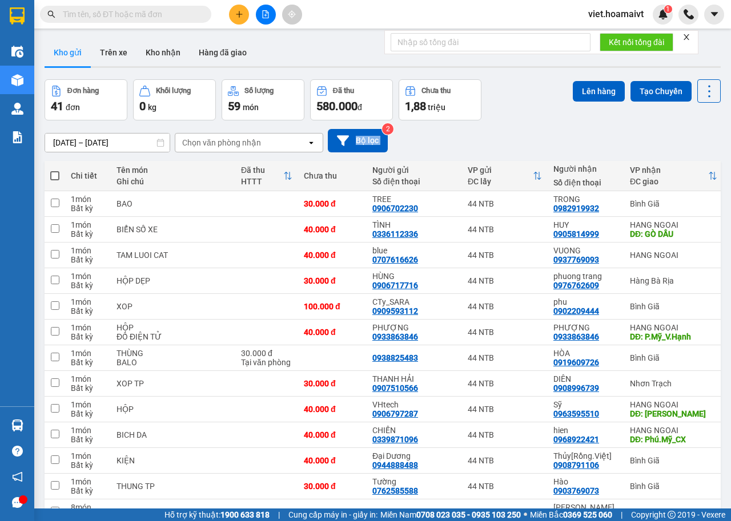
click at [616, 133] on div "[DATE] – [DATE] Press the down arrow key to interact with the calendar and sele…" at bounding box center [383, 140] width 676 height 23
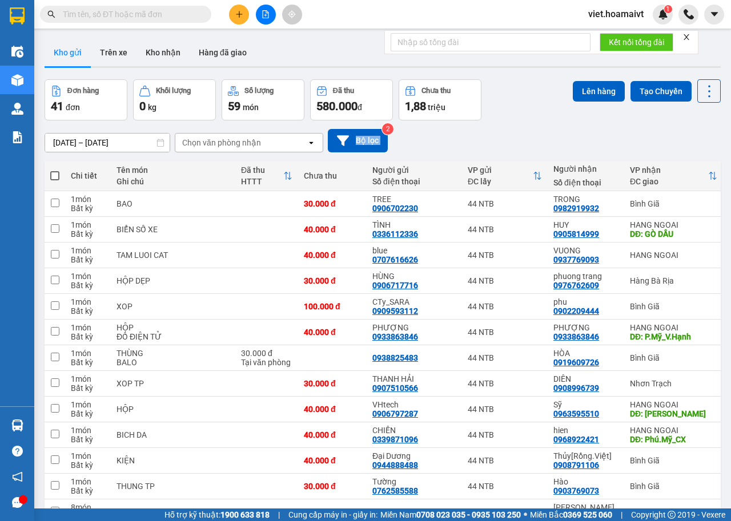
click at [616, 133] on div "[DATE] – [DATE] Press the down arrow key to interact with the calendar and sele…" at bounding box center [383, 140] width 676 height 23
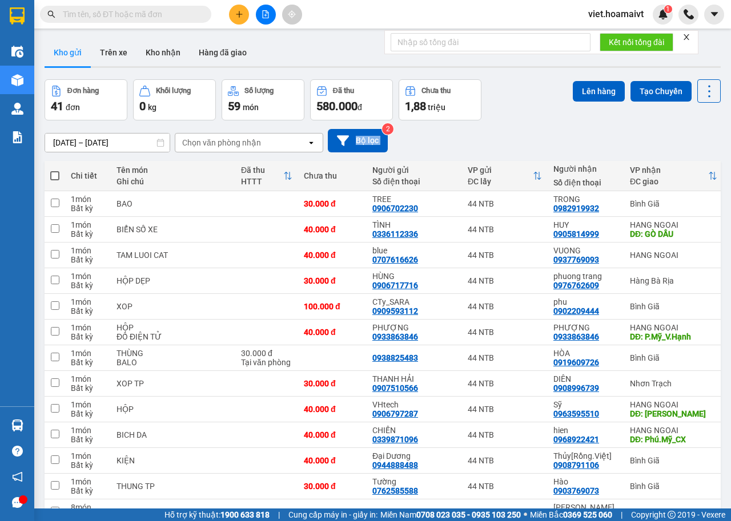
click at [616, 133] on div "[DATE] – [DATE] Press the down arrow key to interact with the calendar and sele…" at bounding box center [383, 140] width 676 height 23
click at [626, 255] on icon at bounding box center [630, 255] width 8 height 8
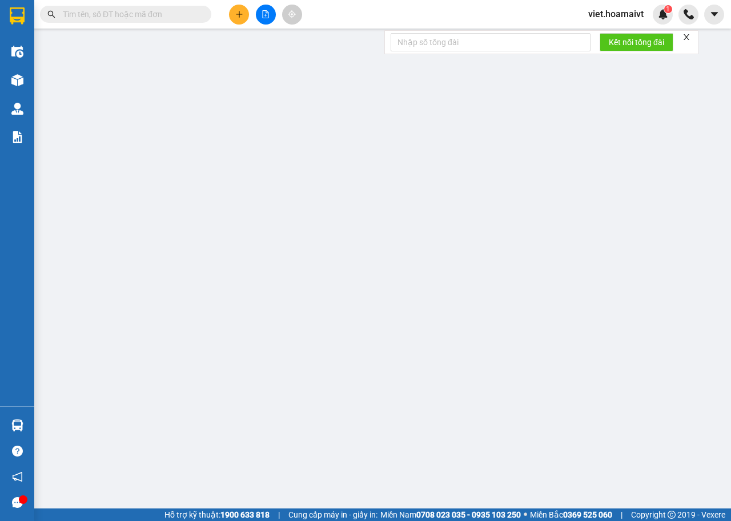
type input "0707616626"
type input "blue"
type input "0937769093"
type input "VUONG"
type input "40.000"
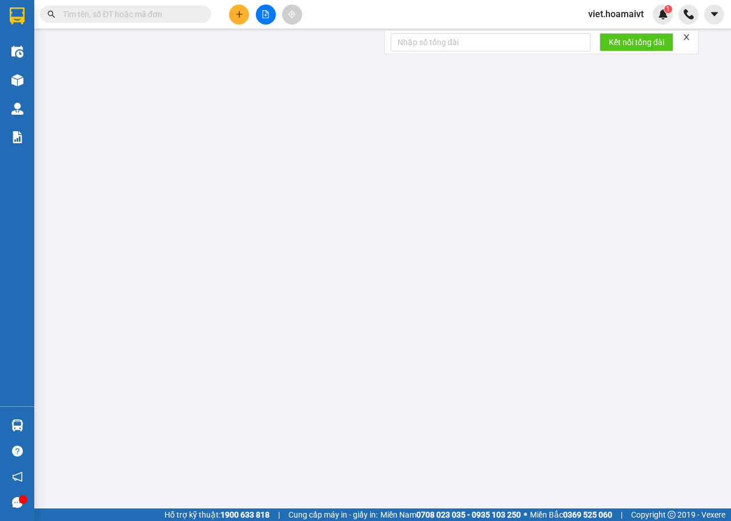
type input "40.000"
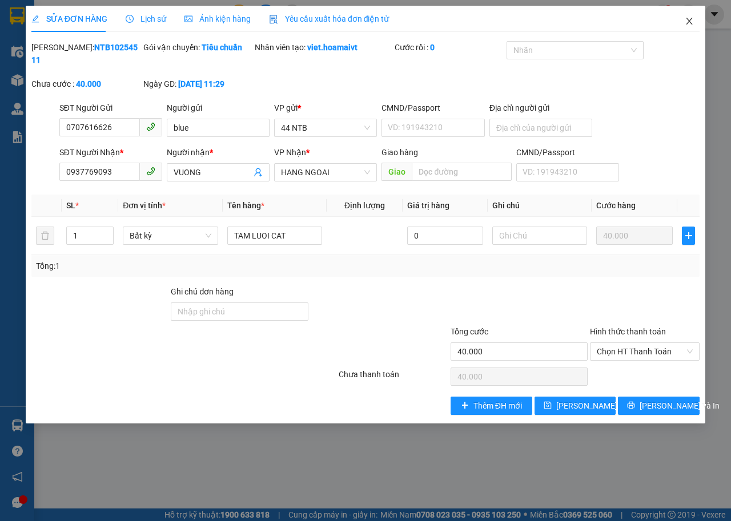
click at [681, 21] on span "Close" at bounding box center [689, 22] width 32 height 32
click at [687, 23] on div at bounding box center [688, 15] width 20 height 20
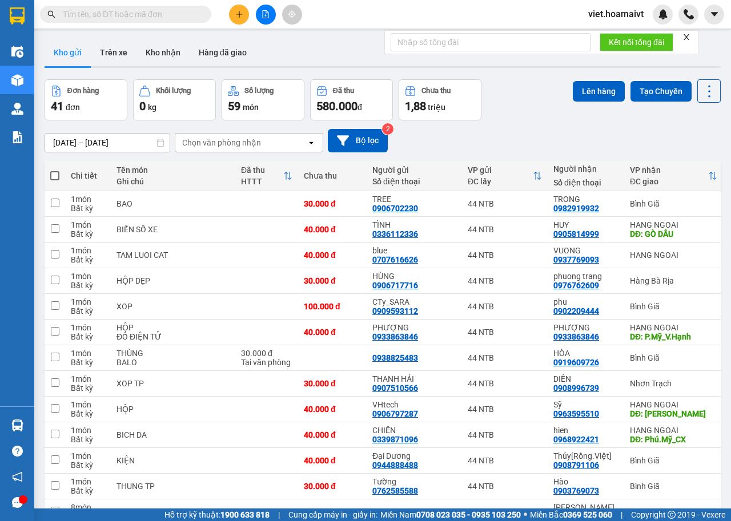
click at [139, 20] on input "text" at bounding box center [130, 14] width 135 height 13
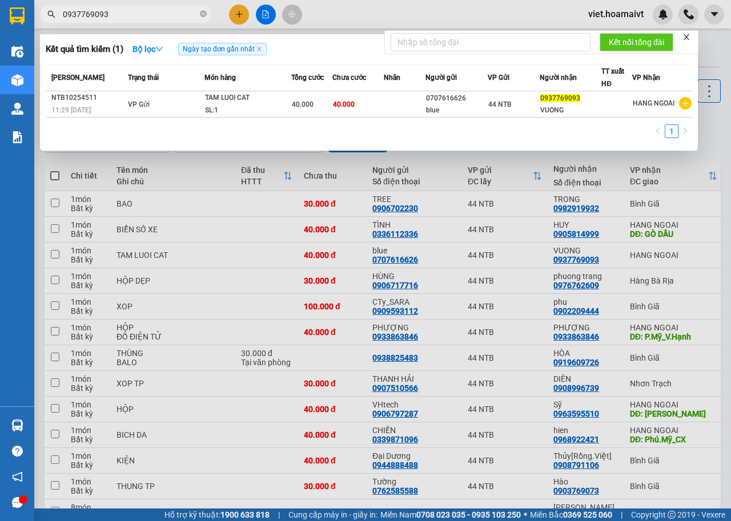
type input "0937769093"
click at [234, 13] on div at bounding box center [365, 260] width 731 height 521
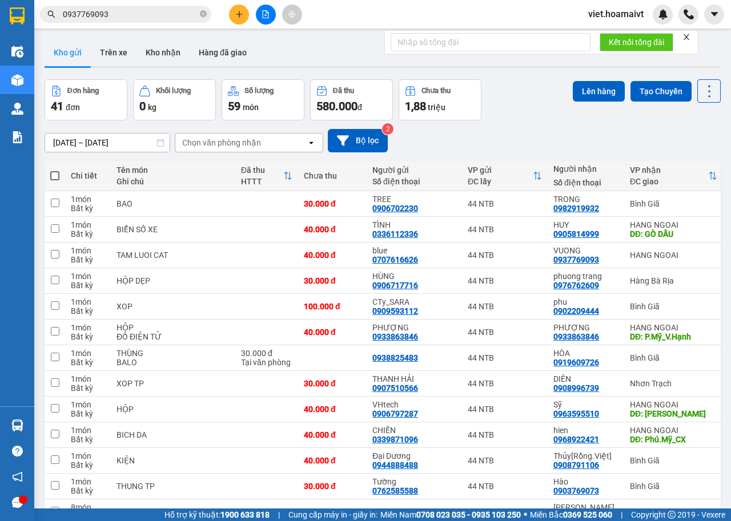
click at [234, 13] on button at bounding box center [239, 15] width 20 height 20
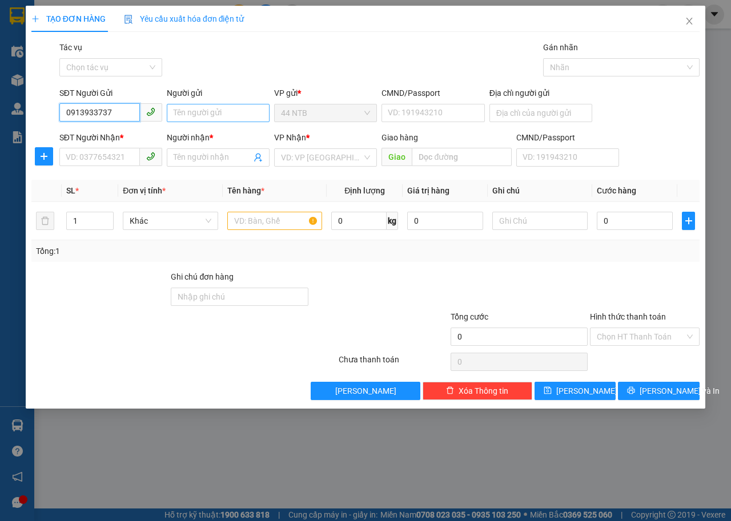
type input "0913933737"
click at [220, 118] on input "Người gửi" at bounding box center [218, 113] width 103 height 18
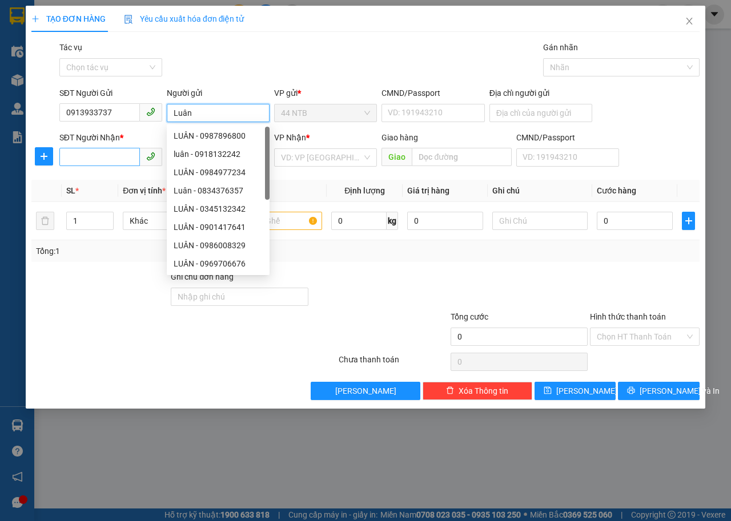
type input "Luân"
click at [102, 155] on input "SĐT Người Nhận *" at bounding box center [99, 157] width 80 height 18
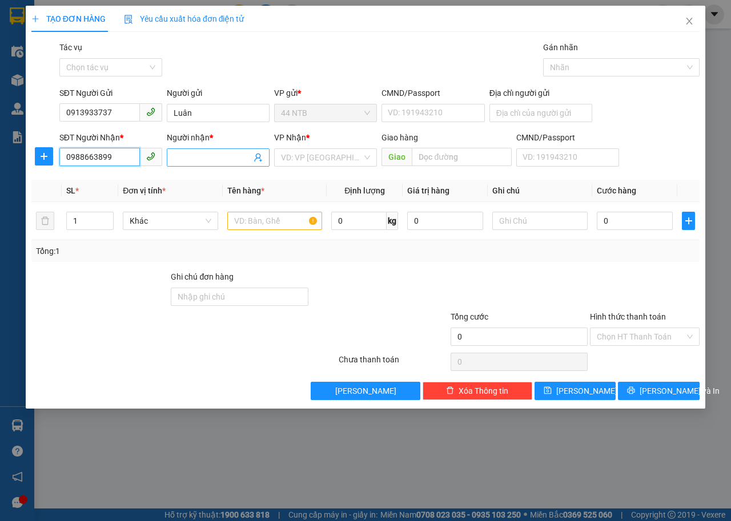
type input "0988663899"
click at [192, 156] on input "Người nhận *" at bounding box center [213, 157] width 78 height 13
type input "Phú"
click at [293, 162] on input "search" at bounding box center [321, 157] width 81 height 17
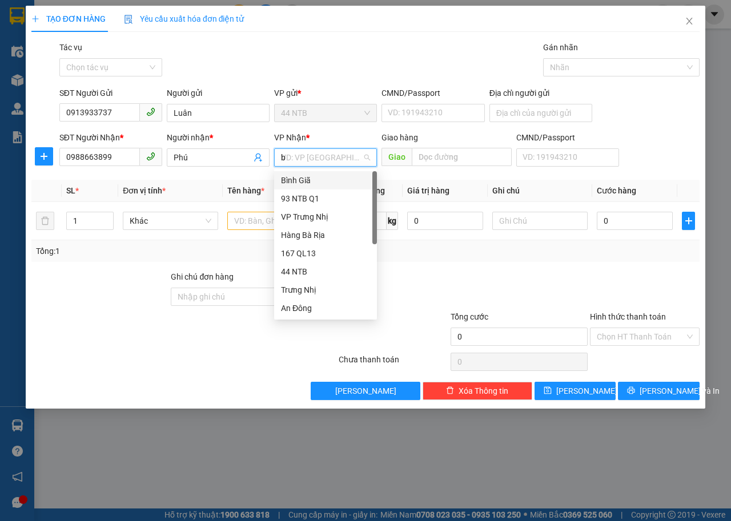
type input "bg"
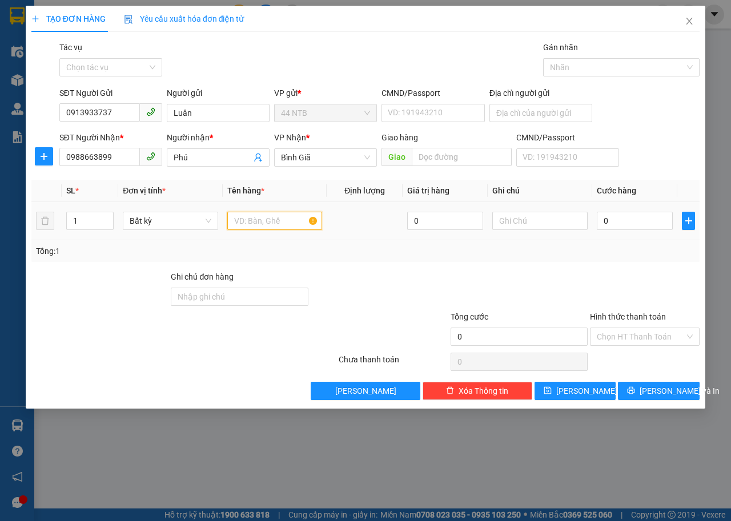
click at [265, 223] on input "text" at bounding box center [274, 221] width 95 height 18
type input "thùng.nâu[đồ.cúng]"
click at [611, 221] on input "0" at bounding box center [635, 221] width 76 height 18
type input "3"
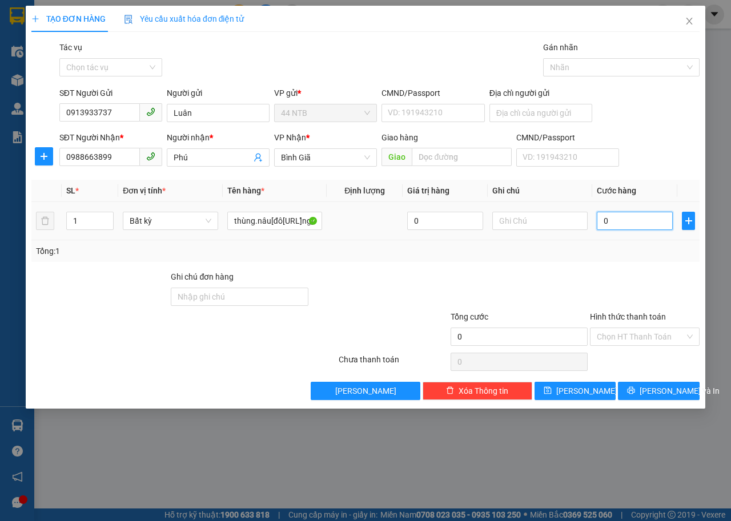
type input "3"
type input "30"
click at [420, 114] on input "CMND/Passport" at bounding box center [432, 113] width 103 height 18
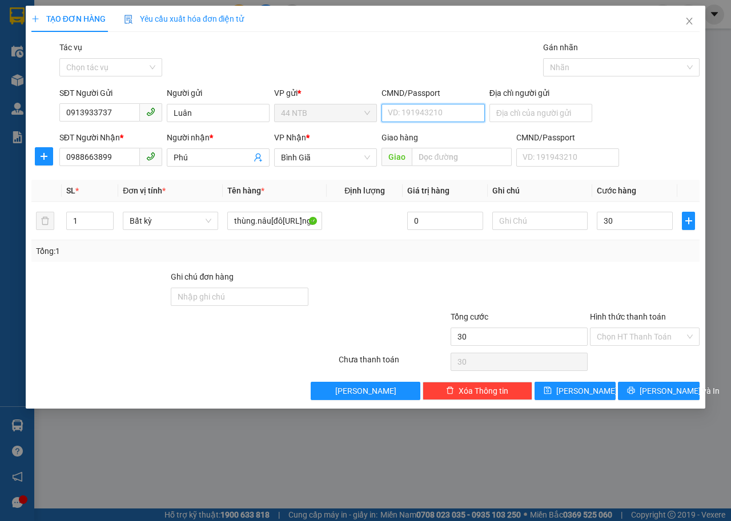
type input "30.000"
type input "077078002900"
click at [638, 336] on input "Hình thức thanh toán" at bounding box center [641, 336] width 88 height 17
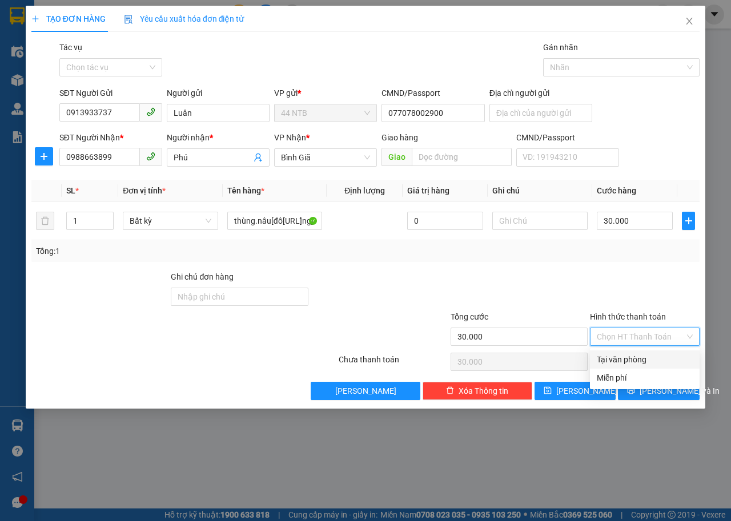
click at [614, 353] on div "Tại văn phòng" at bounding box center [645, 359] width 96 height 13
type input "0"
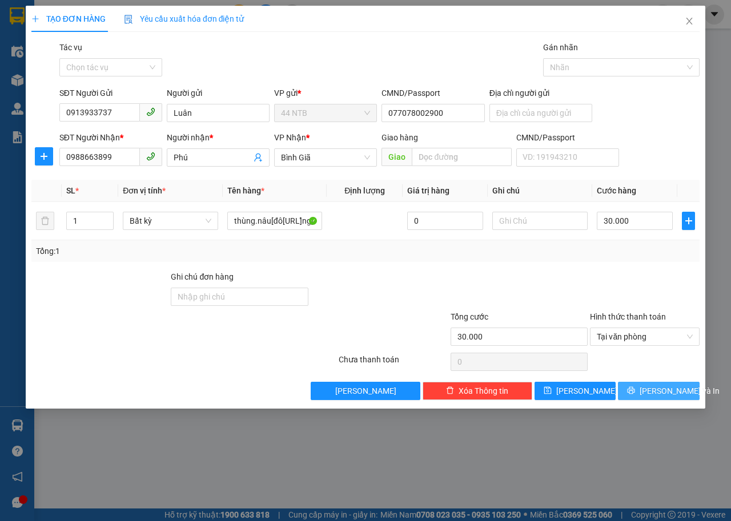
click at [652, 393] on span "[PERSON_NAME] và In" at bounding box center [679, 391] width 80 height 13
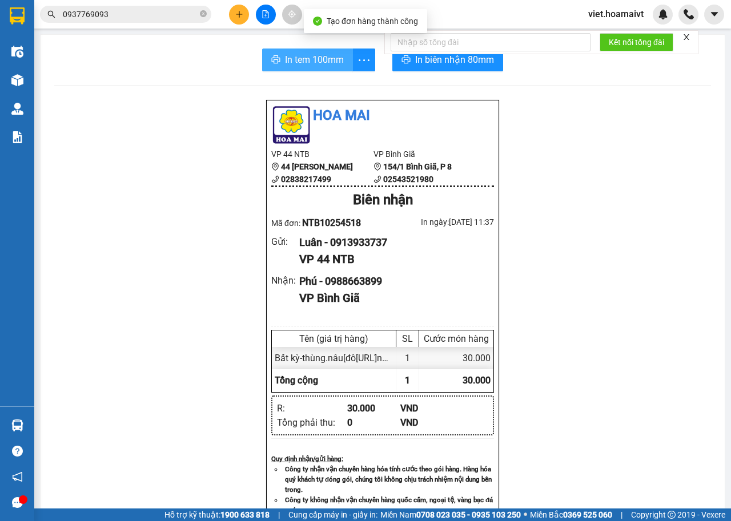
click at [301, 67] on button "In tem 100mm" at bounding box center [307, 60] width 91 height 23
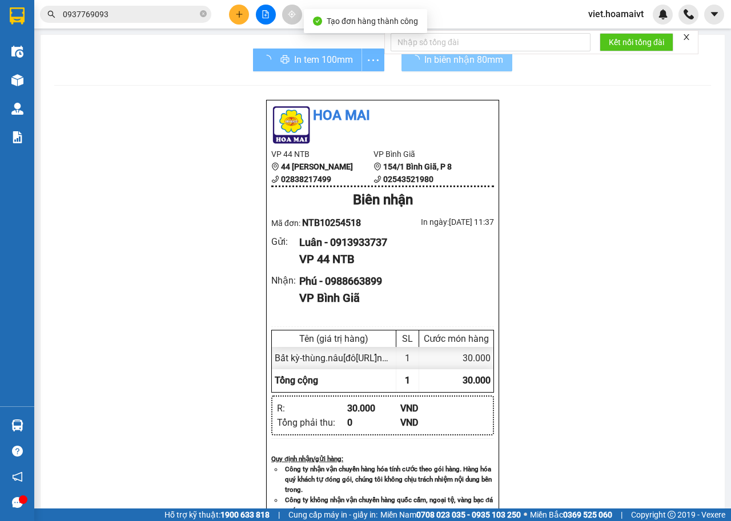
click at [444, 64] on span "In biên nhận 80mm" at bounding box center [463, 60] width 79 height 14
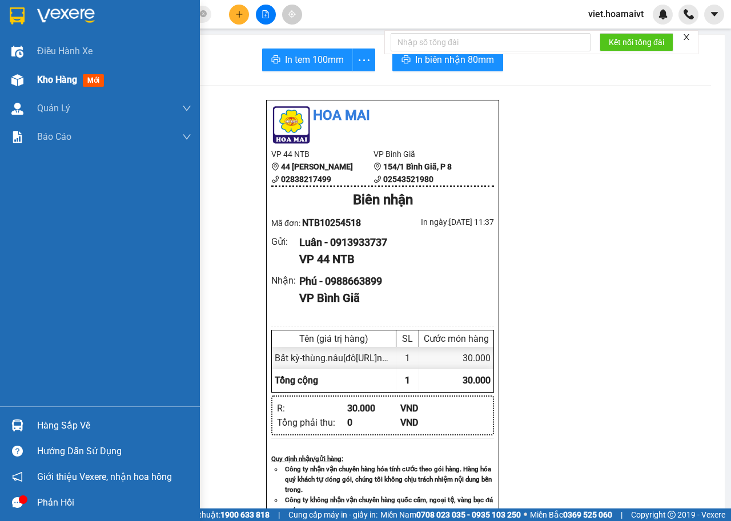
click at [63, 84] on span "Kho hàng" at bounding box center [57, 79] width 40 height 11
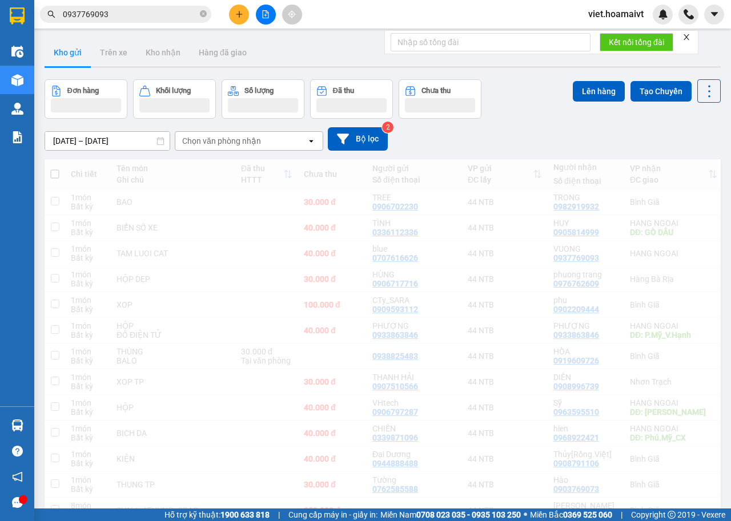
click at [266, 139] on div "Chọn văn phòng nhận" at bounding box center [240, 141] width 131 height 18
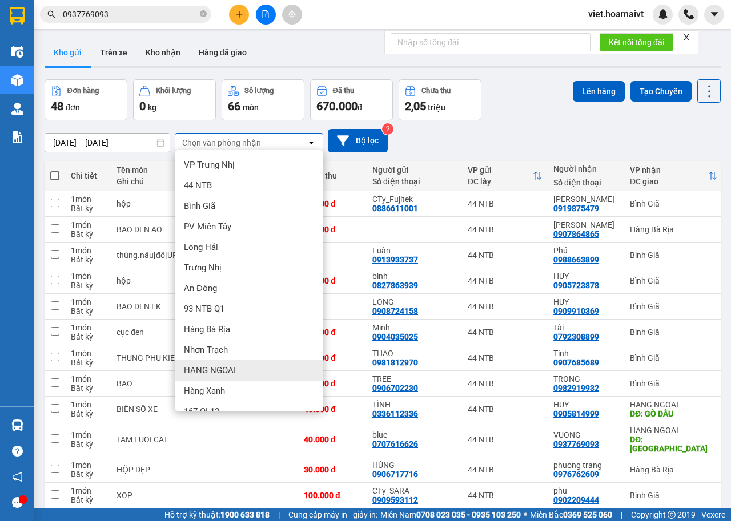
click at [237, 366] on div "HANG NGOAI" at bounding box center [249, 370] width 148 height 21
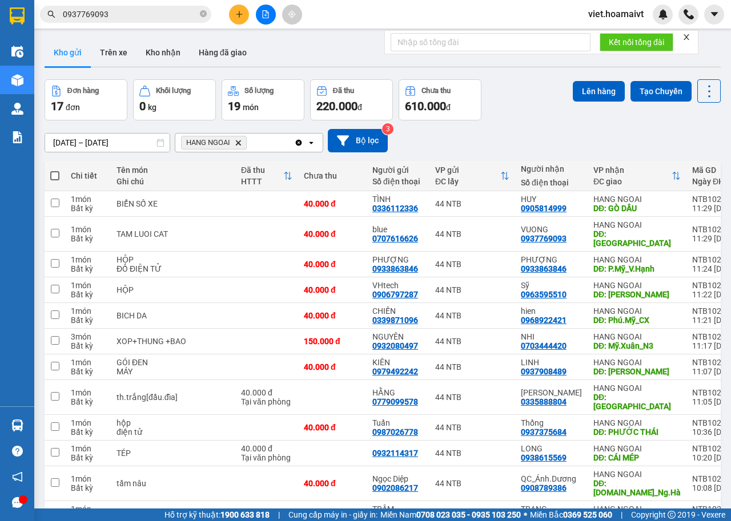
click at [239, 142] on icon "HANG NGOAI, close by backspace" at bounding box center [238, 142] width 5 height 5
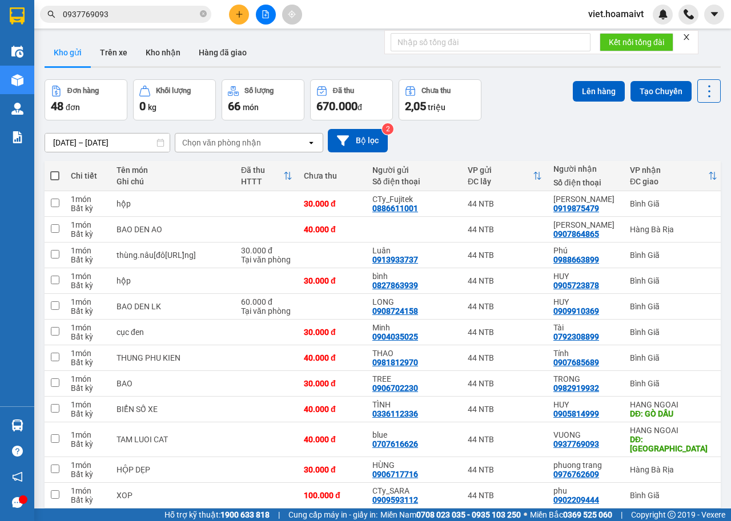
click at [201, 17] on icon "close-circle" at bounding box center [203, 13] width 7 height 7
click at [151, 11] on input "text" at bounding box center [130, 14] width 135 height 13
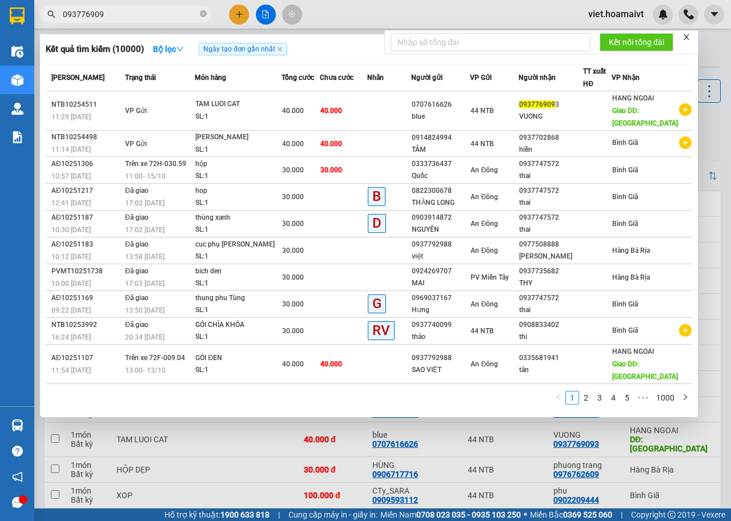
type input "0937769093"
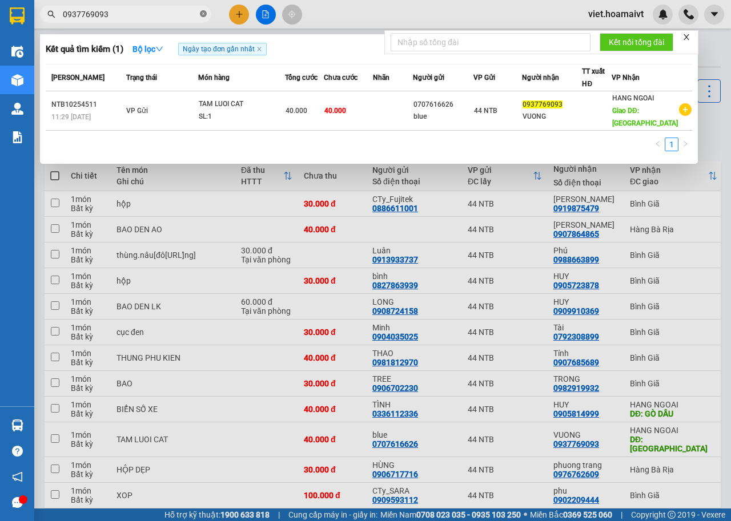
click at [202, 17] on icon "close-circle" at bounding box center [203, 13] width 7 height 7
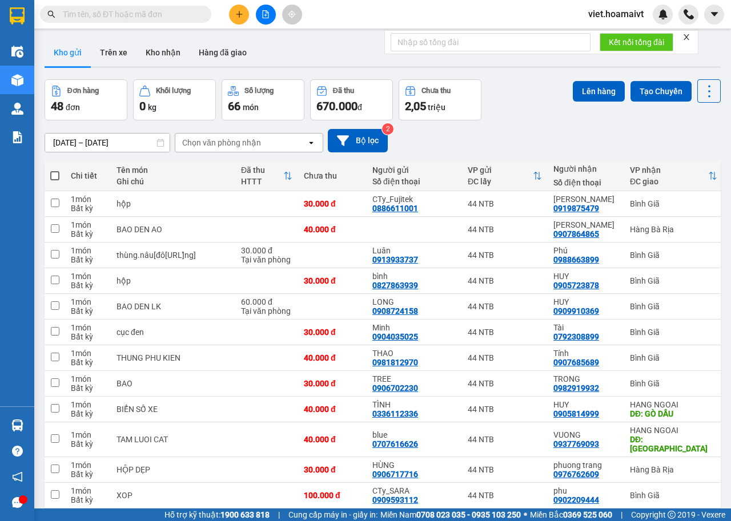
click at [244, 16] on button at bounding box center [239, 15] width 20 height 20
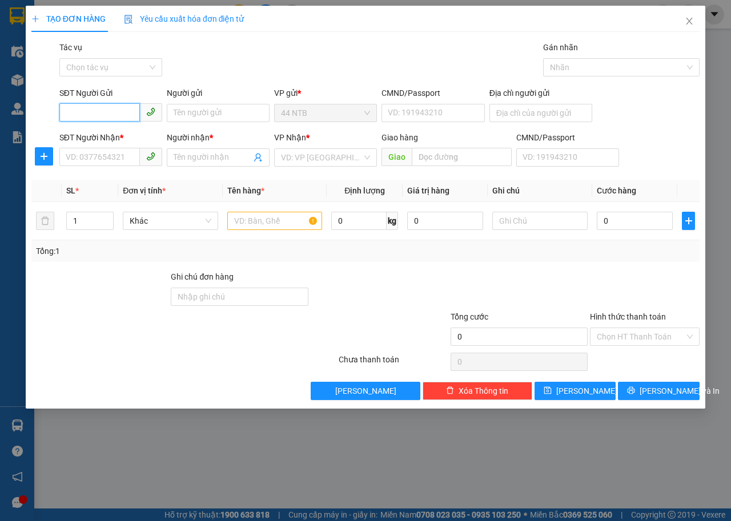
click at [126, 111] on input "SĐT Người Gửi" at bounding box center [99, 112] width 80 height 18
click at [103, 158] on input "SĐT Người Nhận *" at bounding box center [99, 157] width 80 height 18
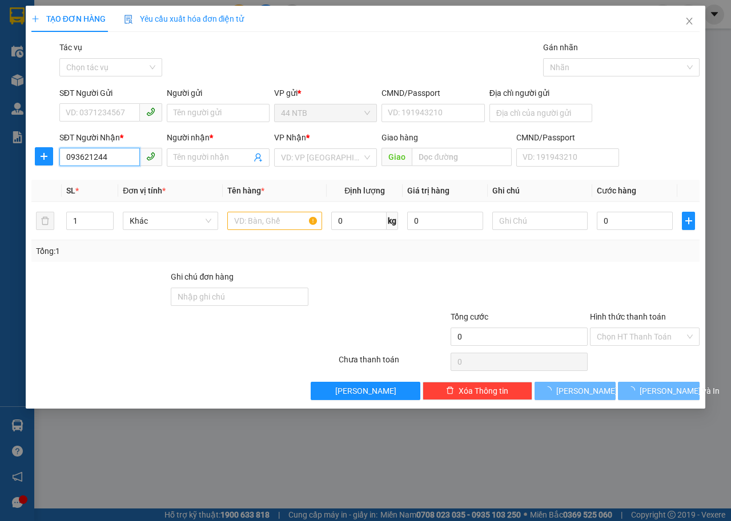
type input "0936212449"
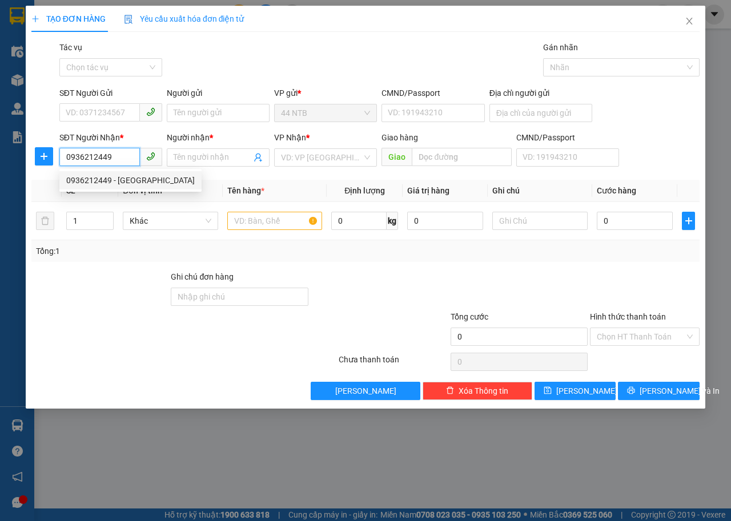
click at [132, 182] on div "0936212449 - Nga" at bounding box center [130, 180] width 128 height 13
type input "442/44a nguyen xuyen"
type input "Nga"
type input "0936212449"
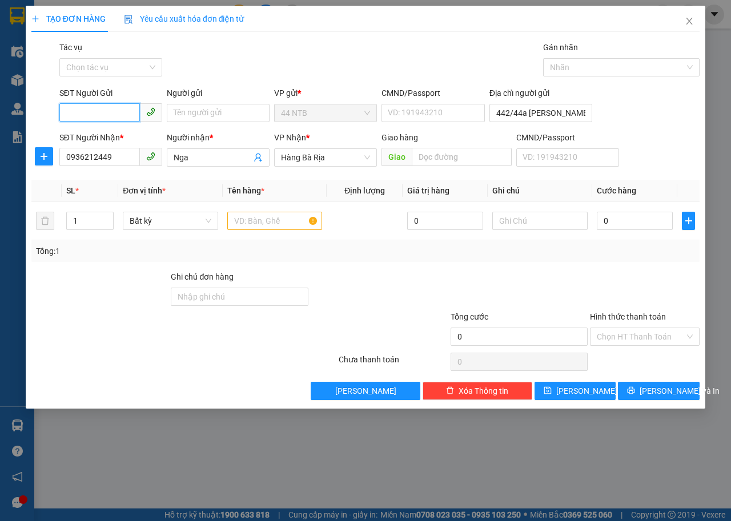
click at [118, 115] on input "SĐT Người Gửi" at bounding box center [99, 112] width 80 height 18
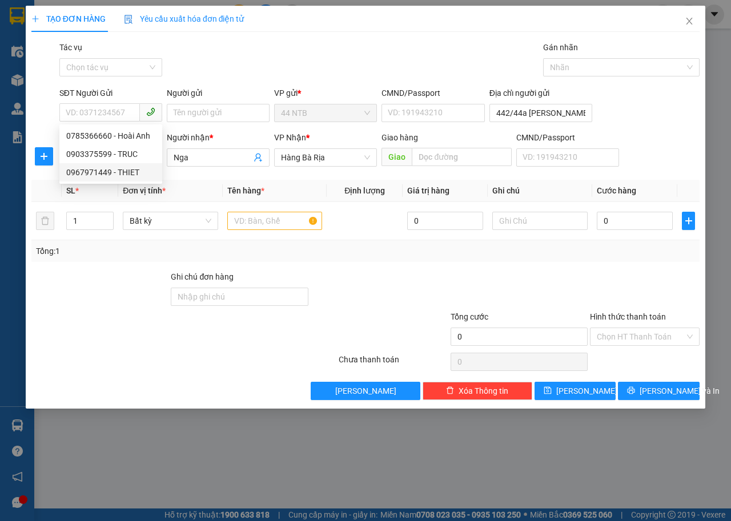
click at [292, 63] on div "Gói vận chuyển * Tiêu chuẩn Tác vụ Chọn tác vụ Gán nhãn Nhãn" at bounding box center [379, 61] width 644 height 40
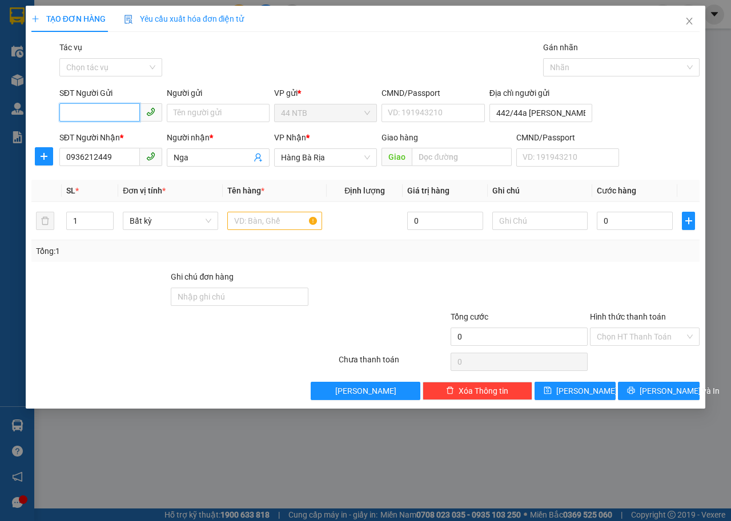
click at [112, 117] on input "SĐT Người Gửi" at bounding box center [99, 112] width 80 height 18
click at [127, 152] on div "0903375599 - TRUC" at bounding box center [110, 154] width 89 height 13
type input "0903375599"
type input "TRUC"
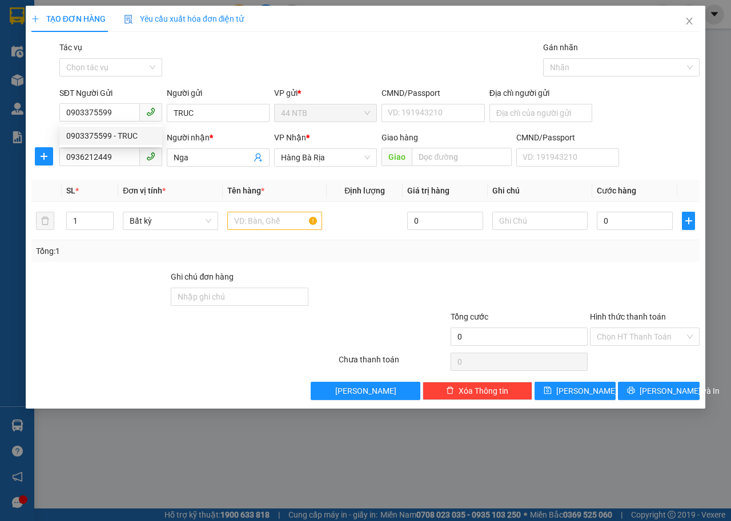
click at [365, 49] on div "Gói vận chuyển * Tiêu chuẩn Tác vụ Chọn tác vụ Gán nhãn Nhãn" at bounding box center [379, 61] width 644 height 40
click at [256, 219] on input "text" at bounding box center [274, 221] width 95 height 18
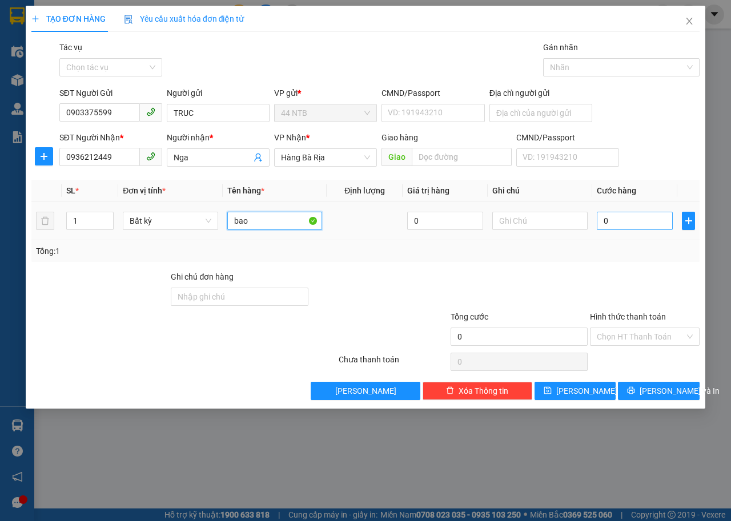
type input "bao"
click at [614, 223] on input "0" at bounding box center [635, 221] width 76 height 18
type input "6"
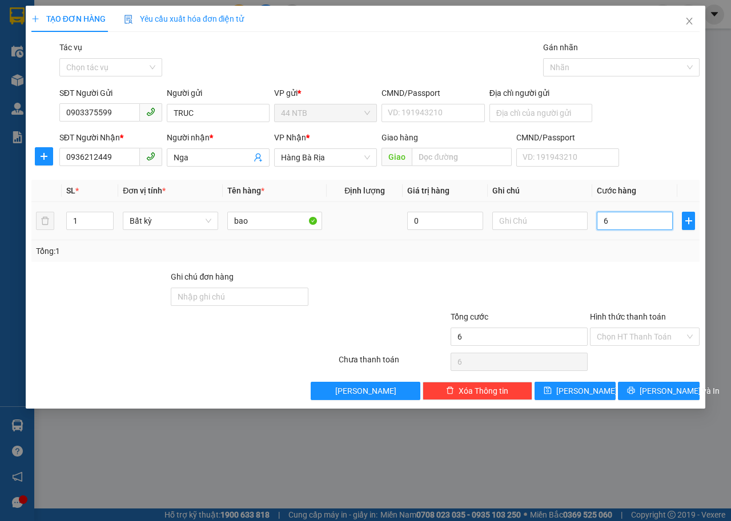
type input "60"
type input "60.000"
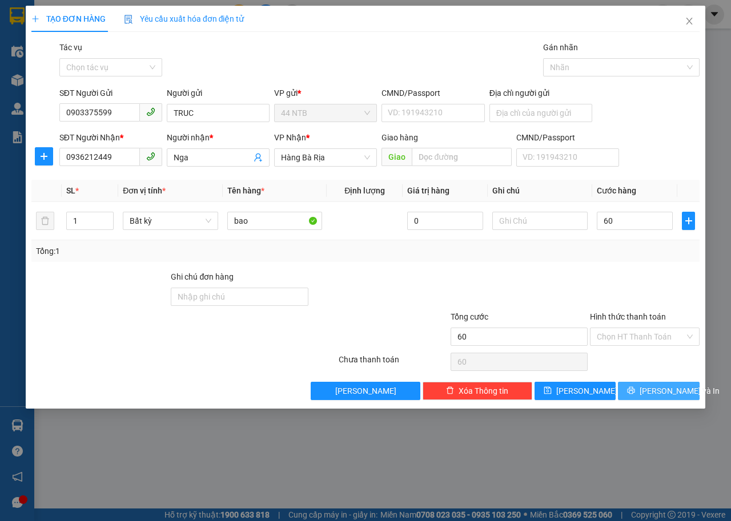
type input "60.000"
click at [660, 383] on button "[PERSON_NAME] và In" at bounding box center [659, 391] width 82 height 18
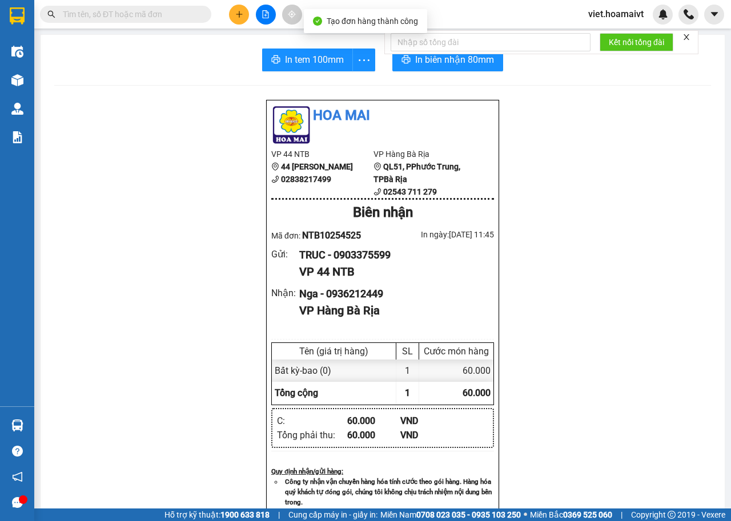
click at [420, 54] on div "Kết nối tổng đài" at bounding box center [541, 42] width 314 height 24
click at [430, 65] on span "In biên nhận 80mm" at bounding box center [454, 60] width 79 height 14
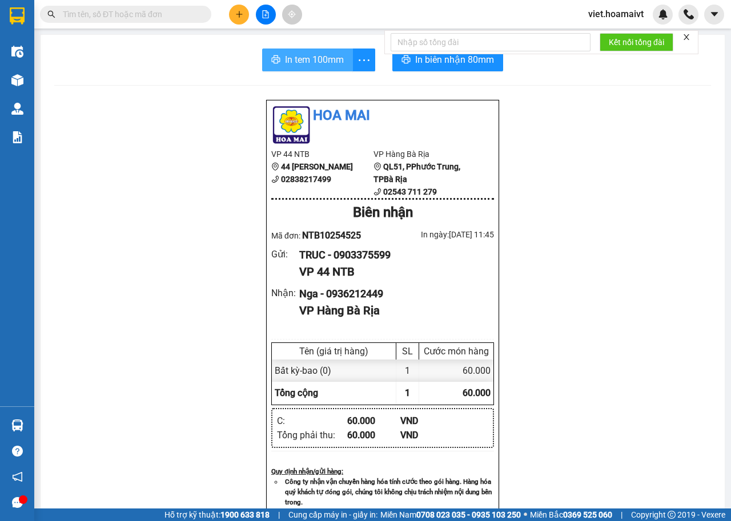
click at [295, 57] on span "In tem 100mm" at bounding box center [314, 60] width 59 height 14
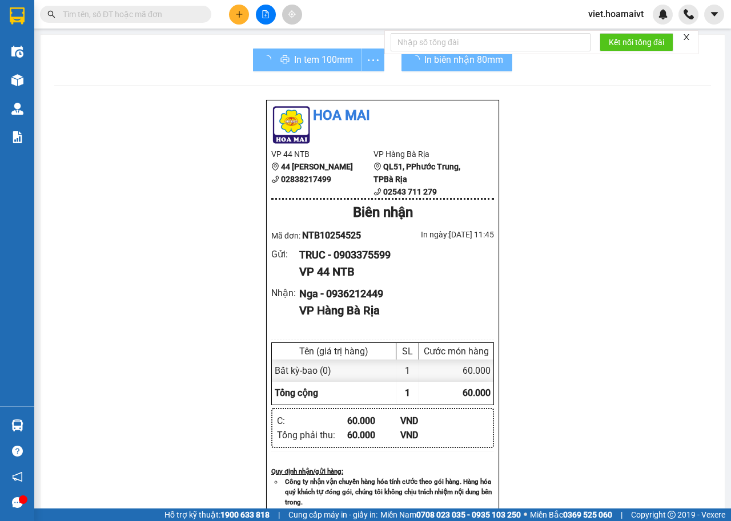
click at [574, 352] on div "Hoa Mai VP 44 NTB 44 Nguyễn Thái Bình 02838217499 VP Hàng Bà Rịa QL51, PPhướ…" at bounding box center [382, 468] width 656 height 738
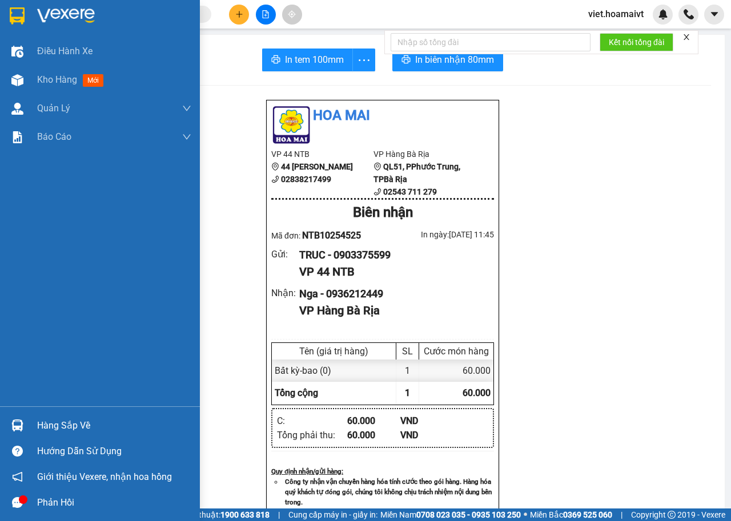
click at [48, 21] on img at bounding box center [66, 15] width 58 height 17
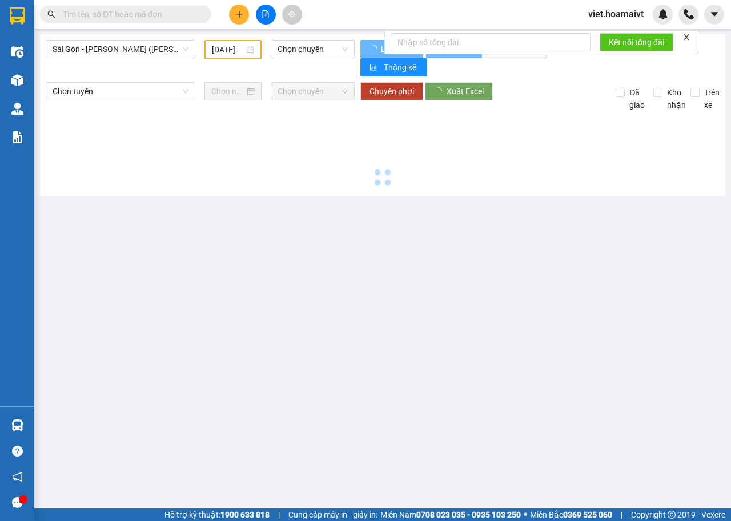
type input "[DATE]"
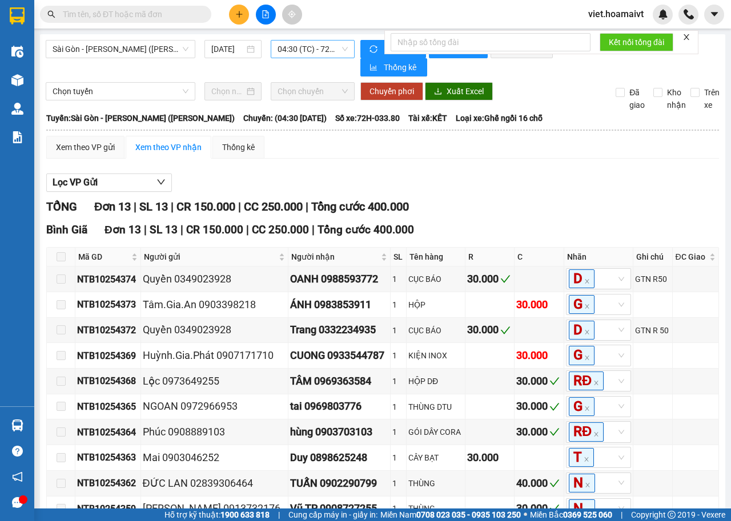
click at [324, 43] on span "04:30 (TC) - 72H-033.80" at bounding box center [312, 49] width 70 height 17
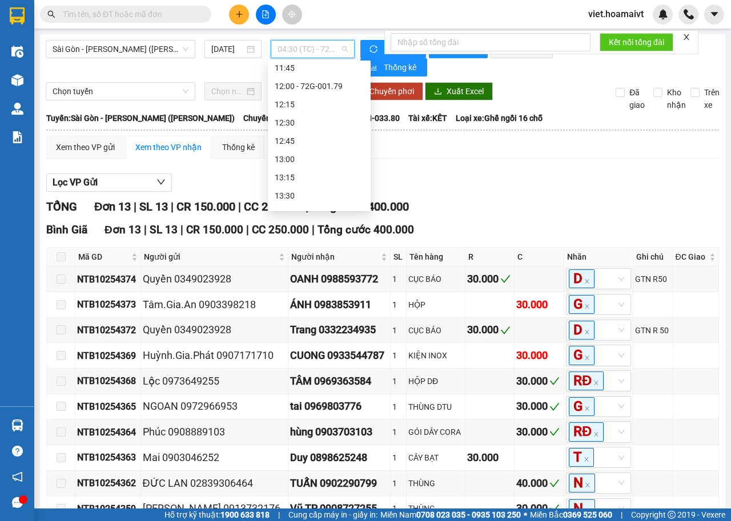
scroll to position [571, 0]
click at [344, 87] on div "12:00 - 72G-001.79" at bounding box center [319, 85] width 89 height 13
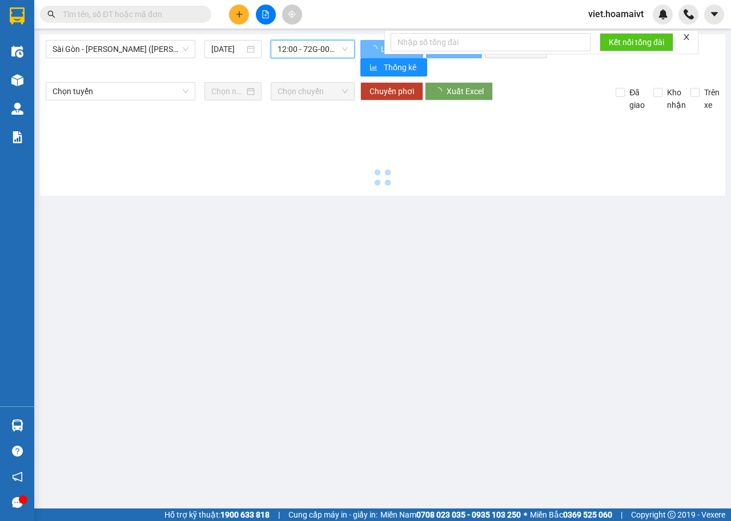
click at [531, 204] on main "Sài Gòn - Vũng Tàu (Hàng Hoá) 15/10/2025 12:00 12:00 - 72G-001.79 Làm mới In …" at bounding box center [365, 254] width 731 height 509
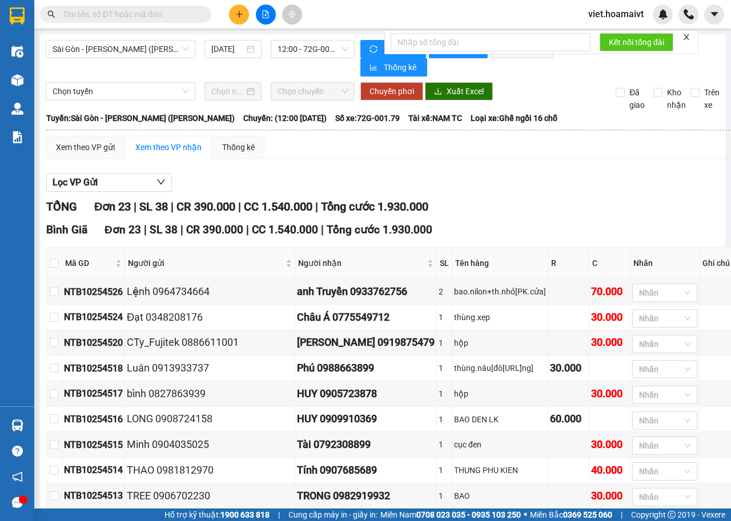
click at [531, 204] on div "TỔNG Đơn 23 | SL 38 | CR 390.000 | CC 1.540.000 | Tổng cước 1.930.000" at bounding box center [410, 207] width 729 height 18
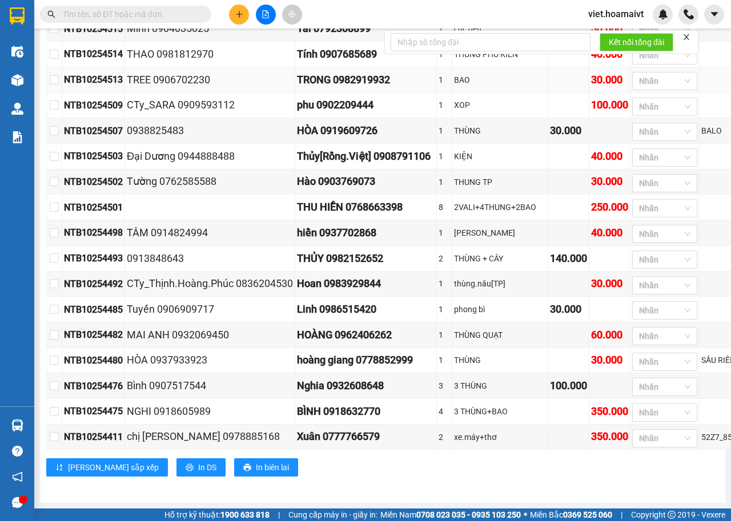
scroll to position [446, 0]
click at [533, 469] on div "Bình Giã Đơn 23 | SL 38 | CR 390.000 | CC 1.540.000 | Tổng cước 1.930.000 Mã …" at bounding box center [410, 145] width 729 height 680
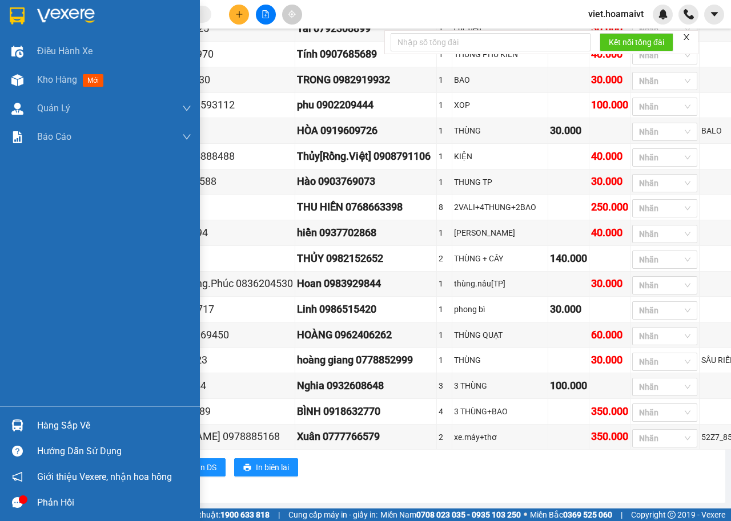
click at [30, 8] on div at bounding box center [100, 18] width 200 height 37
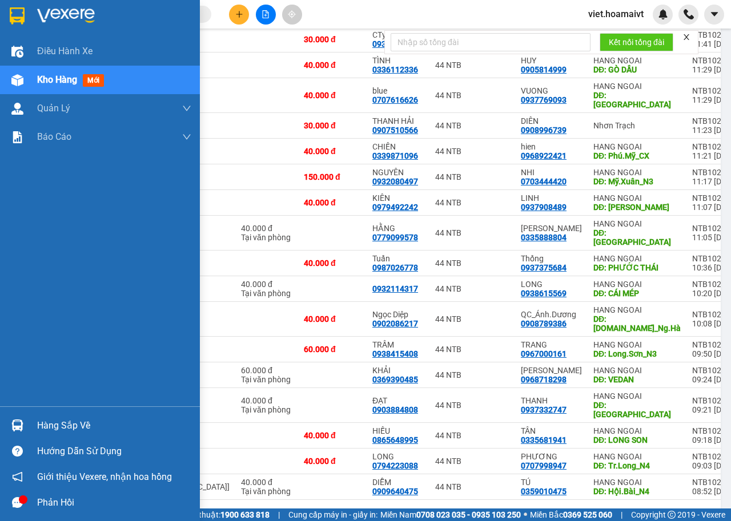
scroll to position [192, 0]
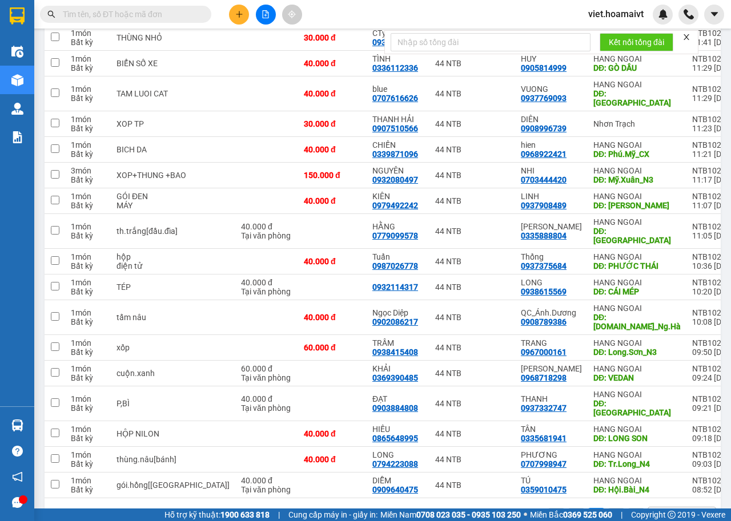
click at [414, 507] on div "1 100 / trang open" at bounding box center [382, 516] width 667 height 19
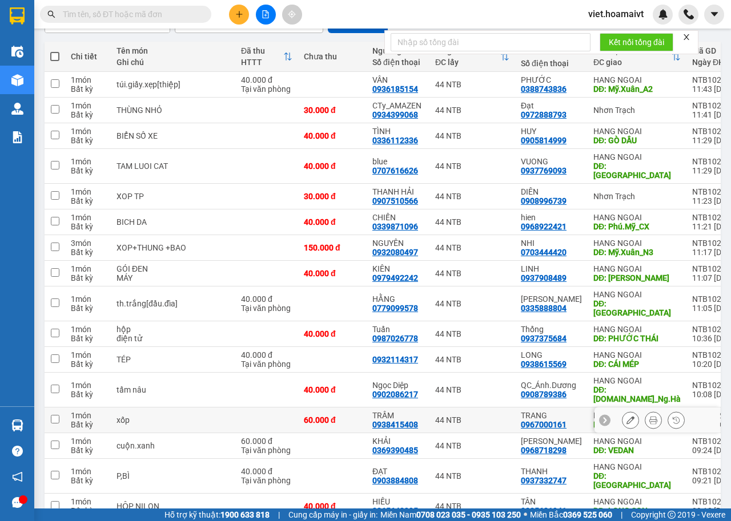
scroll to position [0, 0]
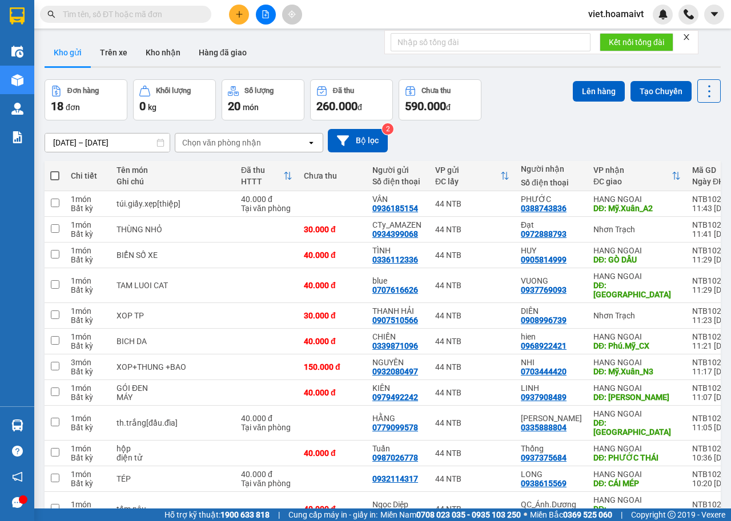
click at [530, 120] on div "[DATE] – [DATE] Press the down arrow key to interact with the calendar and sele…" at bounding box center [383, 140] width 676 height 41
click at [537, 135] on div "[DATE] – [DATE] Press the down arrow key to interact with the calendar and sele…" at bounding box center [383, 140] width 676 height 23
click at [234, 16] on button at bounding box center [239, 15] width 20 height 20
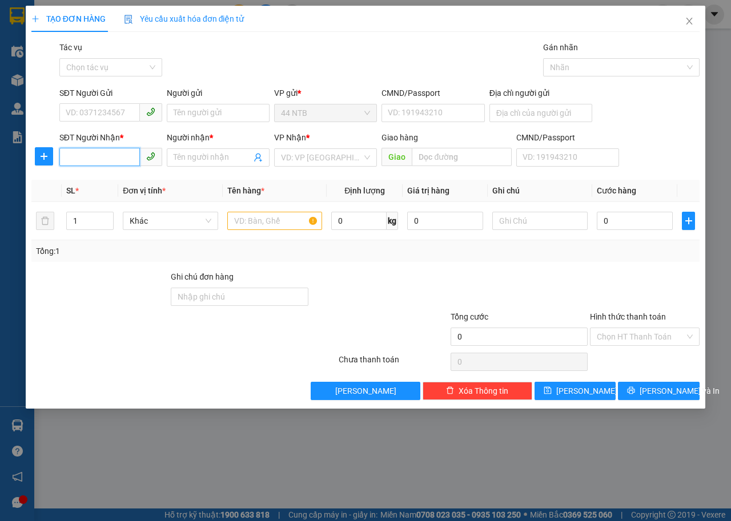
click at [96, 159] on input "SĐT Người Nhận *" at bounding box center [99, 157] width 80 height 18
click at [148, 157] on icon "phone" at bounding box center [150, 156] width 9 height 9
click at [151, 154] on icon "phone" at bounding box center [150, 156] width 9 height 9
click at [61, 159] on input "5224" at bounding box center [99, 157] width 80 height 18
click at [100, 158] on input "0937235224" at bounding box center [99, 157] width 80 height 18
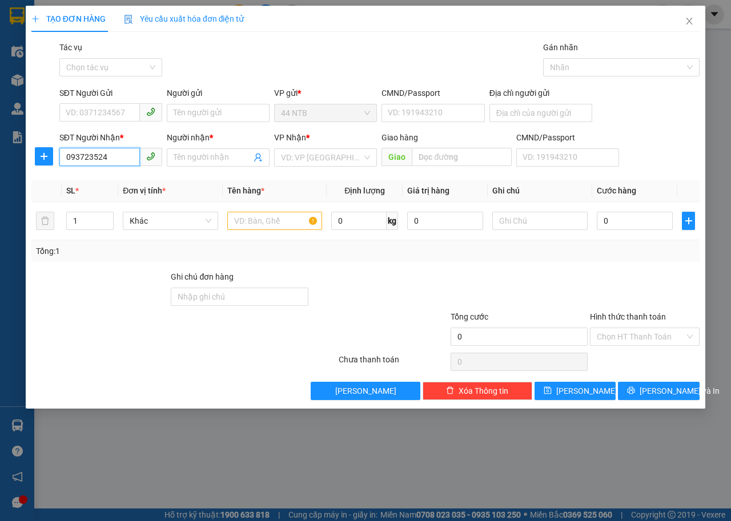
drag, startPoint x: 156, startPoint y: 163, endPoint x: 361, endPoint y: 426, distance: 333.9
click at [361, 426] on div "TẠO ĐƠN HÀNG Yêu cầu xuất hóa đơn điện tử Transit Pickup Surcharge Ids Transit …" at bounding box center [365, 260] width 731 height 521
type input "0937235324"
click at [114, 179] on div "0937235324 - CÔNG" at bounding box center [110, 180] width 89 height 13
type input "CÔNG"
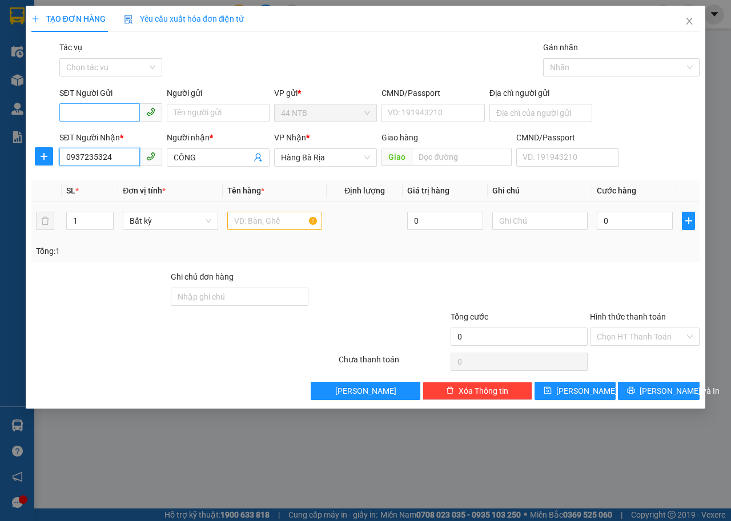
type input "0937235324"
click at [101, 109] on input "SĐT Người Gửi" at bounding box center [99, 112] width 80 height 18
click at [108, 138] on div "0984120207 - THANG" at bounding box center [110, 136] width 89 height 13
type input "0984120207"
type input "THANG"
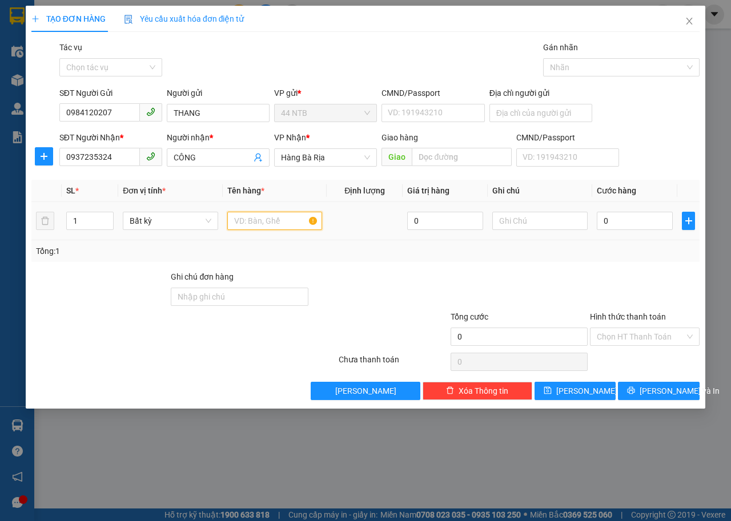
click at [263, 223] on input "text" at bounding box center [274, 221] width 95 height 18
type input "g"
type input "hop den lk"
click at [636, 225] on input "0" at bounding box center [635, 221] width 76 height 18
type input "3"
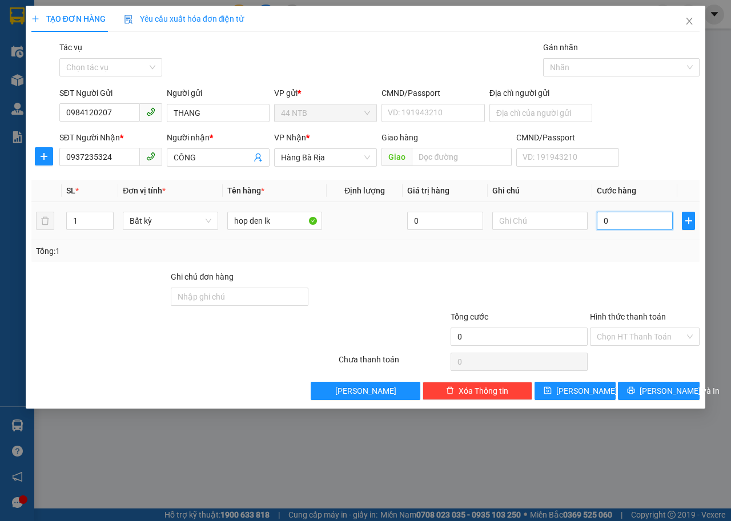
type input "3"
type input "30"
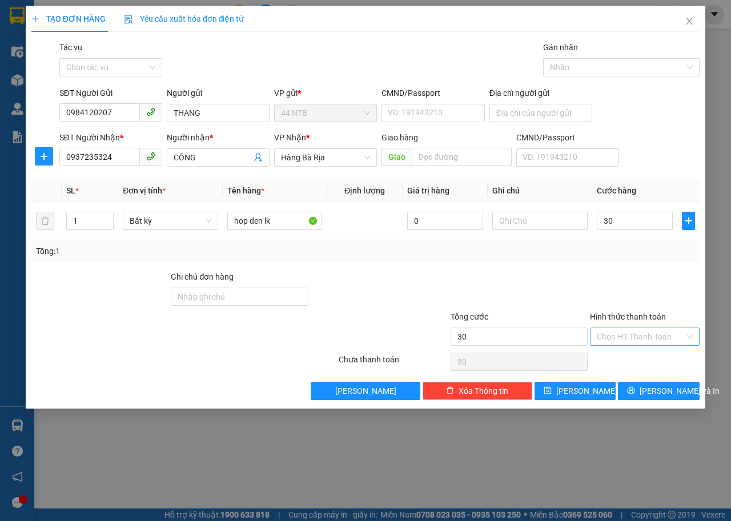
type input "30.000"
click at [640, 337] on input "Hình thức thanh toán" at bounding box center [641, 336] width 88 height 17
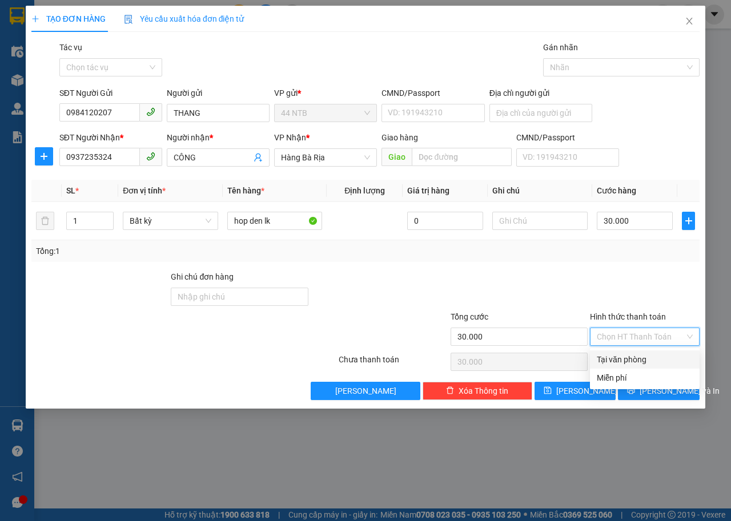
click at [629, 354] on div "Tại văn phòng" at bounding box center [645, 359] width 96 height 13
type input "0"
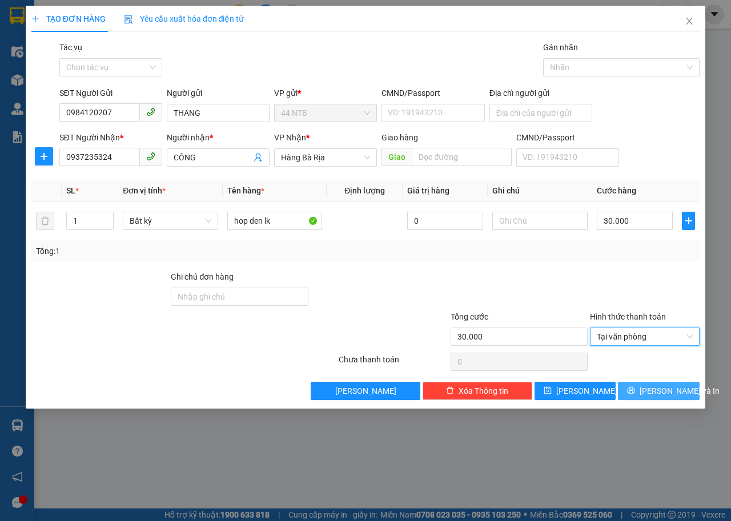
click at [655, 386] on span "[PERSON_NAME] và In" at bounding box center [679, 391] width 80 height 13
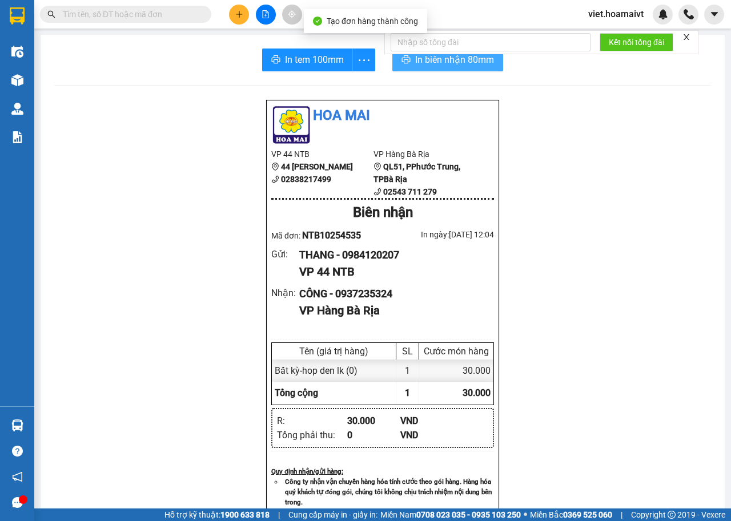
drag, startPoint x: 425, startPoint y: 65, endPoint x: 418, endPoint y: 69, distance: 7.4
click at [422, 65] on span "In biên nhận 80mm" at bounding box center [454, 60] width 79 height 14
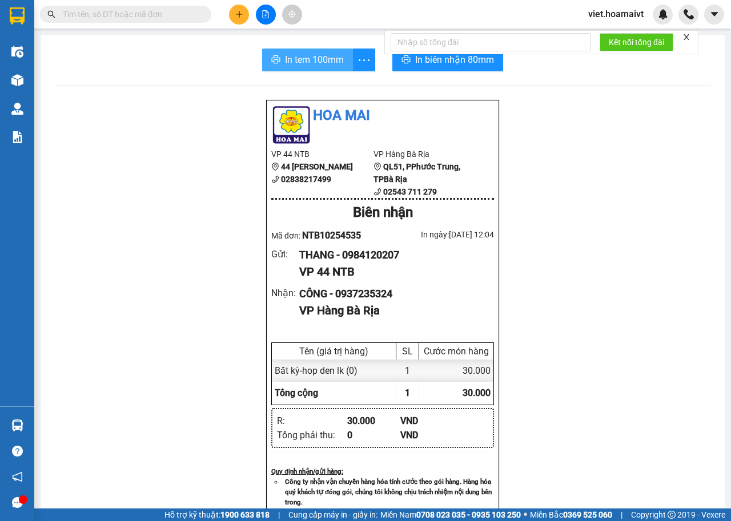
click at [301, 59] on span "In tem 100mm" at bounding box center [314, 60] width 59 height 14
click at [245, 15] on button at bounding box center [239, 15] width 20 height 20
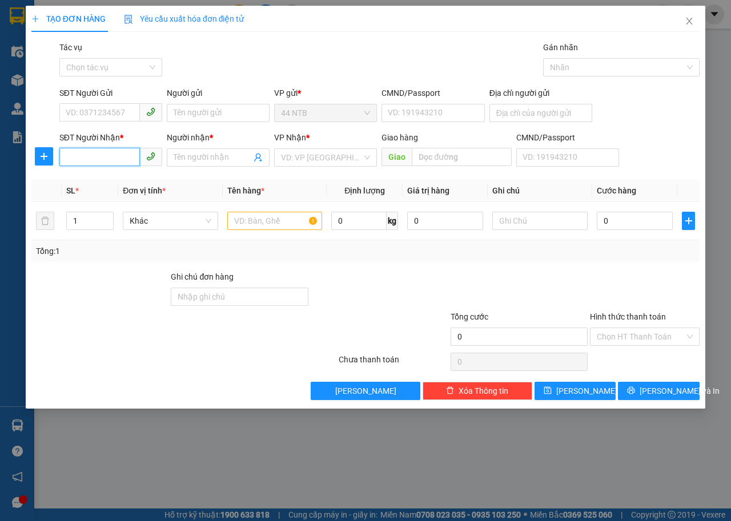
click at [100, 154] on input "SĐT Người Nhận *" at bounding box center [99, 157] width 80 height 18
type input "0912227349"
click at [110, 180] on div "0912227349 - Giang" at bounding box center [110, 180] width 89 height 13
type input "Giang"
type input "0912227349"
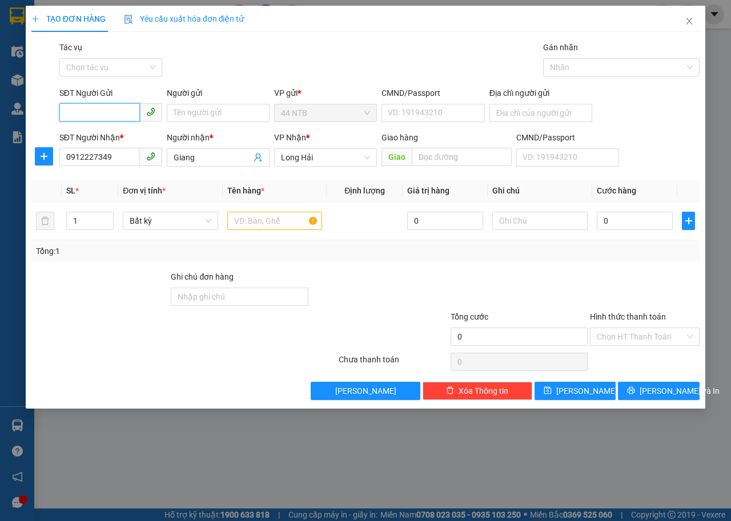
click at [107, 117] on input "SĐT Người Gửi" at bounding box center [99, 112] width 80 height 18
type input "0906713295"
click at [197, 115] on input "Người gửi" at bounding box center [218, 113] width 103 height 18
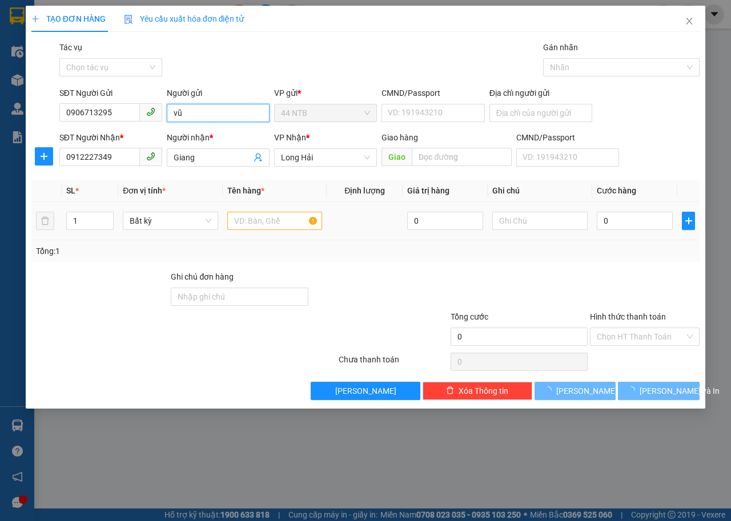
type input "vũ"
click at [288, 221] on input "text" at bounding box center [274, 221] width 95 height 18
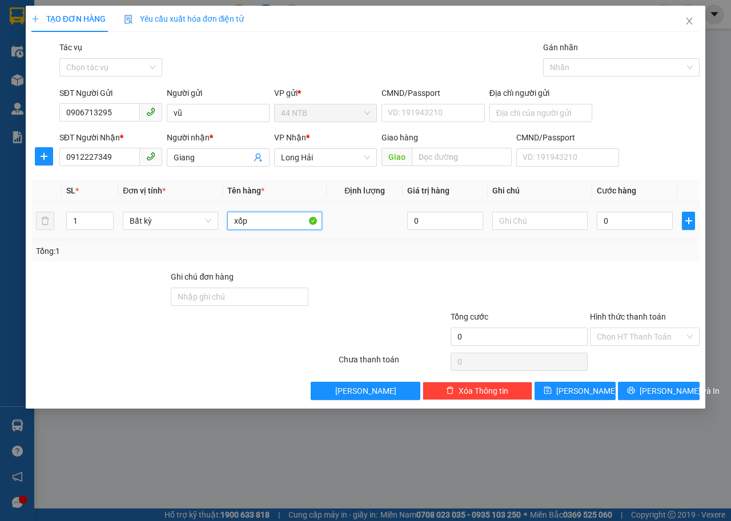
type input "xốp"
type input "3"
type input "30"
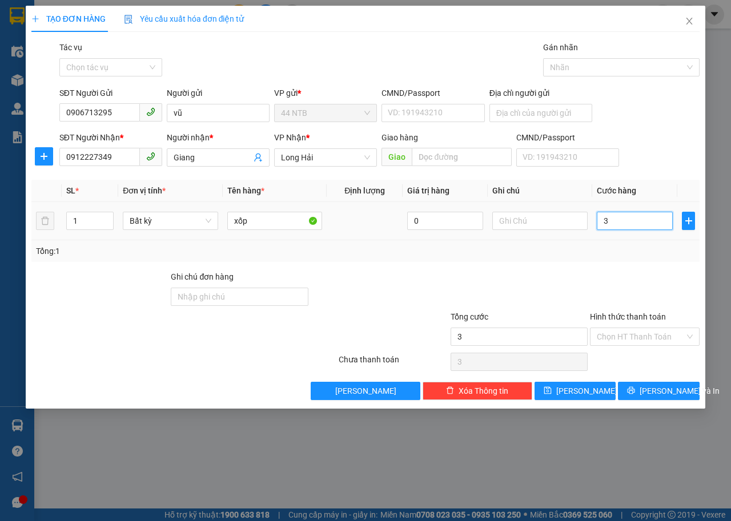
type input "30"
type input "30.000"
click at [619, 336] on input "Hình thức thanh toán" at bounding box center [641, 336] width 88 height 17
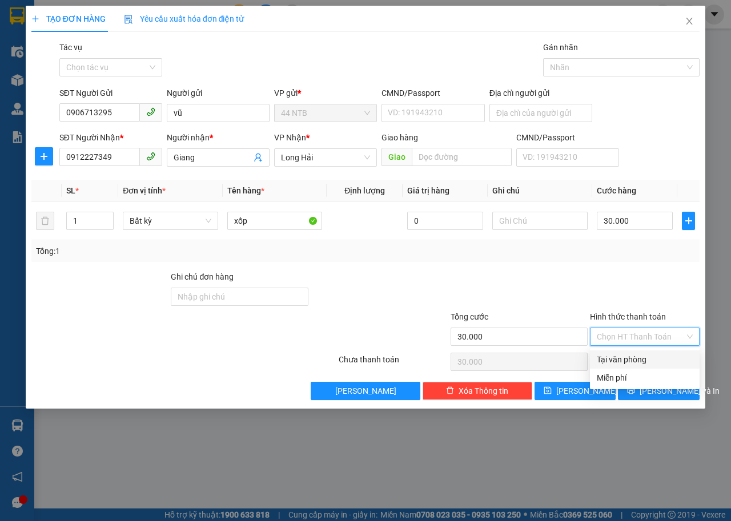
click at [623, 360] on div "Tại văn phòng" at bounding box center [645, 359] width 96 height 13
type input "0"
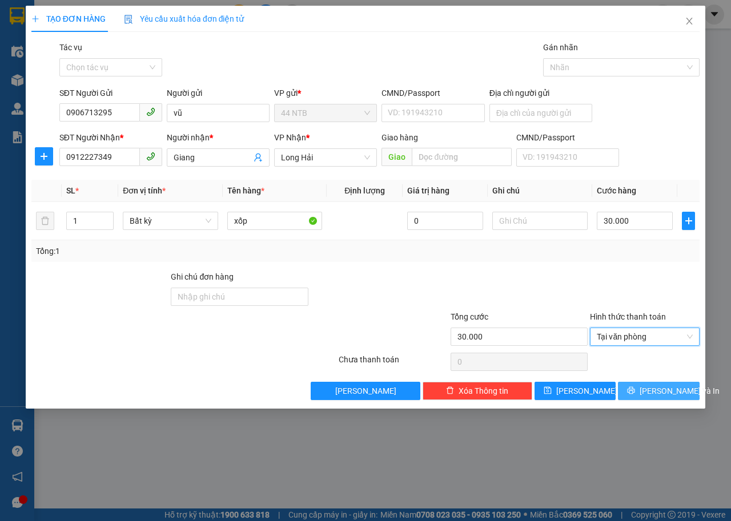
click at [638, 398] on button "[PERSON_NAME] và In" at bounding box center [659, 391] width 82 height 18
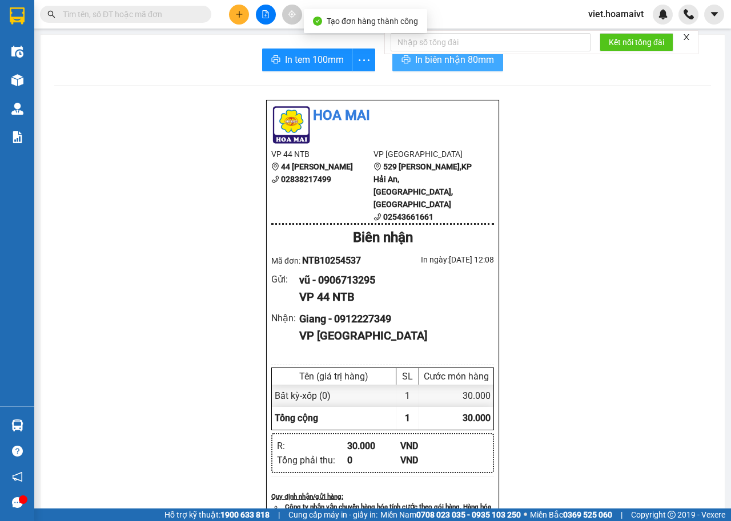
click at [429, 66] on span "In biên nhận 80mm" at bounding box center [454, 60] width 79 height 14
click at [420, 66] on span "In biên nhận 80mm" at bounding box center [454, 60] width 79 height 14
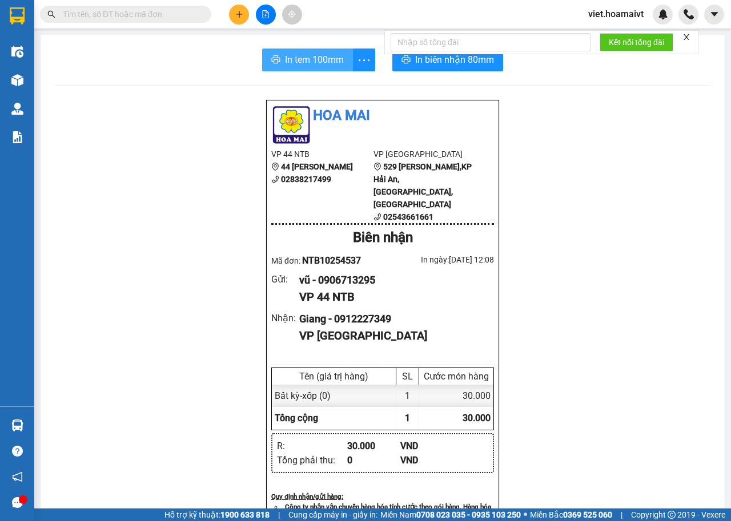
click at [300, 54] on span "In tem 100mm" at bounding box center [314, 60] width 59 height 14
click at [229, 16] on button at bounding box center [239, 15] width 20 height 20
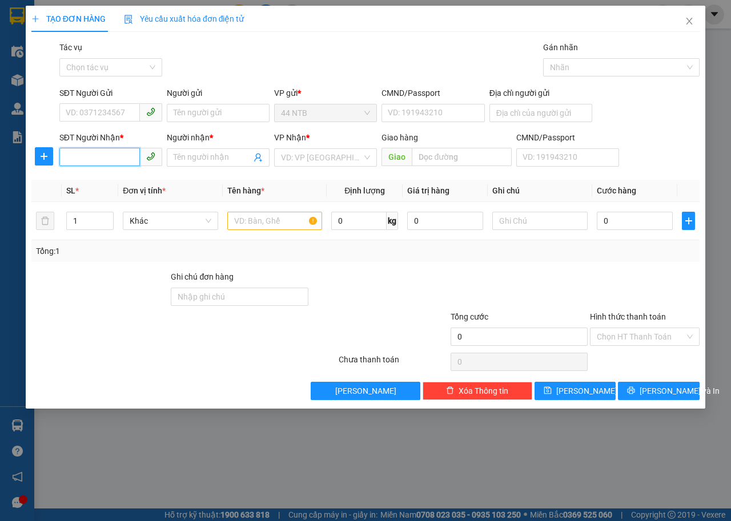
click at [110, 162] on input "SĐT Người Nhận *" at bounding box center [99, 157] width 80 height 18
type input "0907235235"
click at [209, 160] on input "Người nhận *" at bounding box center [213, 157] width 78 height 13
type input "thịnh"
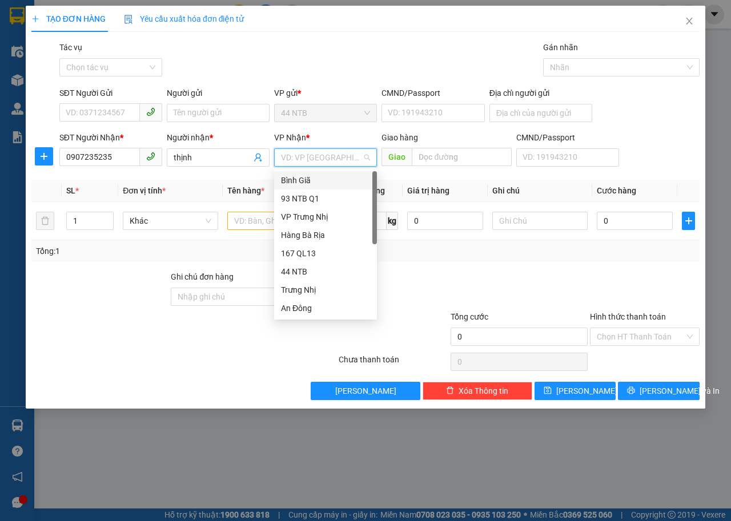
click at [283, 188] on div "Bình Giã" at bounding box center [325, 180] width 103 height 18
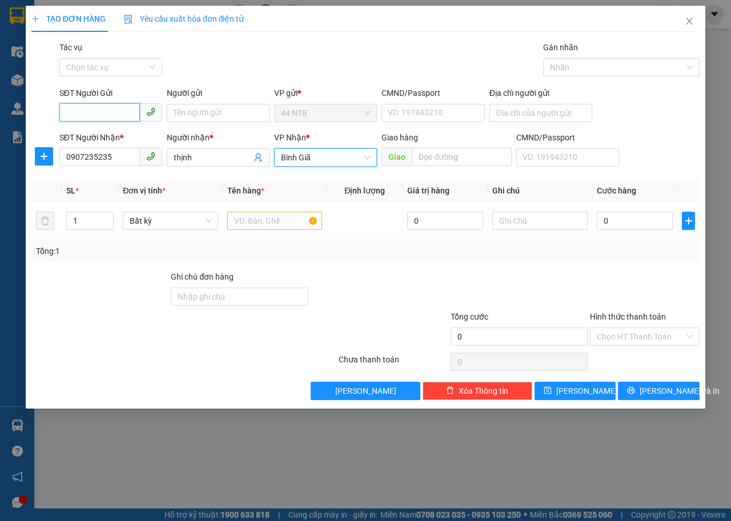
click at [112, 119] on input "SĐT Người Gửi" at bounding box center [99, 112] width 80 height 18
type input "0907779767"
click at [115, 137] on div "0907779767 - PHƯƠNG" at bounding box center [110, 136] width 89 height 13
type input "PHƯƠNG"
type input "079064024312"
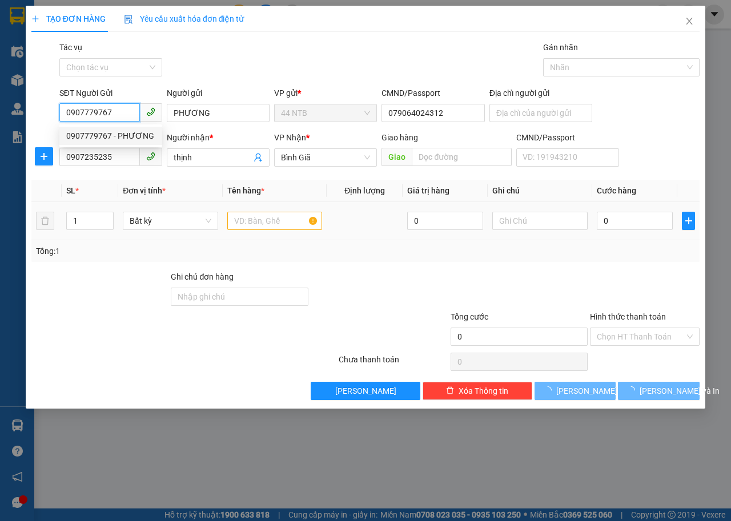
type input "0907779767"
click at [267, 224] on input "text" at bounding box center [274, 221] width 95 height 18
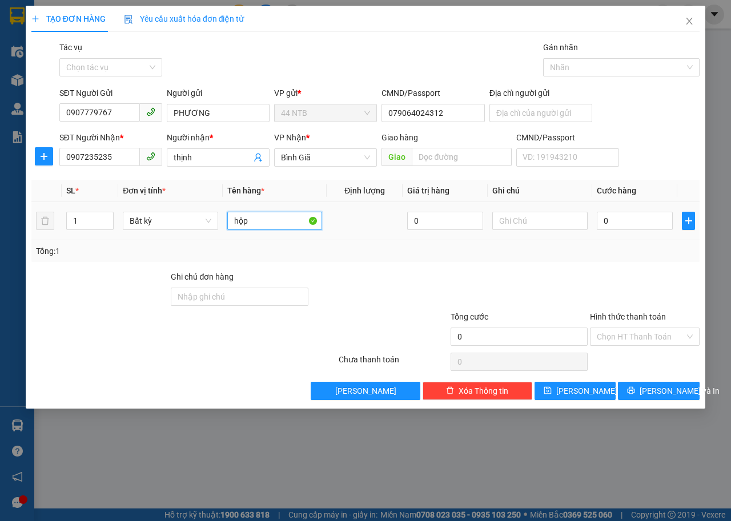
type input "hộp"
type input "pt"
type input "3"
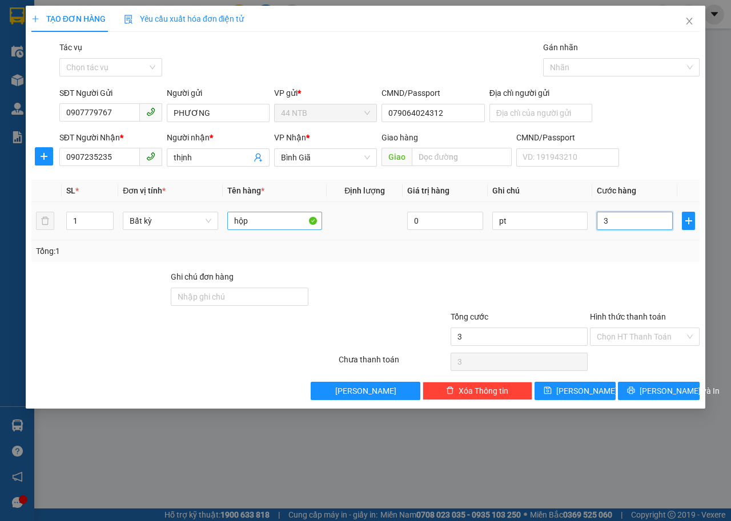
type input "30"
type input "30.000"
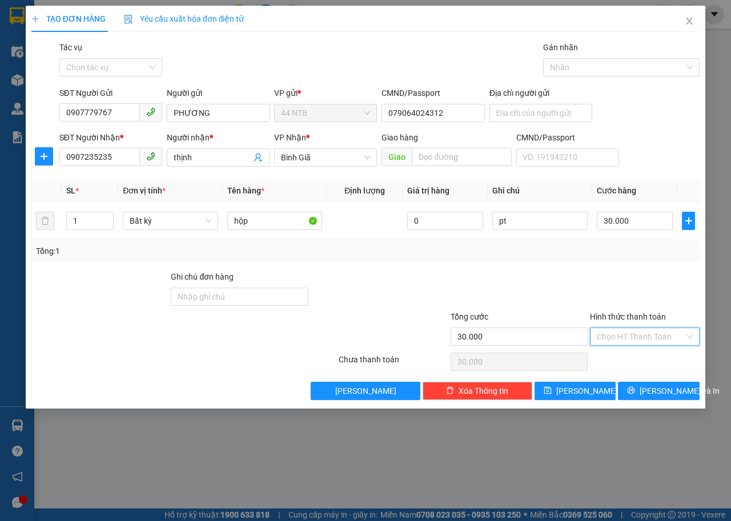
click at [662, 342] on input "Hình thức thanh toán" at bounding box center [641, 336] width 88 height 17
click at [656, 354] on div "Tại văn phòng" at bounding box center [645, 359] width 96 height 13
type input "0"
click at [654, 392] on span "[PERSON_NAME] và In" at bounding box center [679, 391] width 80 height 13
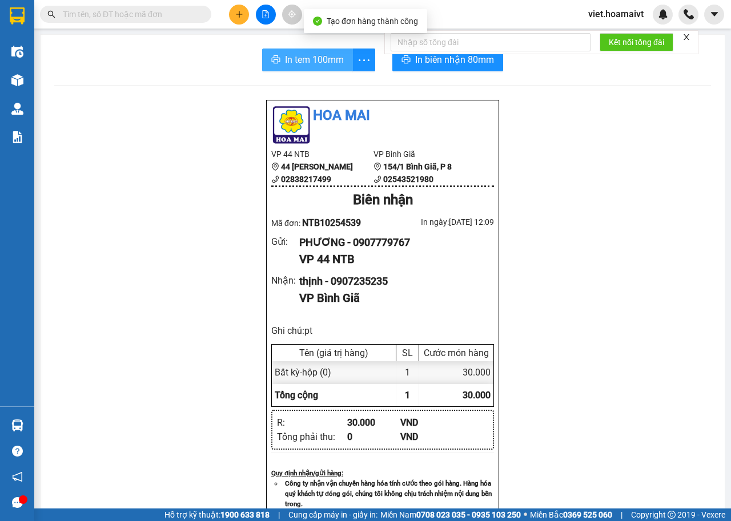
click at [266, 71] on button "In tem 100mm" at bounding box center [307, 60] width 91 height 23
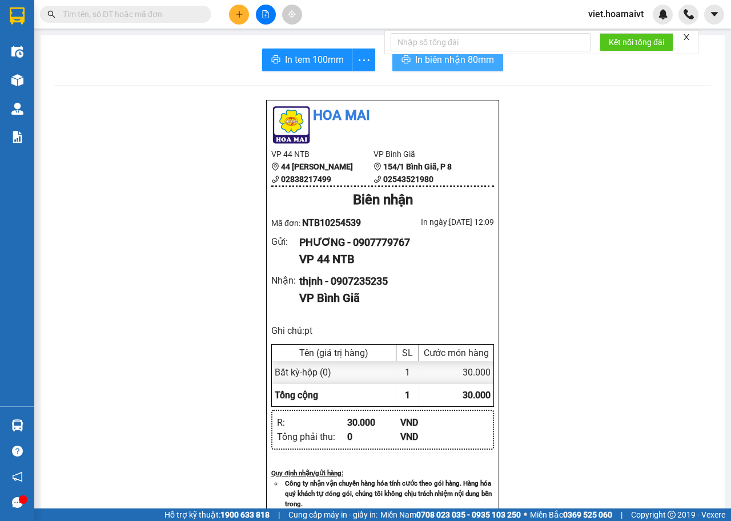
click at [415, 65] on span "In biên nhận 80mm" at bounding box center [454, 60] width 79 height 14
click at [418, 63] on span "In biên nhận 80mm" at bounding box center [454, 60] width 79 height 14
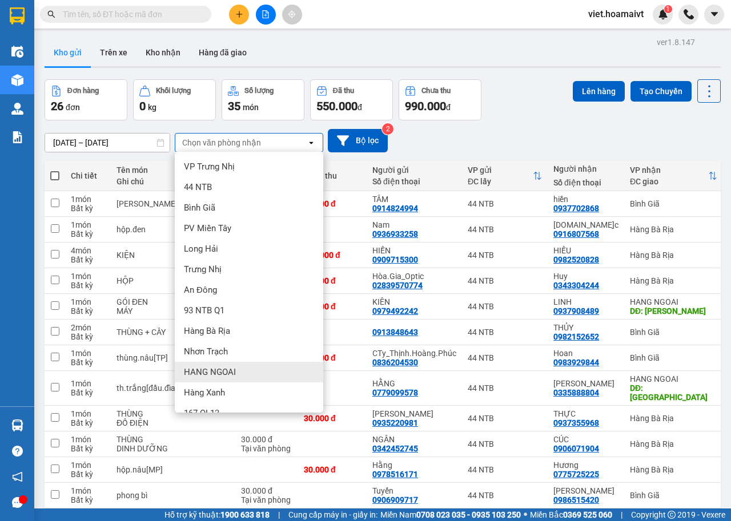
click at [246, 363] on div "HANG NGOAI" at bounding box center [249, 372] width 148 height 21
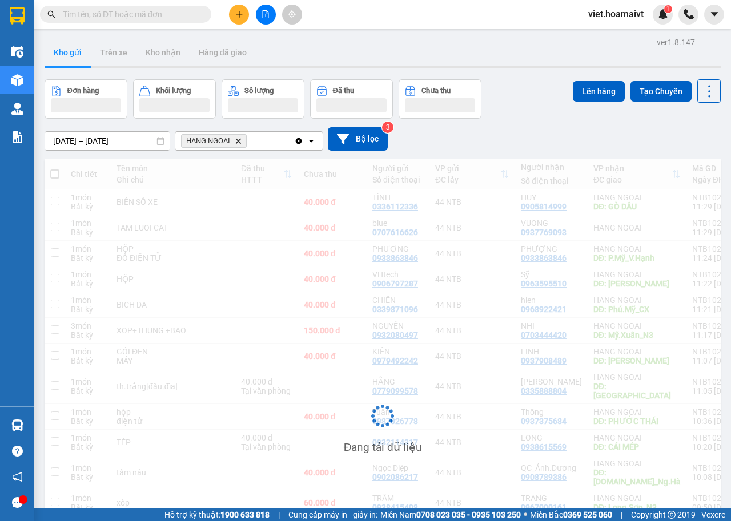
click at [538, 123] on div "[DATE] – [DATE] Press the down arrow key to interact with the calendar and sele…" at bounding box center [383, 139] width 676 height 41
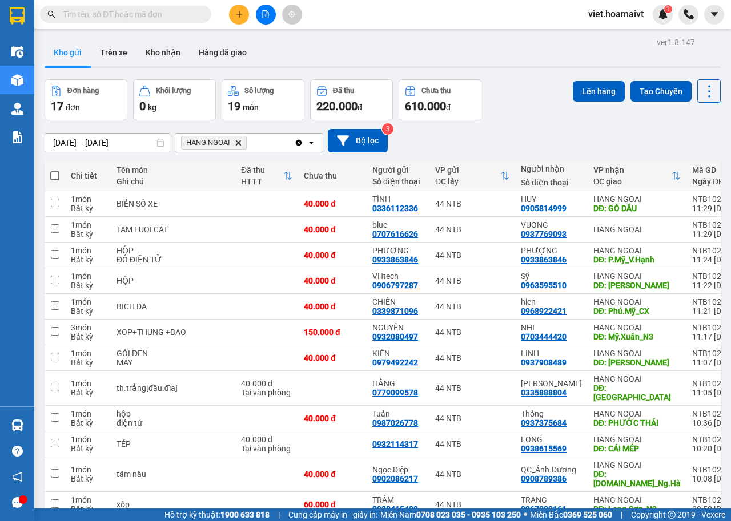
click at [538, 123] on div "[DATE] – [DATE] Press the down arrow key to interact with the calendar and sele…" at bounding box center [383, 140] width 676 height 41
click at [645, 204] on button at bounding box center [653, 204] width 16 height 20
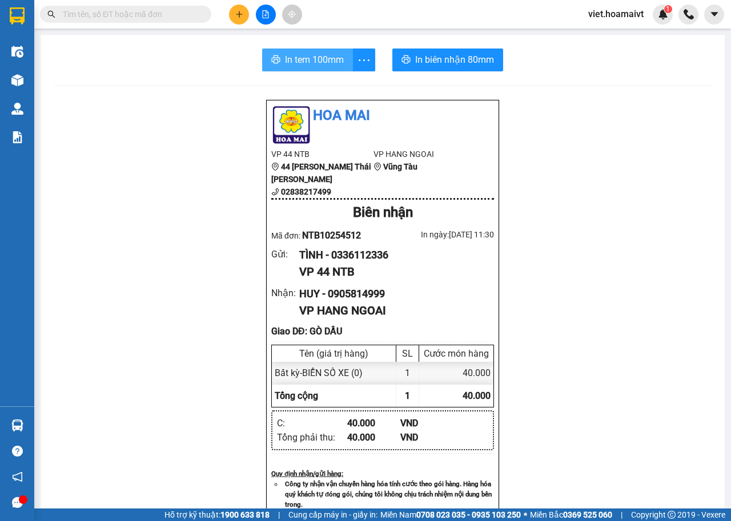
click at [292, 61] on span "In tem 100mm" at bounding box center [314, 60] width 59 height 14
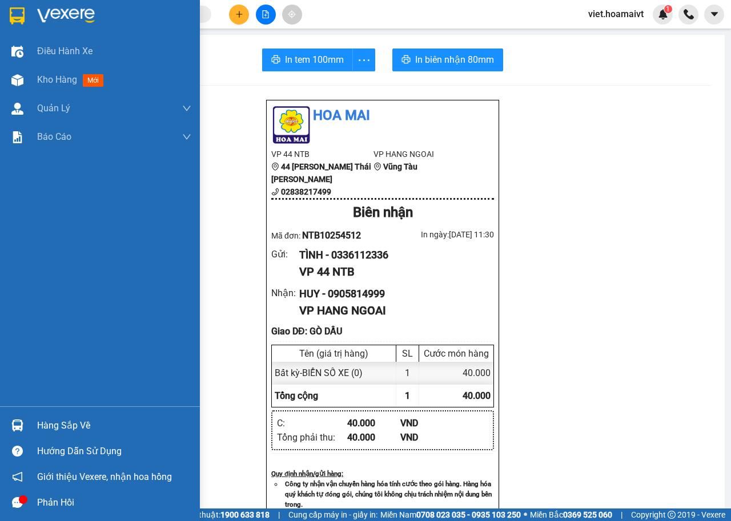
click at [65, 21] on img at bounding box center [66, 15] width 58 height 17
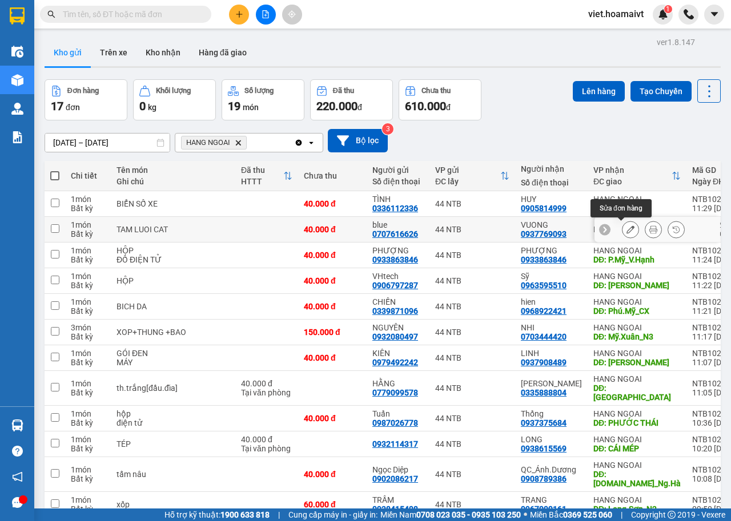
click at [622, 234] on button at bounding box center [630, 230] width 16 height 20
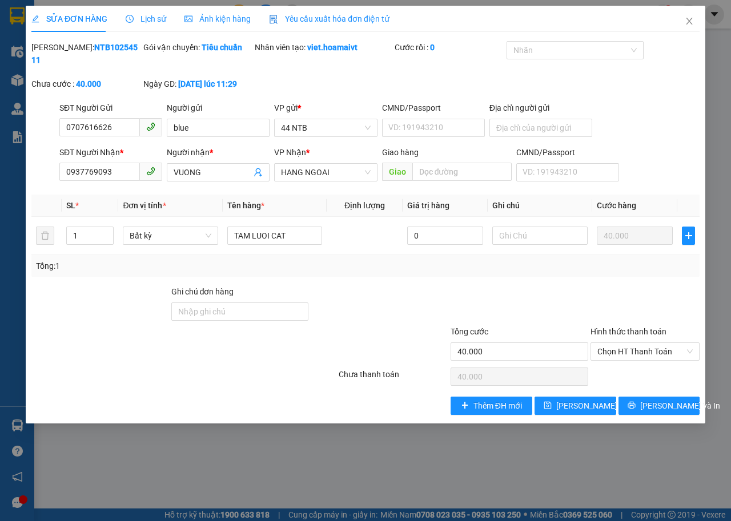
type input "0707616626"
type input "blue"
type input "0937769093"
type input "VUONG"
type input "40.000"
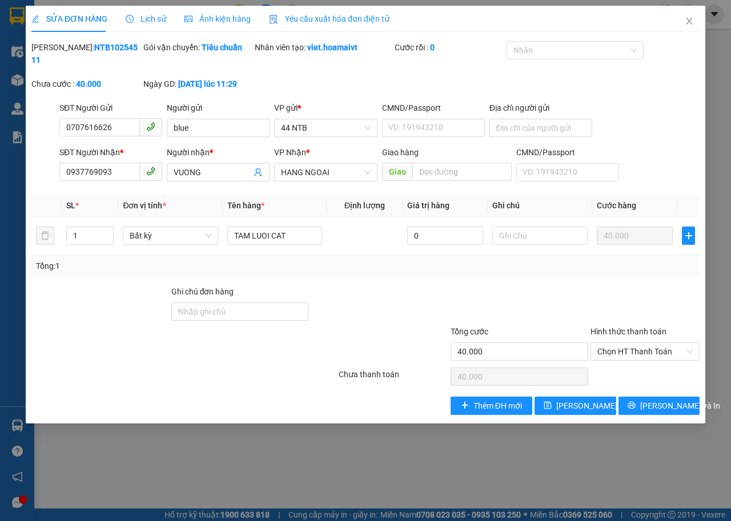
type input "40.000"
click at [426, 172] on input "text" at bounding box center [461, 172] width 99 height 18
click at [687, 22] on icon "close" at bounding box center [688, 21] width 9 height 9
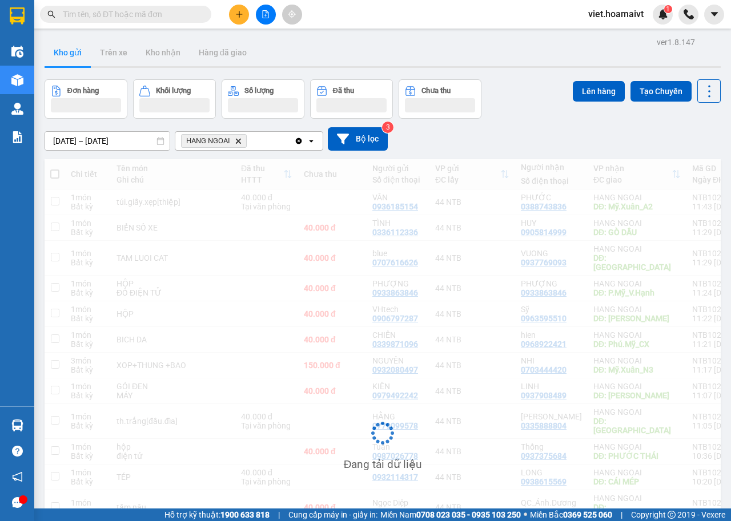
click at [145, 12] on input "text" at bounding box center [130, 14] width 135 height 13
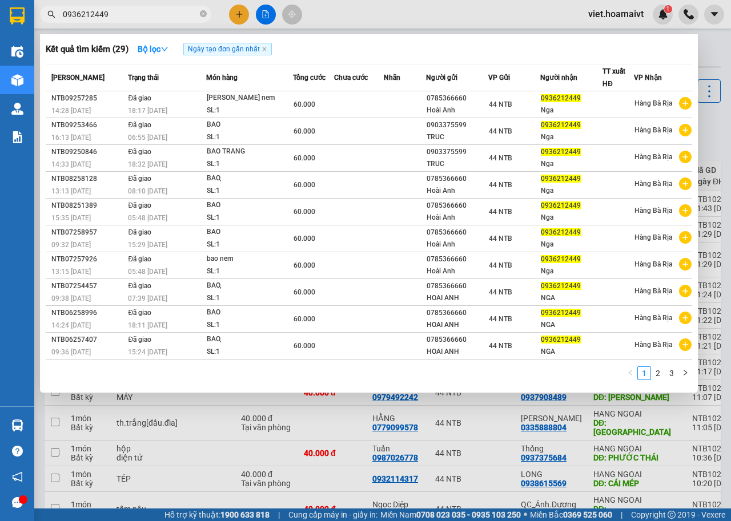
click at [436, 479] on div at bounding box center [365, 260] width 731 height 521
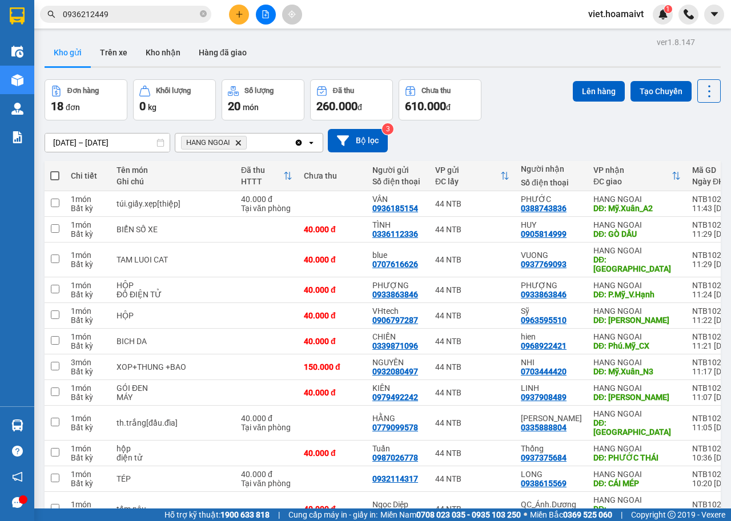
click at [544, 143] on div "[DATE] – [DATE] Press the down arrow key to interact with the calendar and sele…" at bounding box center [383, 140] width 676 height 23
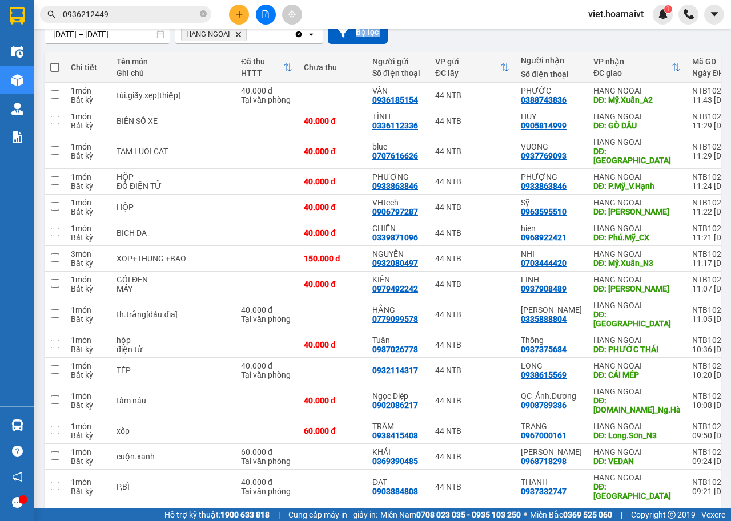
scroll to position [192, 0]
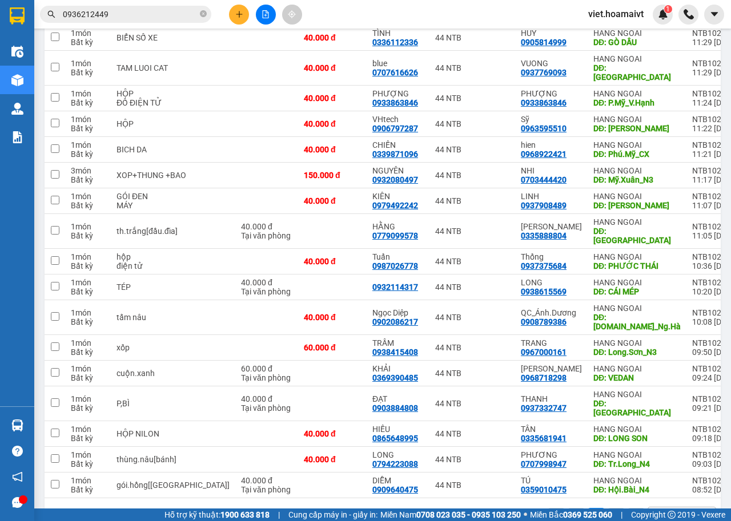
click at [214, 507] on div "1 100 / trang open" at bounding box center [382, 516] width 667 height 19
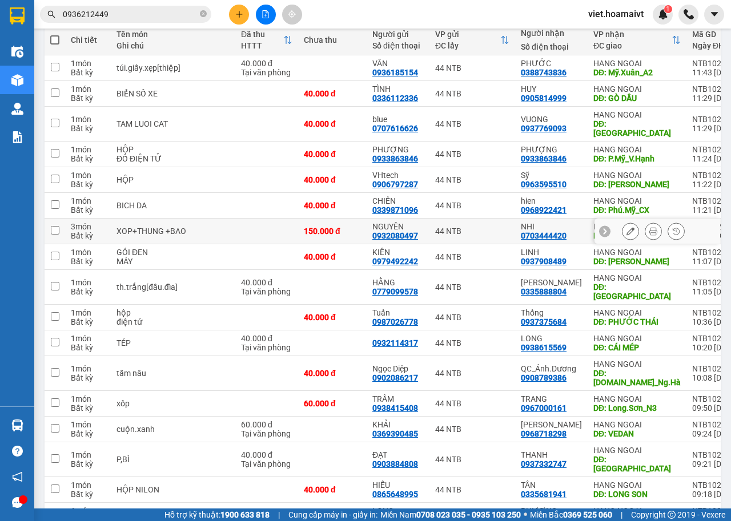
scroll to position [21, 0]
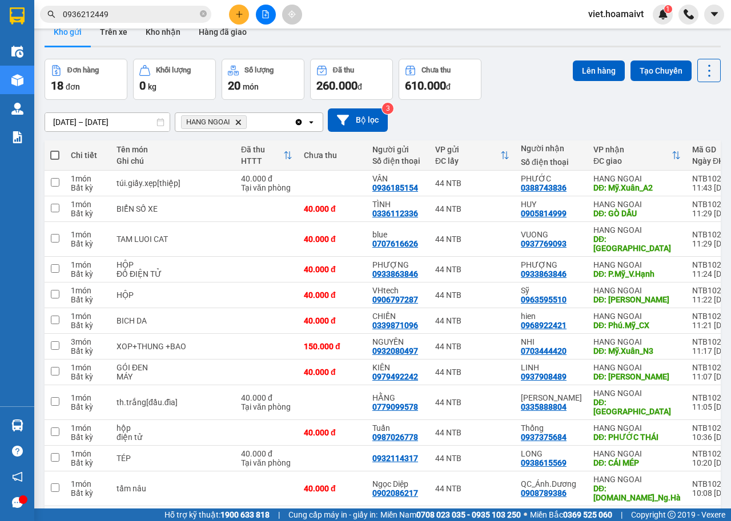
click at [138, 12] on input "0936212449" at bounding box center [130, 14] width 135 height 13
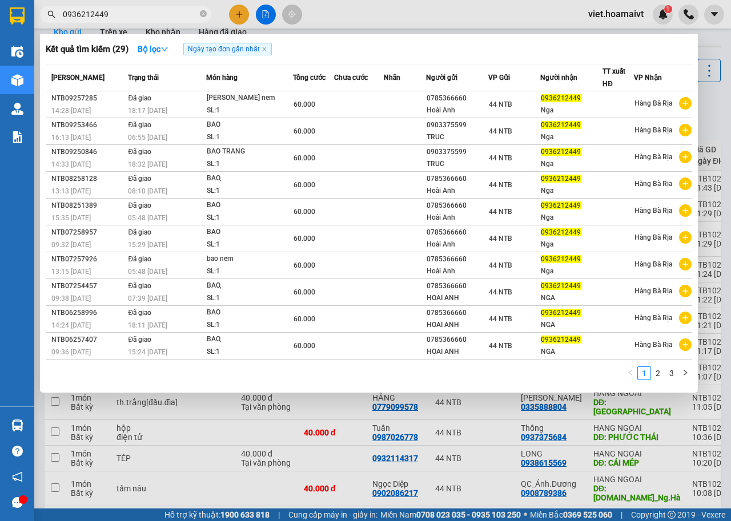
click at [138, 12] on input "0936212449" at bounding box center [130, 14] width 135 height 13
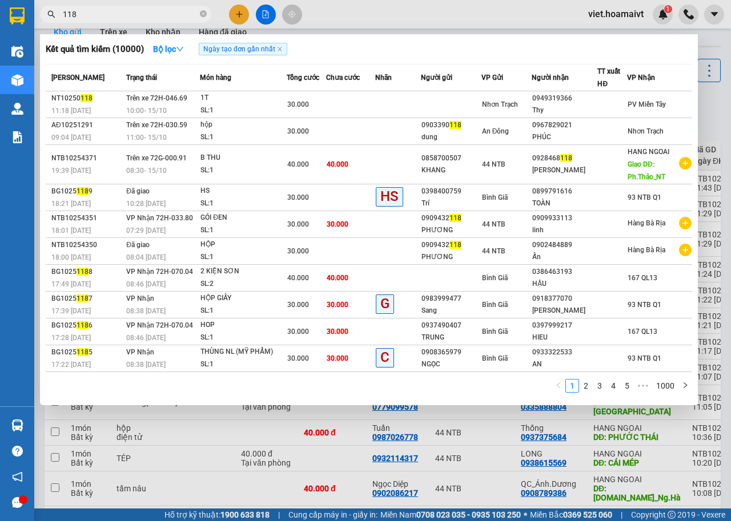
type input "118"
click at [331, 464] on div at bounding box center [365, 260] width 731 height 521
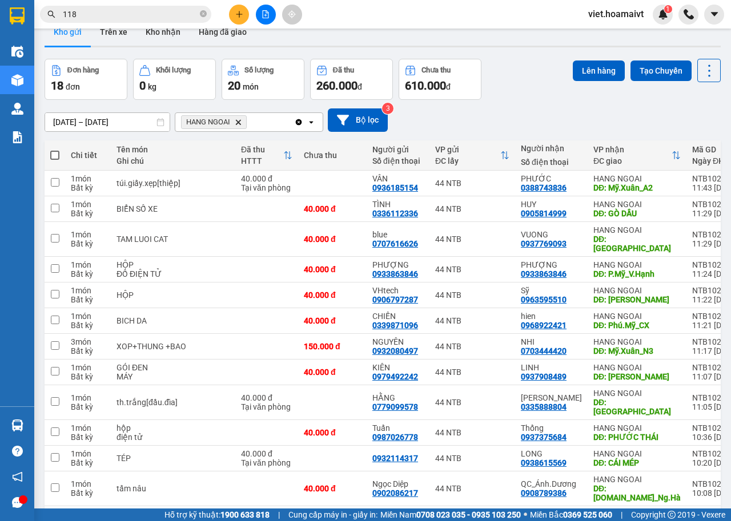
click at [240, 123] on icon "Delete" at bounding box center [238, 122] width 7 height 7
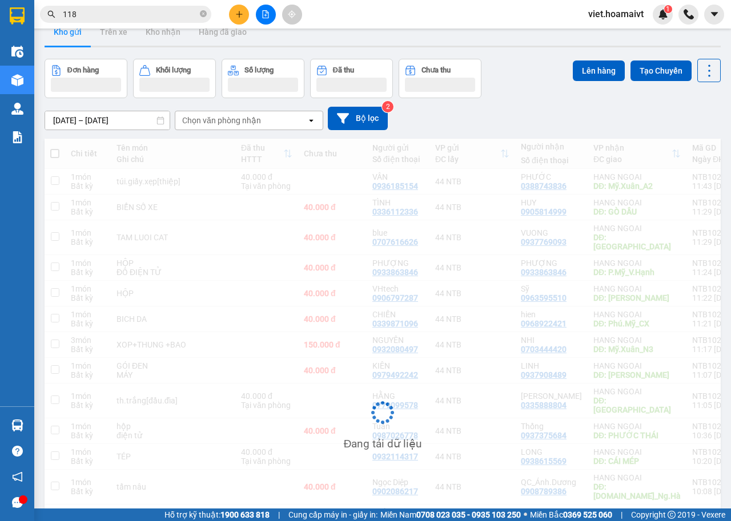
click at [536, 117] on div "[DATE] – [DATE] Press the down arrow key to interact with the calendar and sele…" at bounding box center [383, 118] width 676 height 23
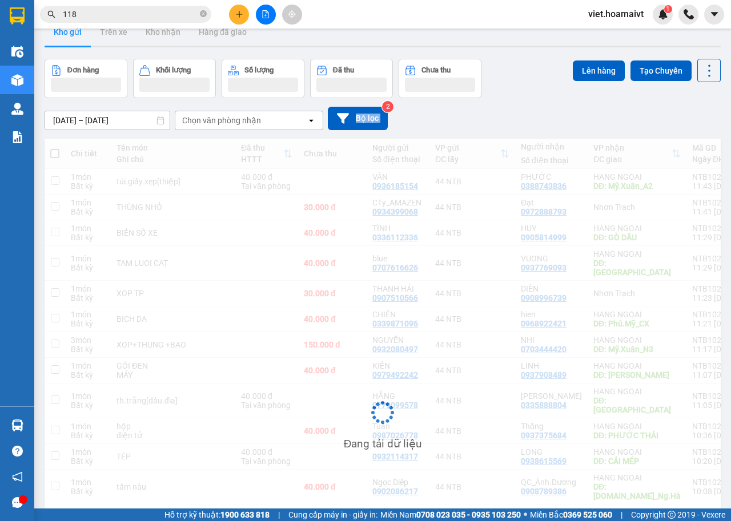
click at [536, 117] on div "[DATE] – [DATE] Press the down arrow key to interact with the calendar and sele…" at bounding box center [383, 118] width 676 height 23
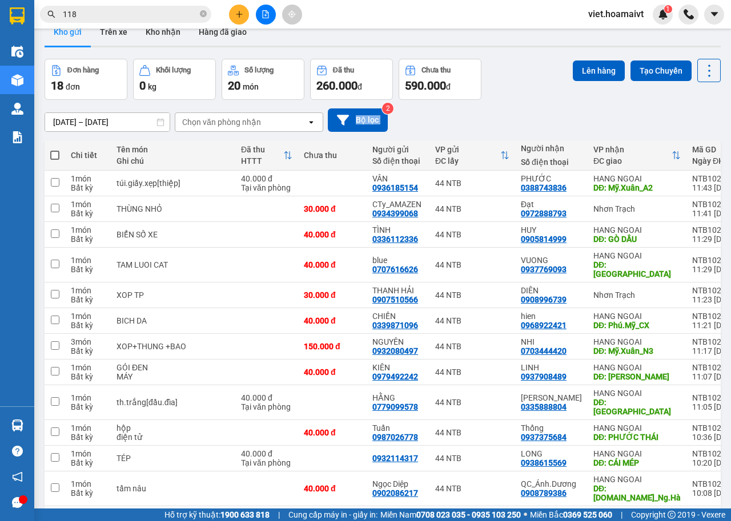
click at [536, 117] on div "[DATE] – [DATE] Press the down arrow key to interact with the calendar and sele…" at bounding box center [383, 119] width 676 height 23
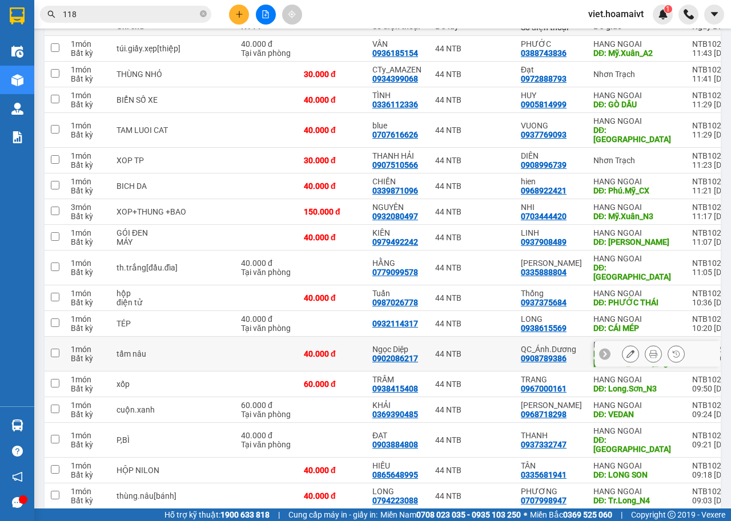
scroll to position [192, 0]
